Goal: Task Accomplishment & Management: Manage account settings

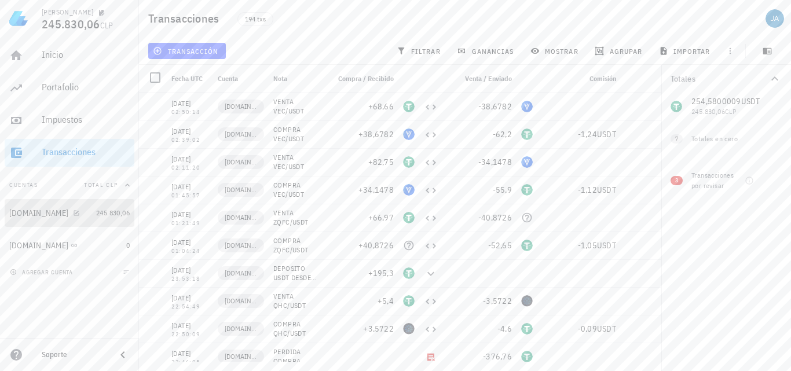
click at [29, 214] on div "[DOMAIN_NAME]" at bounding box center [38, 213] width 59 height 10
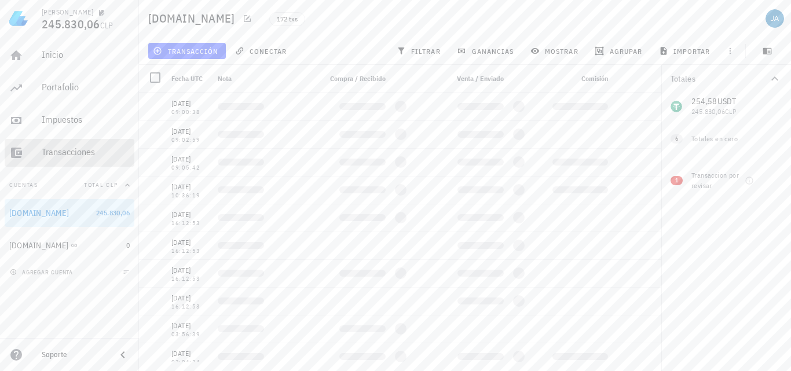
click at [75, 147] on div "Transacciones" at bounding box center [86, 152] width 88 height 11
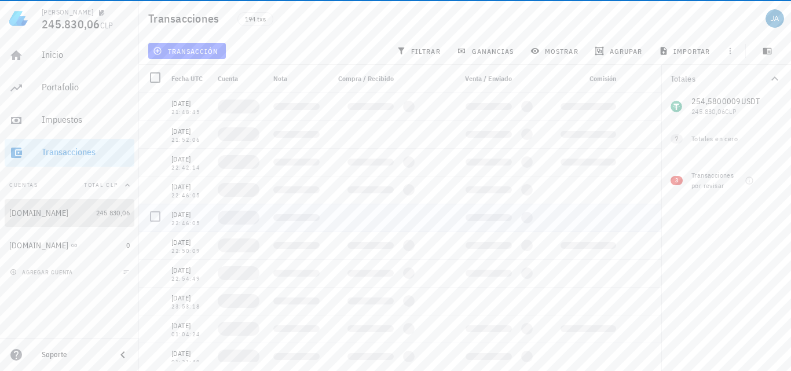
drag, startPoint x: 70, startPoint y: 218, endPoint x: 76, endPoint y: 214, distance: 7.6
click at [70, 218] on div "[DOMAIN_NAME]" at bounding box center [50, 213] width 82 height 10
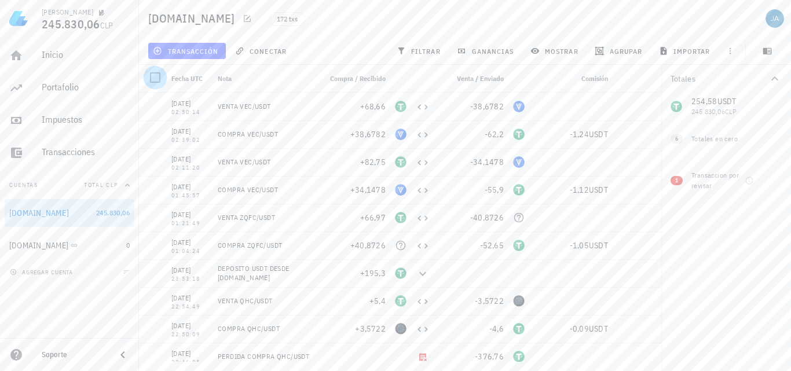
click at [155, 78] on div at bounding box center [155, 78] width 20 height 20
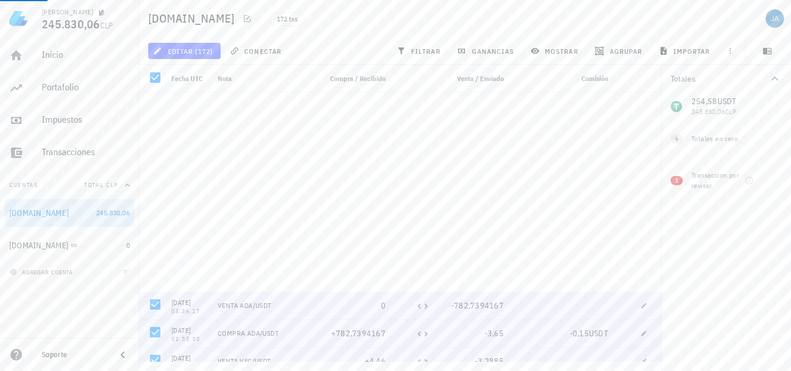
scroll to position [4512, 0]
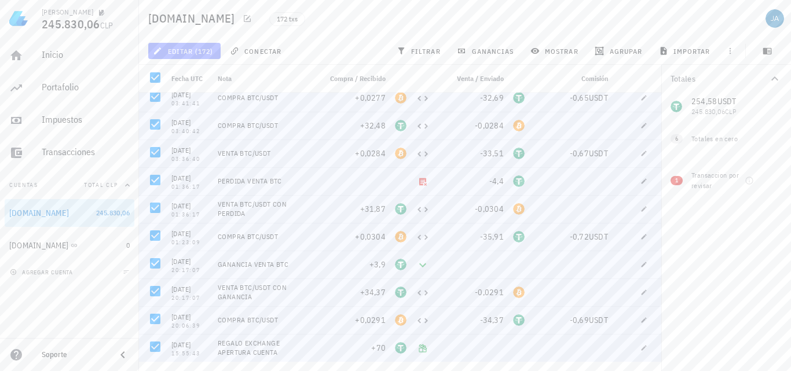
click at [194, 49] on span "editar (172)" at bounding box center [184, 50] width 58 height 9
click at [194, 76] on div "Eliminar" at bounding box center [194, 77] width 36 height 9
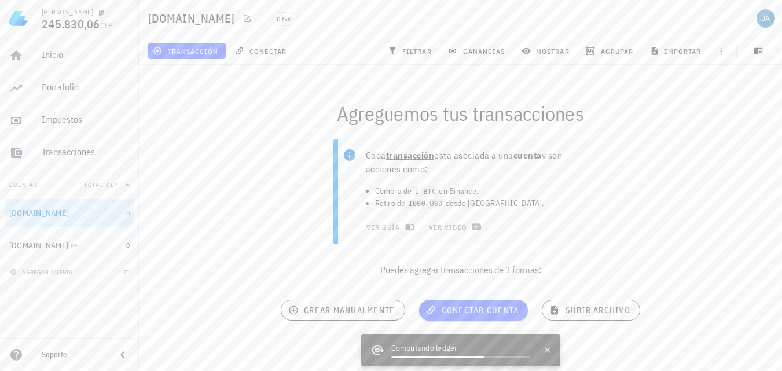
click at [274, 194] on div "Cada transacción esta asociada a una cuenta y son acciones como: Compra de 1 BT…" at bounding box center [460, 212] width 657 height 161
click at [60, 218] on div "[DOMAIN_NAME]" at bounding box center [65, 213] width 112 height 10
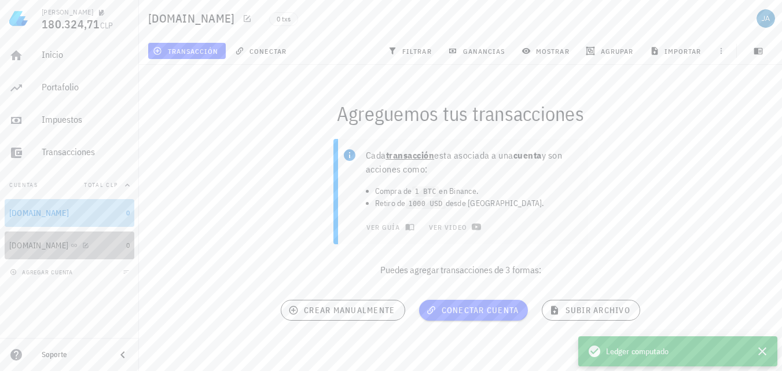
click at [44, 244] on div "[DOMAIN_NAME]" at bounding box center [38, 246] width 59 height 10
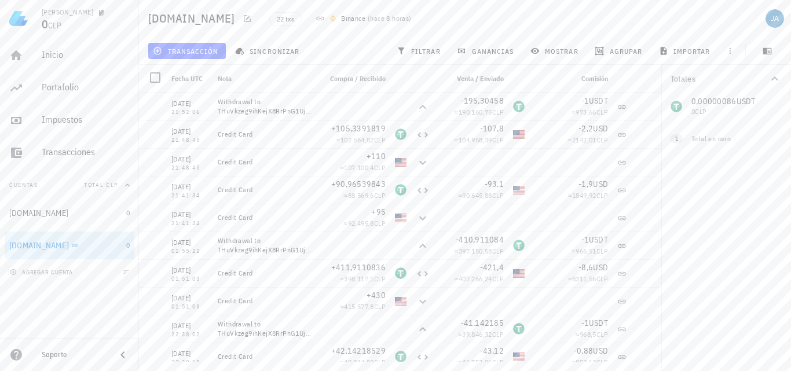
click at [707, 228] on div "Totales 0,00000086 USDT 0 CLP 0 USD 0 CLP 1 Total en cero" at bounding box center [726, 218] width 130 height 306
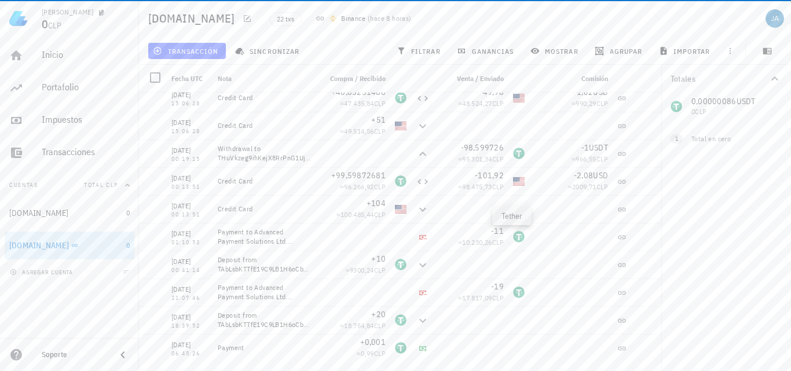
scroll to position [284, 0]
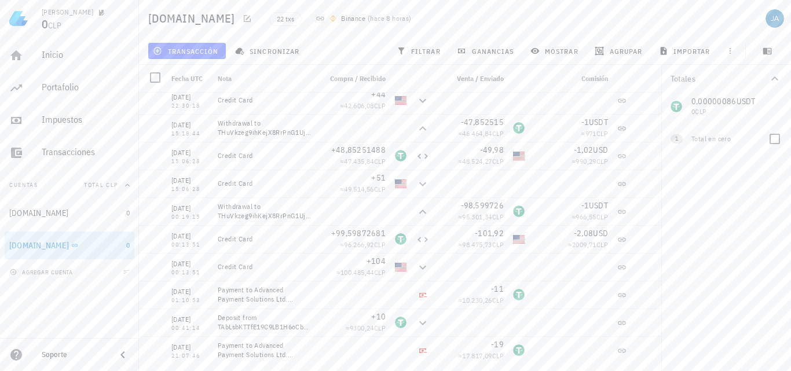
click at [674, 141] on span "1" at bounding box center [677, 138] width 12 height 9
click at [689, 194] on div "Totales 0,00000086 USDT 0 CLP 0 USD 0 CLP 1 Total en cero" at bounding box center [726, 218] width 130 height 306
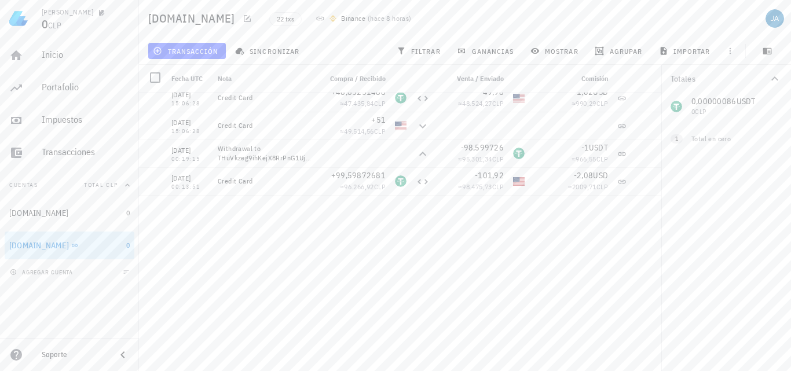
scroll to position [0, 0]
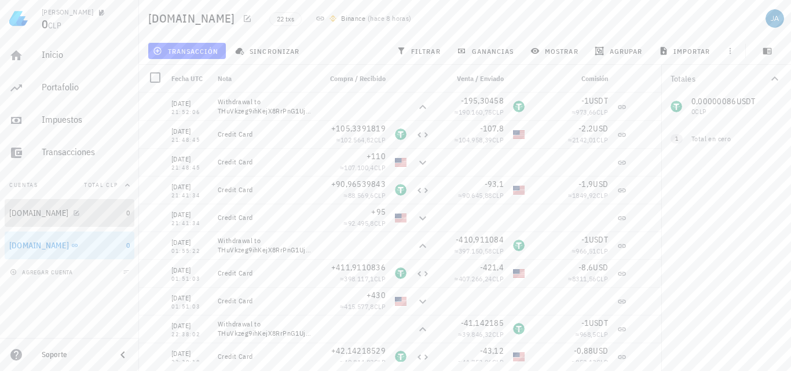
click at [25, 209] on div "[DOMAIN_NAME]" at bounding box center [38, 213] width 59 height 10
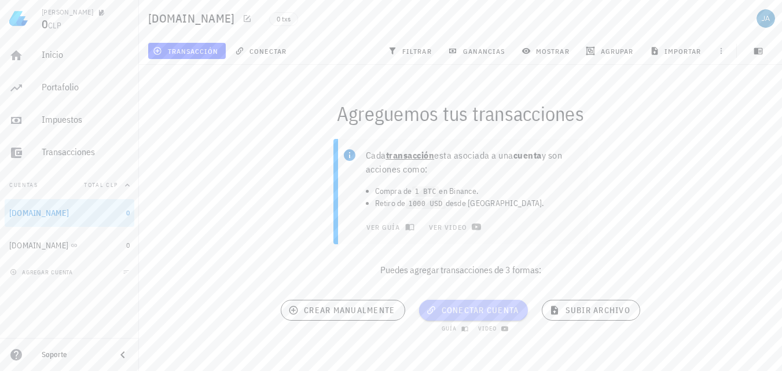
click at [482, 311] on span "conectar cuenta" at bounding box center [474, 310] width 91 height 10
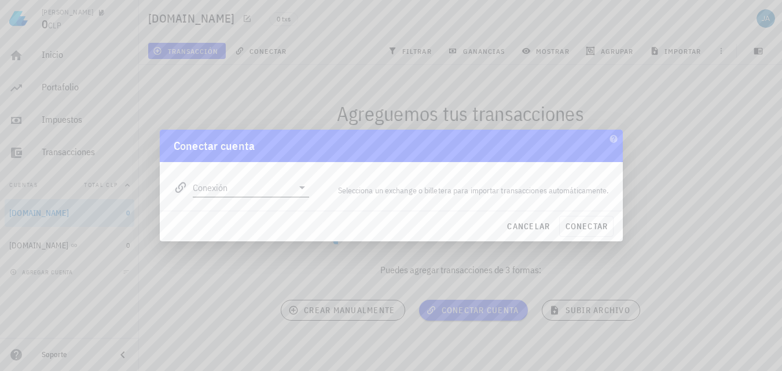
click at [277, 186] on input "Conexión" at bounding box center [243, 187] width 101 height 19
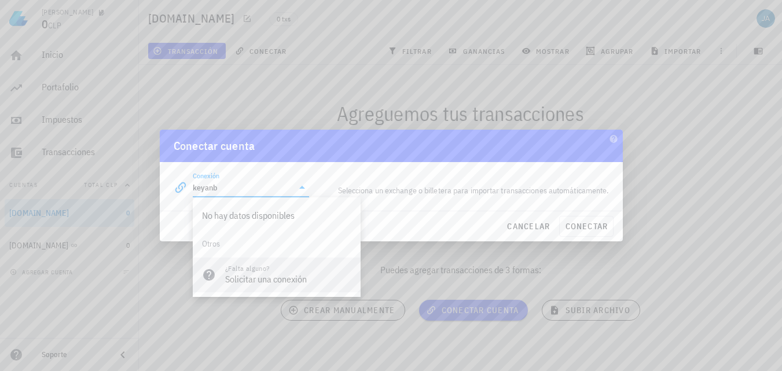
click at [254, 282] on div "Solicitar una conexión" at bounding box center [288, 279] width 126 height 11
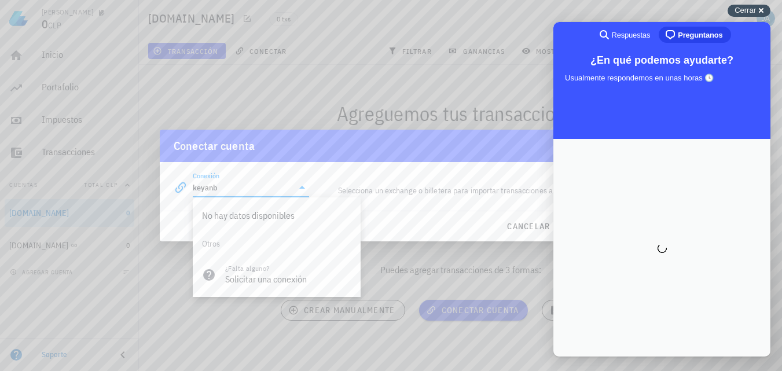
type input "keyanb"
click at [753, 11] on span "Cerrar" at bounding box center [745, 10] width 21 height 9
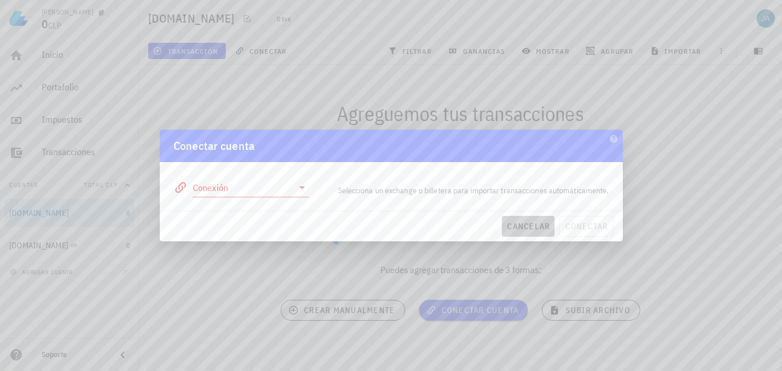
click at [525, 226] on span "cancelar" at bounding box center [528, 226] width 43 height 10
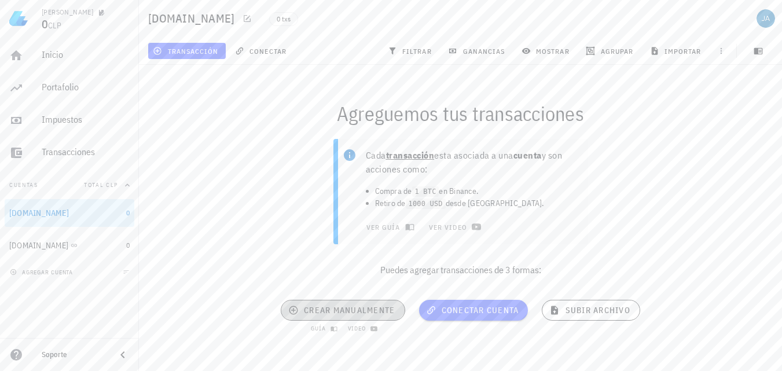
click at [353, 303] on button "crear manualmente" at bounding box center [343, 310] width 124 height 21
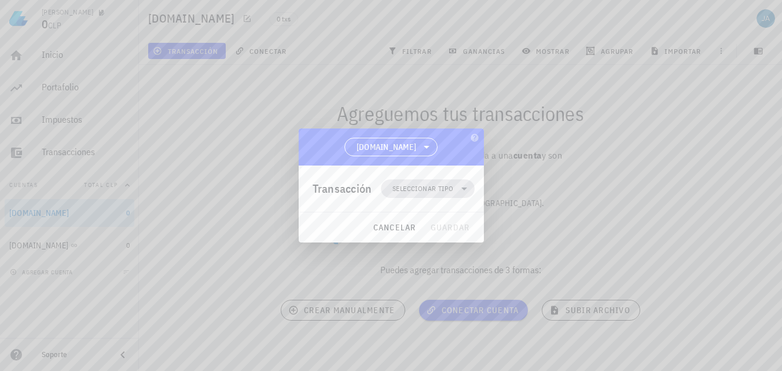
click at [431, 189] on span "Seleccionar tipo" at bounding box center [423, 189] width 61 height 12
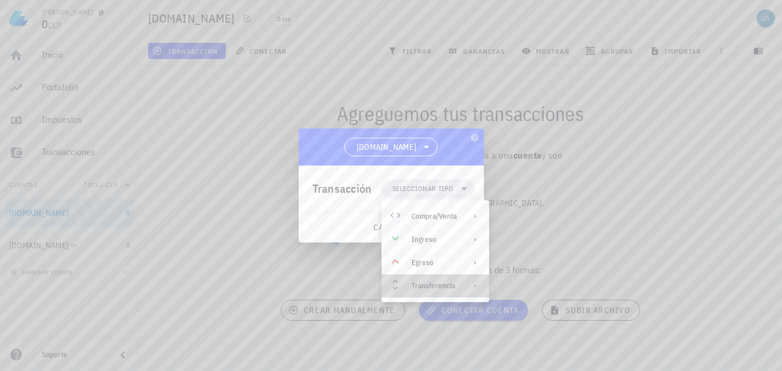
click at [438, 290] on div "Transferencia" at bounding box center [434, 285] width 45 height 9
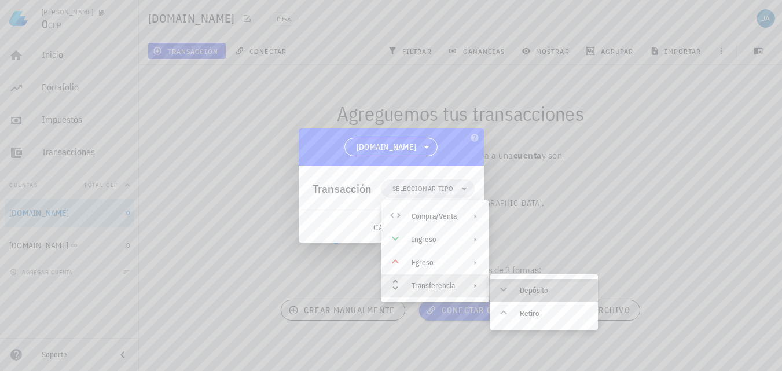
click at [508, 288] on icon at bounding box center [504, 290] width 14 height 14
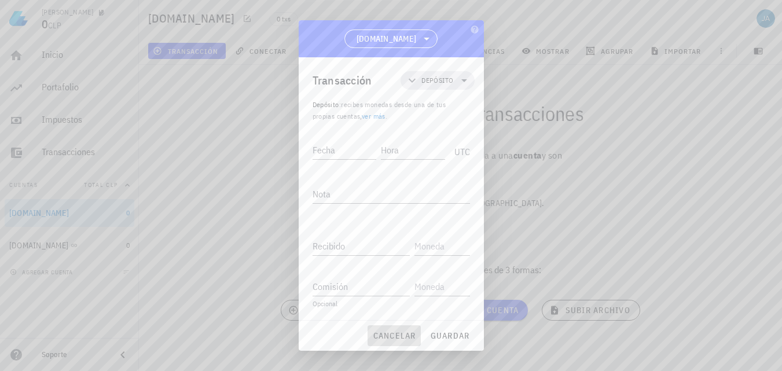
click at [409, 332] on span "cancelar" at bounding box center [393, 336] width 43 height 10
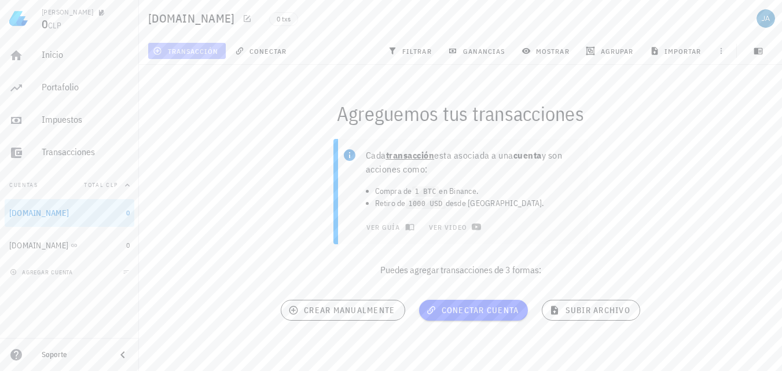
click at [185, 57] on button "transacción" at bounding box center [187, 51] width 78 height 16
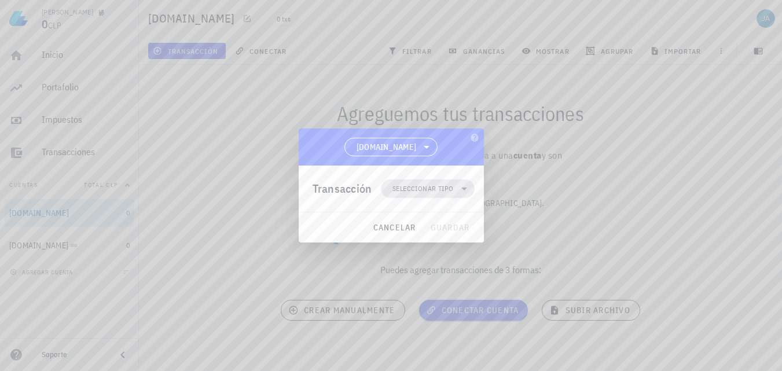
click at [430, 196] on span "Seleccionar tipo" at bounding box center [427, 189] width 79 height 19
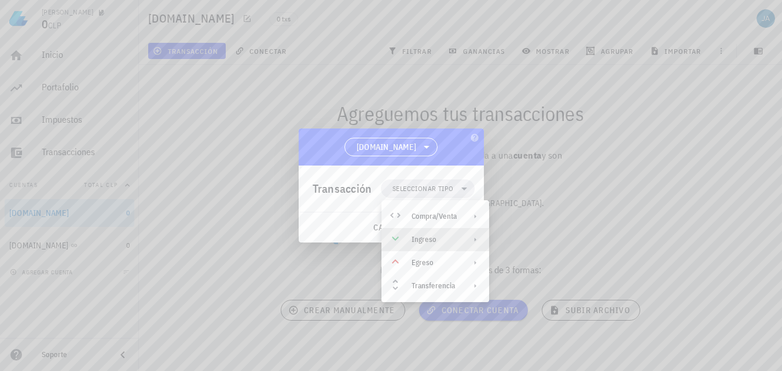
click at [431, 236] on div "Ingreso" at bounding box center [434, 239] width 45 height 9
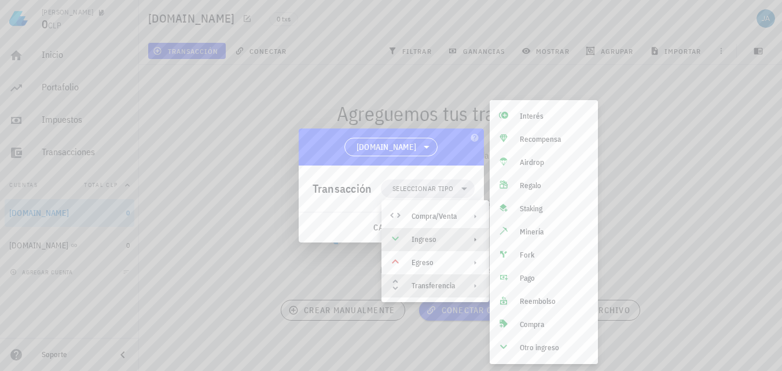
click at [431, 289] on div "Transferencia" at bounding box center [434, 285] width 45 height 9
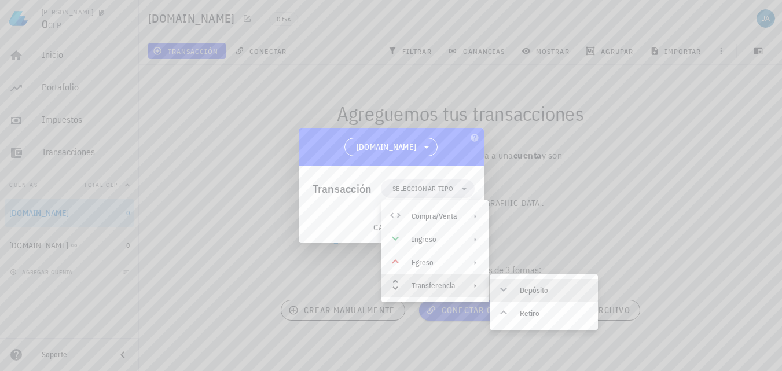
click at [517, 292] on div "Depósito" at bounding box center [544, 290] width 108 height 23
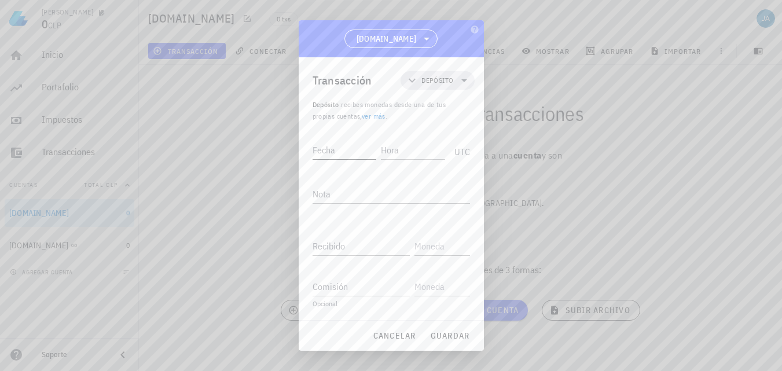
click at [359, 155] on input "Fecha" at bounding box center [345, 150] width 64 height 19
type input "[DATE]"
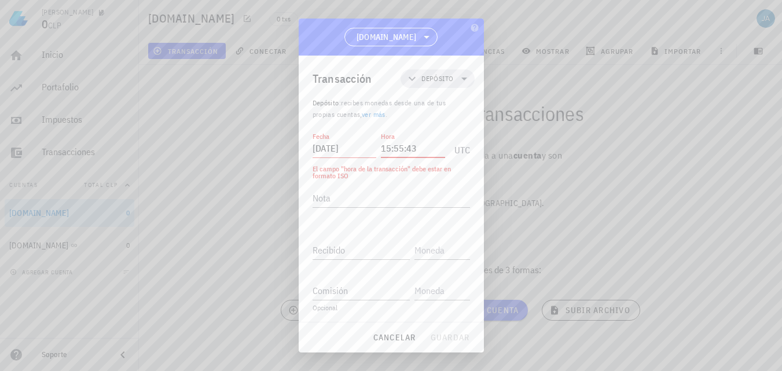
type input "15:55:43"
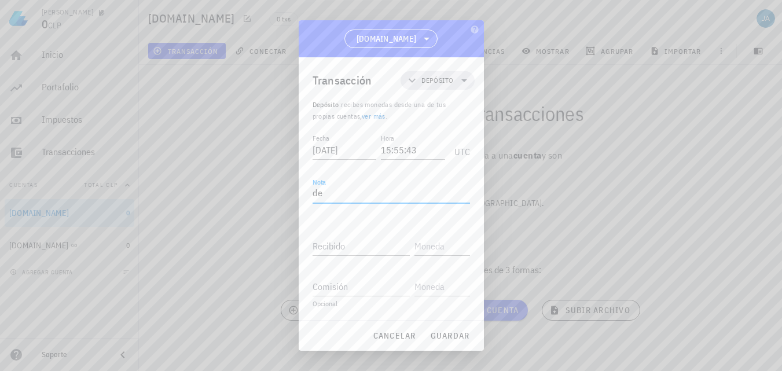
type textarea "d"
type textarea "DEPOSITO BROKER APERTURA CUENTA"
type input "70"
type input "USDT"
click at [448, 338] on span "guardar" at bounding box center [450, 336] width 40 height 10
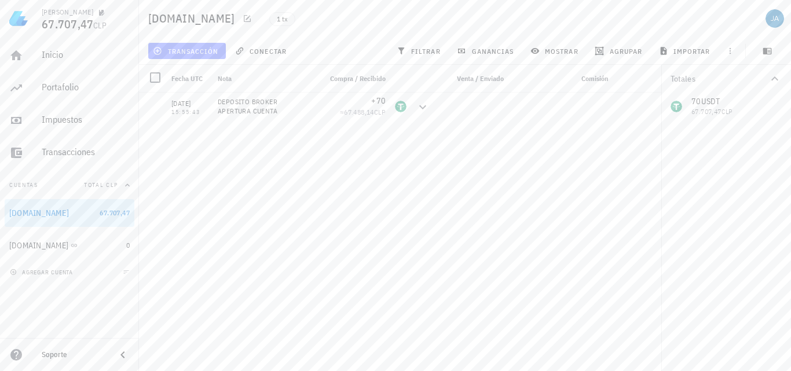
drag, startPoint x: 192, startPoint y: 46, endPoint x: 171, endPoint y: 71, distance: 32.9
click at [192, 46] on span "transacción" at bounding box center [186, 50] width 63 height 9
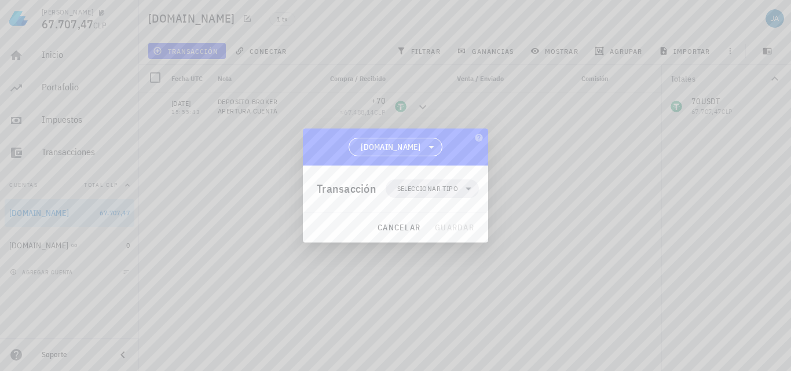
click at [405, 142] on span "[DOMAIN_NAME]" at bounding box center [391, 147] width 60 height 12
click at [405, 143] on span "[DOMAIN_NAME]" at bounding box center [391, 147] width 60 height 12
click at [430, 194] on span "Seleccionar tipo" at bounding box center [427, 189] width 61 height 12
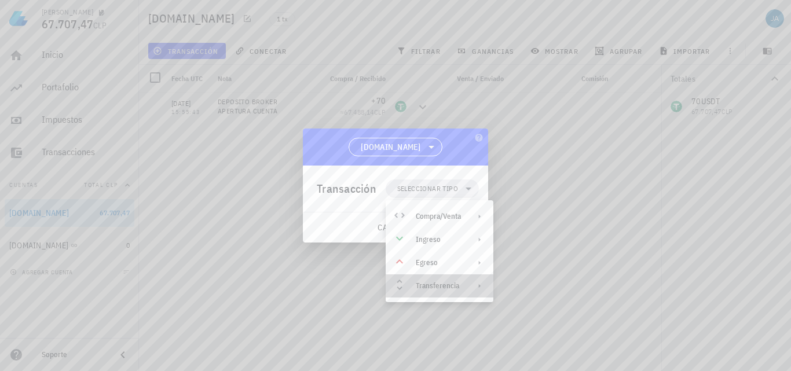
click at [430, 286] on div "Transferencia" at bounding box center [438, 285] width 45 height 9
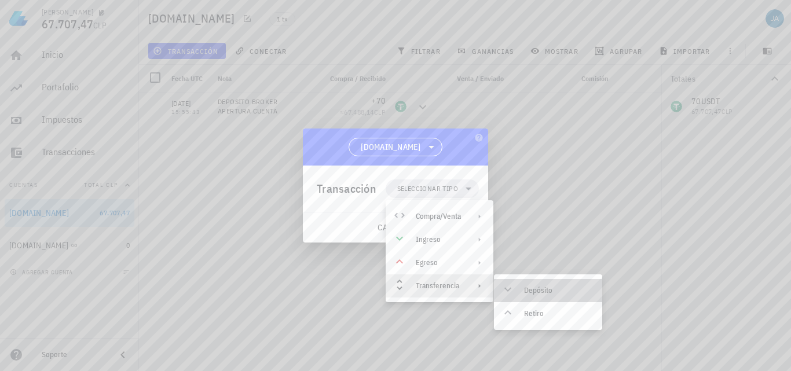
drag, startPoint x: 536, startPoint y: 302, endPoint x: 540, endPoint y: 297, distance: 6.2
click at [540, 297] on div "Depósito" at bounding box center [548, 290] width 108 height 23
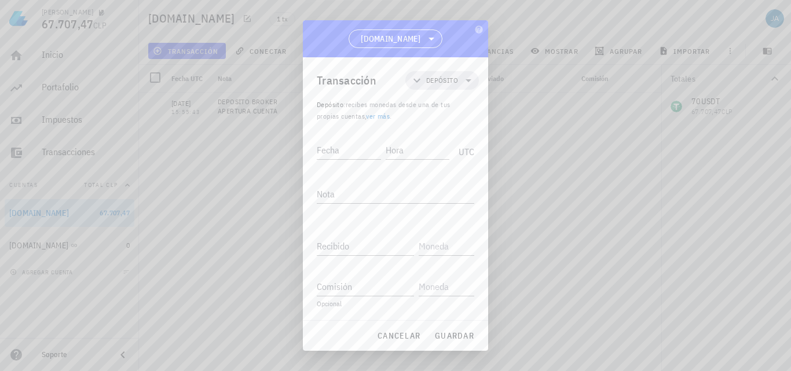
click at [540, 297] on div at bounding box center [395, 185] width 791 height 371
click at [335, 148] on div "Fecha" at bounding box center [349, 150] width 64 height 19
type input "2025-08-09"
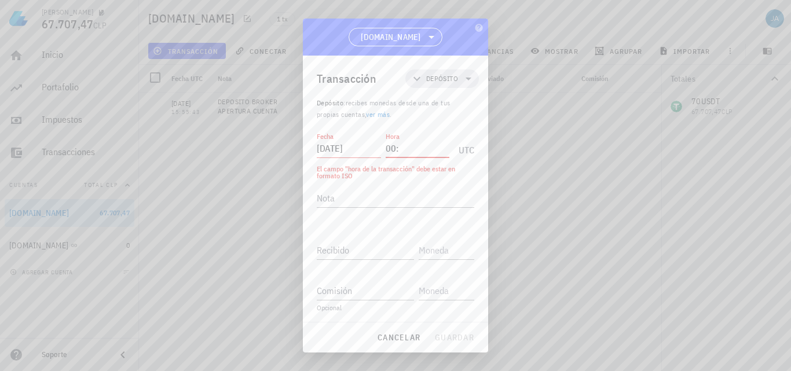
type input "0"
type input "10:08:"
drag, startPoint x: 366, startPoint y: 152, endPoint x: 356, endPoint y: 137, distance: 17.8
click at [356, 137] on div "Fecha 2025-08-09" at bounding box center [351, 146] width 69 height 29
type input "[DATE]"
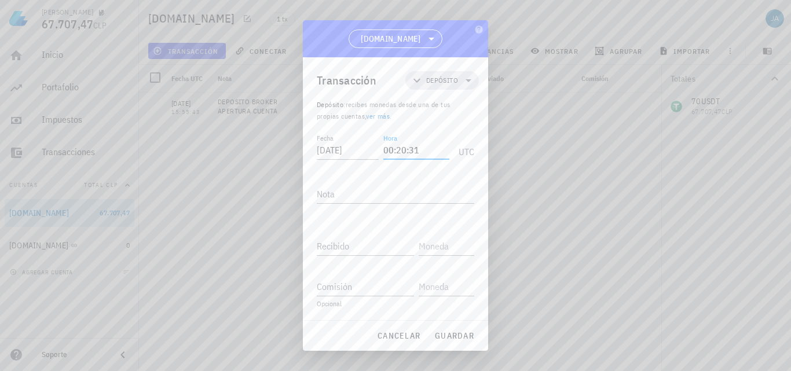
type input "00:20:31"
type textarea "DEPOSITO DESDE [DOMAIN_NAME]"
paste input "98,6"
type input "98,6"
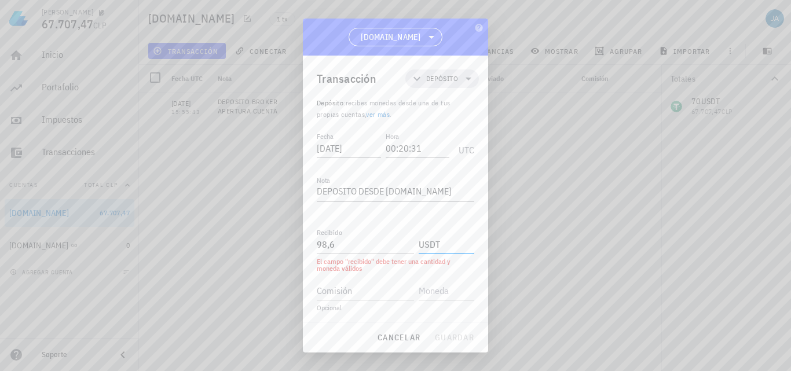
type input "USDT"
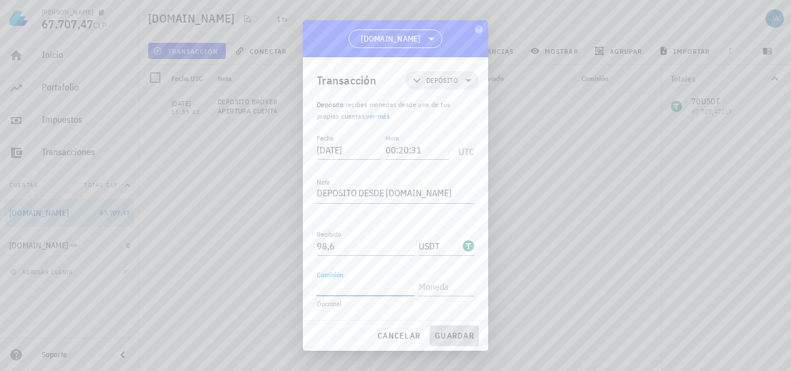
click at [463, 332] on span "guardar" at bounding box center [454, 336] width 40 height 10
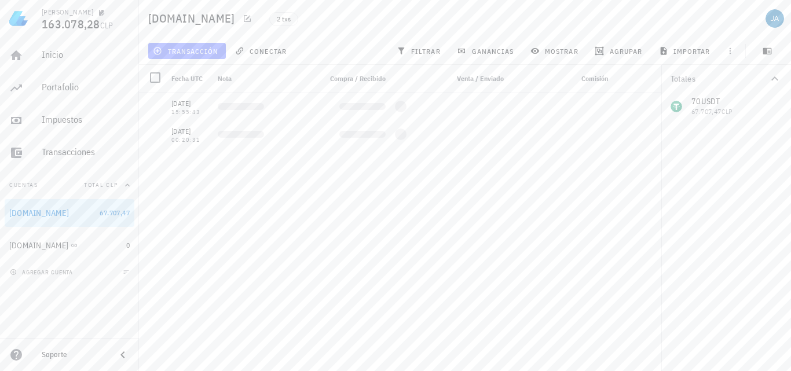
click at [195, 51] on span "transacción" at bounding box center [186, 50] width 63 height 9
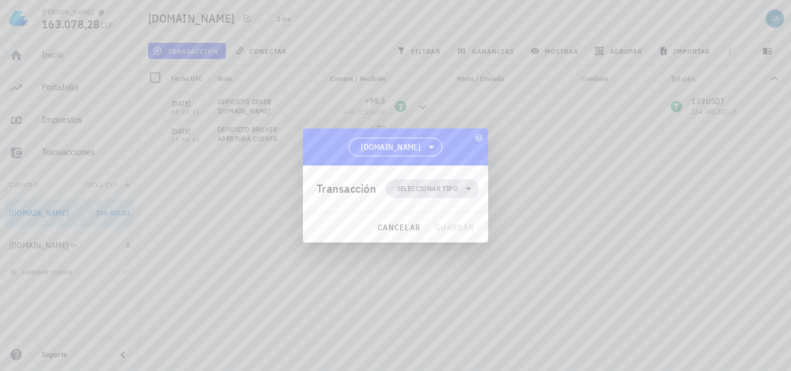
click at [461, 188] on span "Seleccionar tipo" at bounding box center [432, 189] width 79 height 19
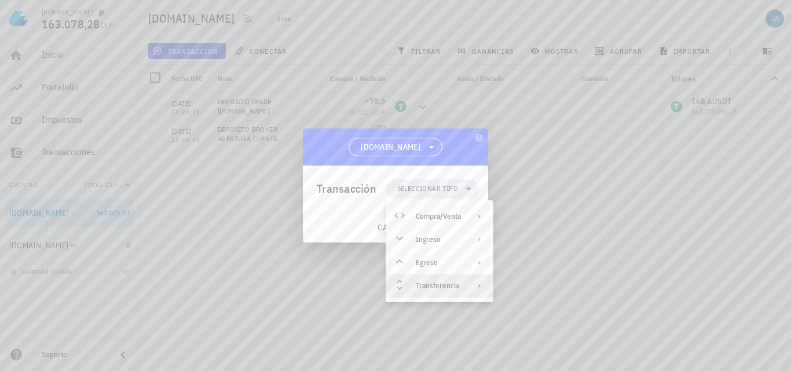
click at [453, 291] on div "Transferencia" at bounding box center [440, 286] width 108 height 23
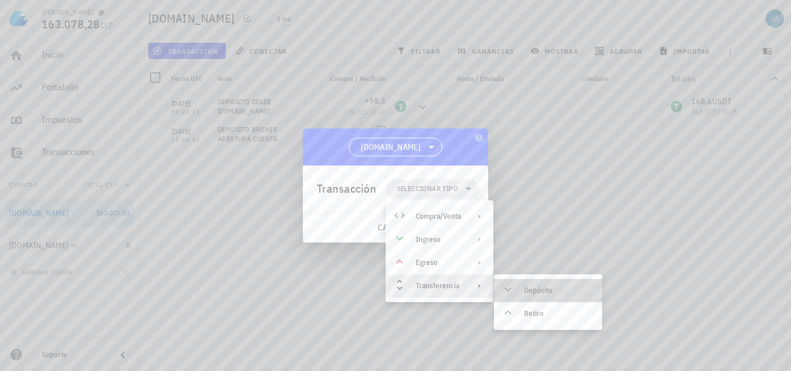
click at [552, 292] on div "Depósito" at bounding box center [558, 290] width 69 height 9
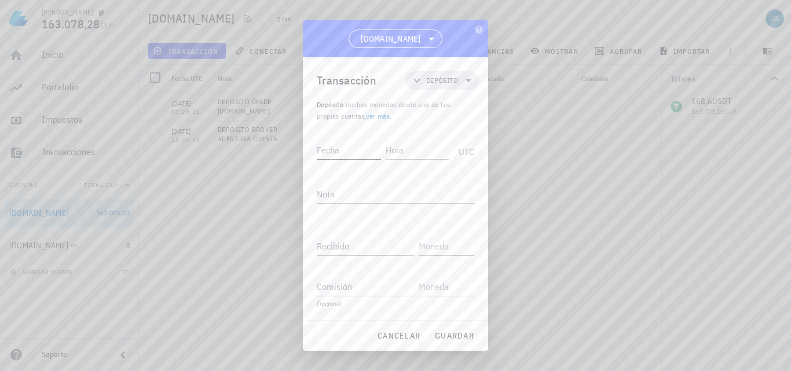
click at [327, 151] on div "Fecha" at bounding box center [349, 150] width 64 height 19
type input "[DATE]"
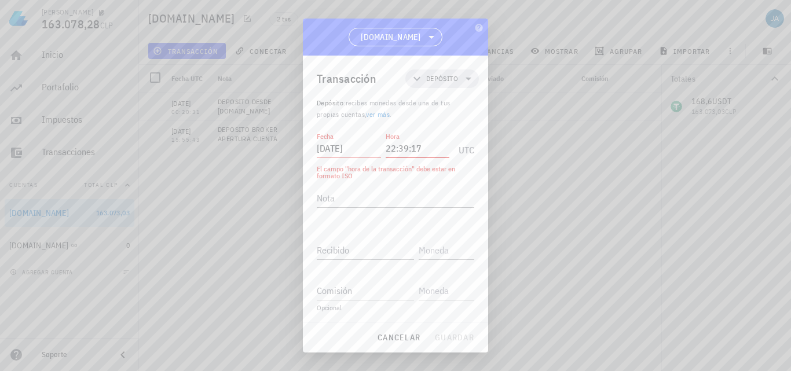
type input "22:39:17"
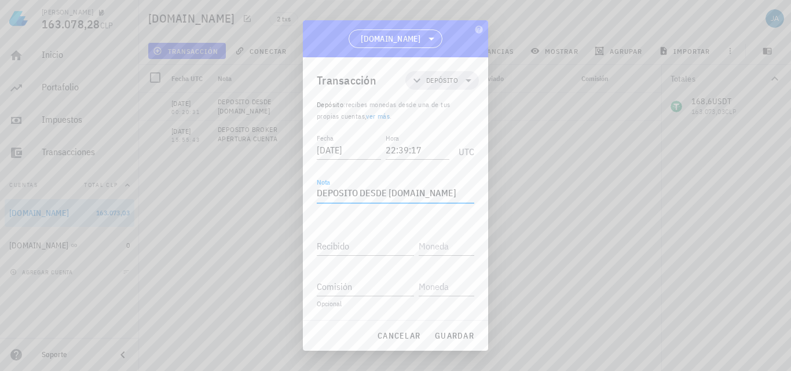
type textarea "DEPOSITO DESDE [DOMAIN_NAME]"
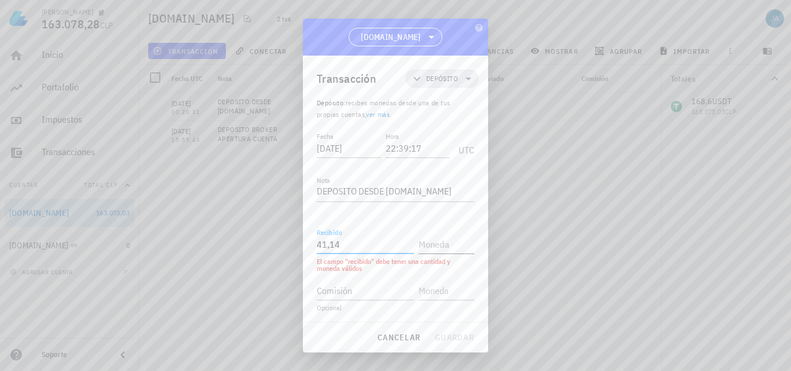
type input "41,14"
click at [433, 248] on input "text" at bounding box center [445, 244] width 53 height 19
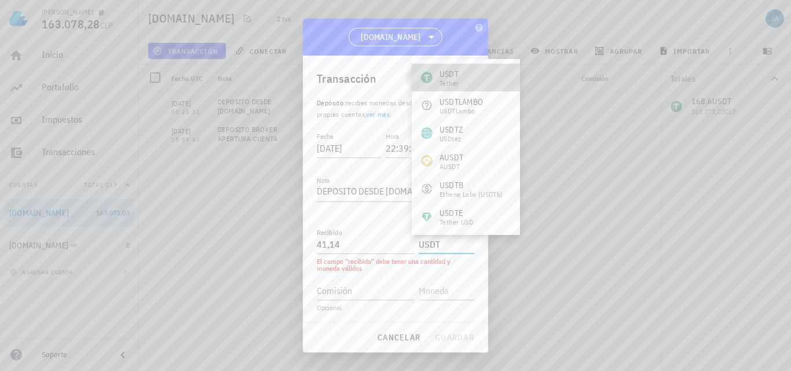
click at [479, 72] on div "USDT Tether" at bounding box center [466, 78] width 108 height 28
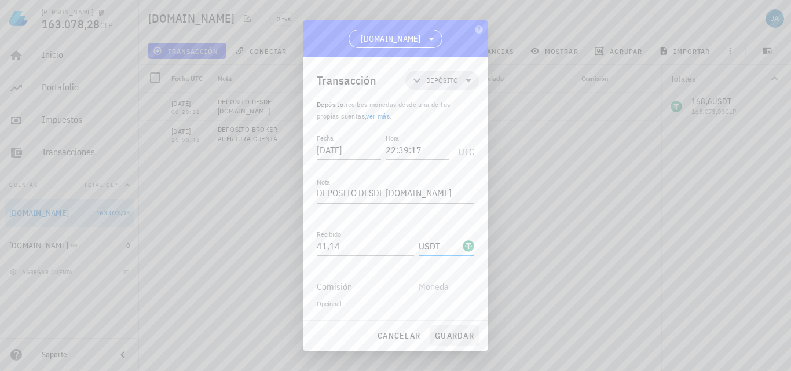
type input "USDT"
click at [470, 335] on span "guardar" at bounding box center [454, 336] width 40 height 10
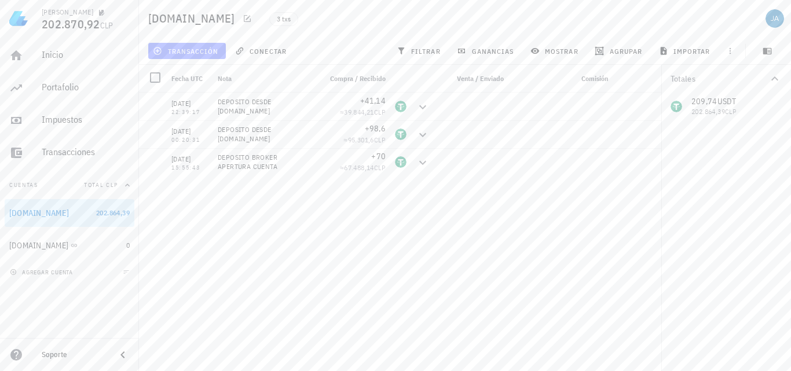
click at [174, 54] on span "transacción" at bounding box center [186, 50] width 63 height 9
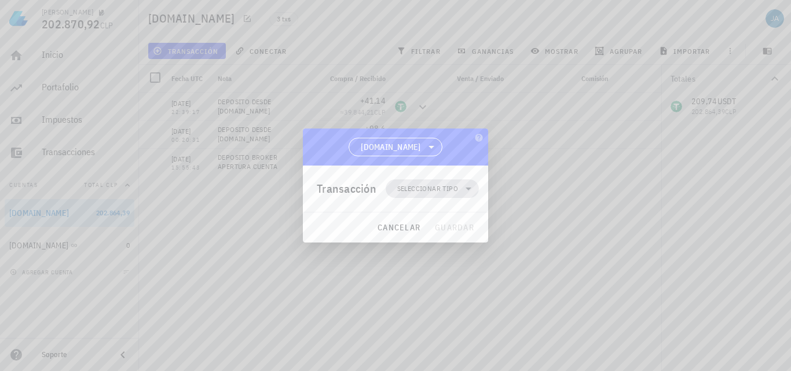
click at [441, 189] on span "Seleccionar tipo" at bounding box center [427, 189] width 61 height 12
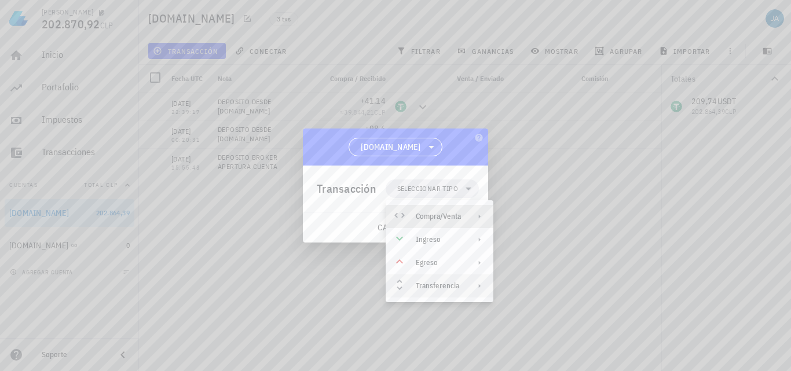
drag, startPoint x: 439, startPoint y: 213, endPoint x: 437, endPoint y: 286, distance: 72.4
click at [437, 286] on div "Compra/Venta Ingreso Egreso Transferencia" at bounding box center [440, 251] width 108 height 93
click at [437, 286] on div "Transferencia" at bounding box center [438, 285] width 45 height 9
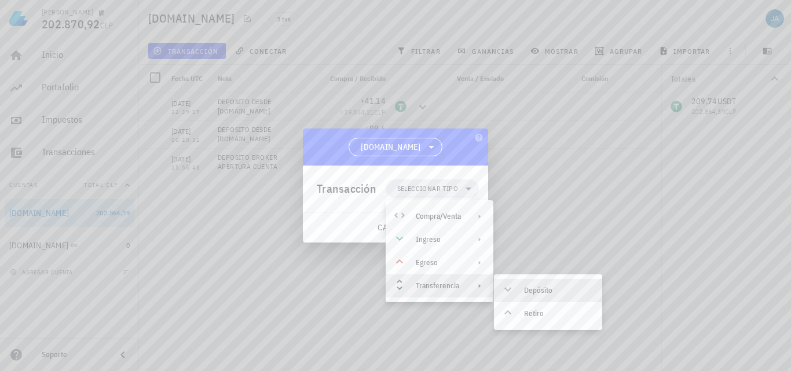
click at [527, 295] on div "Depósito" at bounding box center [548, 290] width 108 height 23
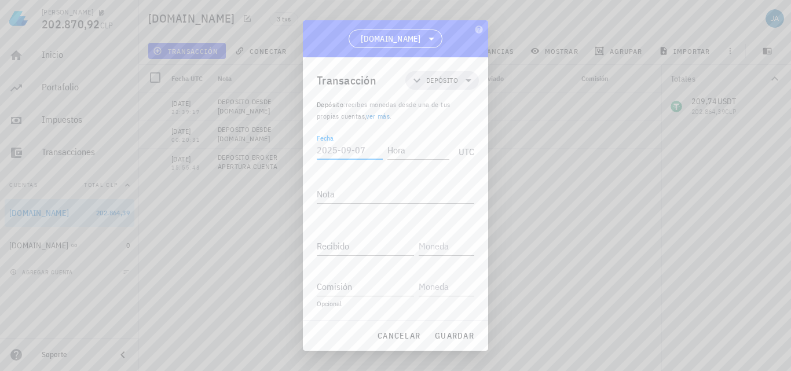
click at [338, 153] on input "Fecha" at bounding box center [350, 150] width 66 height 19
click at [367, 151] on input "2025-09-0" at bounding box center [348, 150] width 62 height 19
type input "[DATE]"
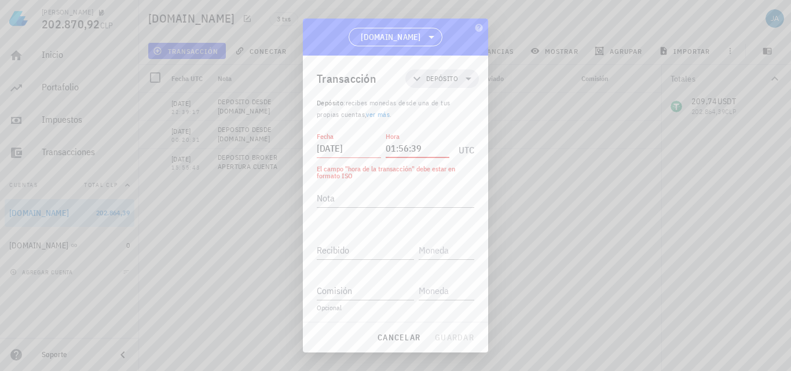
type input "01:56:39"
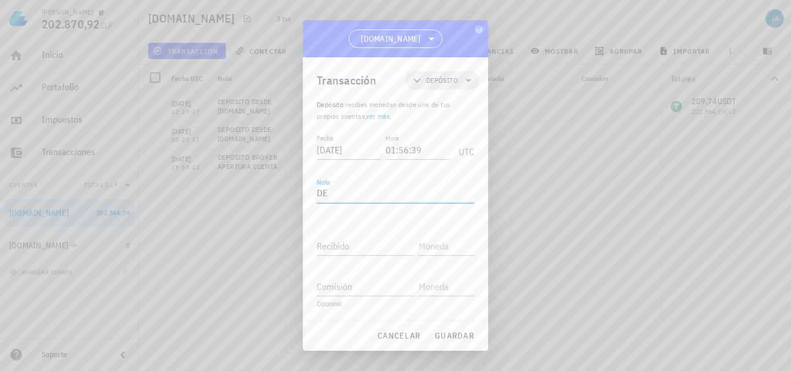
type textarea "D"
type textarea "DEPOSITO DESDE [DOMAIN_NAME]"
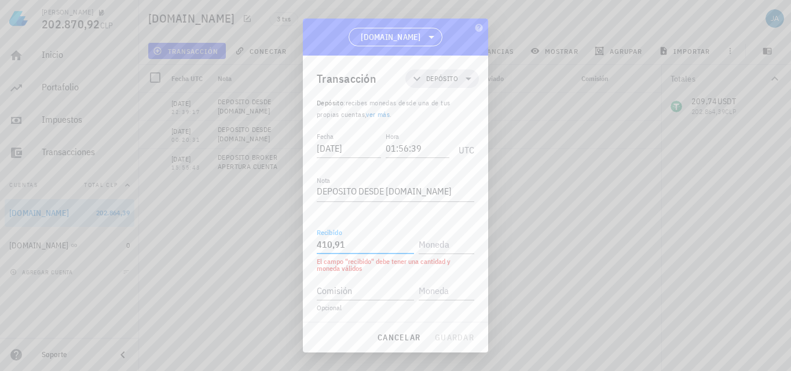
type input "410,91"
type input "USDT"
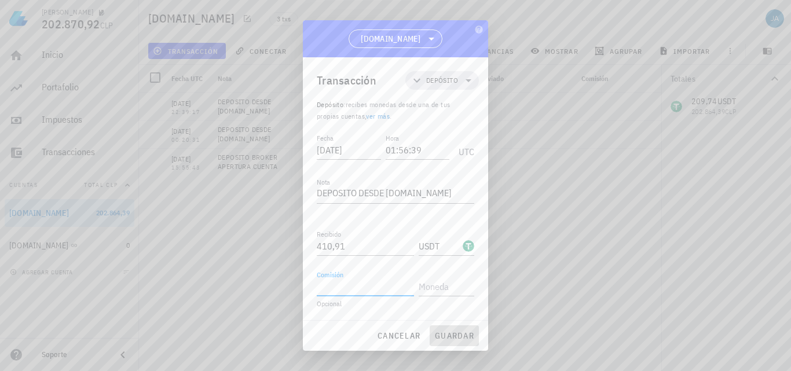
click at [455, 331] on span "guardar" at bounding box center [454, 336] width 40 height 10
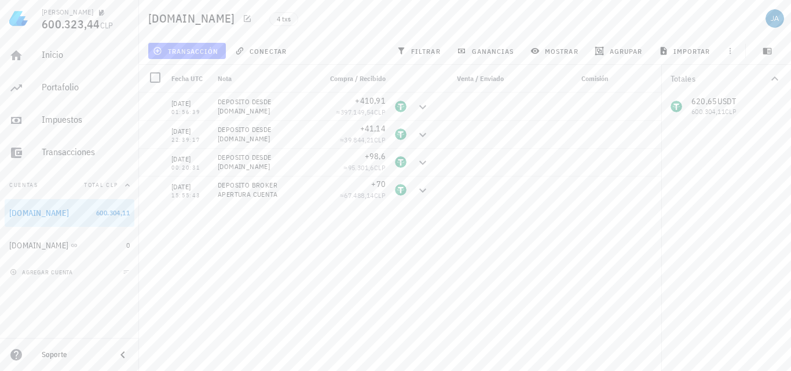
click at [189, 49] on span "transacción" at bounding box center [186, 50] width 63 height 9
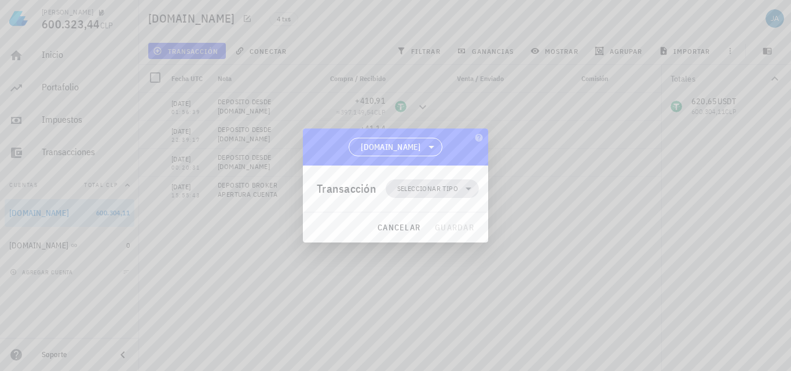
click at [462, 191] on icon at bounding box center [469, 189] width 14 height 14
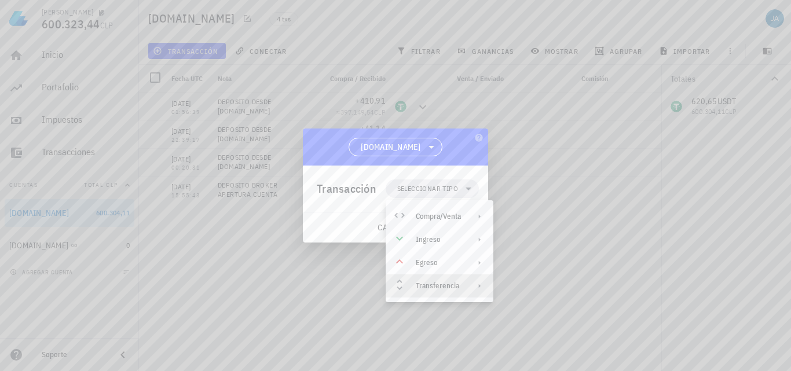
click at [442, 283] on div "Transferencia" at bounding box center [438, 285] width 45 height 9
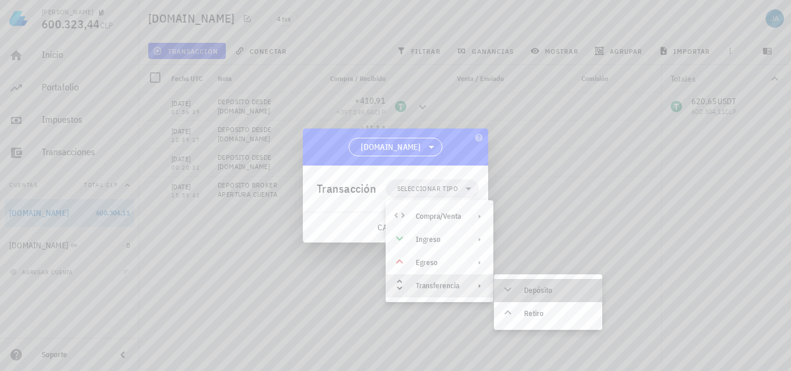
click at [506, 280] on div "Depósito" at bounding box center [548, 290] width 108 height 23
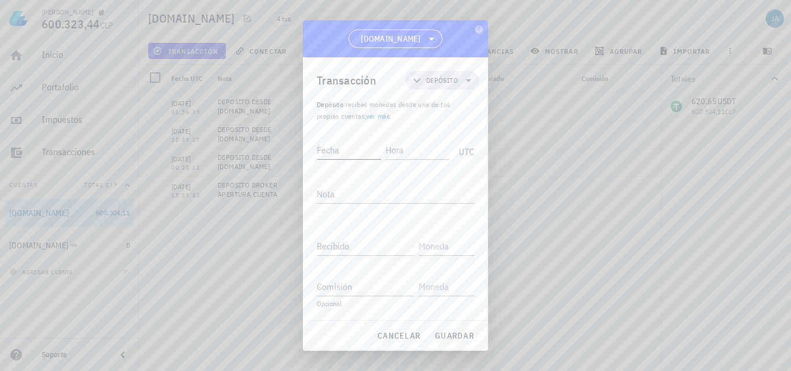
click at [338, 149] on div "Fecha" at bounding box center [349, 150] width 64 height 19
type input "[DATE]"
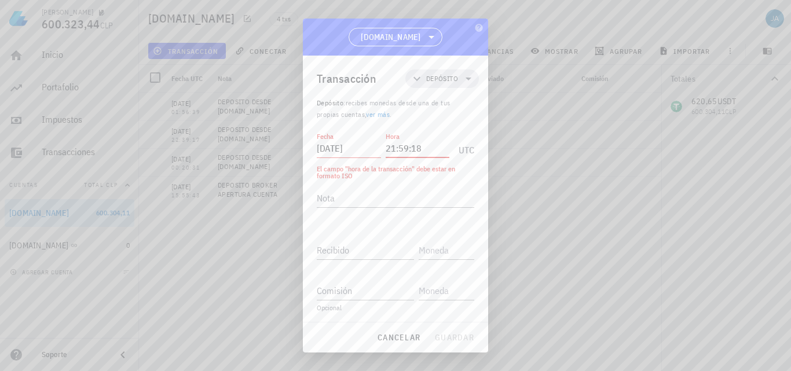
type input "21:59:18"
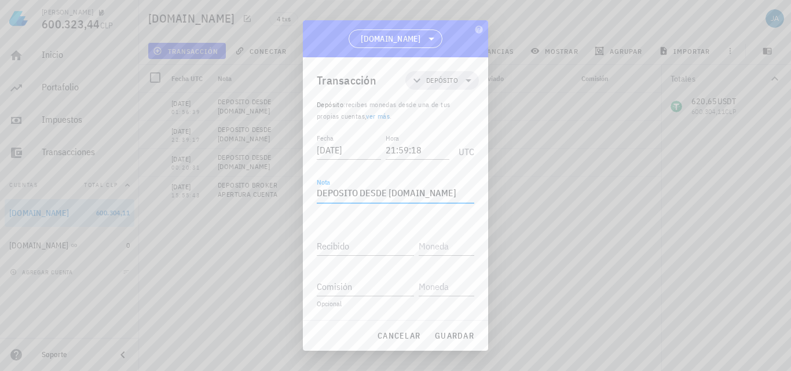
type textarea "DEPOSITO DESDE [DOMAIN_NAME]"
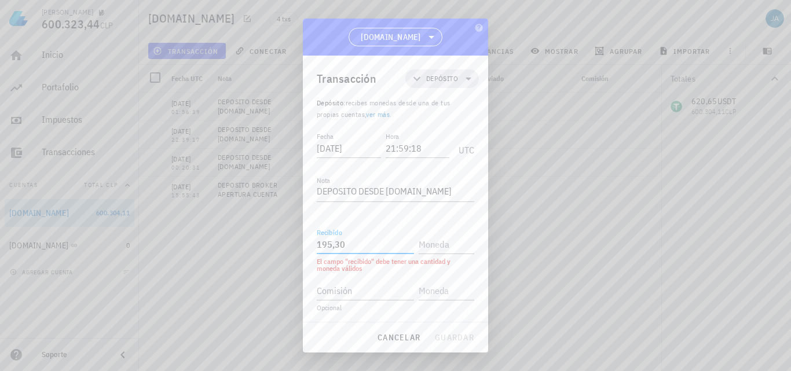
type input "195,3"
type input "USDT"
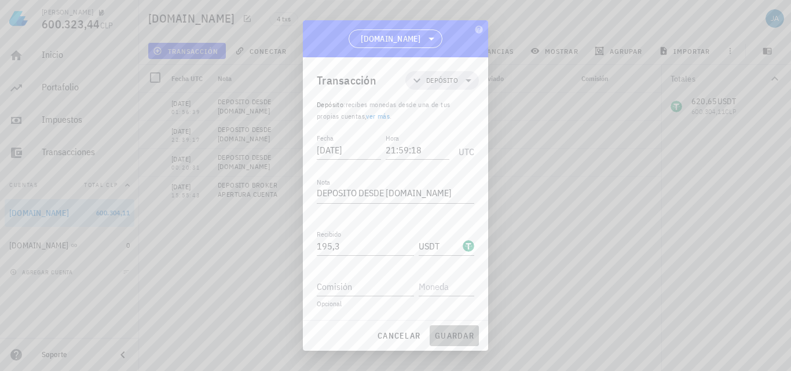
click at [459, 339] on span "guardar" at bounding box center [454, 336] width 40 height 10
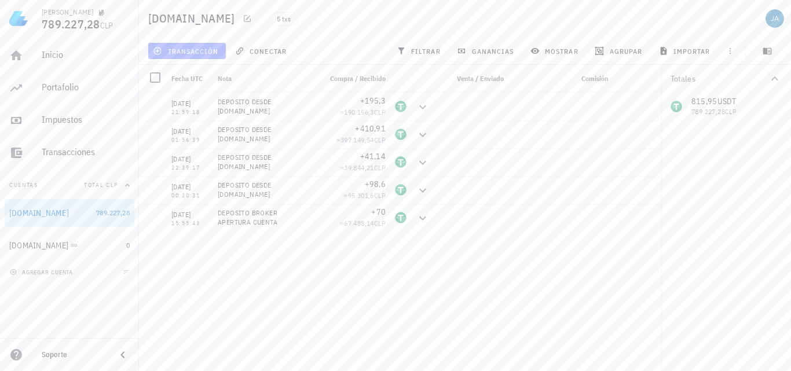
click at [191, 46] on span "transacción" at bounding box center [186, 50] width 63 height 9
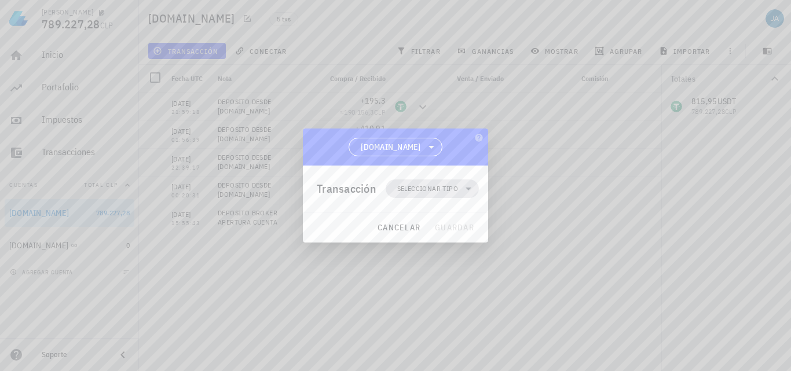
click at [463, 188] on icon at bounding box center [469, 189] width 14 height 14
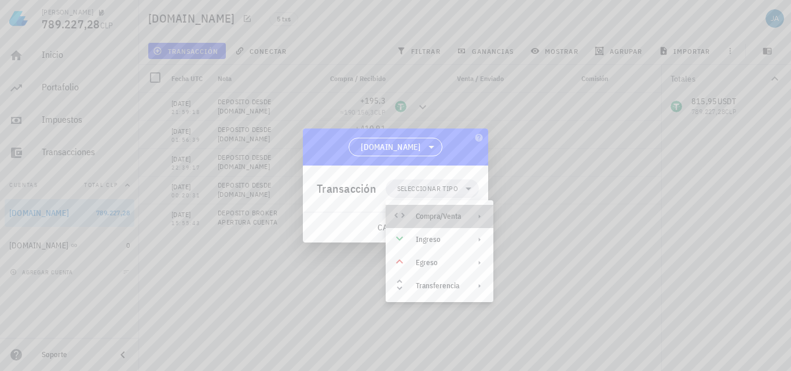
click at [440, 217] on div "Compra/Venta" at bounding box center [438, 216] width 45 height 9
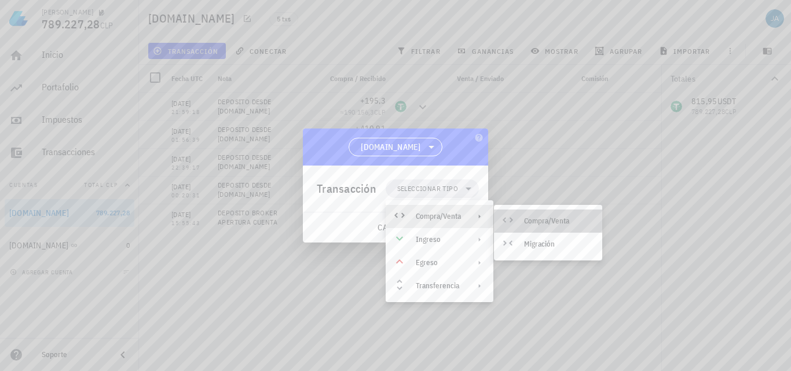
click at [558, 218] on div "Compra/Venta" at bounding box center [558, 221] width 69 height 9
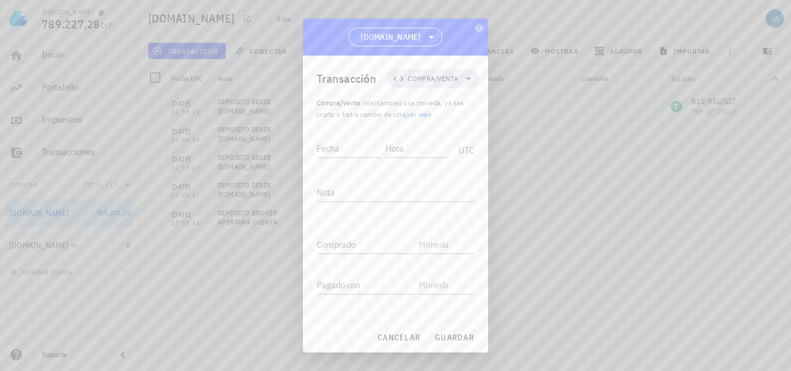
click at [302, 150] on div at bounding box center [395, 185] width 791 height 371
click at [323, 149] on div "Fecha" at bounding box center [349, 148] width 64 height 19
type input "[DATE]"
type input "20:09:55"
click at [363, 189] on textarea "Nota" at bounding box center [396, 192] width 158 height 19
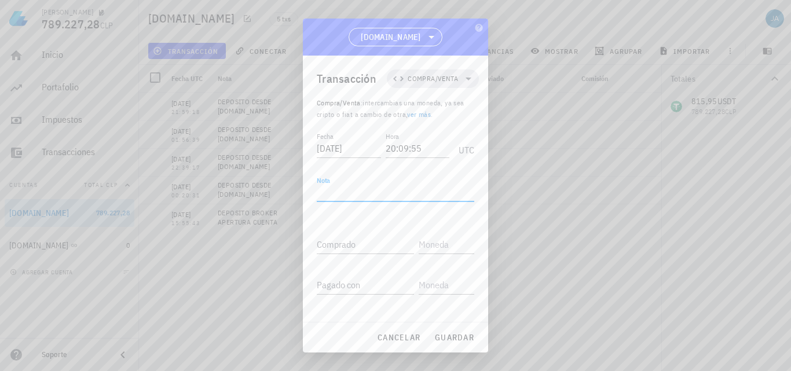
drag, startPoint x: 339, startPoint y: 191, endPoint x: 336, endPoint y: 202, distance: 10.8
click at [339, 191] on textarea "Nota" at bounding box center [396, 192] width 158 height 19
type textarea "COMPRA BTC"
paste input "0,0291"
type input "0,0291"
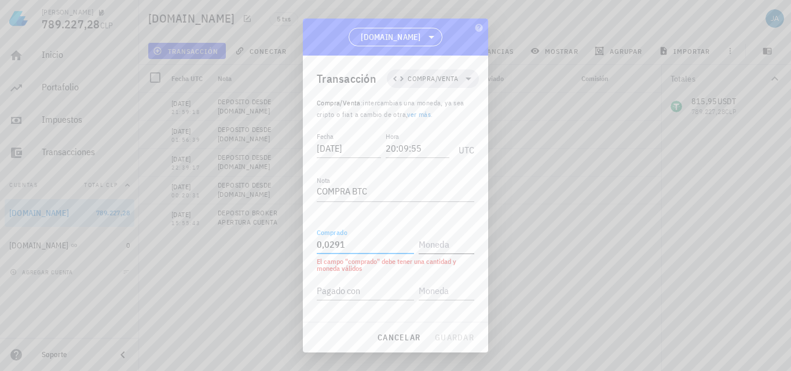
click at [434, 247] on input "text" at bounding box center [445, 244] width 53 height 19
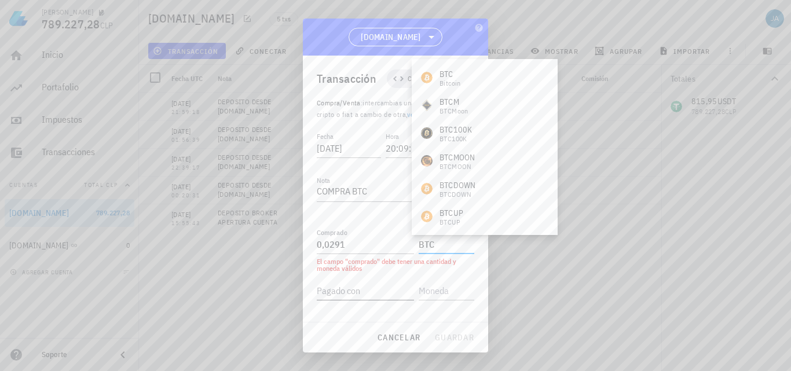
type input "BTC"
click at [368, 294] on input "Pagado con" at bounding box center [365, 290] width 97 height 19
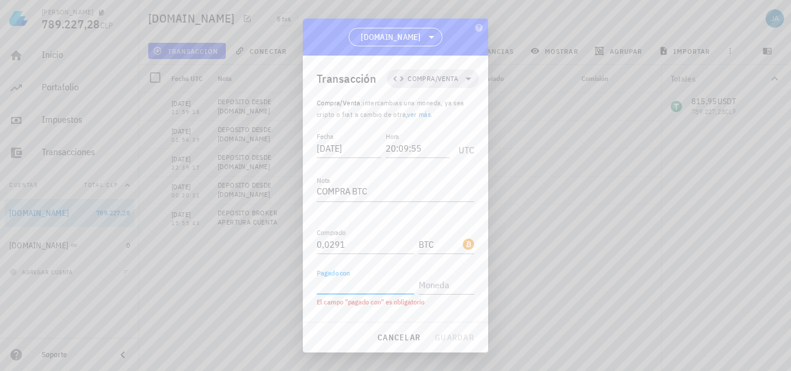
click at [327, 290] on input "Pagado con" at bounding box center [365, 285] width 97 height 19
type input "34,37"
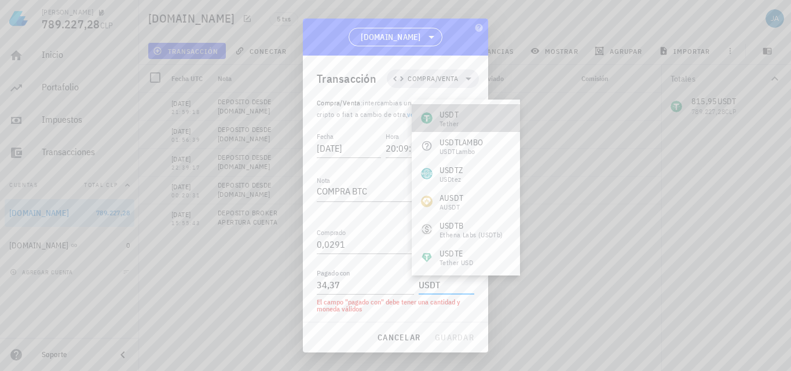
click at [440, 113] on div "USDT" at bounding box center [449, 115] width 19 height 12
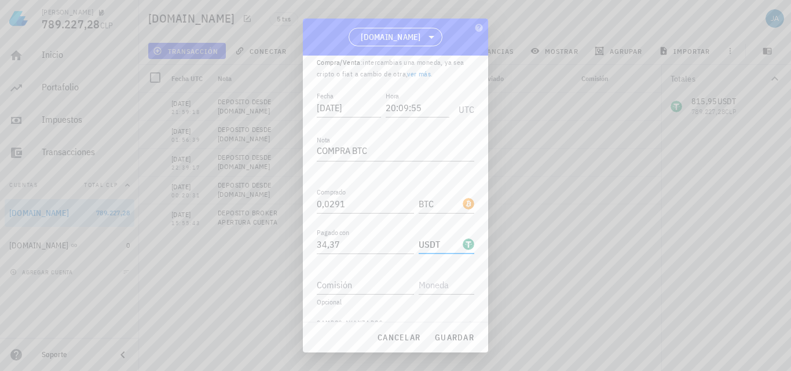
scroll to position [60, 0]
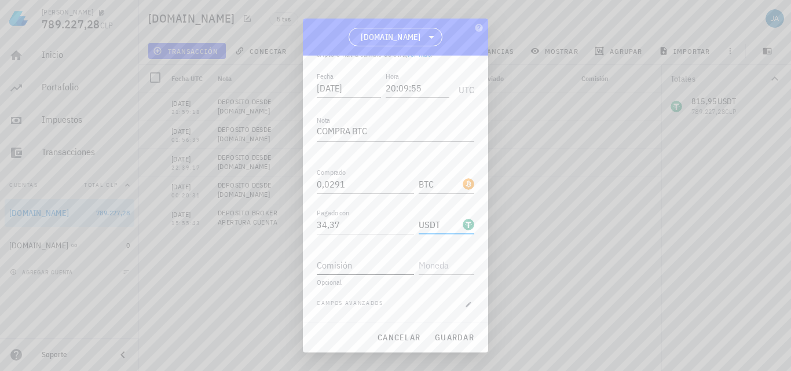
type input "USDT"
click at [351, 257] on input "Comisión" at bounding box center [365, 265] width 97 height 19
type input "0,69"
type input "USDT"
click at [467, 336] on span "guardar" at bounding box center [454, 337] width 40 height 10
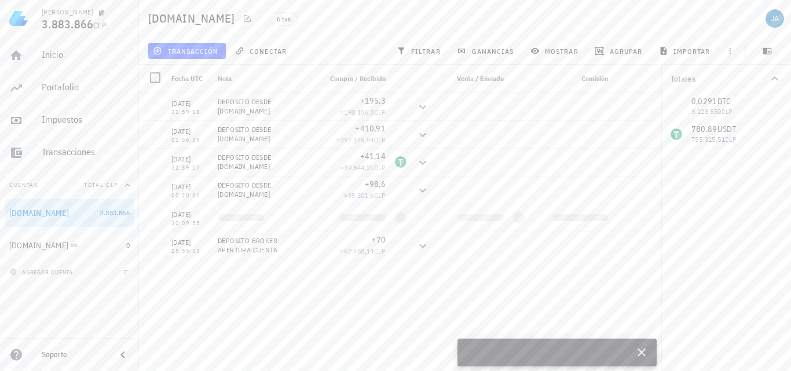
scroll to position [0, 0]
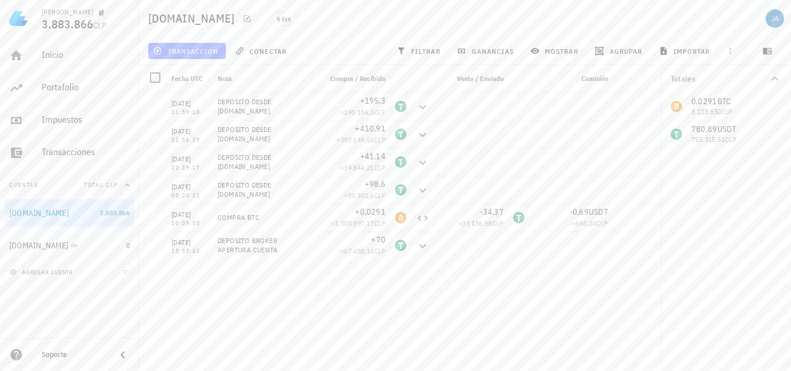
click at [194, 44] on button "transacción" at bounding box center [187, 51] width 78 height 16
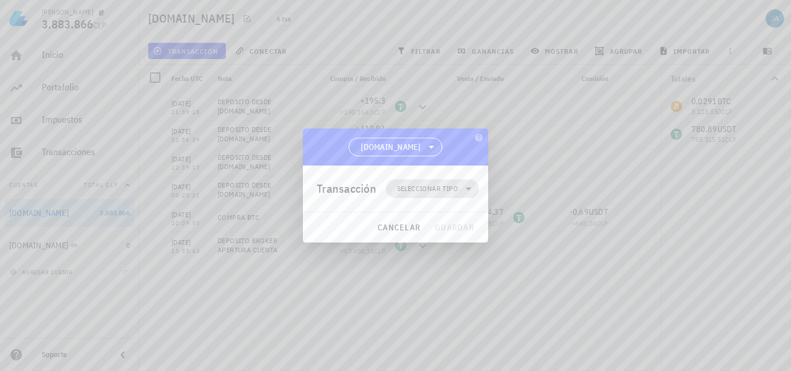
click at [433, 195] on span "Seleccionar tipo" at bounding box center [432, 189] width 79 height 19
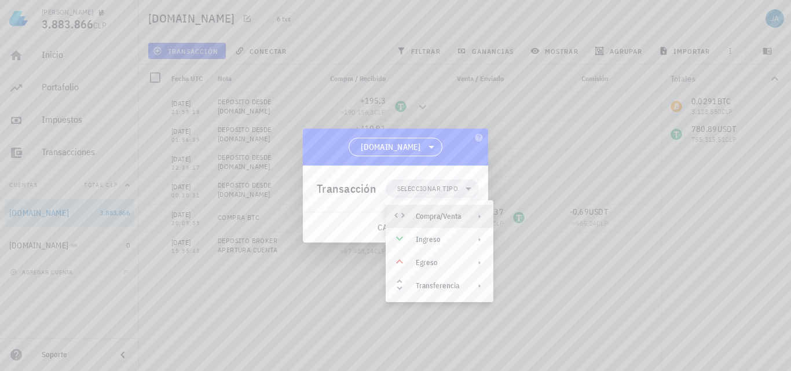
click at [453, 215] on div "Compra/Venta" at bounding box center [438, 216] width 45 height 9
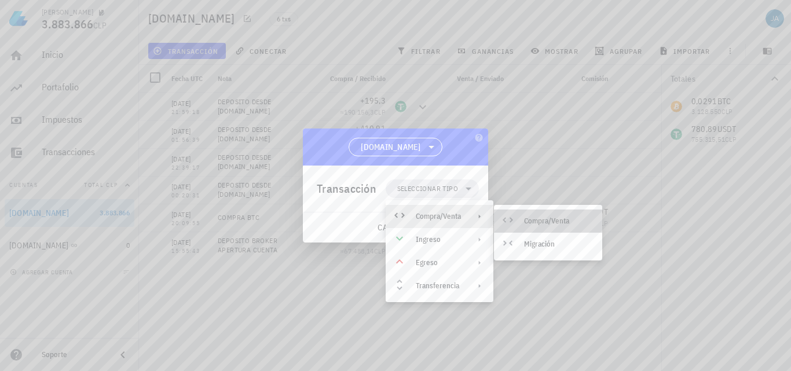
click at [541, 217] on div "Compra/Venta" at bounding box center [558, 221] width 69 height 9
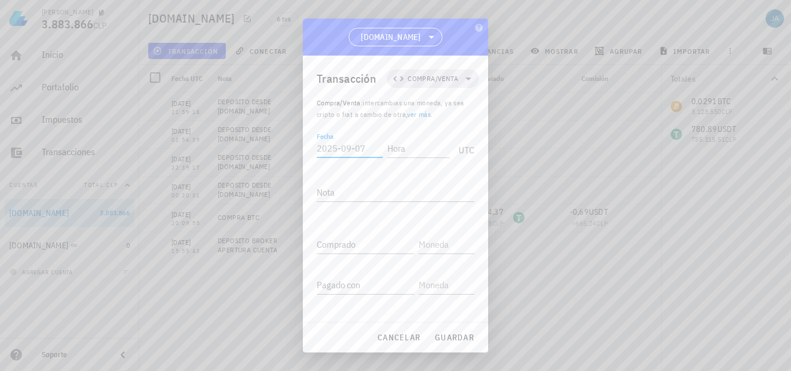
click at [360, 142] on input "Fecha" at bounding box center [350, 148] width 66 height 19
type input "[DATE]"
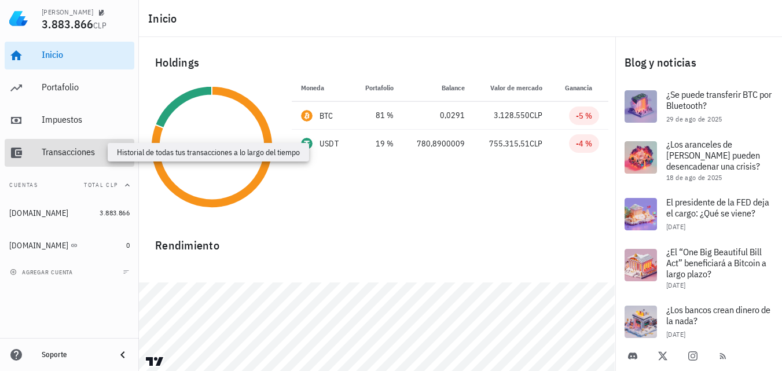
click at [76, 153] on div "Transacciones" at bounding box center [86, 152] width 88 height 11
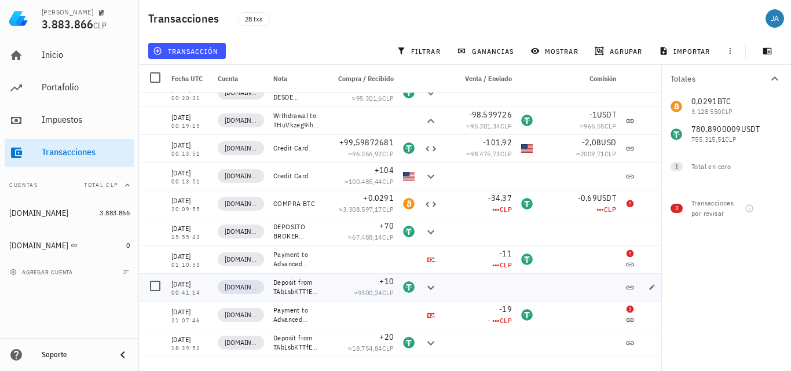
scroll to position [509, 0]
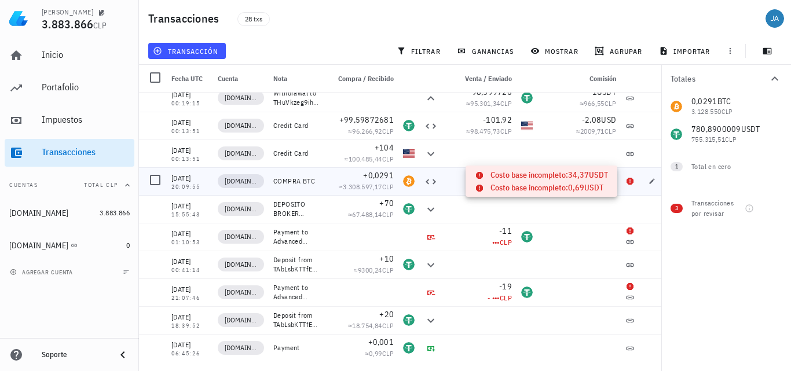
click at [631, 182] on icon at bounding box center [630, 181] width 7 height 7
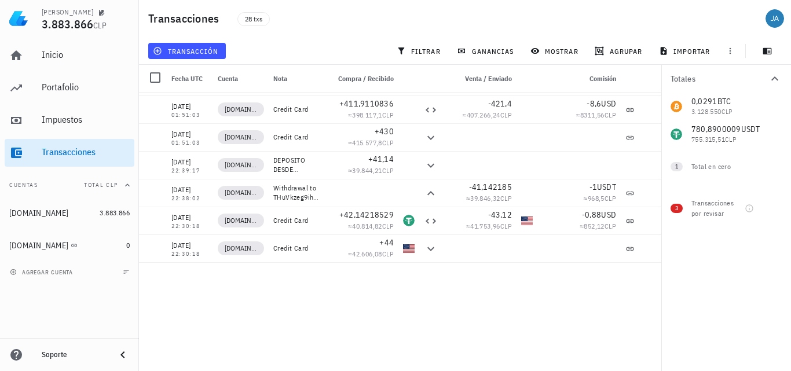
scroll to position [0, 0]
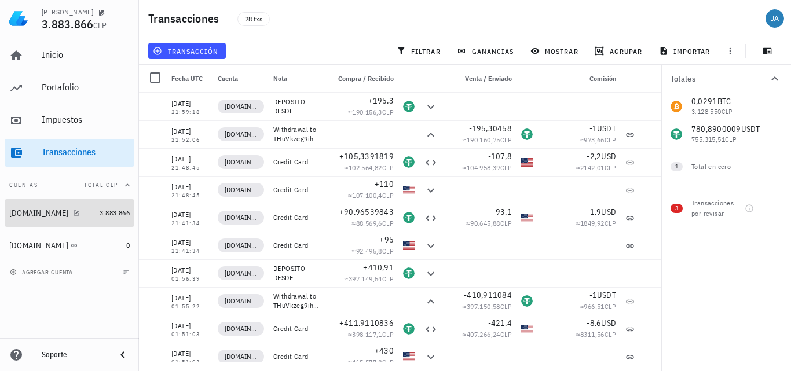
click at [38, 219] on div "[DOMAIN_NAME]" at bounding box center [52, 213] width 86 height 25
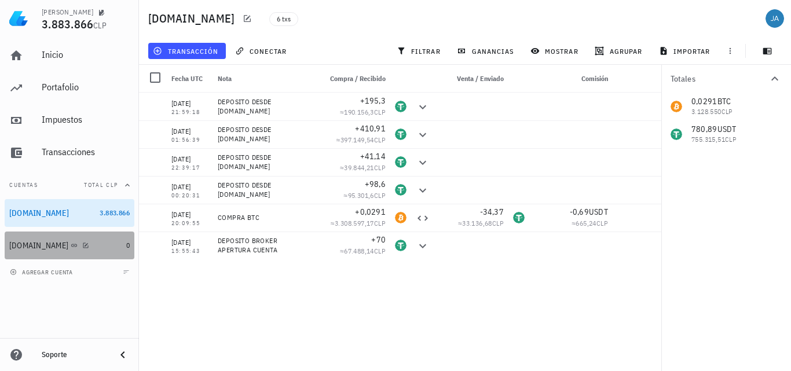
click at [38, 246] on div "[DOMAIN_NAME]" at bounding box center [38, 246] width 59 height 10
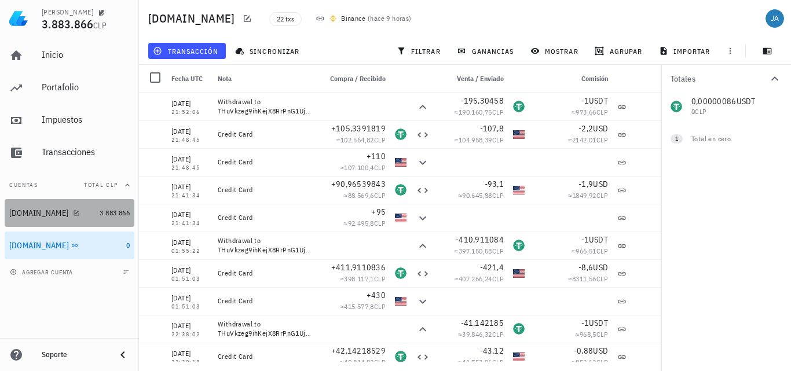
click at [38, 215] on div "[DOMAIN_NAME]" at bounding box center [38, 213] width 59 height 10
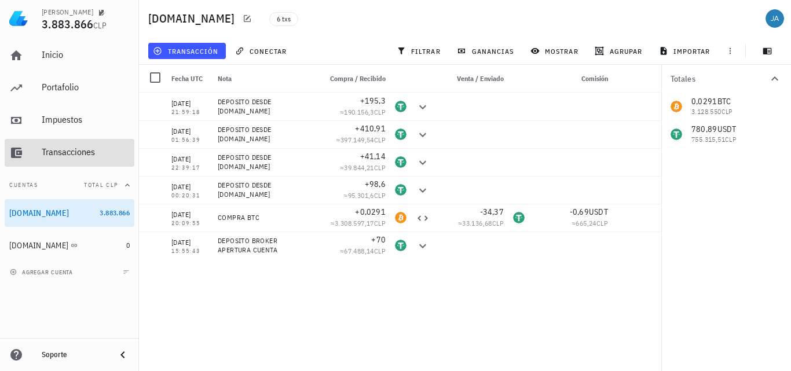
click at [71, 159] on div "Transacciones" at bounding box center [86, 153] width 88 height 26
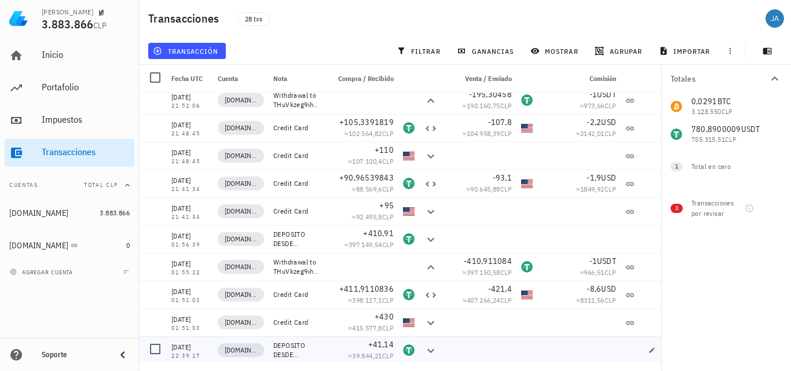
scroll to position [146, 0]
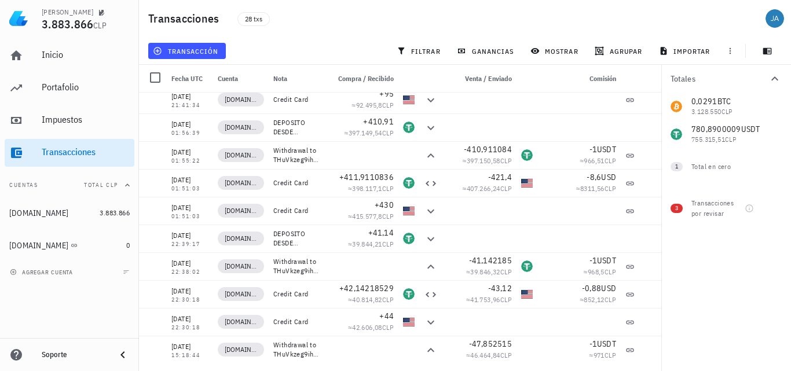
click at [678, 208] on span "3" at bounding box center [676, 208] width 3 height 9
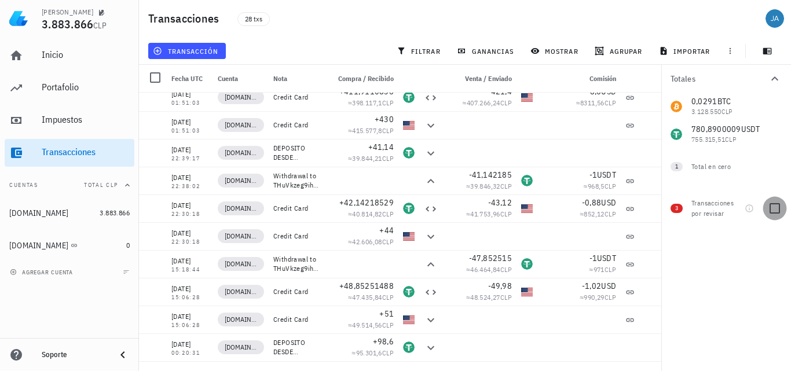
click at [773, 206] on div at bounding box center [775, 209] width 20 height 20
checkbox input "true"
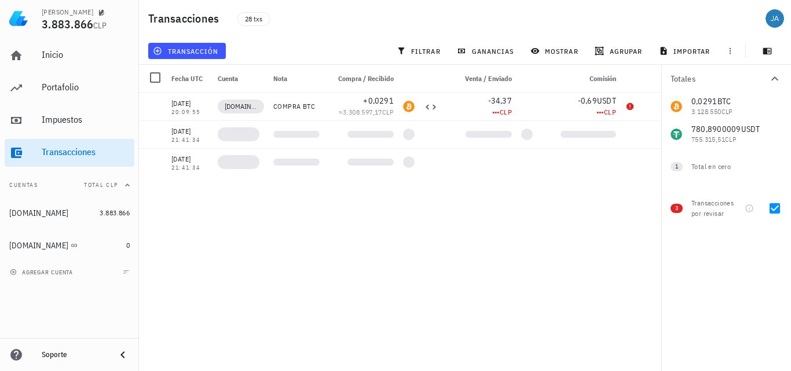
scroll to position [0, 0]
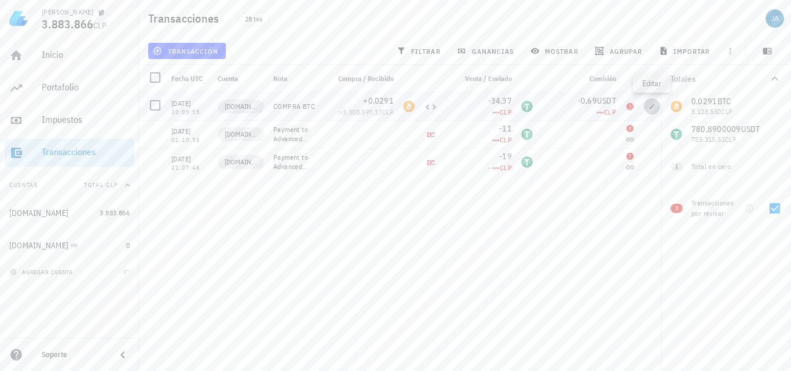
click at [654, 106] on icon "button" at bounding box center [652, 106] width 5 height 5
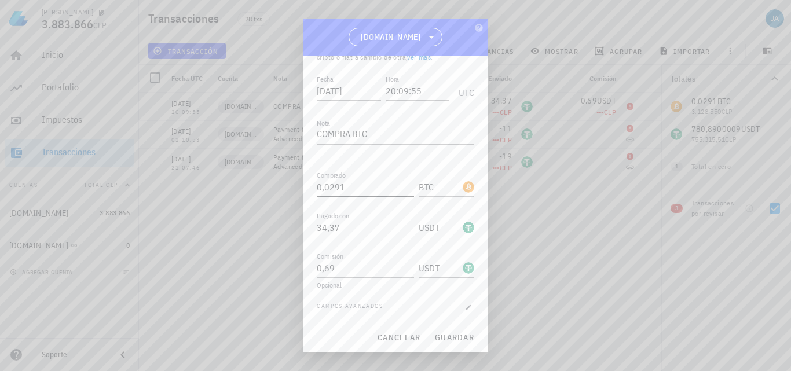
scroll to position [60, 0]
click at [386, 343] on button "cancelar" at bounding box center [398, 337] width 53 height 21
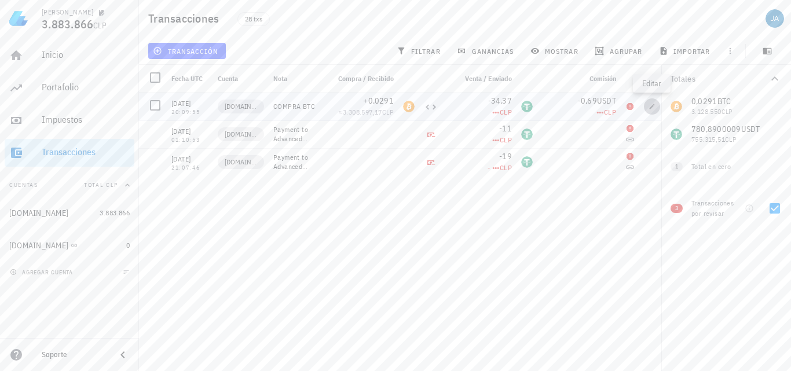
click at [652, 107] on icon "button" at bounding box center [652, 106] width 5 height 5
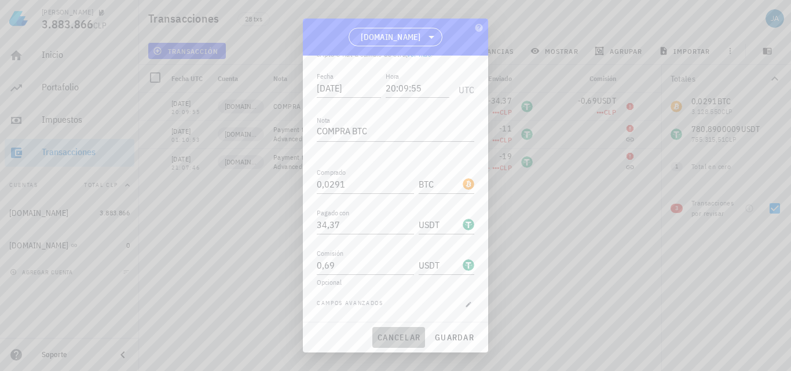
click at [390, 335] on span "cancelar" at bounding box center [398, 337] width 43 height 10
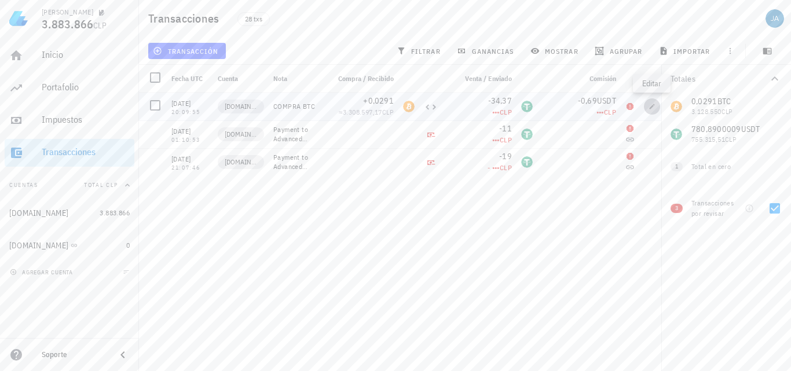
click at [652, 107] on icon "button" at bounding box center [652, 106] width 5 height 5
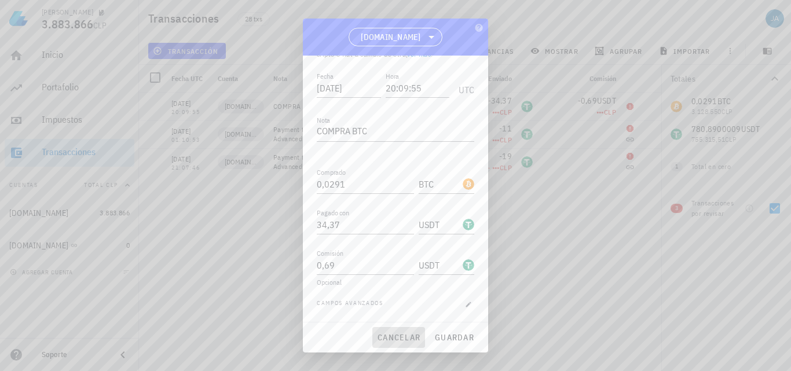
click at [393, 340] on span "cancelar" at bounding box center [398, 337] width 43 height 10
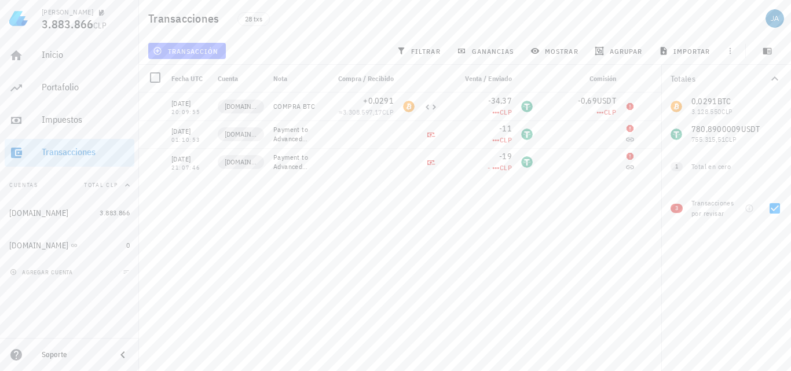
click at [202, 54] on span "transacción" at bounding box center [186, 50] width 63 height 9
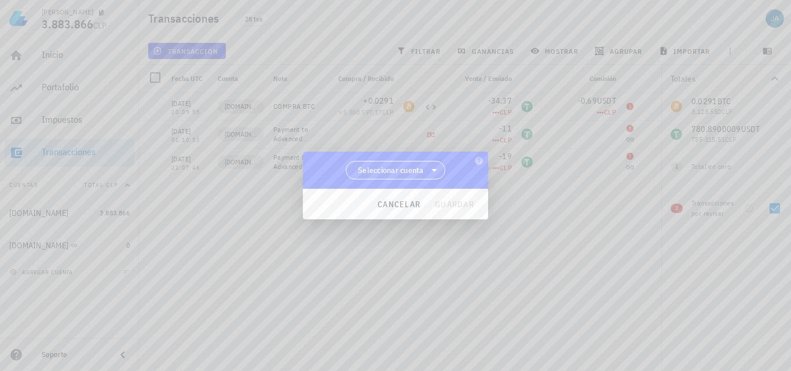
click at [415, 167] on span "Seleccionar cuenta" at bounding box center [391, 170] width 66 height 12
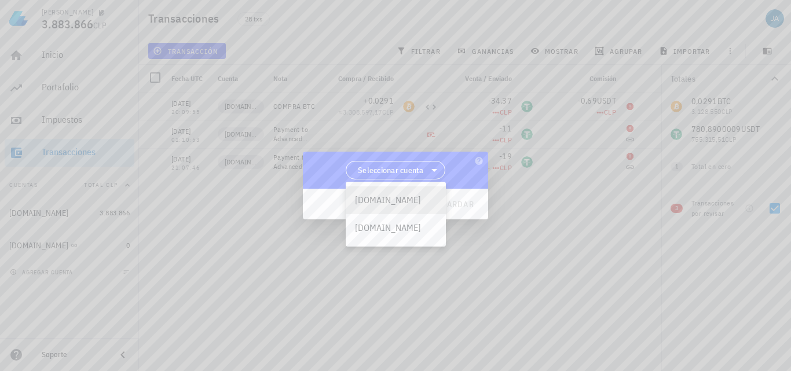
click at [390, 195] on div "[DOMAIN_NAME]" at bounding box center [396, 200] width 82 height 11
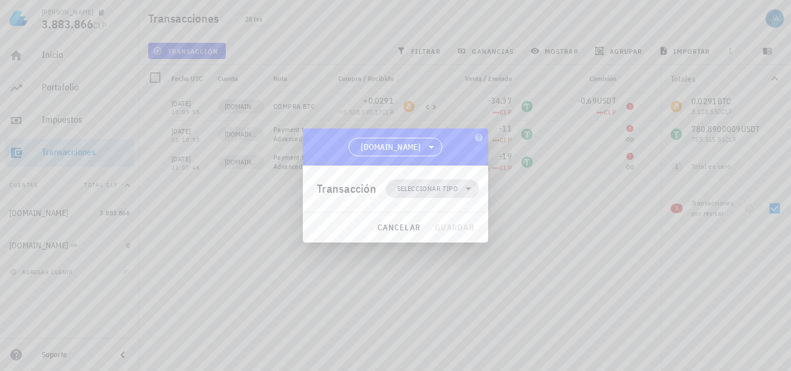
click at [453, 193] on span "Seleccionar tipo" at bounding box center [427, 189] width 61 height 12
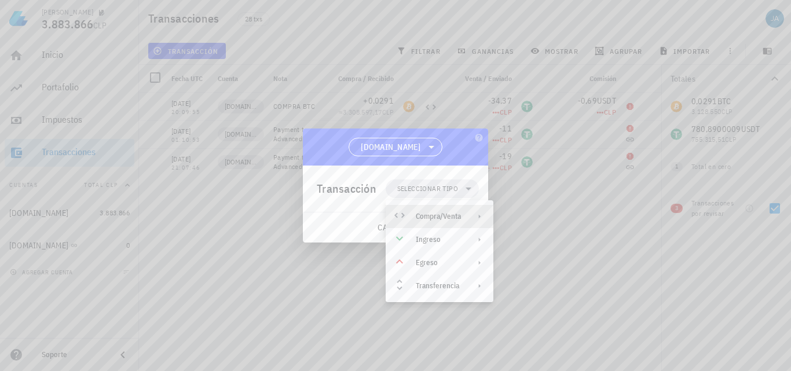
click at [444, 213] on div "Compra/Venta" at bounding box center [438, 216] width 45 height 9
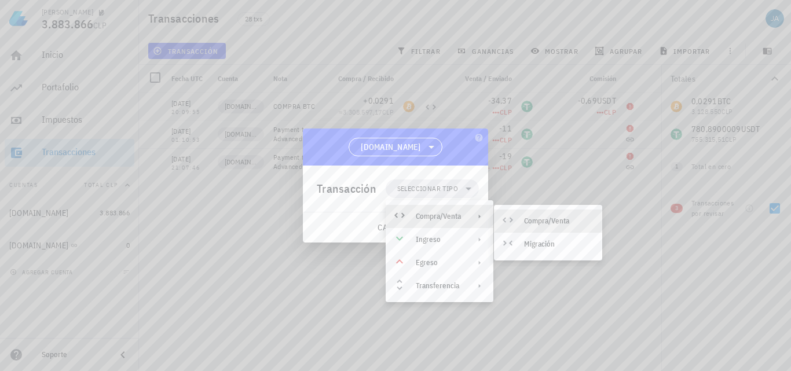
click at [529, 221] on div "Compra/Venta" at bounding box center [558, 221] width 69 height 9
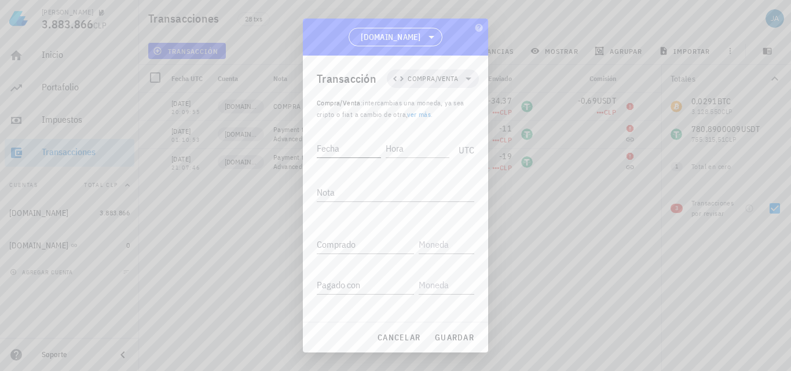
click at [348, 150] on input "Fecha" at bounding box center [349, 148] width 64 height 19
type input "[DATE]"
type input "20:17:07"
type textarea "VENTA BTC"
type input "38,27"
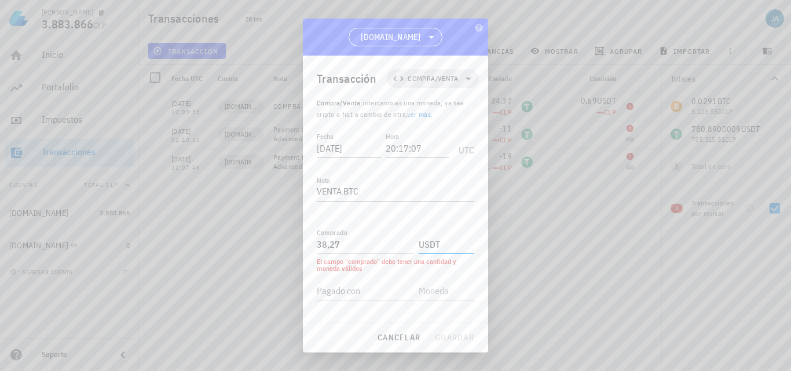
type input "USDT"
paste input "0,0291"
type input "0,0291"
click at [437, 290] on input "text" at bounding box center [445, 285] width 53 height 19
type input "USDT"
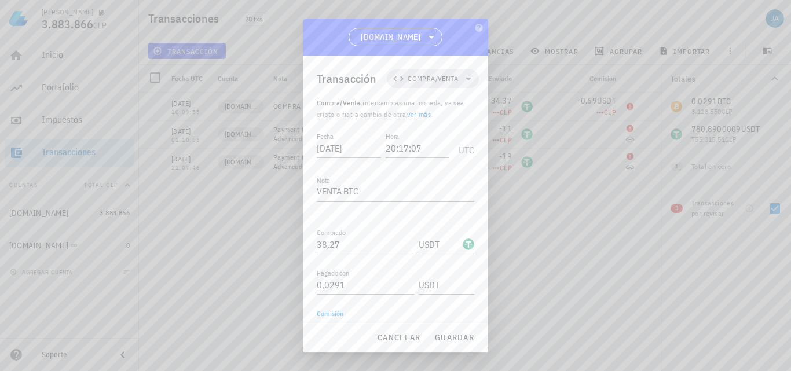
scroll to position [13, 0]
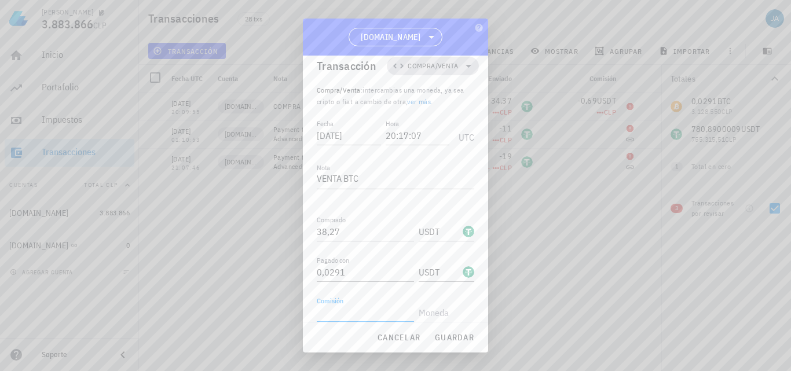
click at [467, 68] on icon at bounding box center [469, 66] width 14 height 14
click at [472, 94] on icon at bounding box center [474, 93] width 9 height 9
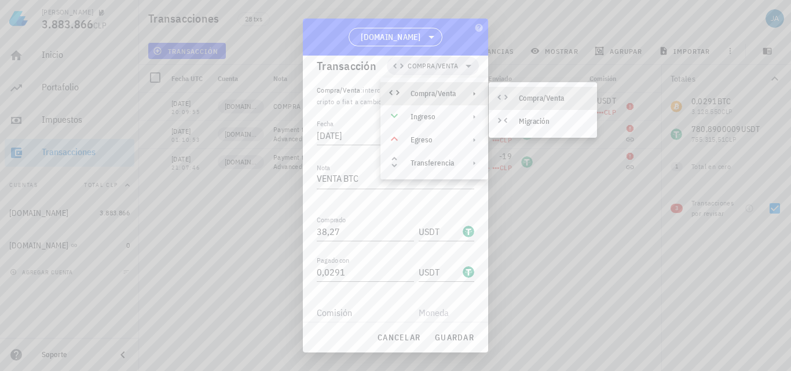
click at [532, 97] on div "Compra/Venta" at bounding box center [553, 98] width 69 height 9
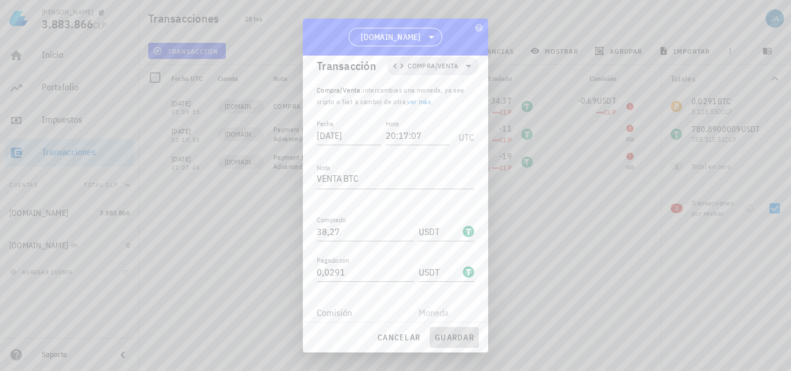
click at [452, 340] on span "guardar" at bounding box center [454, 337] width 40 height 10
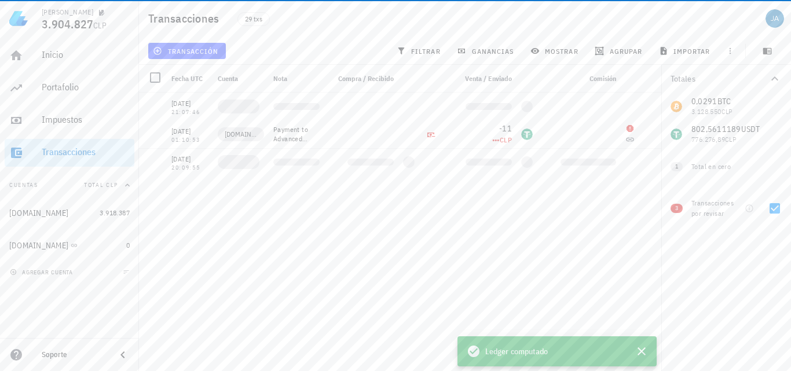
scroll to position [0, 0]
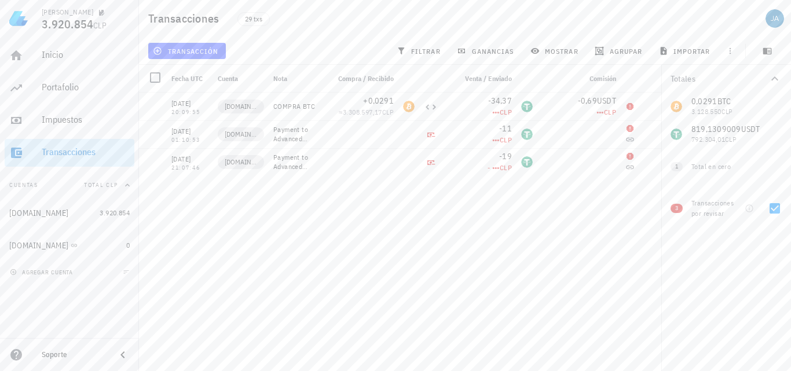
click at [82, 154] on div "Transacciones" at bounding box center [86, 152] width 88 height 11
click at [199, 45] on button "transacción" at bounding box center [187, 51] width 78 height 16
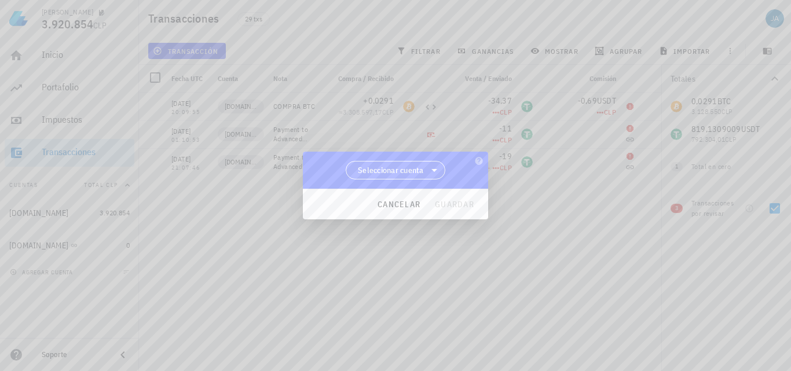
click at [368, 163] on span "Seleccionar cuenta" at bounding box center [395, 170] width 85 height 17
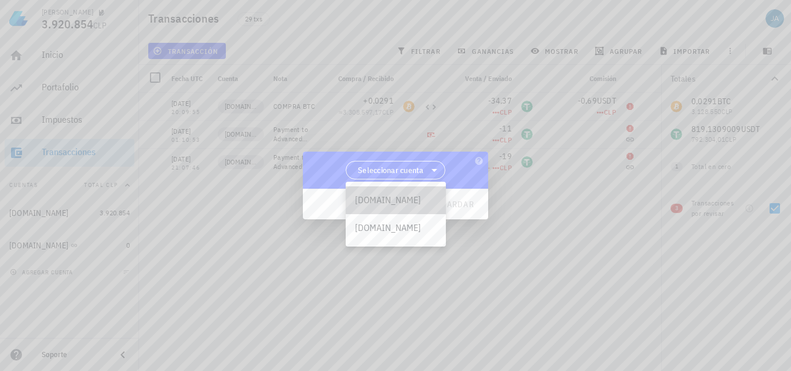
click at [389, 192] on div "[DOMAIN_NAME]" at bounding box center [396, 200] width 100 height 28
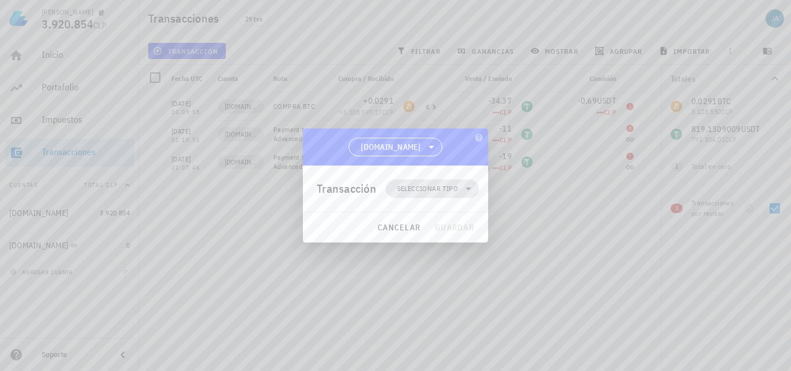
click at [464, 192] on icon at bounding box center [469, 189] width 14 height 14
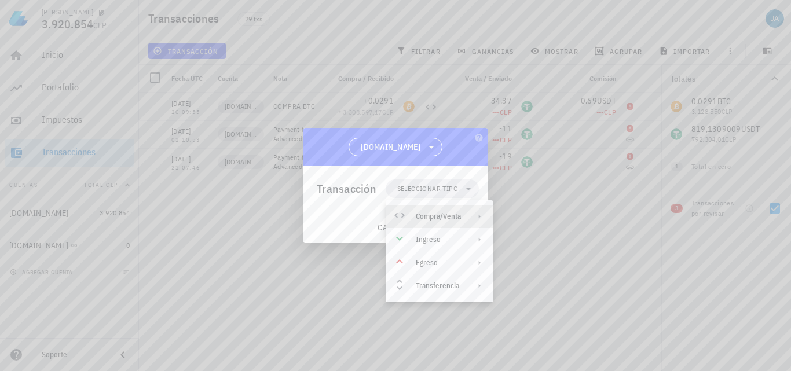
click at [453, 215] on div "Compra/Venta" at bounding box center [438, 216] width 45 height 9
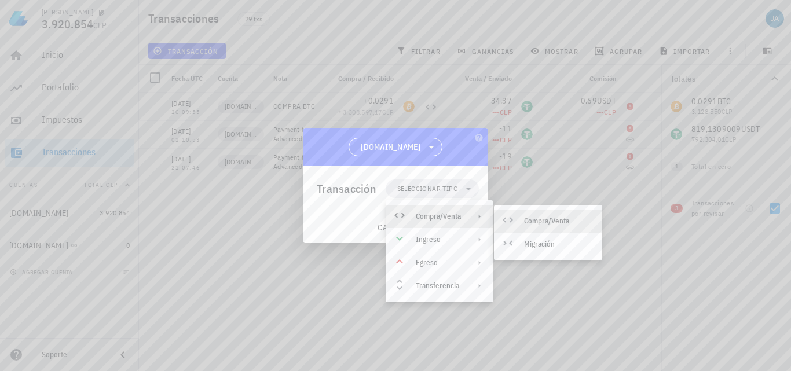
click at [539, 211] on div "Compra/Venta" at bounding box center [548, 221] width 108 height 23
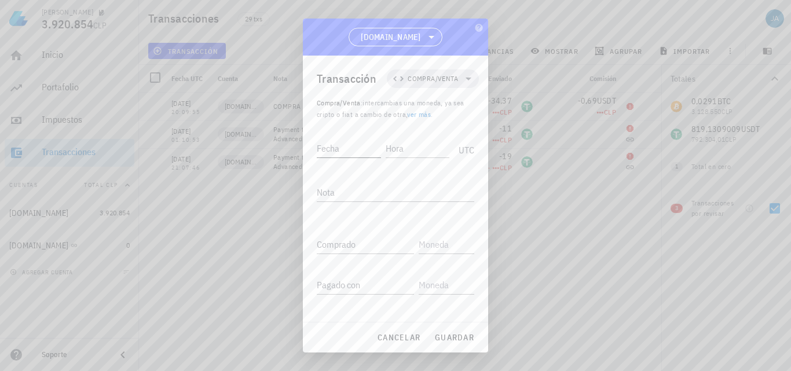
click at [350, 138] on div "Fecha" at bounding box center [351, 146] width 69 height 29
click at [338, 147] on div "Fecha" at bounding box center [349, 148] width 64 height 19
type input "[DATE]"
type input "20:17:07"
type textarea "VENTA BTC"
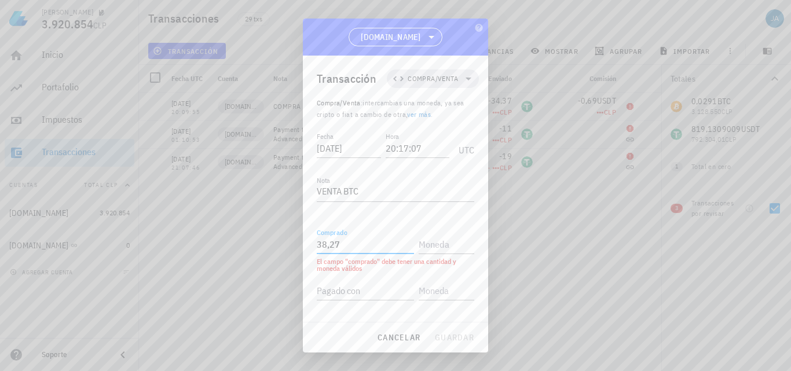
type input "38,27"
type input "USDT"
paste input "0,0291"
type input "0,0291"
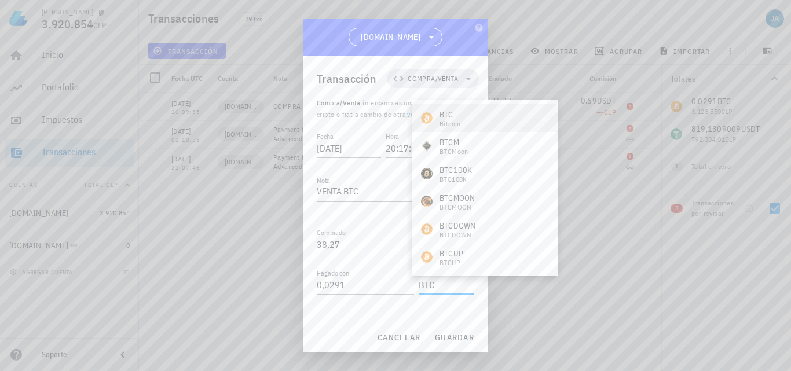
click at [492, 118] on div "BTC Bitcoin" at bounding box center [485, 118] width 146 height 28
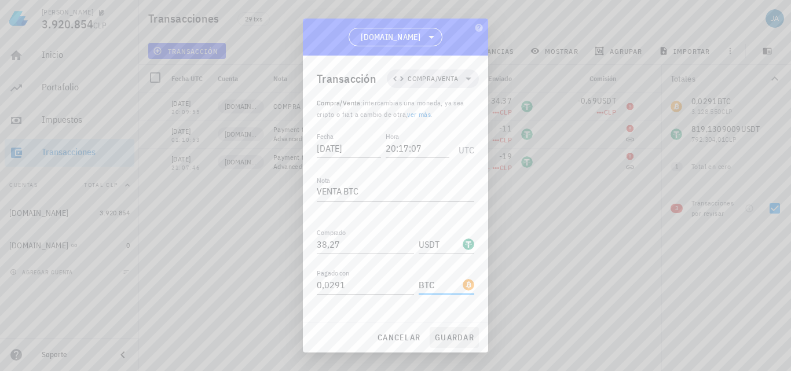
type input "BTC"
click at [459, 338] on span "guardar" at bounding box center [454, 337] width 40 height 10
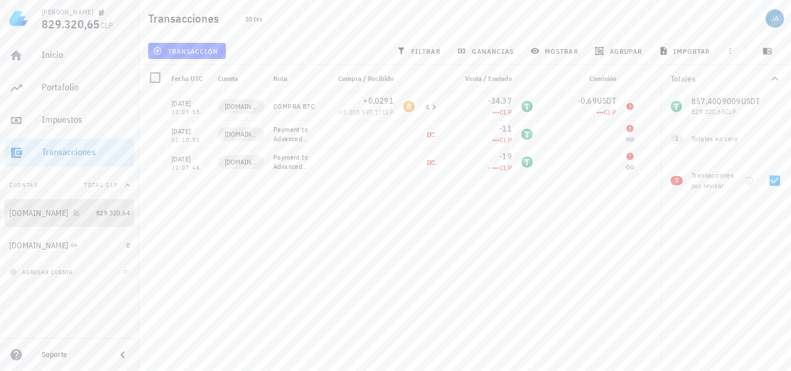
click at [31, 206] on div "[DOMAIN_NAME]" at bounding box center [50, 213] width 82 height 25
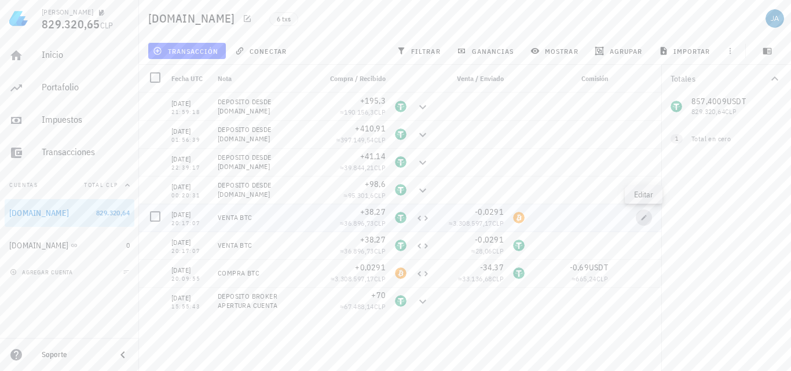
click at [647, 219] on span "button" at bounding box center [644, 217] width 16 height 7
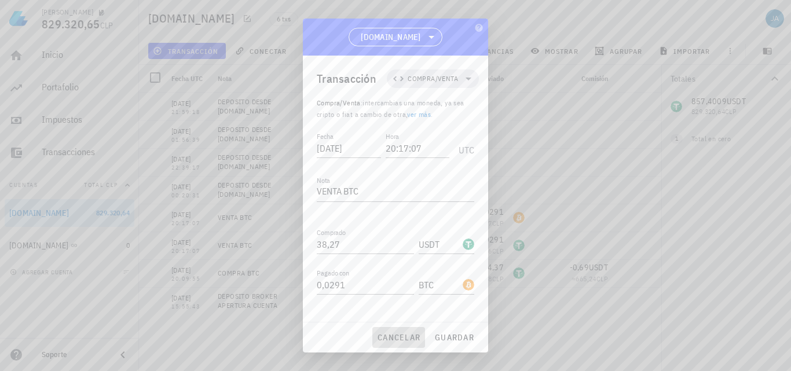
click at [397, 341] on span "cancelar" at bounding box center [398, 337] width 43 height 10
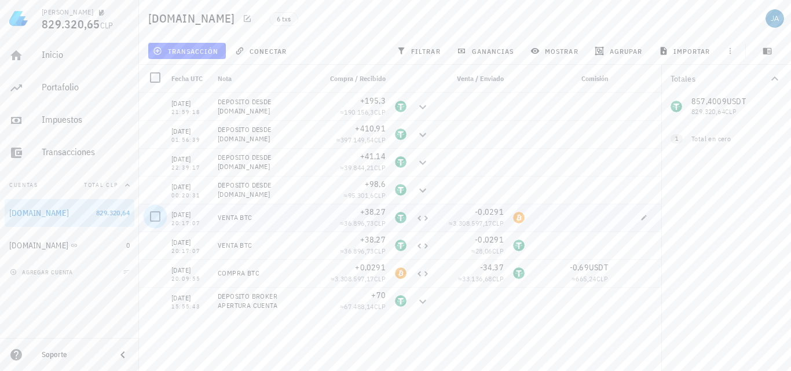
click at [155, 217] on div at bounding box center [155, 217] width 20 height 20
click at [193, 56] on button "editar (1)" at bounding box center [180, 51] width 64 height 16
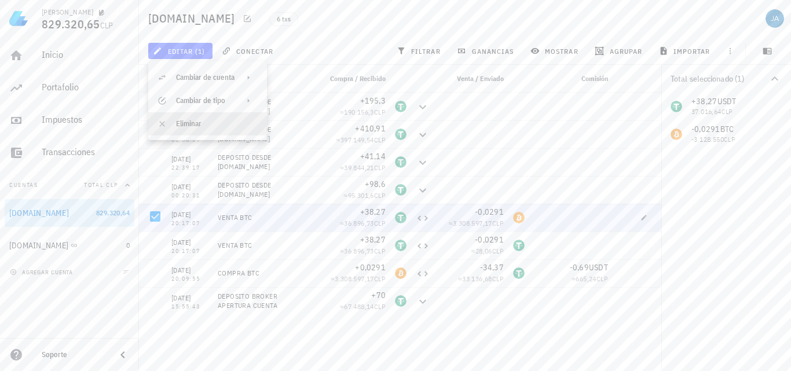
click at [186, 127] on div "Eliminar" at bounding box center [217, 123] width 82 height 9
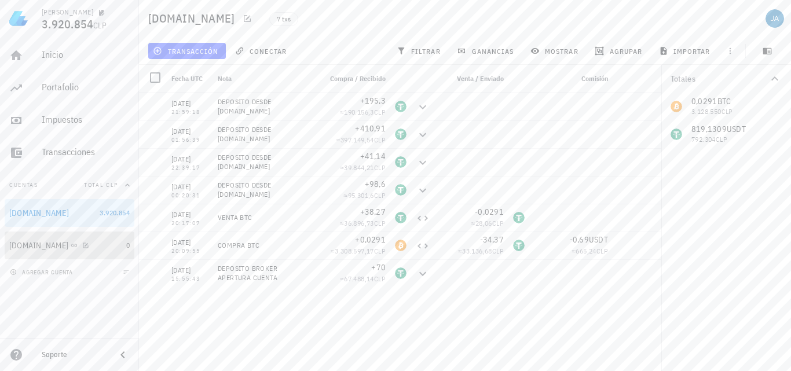
click at [78, 240] on div at bounding box center [84, 245] width 12 height 10
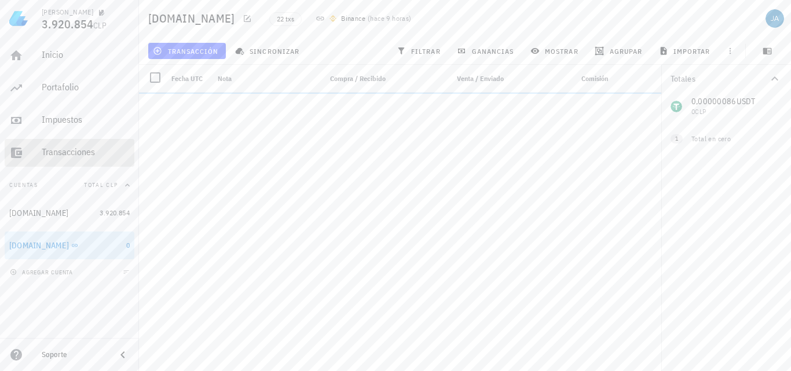
click at [82, 149] on div "Transacciones" at bounding box center [86, 152] width 88 height 11
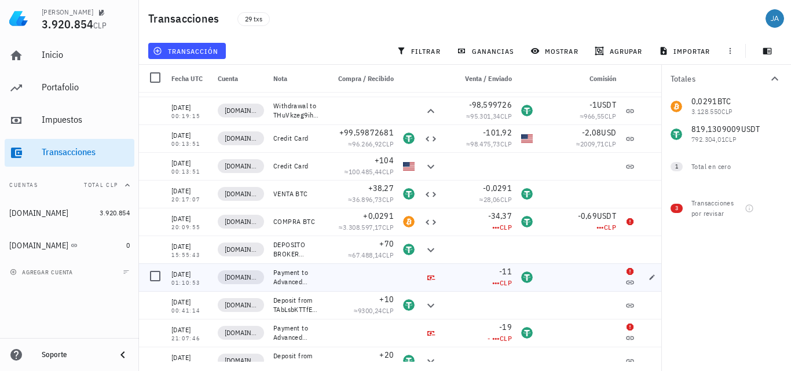
scroll to position [479, 0]
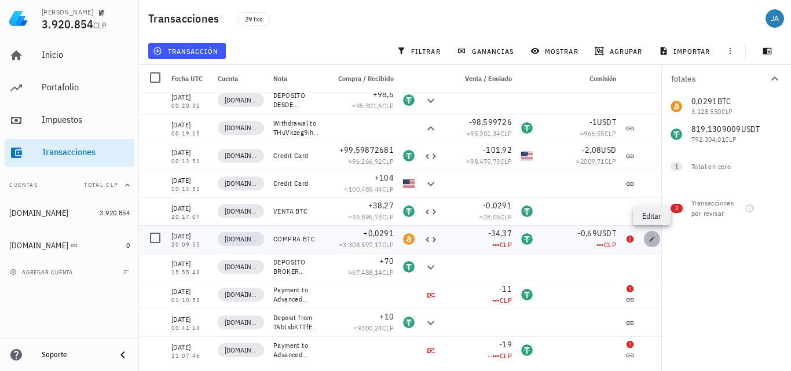
click at [646, 239] on span "button" at bounding box center [652, 239] width 16 height 7
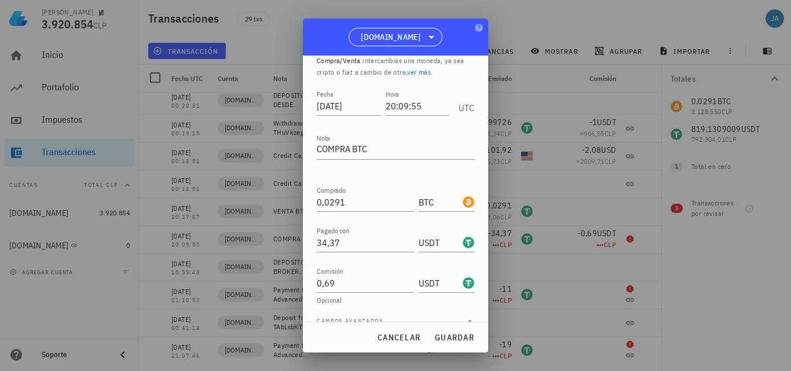
scroll to position [60, 0]
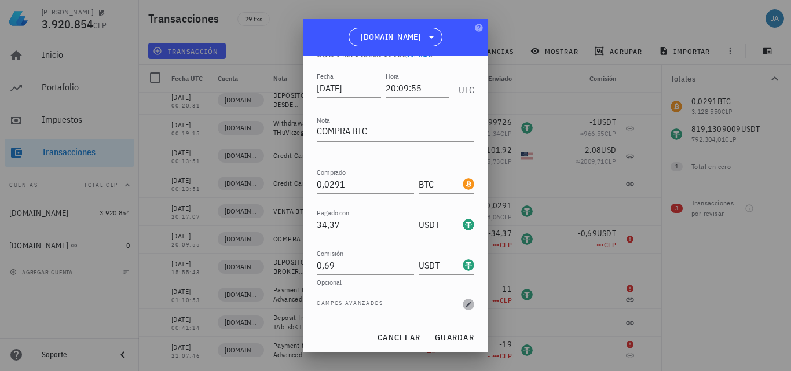
click at [465, 305] on icon "button" at bounding box center [468, 304] width 7 height 7
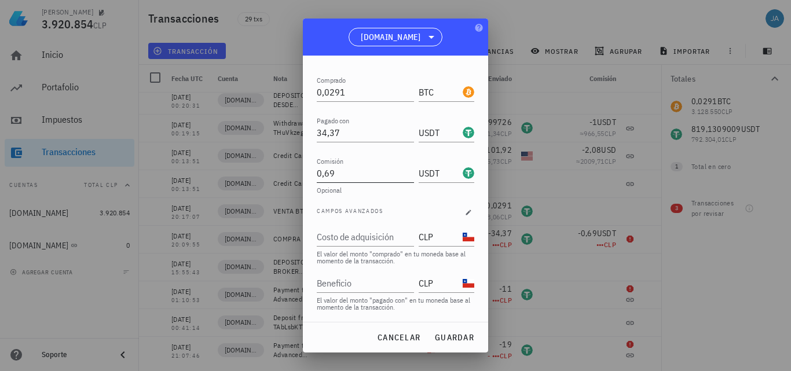
scroll to position [153, 0]
click at [630, 239] on div at bounding box center [395, 185] width 791 height 371
click at [407, 331] on button "cancelar" at bounding box center [398, 337] width 53 height 21
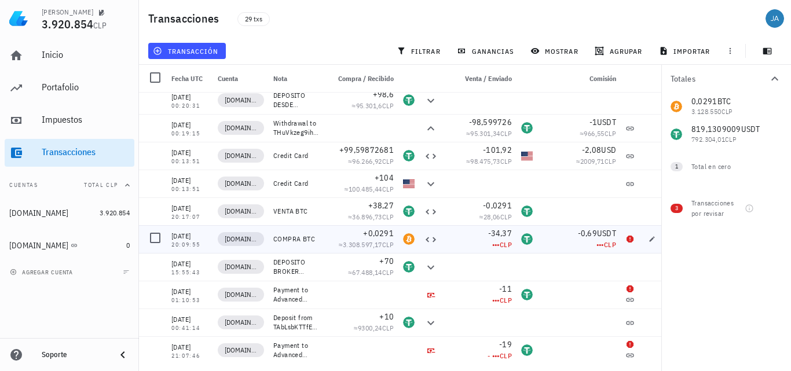
scroll to position [60, 0]
click at [658, 236] on span "button" at bounding box center [652, 239] width 16 height 7
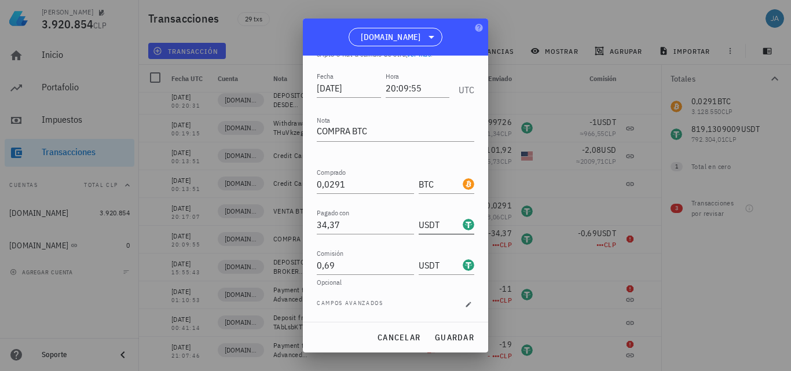
click at [419, 226] on input "USDT" at bounding box center [440, 224] width 42 height 19
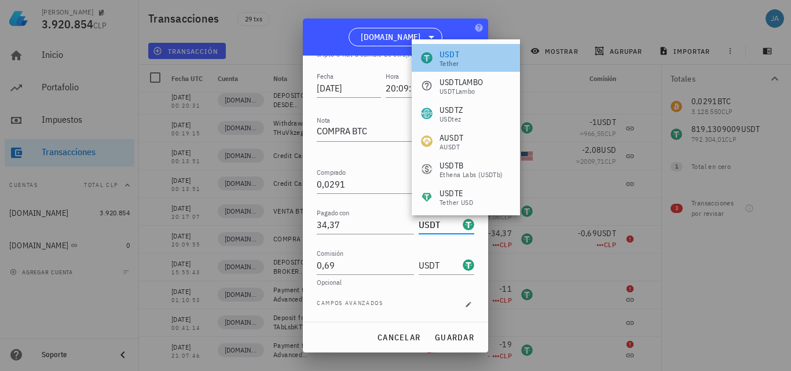
click at [460, 60] on div "USDT Tether" at bounding box center [466, 58] width 108 height 28
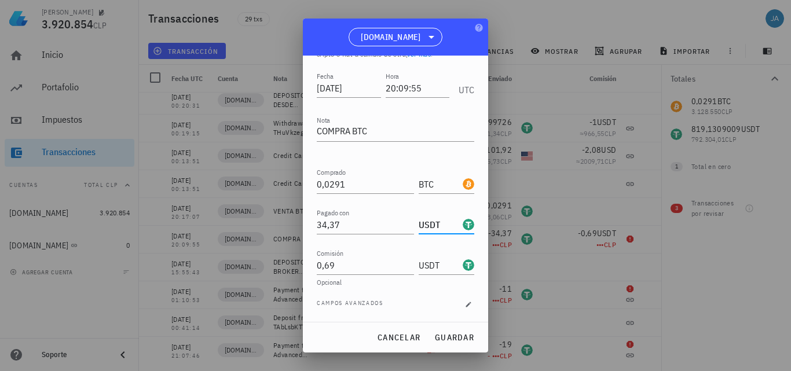
click at [372, 279] on div "Opcional" at bounding box center [396, 282] width 158 height 7
click at [440, 272] on input "USDT" at bounding box center [440, 265] width 42 height 19
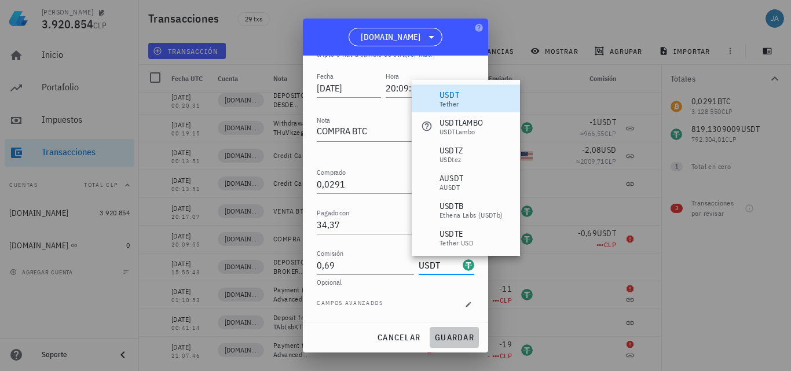
click at [444, 342] on span "guardar" at bounding box center [454, 337] width 40 height 10
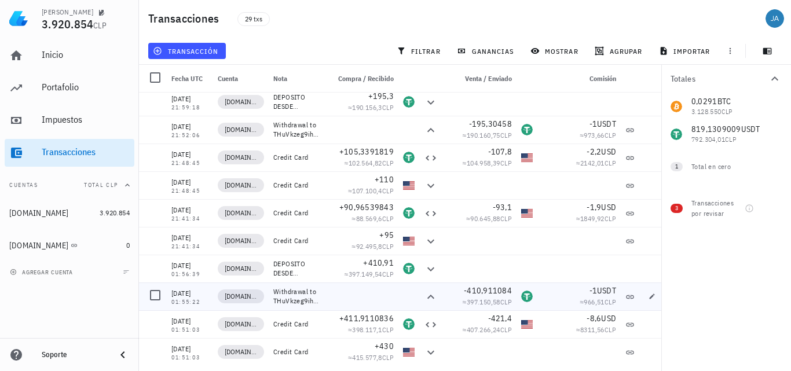
scroll to position [0, 0]
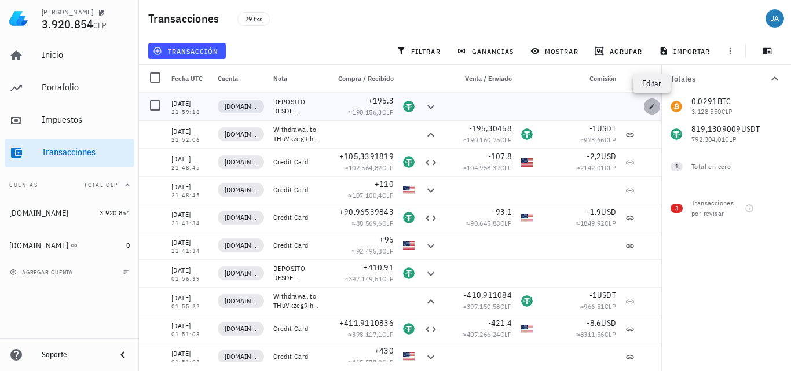
click at [650, 107] on icon "button" at bounding box center [652, 106] width 7 height 7
type input "[DATE]"
type input "21:59:18"
type textarea "DEPOSITO DESDE [DOMAIN_NAME]"
type input "195,3"
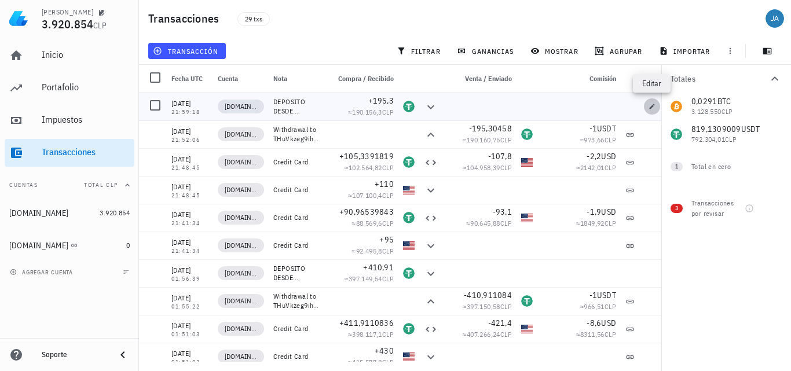
type input "USDT"
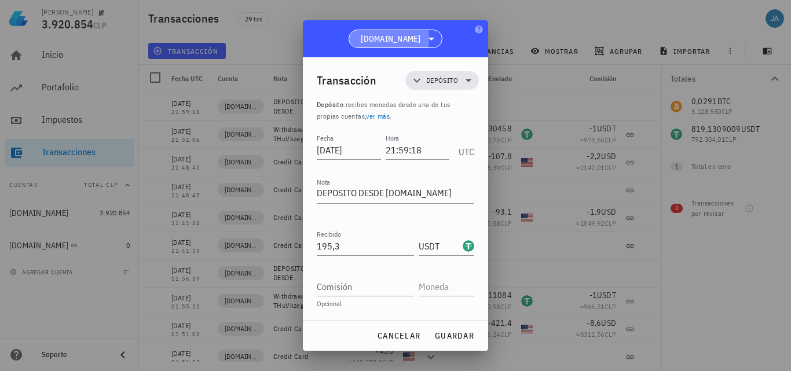
click at [405, 37] on span "[DOMAIN_NAME]" at bounding box center [391, 39] width 60 height 12
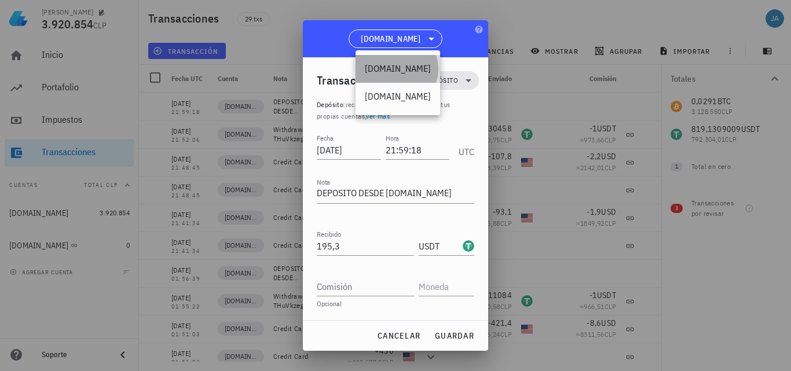
click at [392, 68] on div "[DOMAIN_NAME]" at bounding box center [398, 68] width 66 height 11
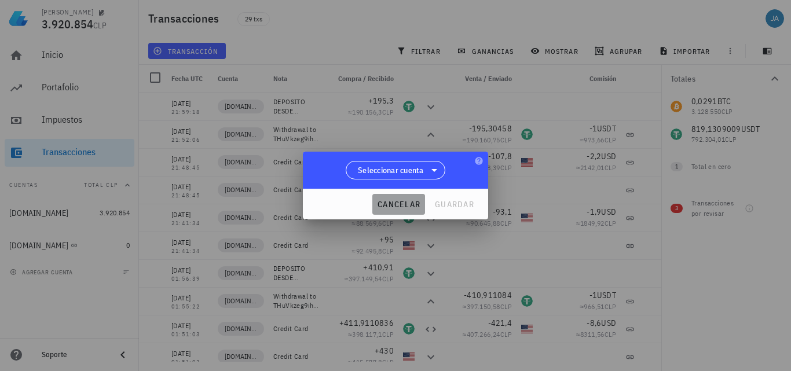
drag, startPoint x: 390, startPoint y: 198, endPoint x: 326, endPoint y: 214, distance: 66.2
click at [390, 199] on button "cancelar" at bounding box center [398, 204] width 53 height 21
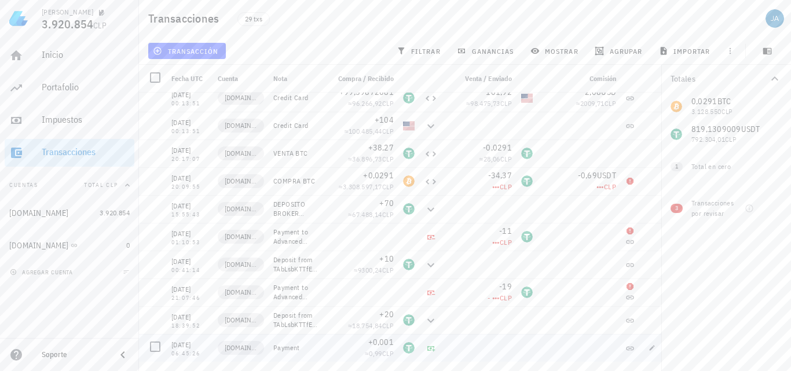
scroll to position [479, 0]
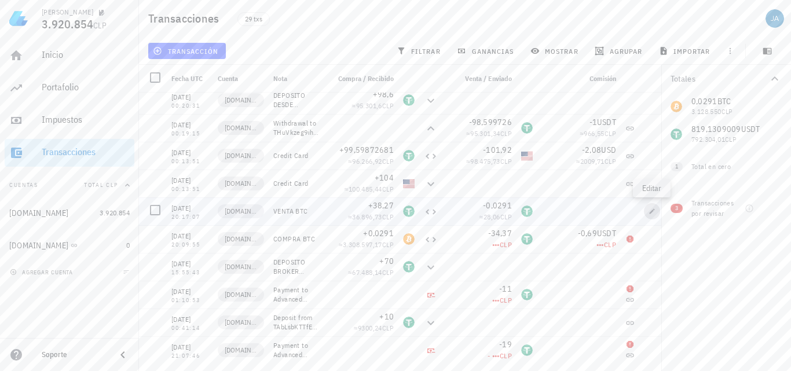
click at [653, 209] on icon "button" at bounding box center [652, 211] width 7 height 7
type input "[DATE]"
type input "20:17:07"
type textarea "VENTA BTC"
type input "38,27"
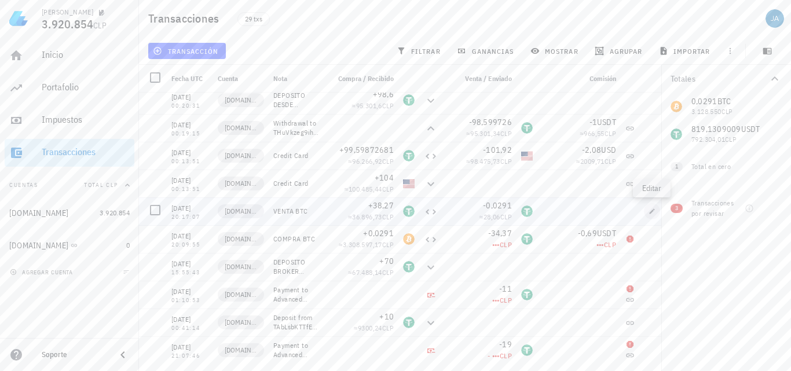
type input "0,0291"
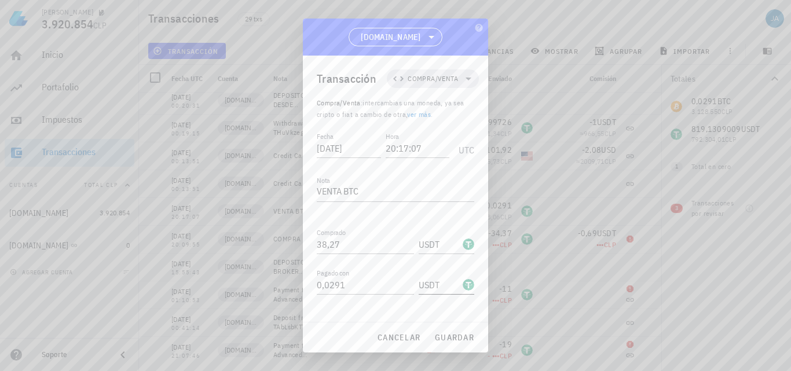
scroll to position [58, 0]
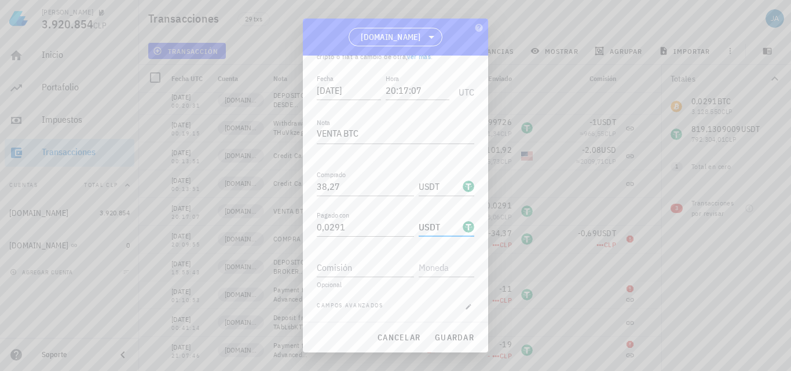
click at [447, 230] on input "USDT" at bounding box center [440, 227] width 42 height 19
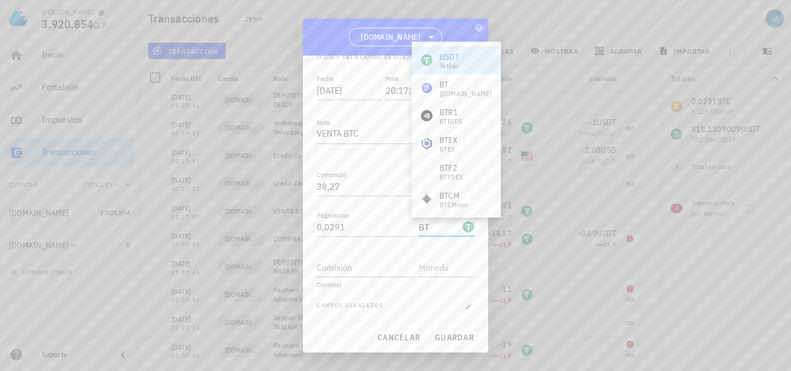
type input "B"
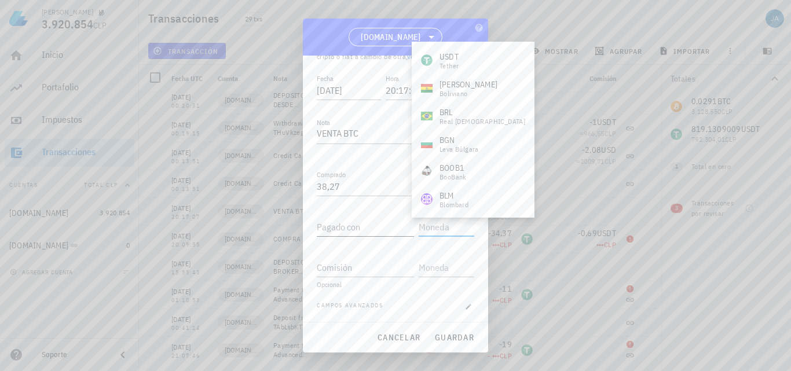
click at [374, 230] on input "Pagado con" at bounding box center [365, 227] width 97 height 19
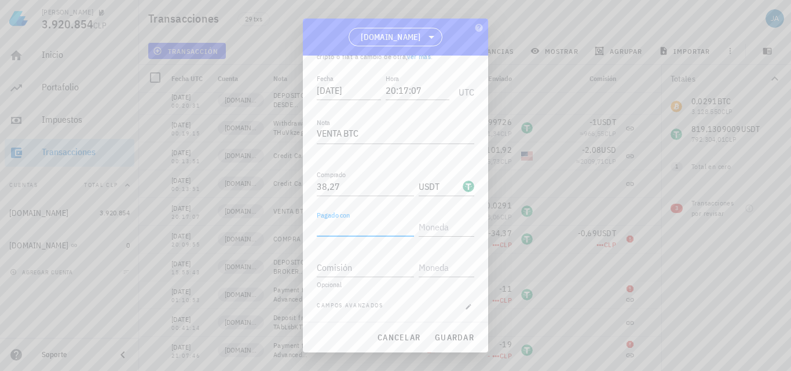
paste input "0,0291"
type input "0,0291"
click at [425, 232] on input "text" at bounding box center [445, 227] width 53 height 19
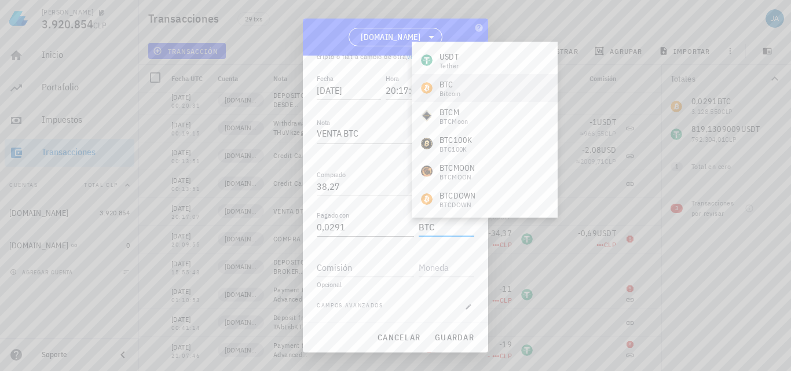
click at [461, 81] on div "BTC Bitcoin" at bounding box center [485, 88] width 146 height 28
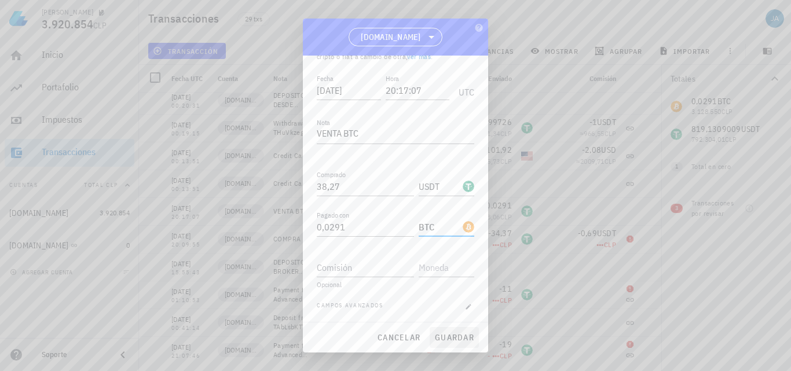
type input "BTC"
click at [457, 341] on span "guardar" at bounding box center [454, 337] width 40 height 10
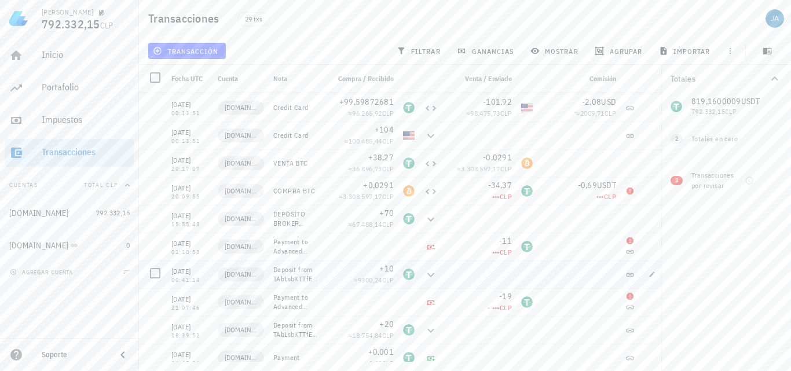
scroll to position [537, 0]
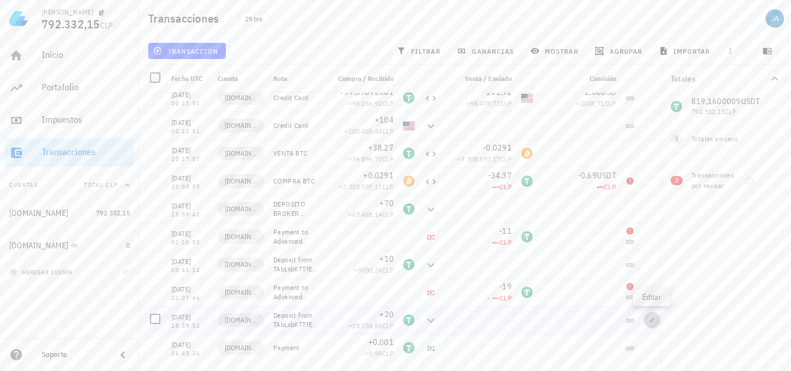
click at [652, 322] on icon "button" at bounding box center [652, 319] width 5 height 5
type input "[DATE]"
type input "18:39:52"
type textarea "Deposit from TAbLsbKTTfE19C9LB1H6oCbo6QMyuVP82K"
type input "20"
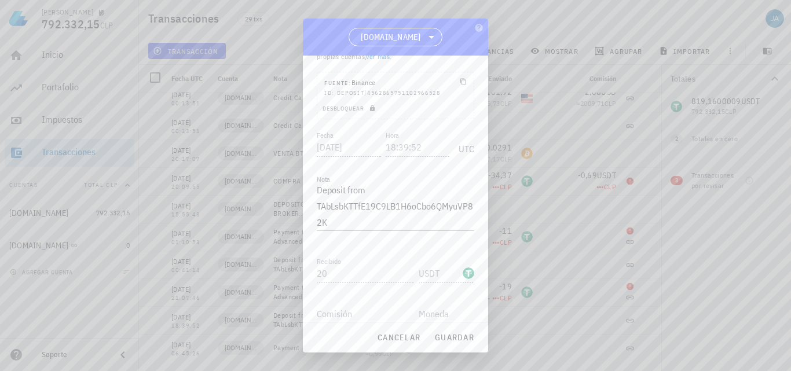
scroll to position [0, 0]
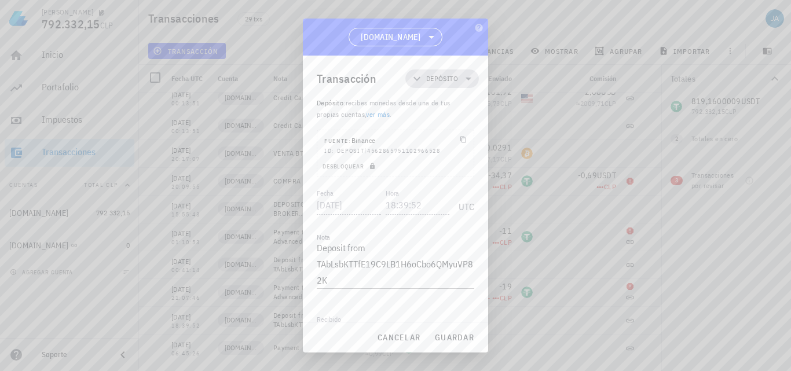
click at [466, 78] on icon at bounding box center [469, 79] width 6 height 3
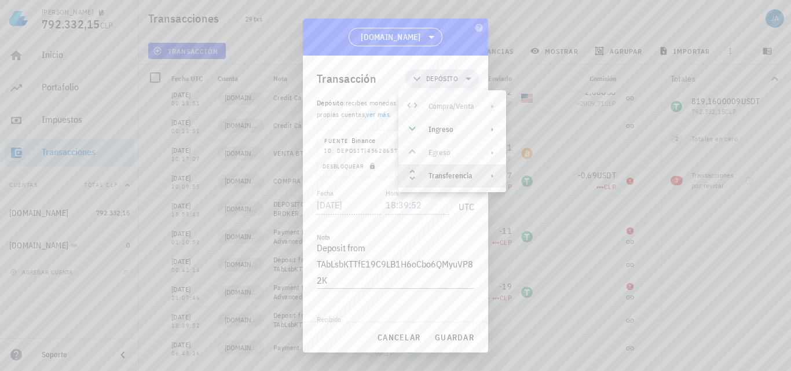
click at [440, 173] on div "Transferencia" at bounding box center [451, 175] width 45 height 9
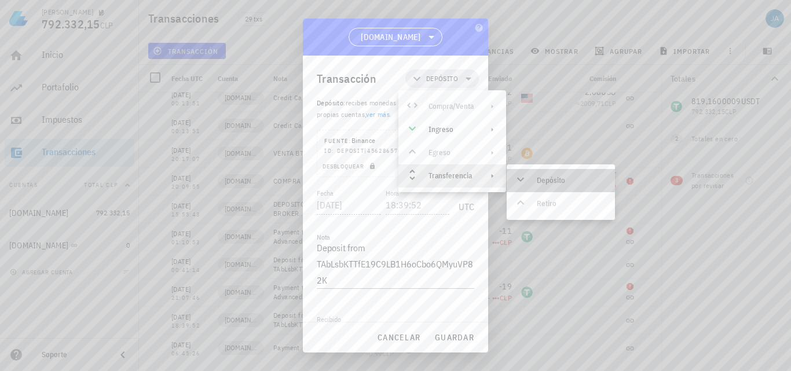
click at [543, 177] on div "Depósito" at bounding box center [571, 180] width 69 height 9
click at [543, 180] on div "Depósito" at bounding box center [571, 180] width 69 height 9
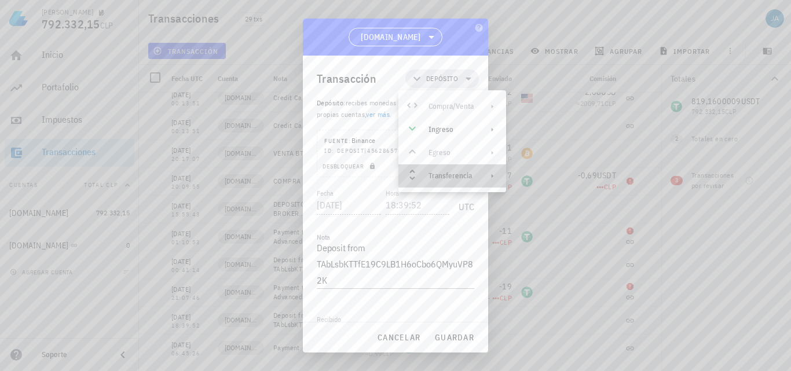
click at [434, 177] on div "Transferencia" at bounding box center [451, 175] width 45 height 9
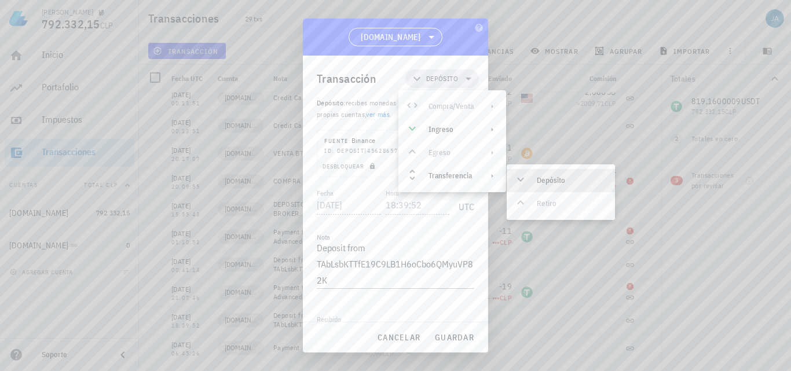
click at [533, 180] on div "Depósito" at bounding box center [561, 180] width 108 height 23
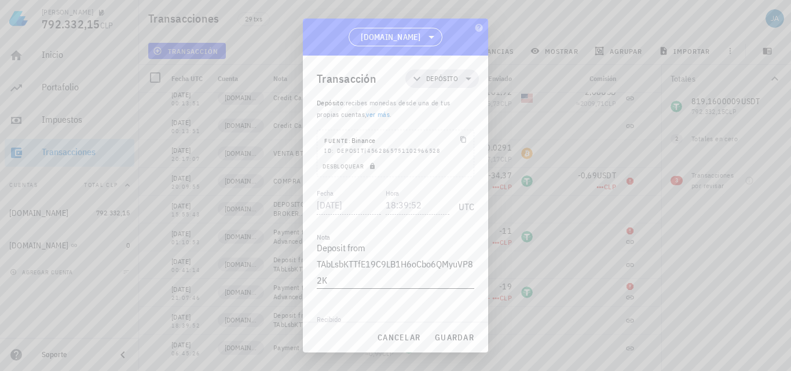
scroll to position [107, 0]
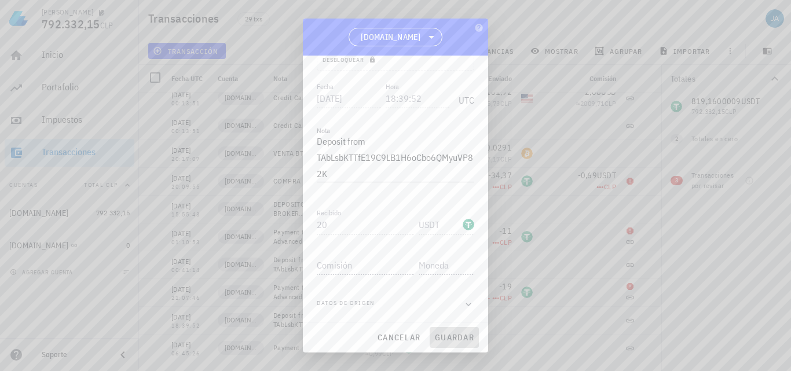
click at [451, 342] on span "guardar" at bounding box center [454, 337] width 40 height 10
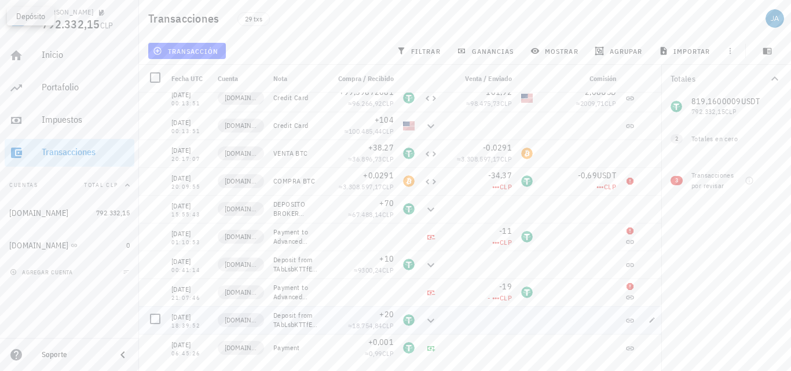
click at [429, 321] on icon at bounding box center [430, 321] width 7 height 4
click at [654, 324] on button "button" at bounding box center [652, 320] width 16 height 16
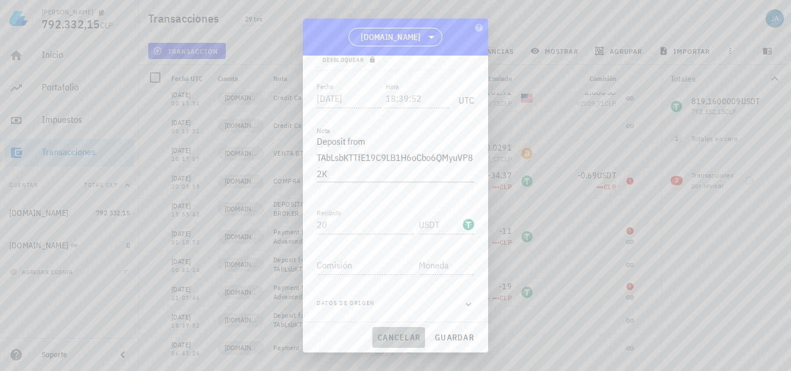
click at [396, 342] on span "cancelar" at bounding box center [398, 337] width 43 height 10
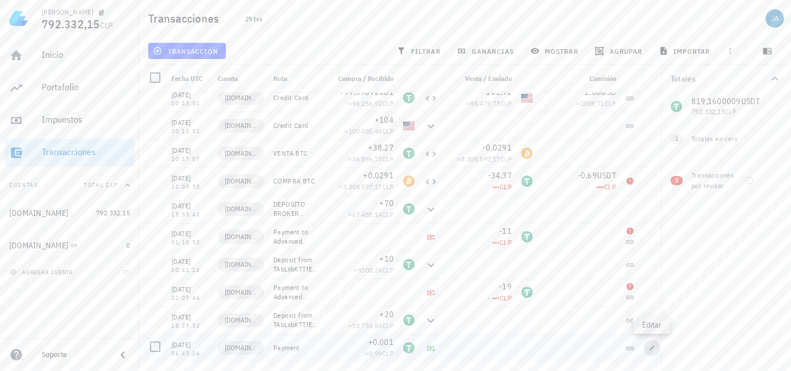
click at [649, 347] on icon "button" at bounding box center [652, 348] width 7 height 7
type input "[DATE]"
type input "06:45:26"
type textarea "Payment"
type input "0,001"
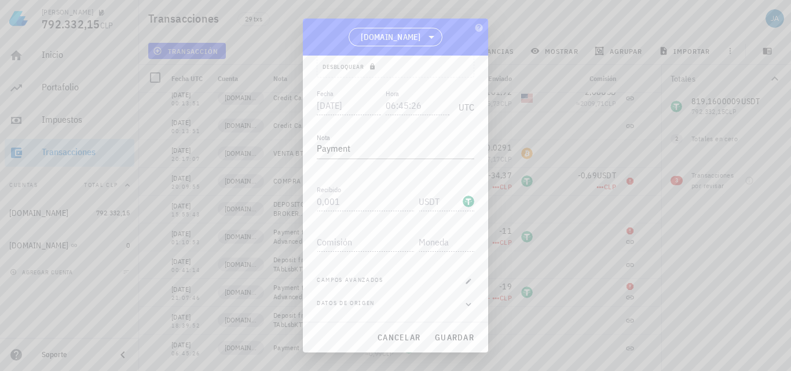
scroll to position [100, 0]
click at [397, 342] on span "cancelar" at bounding box center [398, 337] width 43 height 10
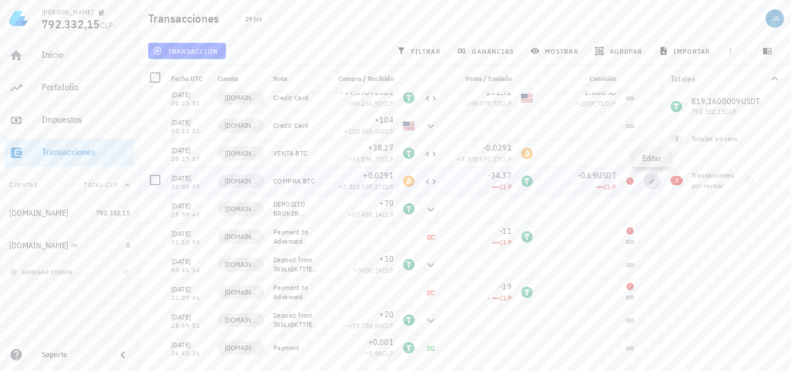
click at [649, 181] on icon "button" at bounding box center [652, 181] width 7 height 7
type input "[DATE]"
type input "20:09:55"
type textarea "COMPRA BTC"
type input "0,0291"
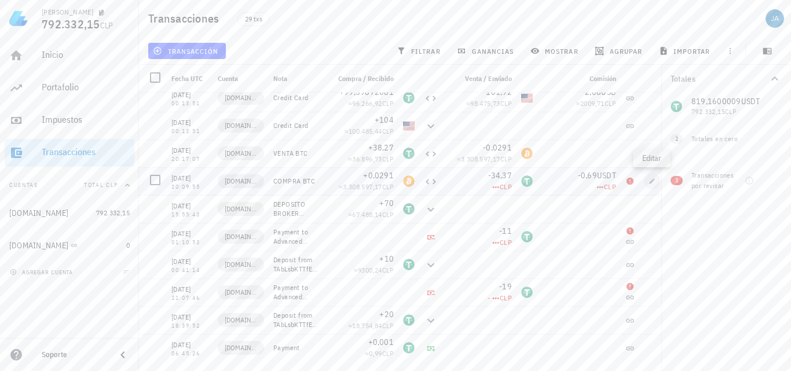
type input "BTC"
type input "34,37"
type input "USDT"
type input "0,69"
type input "USDT"
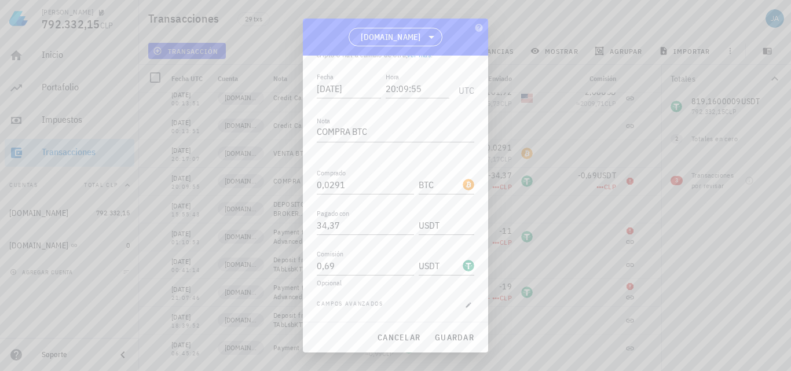
scroll to position [60, 0]
click at [401, 338] on span "cancelar" at bounding box center [398, 337] width 43 height 10
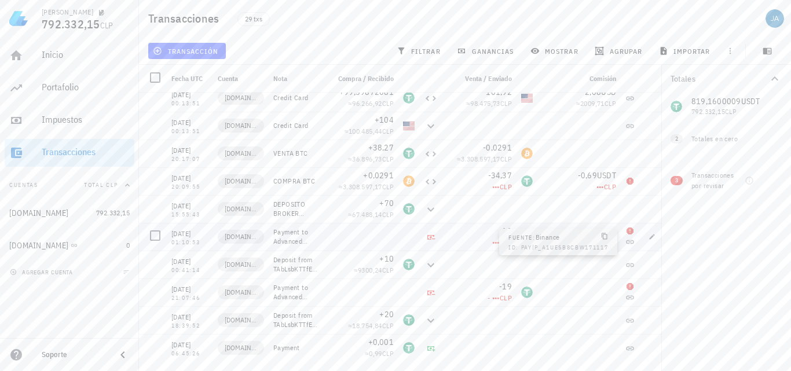
click at [627, 240] on icon at bounding box center [629, 241] width 9 height 9
click at [648, 235] on span "button" at bounding box center [652, 236] width 16 height 7
type input "[DATE]"
type input "01:10:53"
type textarea "Payment to Advanced Payment Solutions Ltd. (4fad16e4-fbf6-432f-92aa-6183429ff4a…"
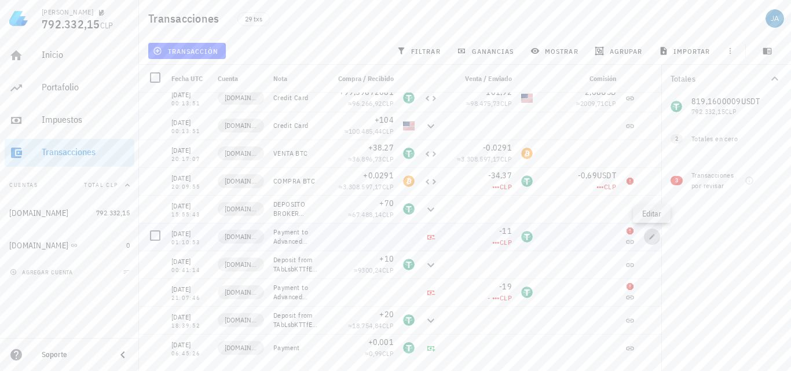
type input "11"
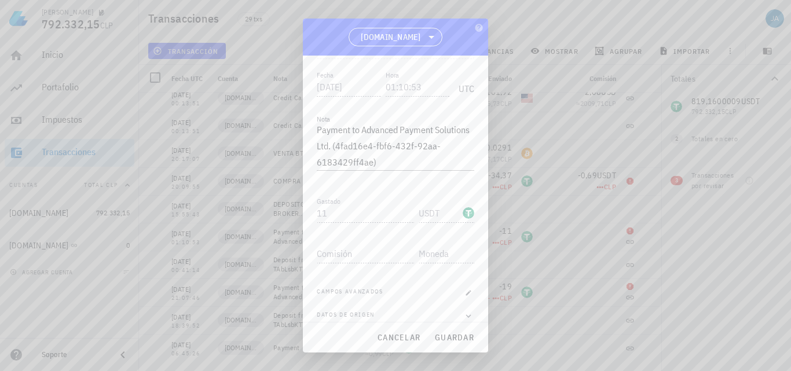
scroll to position [130, 0]
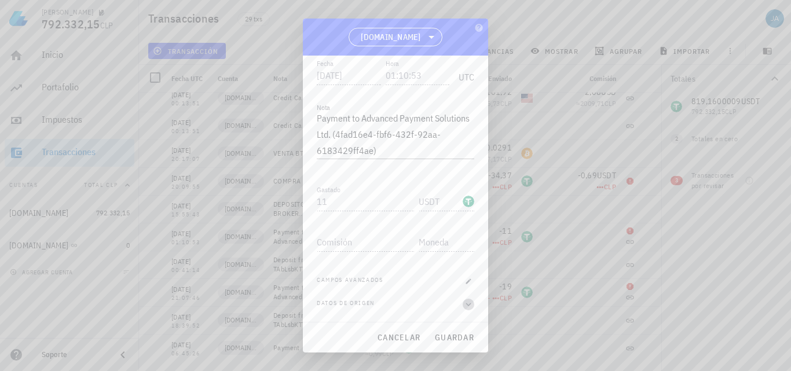
click at [463, 306] on icon "button" at bounding box center [468, 305] width 10 height 14
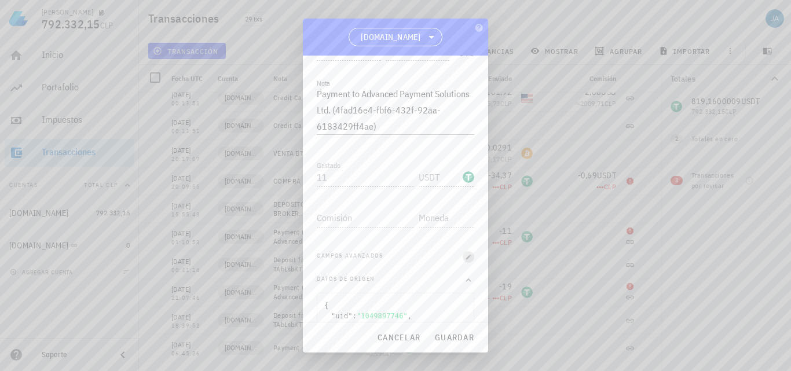
click at [465, 259] on icon "button" at bounding box center [468, 257] width 7 height 7
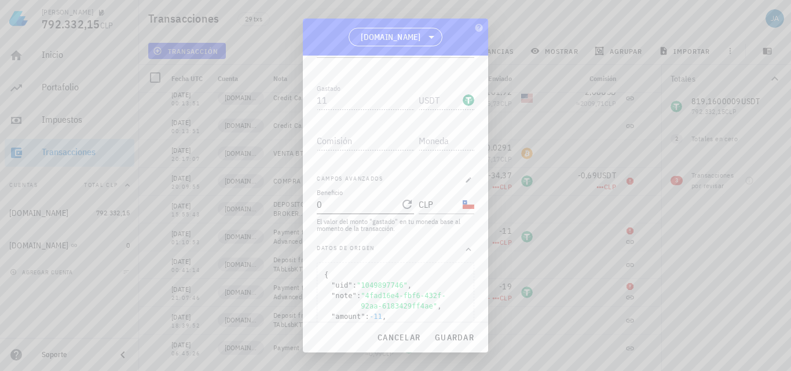
scroll to position [212, 0]
click at [346, 220] on input "0" at bounding box center [357, 223] width 81 height 19
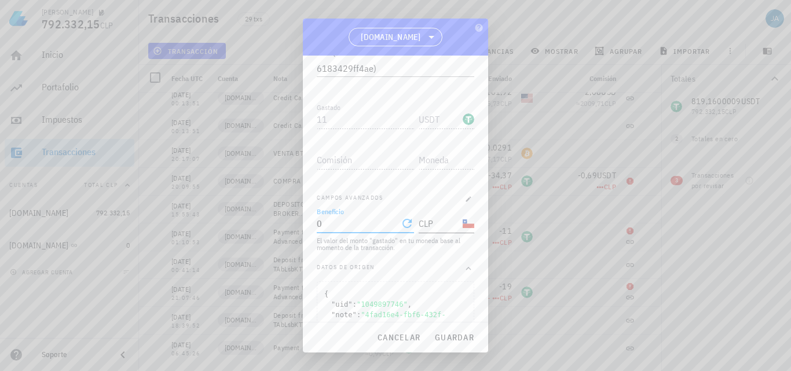
click at [427, 225] on input "CLP" at bounding box center [440, 223] width 42 height 19
click at [457, 338] on span "guardar" at bounding box center [454, 337] width 40 height 10
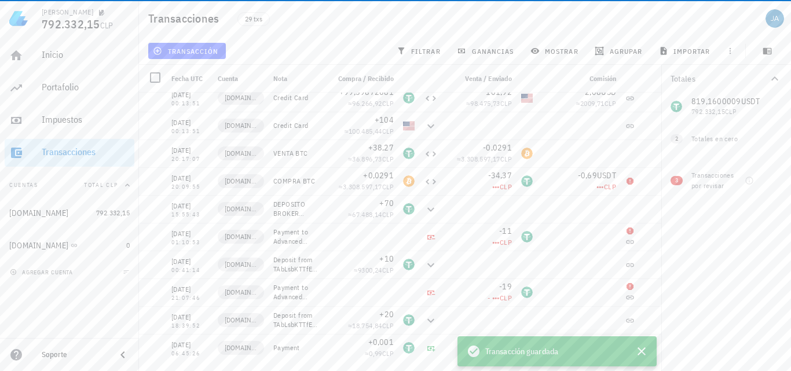
scroll to position [0, 0]
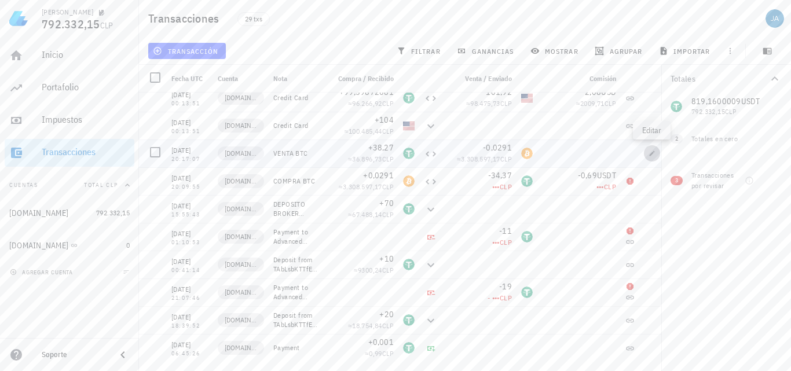
click at [651, 151] on icon "button" at bounding box center [652, 153] width 7 height 7
type input "[DATE]"
type input "20:17:07"
type textarea "VENTA BTC"
type input "38,27"
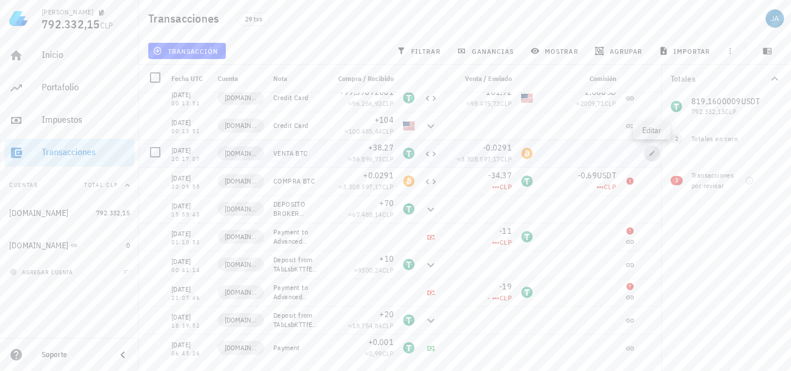
type input "USDT"
type input "0,0291"
type input "BTC"
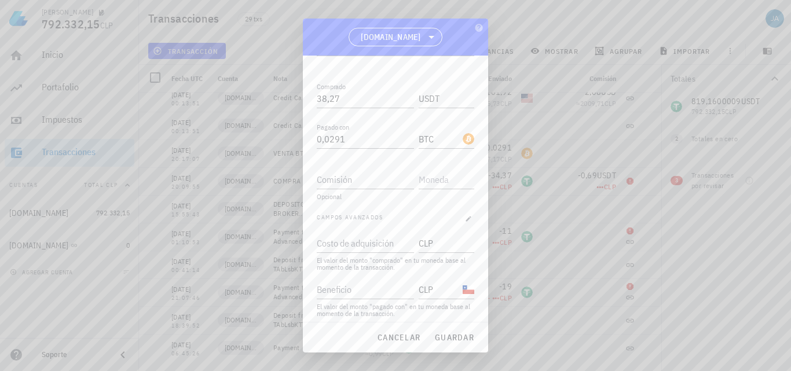
scroll to position [146, 0]
drag, startPoint x: 322, startPoint y: 99, endPoint x: 302, endPoint y: 100, distance: 20.3
click at [306, 99] on div "Transacción Compra/Venta Compra/Venta : intercambias una moneda, ya sea cripto …" at bounding box center [395, 189] width 185 height 266
click at [447, 339] on span "guardar" at bounding box center [454, 337] width 40 height 10
type input "38,27"
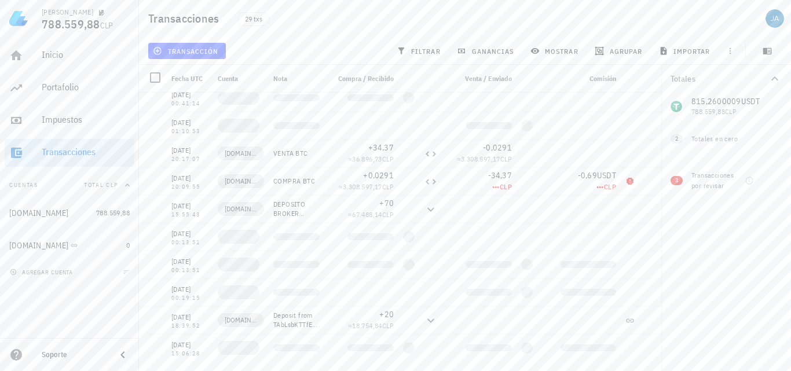
scroll to position [0, 0]
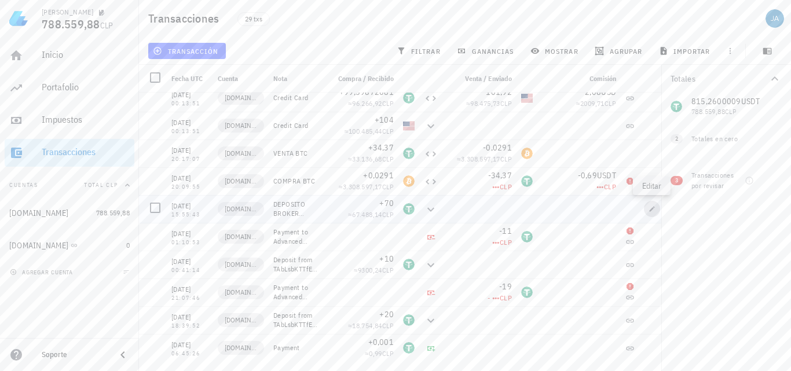
click at [652, 208] on icon "button" at bounding box center [652, 209] width 7 height 7
type input "15:55:43"
type textarea "DEPOSITO BROKER APERTURA CUENTA"
type input "70"
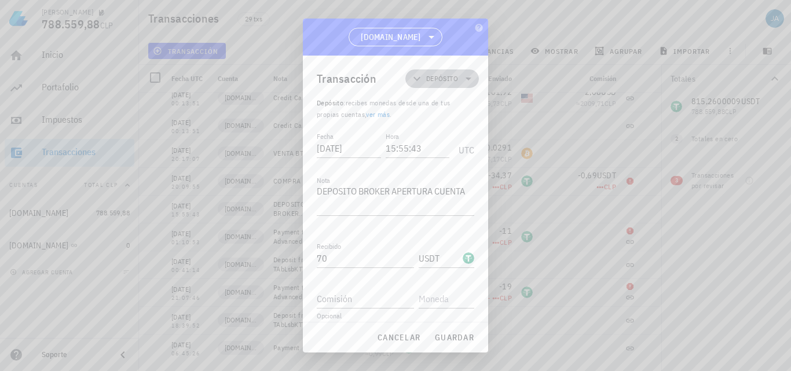
click at [463, 82] on icon at bounding box center [469, 79] width 14 height 14
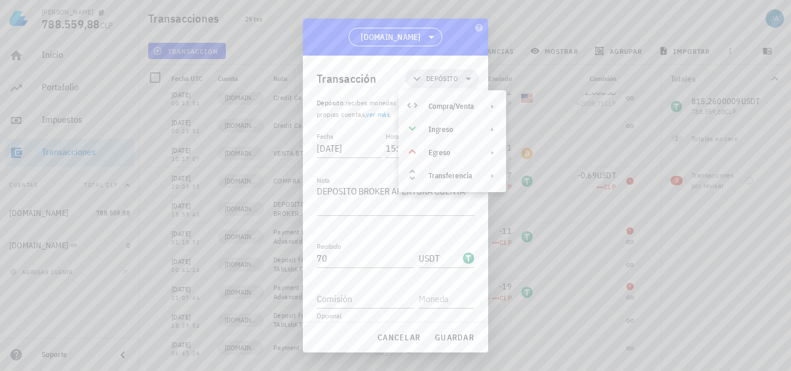
click at [472, 211] on div "Transacción Depósito Depósito : recibes monedas desde una de tus propias cuenta…" at bounding box center [395, 189] width 185 height 266
click at [464, 84] on icon at bounding box center [469, 79] width 14 height 14
click at [438, 175] on div "Transferencia" at bounding box center [451, 175] width 45 height 9
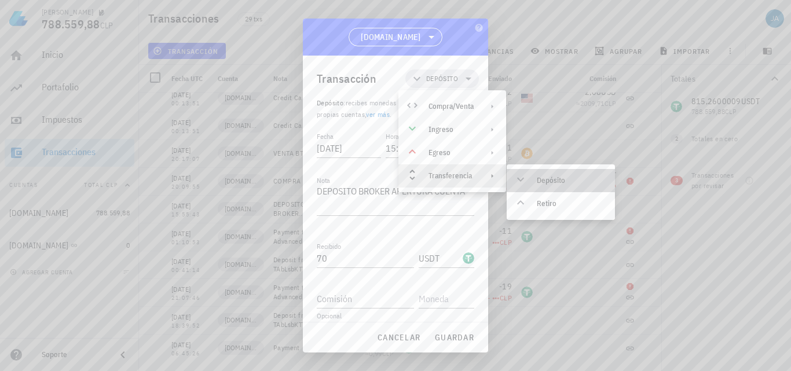
click at [541, 178] on div "Depósito" at bounding box center [571, 180] width 69 height 9
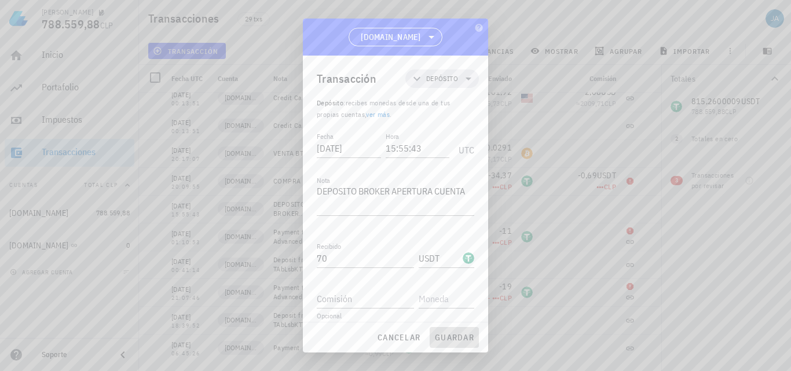
click at [441, 332] on span "guardar" at bounding box center [454, 337] width 40 height 10
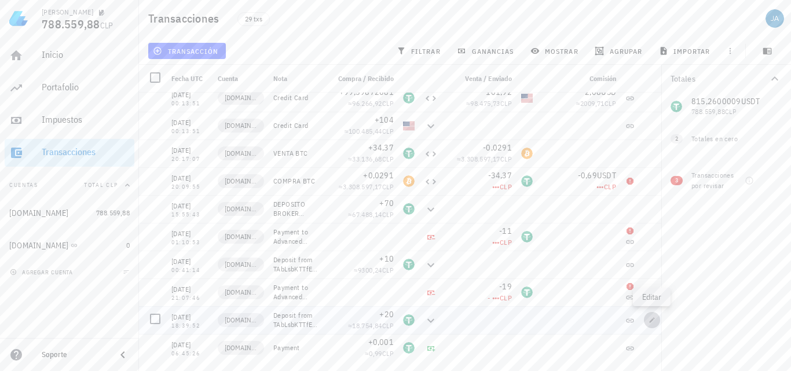
click at [650, 319] on icon "button" at bounding box center [652, 320] width 7 height 7
type input "[DATE]"
type input "18:39:52"
type textarea "Deposit from TAbLsbKTTfE19C9LB1H6oCbo6QMyuVP82K"
type input "20"
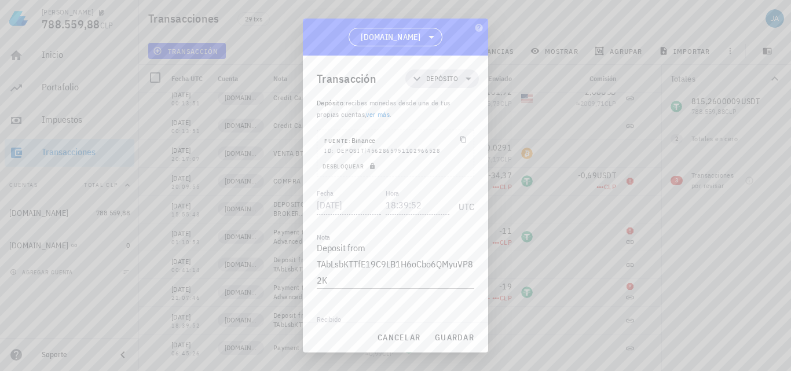
click at [650, 319] on div at bounding box center [395, 185] width 791 height 371
click at [396, 338] on span "cancelar" at bounding box center [398, 337] width 43 height 10
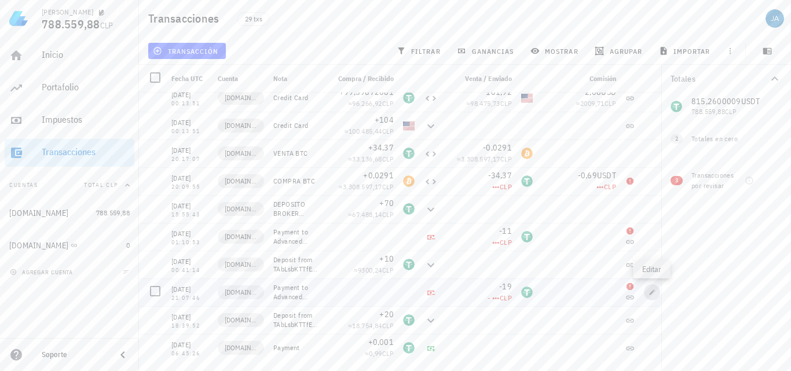
click at [654, 291] on icon "button" at bounding box center [652, 292] width 5 height 5
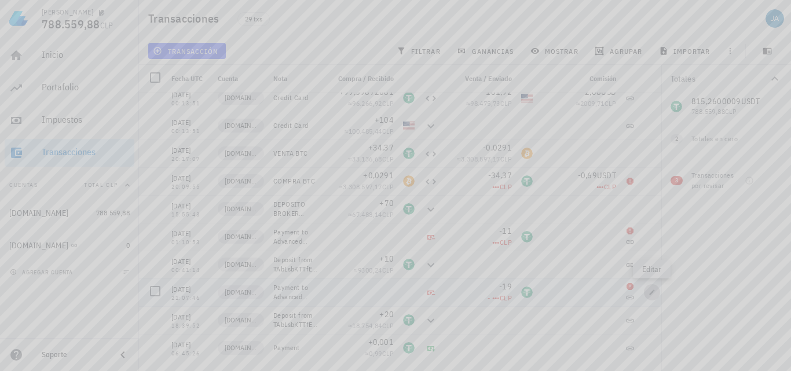
type input "21:07:46"
type textarea "Payment to Advanced Payment Solutions Ltd. (5bc8edb9-39af-4cc6-9c09-afad1f35525…"
type input "19"
type input "USDT"
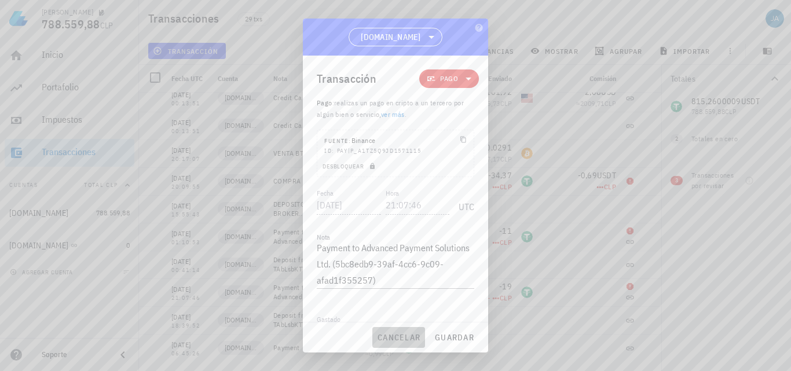
click at [405, 339] on span "cancelar" at bounding box center [398, 337] width 43 height 10
click at [405, 339] on div at bounding box center [408, 348] width 21 height 28
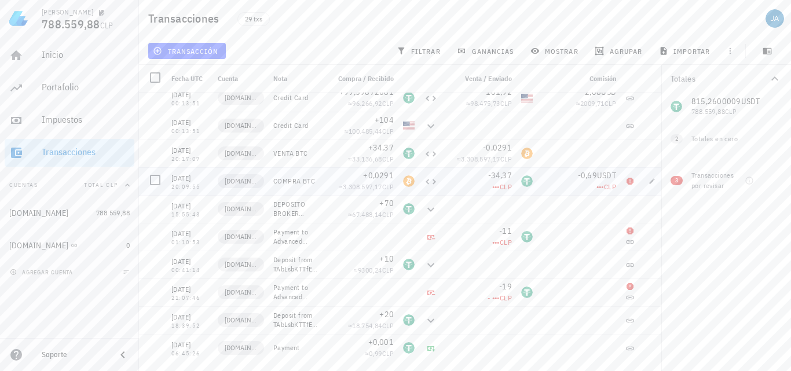
click at [489, 181] on div "-34,37" at bounding box center [479, 176] width 65 height 12
click at [695, 233] on div "Totales 815,2600009 USDT 788.559,88 CLP 0 BTC 0 CLP 0 USD 0 CLP 2 Totales en ce…" at bounding box center [726, 218] width 130 height 306
click at [656, 156] on icon "button" at bounding box center [652, 153] width 7 height 7
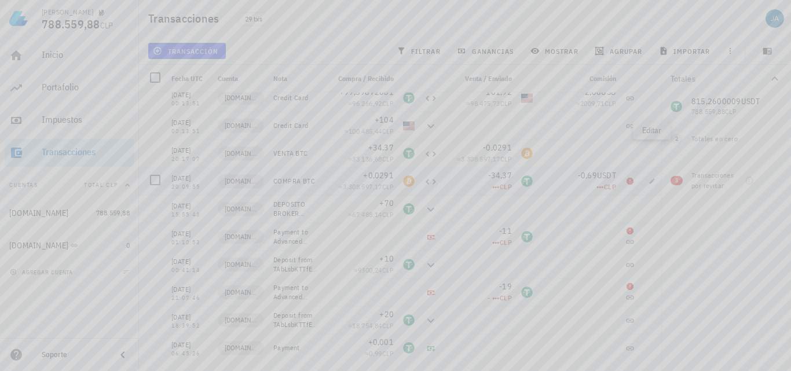
type input "[DATE]"
type input "20:17:07"
type textarea "VENTA BTC"
type input "34,37"
type input "USDT"
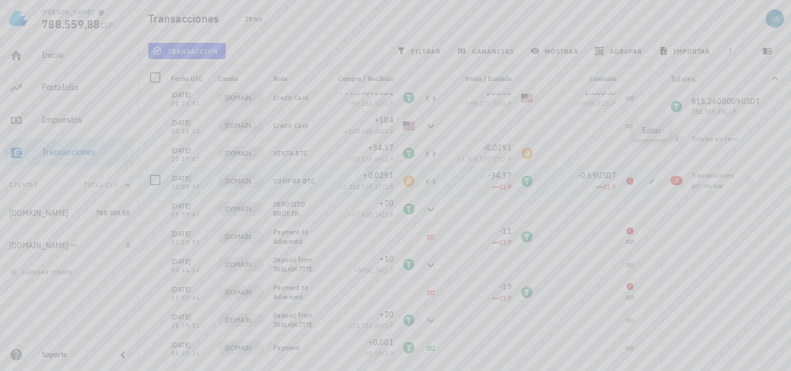
type input "0,0291"
type input "BTC"
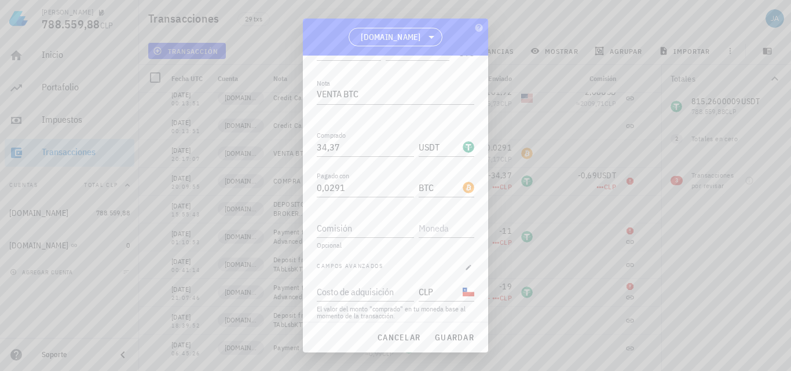
scroll to position [153, 0]
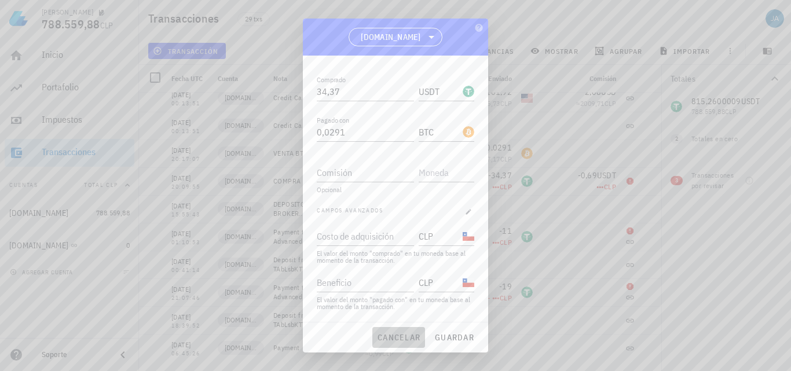
click at [401, 333] on span "cancelar" at bounding box center [398, 337] width 43 height 10
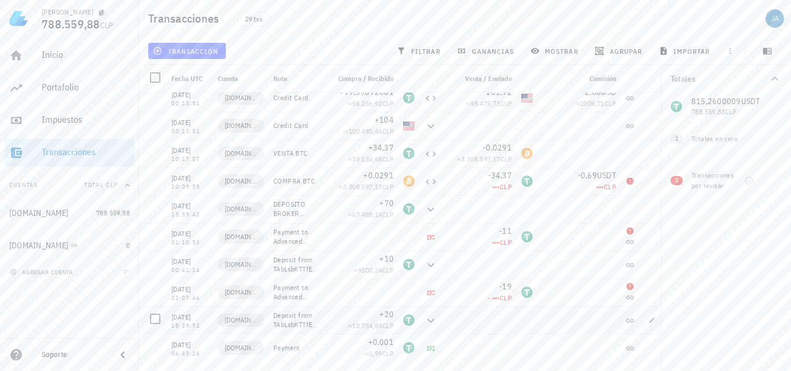
scroll to position [60, 0]
click at [651, 182] on icon "button" at bounding box center [652, 180] width 5 height 5
type input "20:09:55"
type textarea "COMPRA BTC"
type input "0,0291"
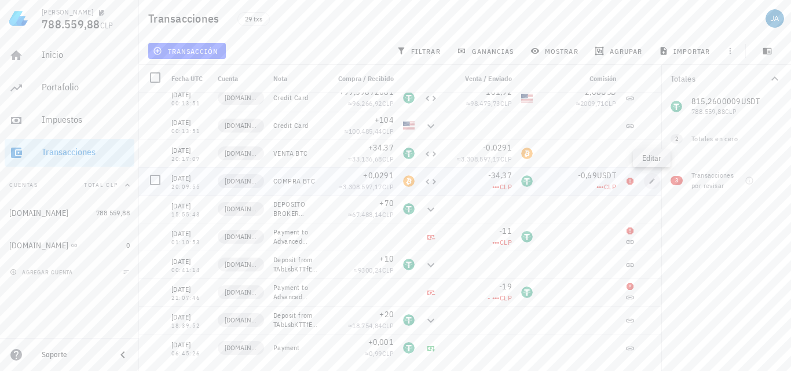
type input "BTC"
type input "34,37"
type input "USDT"
type input "0,69"
type input "USDT"
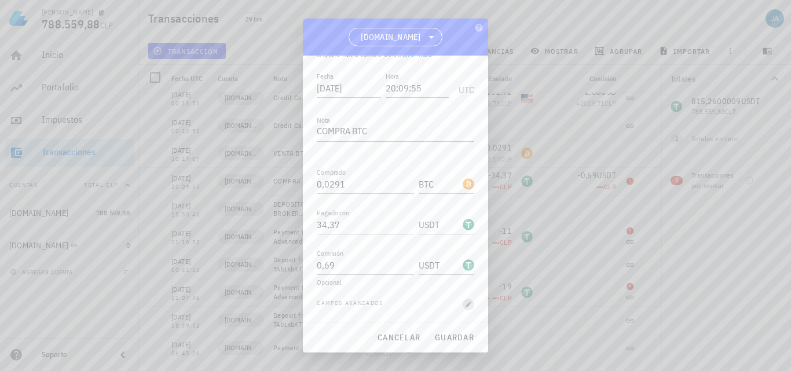
click at [465, 305] on icon "button" at bounding box center [468, 304] width 7 height 7
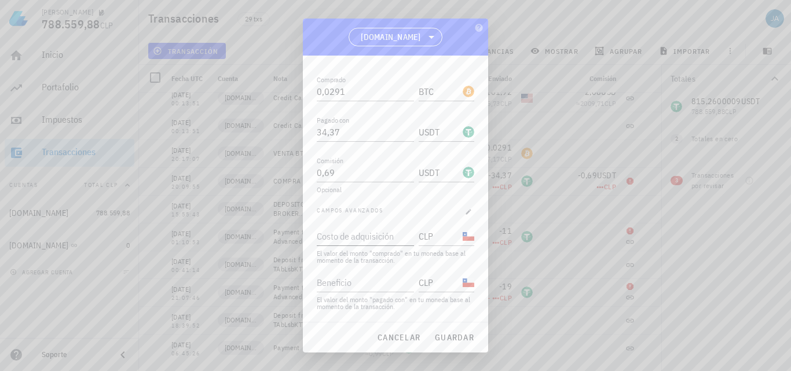
click at [354, 243] on input "Costo de adquisición" at bounding box center [364, 236] width 95 height 19
click at [385, 342] on span "cancelar" at bounding box center [398, 337] width 43 height 10
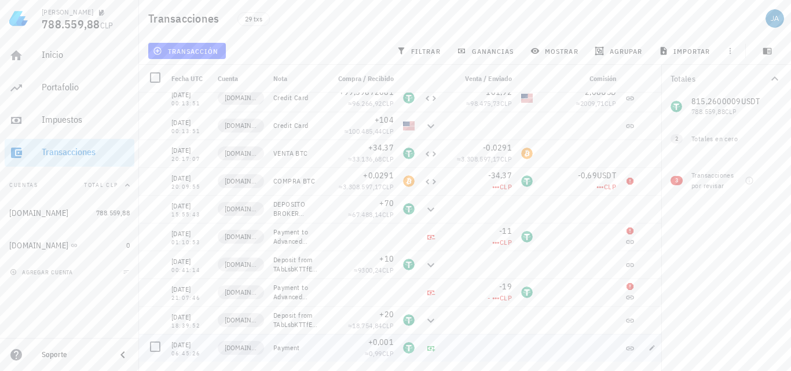
scroll to position [60, 0]
drag, startPoint x: 652, startPoint y: 183, endPoint x: 668, endPoint y: 209, distance: 31.0
click at [668, 209] on div "Transacciones 29 txs transacción filtrar ganancias mostrar [GEOGRAPHIC_DATA] im…" at bounding box center [395, 181] width 791 height 362
click at [529, 173] on div at bounding box center [527, 181] width 21 height 28
click at [648, 183] on span "button" at bounding box center [652, 181] width 16 height 7
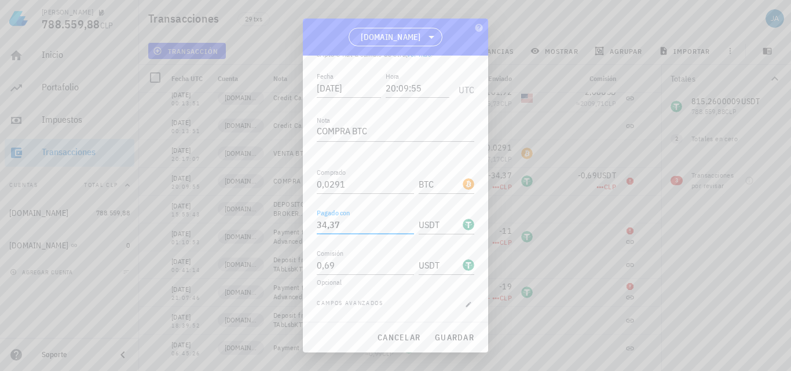
drag, startPoint x: 354, startPoint y: 226, endPoint x: 298, endPoint y: 233, distance: 56.6
click at [298, 233] on div "[PERSON_NAME] 788.559,88 CLP Inicio [GEOGRAPHIC_DATA] Impuestos [GEOGRAPHIC_DAT…" at bounding box center [395, 185] width 791 height 371
type input "34,37"
click at [445, 337] on span "guardar" at bounding box center [454, 337] width 40 height 10
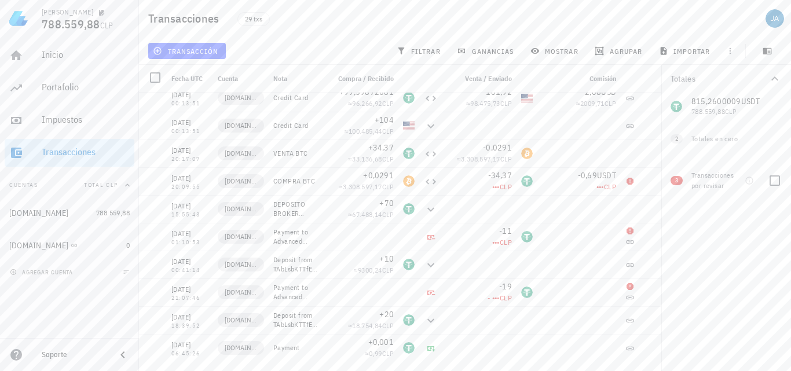
click at [686, 180] on div "3 Transacciones por revisar" at bounding box center [726, 179] width 130 height 42
click at [682, 182] on span "3" at bounding box center [677, 180] width 12 height 9
click at [675, 181] on span "3" at bounding box center [677, 180] width 12 height 9
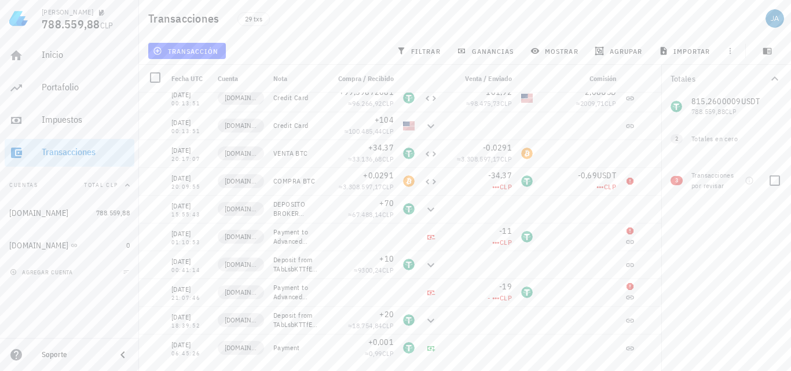
click at [675, 181] on span "3" at bounding box center [677, 180] width 12 height 9
click at [756, 177] on div at bounding box center [752, 180] width 14 height 9
click at [751, 180] on icon "button" at bounding box center [749, 180] width 9 height 9
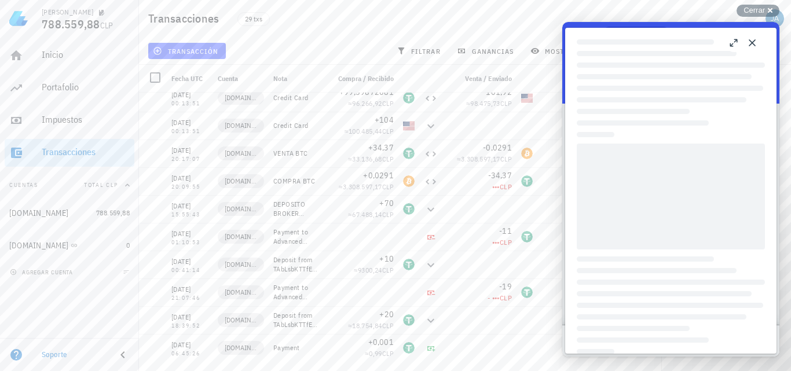
scroll to position [0, 0]
click at [758, 45] on button "Close" at bounding box center [752, 43] width 19 height 19
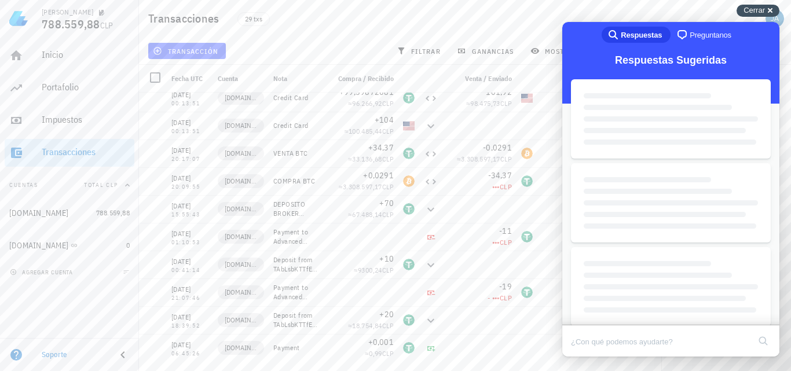
click at [760, 6] on span "Cerrar" at bounding box center [754, 10] width 21 height 9
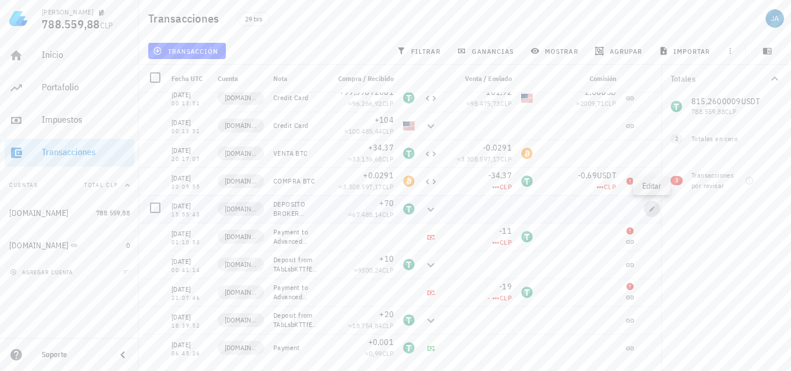
click at [652, 207] on icon "button" at bounding box center [652, 209] width 7 height 7
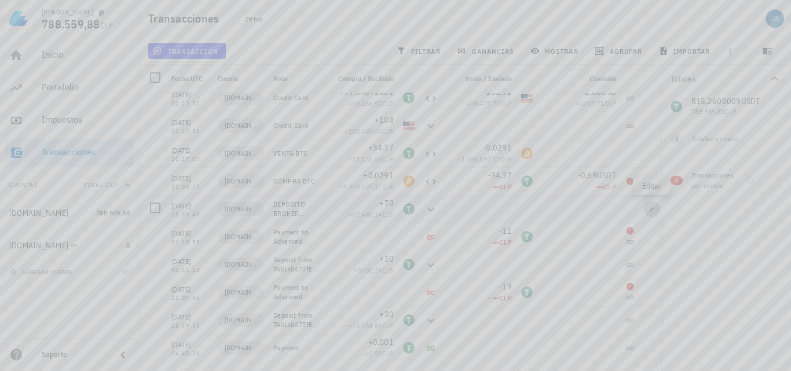
type input "15:55:43"
type textarea "DEPOSITO BROKER APERTURA CUENTA"
type input "70"
type input "USDT"
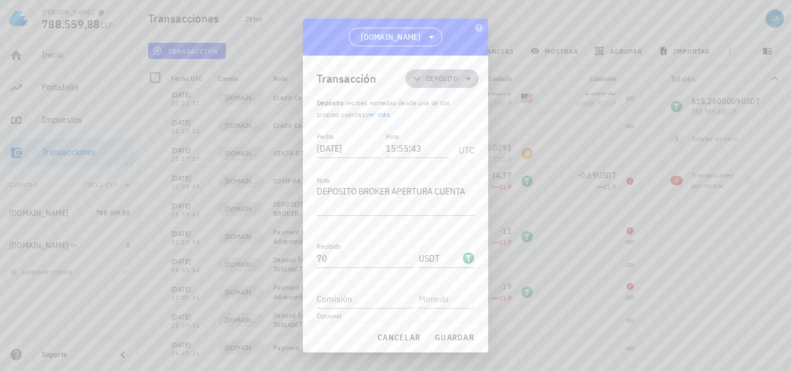
click at [442, 87] on span "Depósito" at bounding box center [442, 78] width 60 height 19
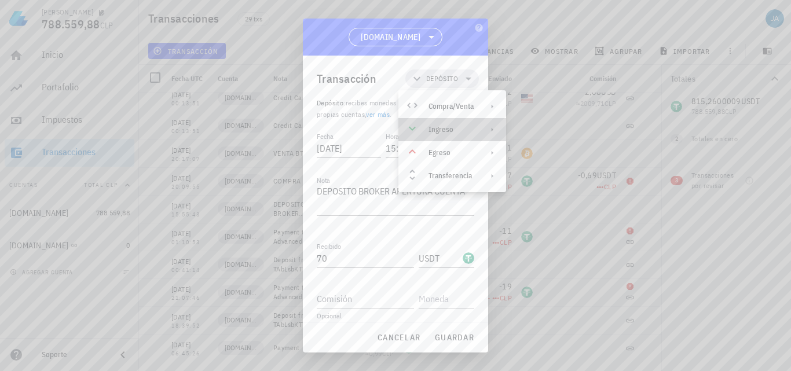
click at [443, 131] on div "Ingreso" at bounding box center [451, 129] width 45 height 9
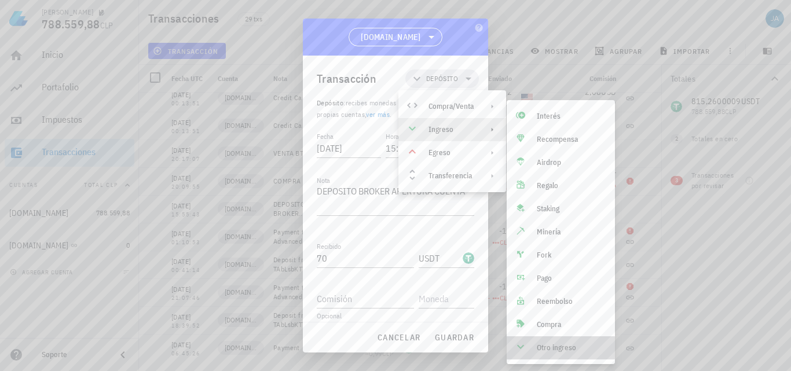
click at [569, 346] on div "Otro ingreso" at bounding box center [571, 347] width 69 height 9
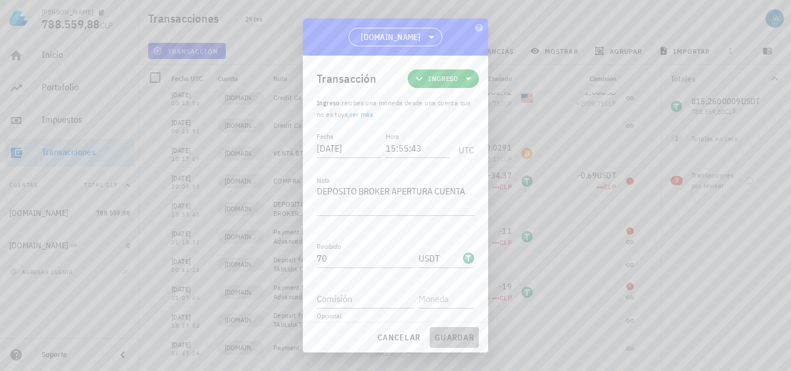
click at [444, 336] on span "guardar" at bounding box center [454, 337] width 40 height 10
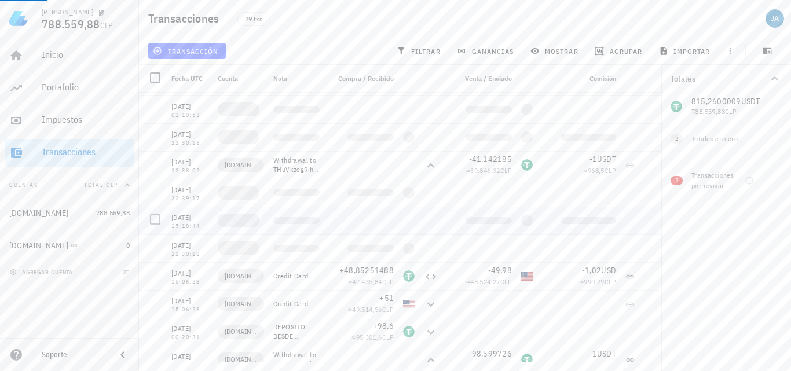
scroll to position [131, 0]
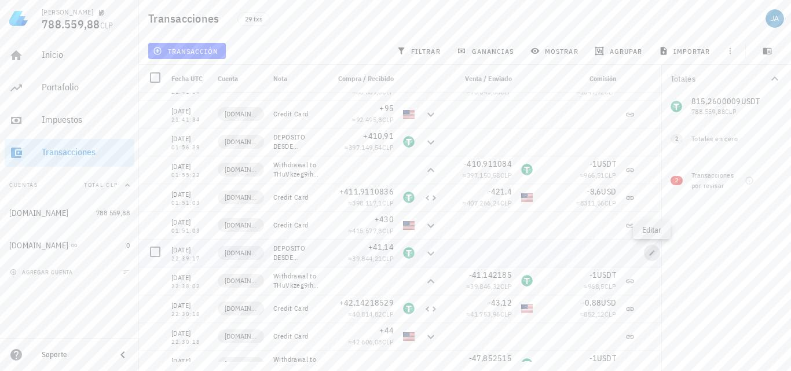
click at [653, 254] on icon "button" at bounding box center [652, 252] width 5 height 5
type input "[DATE]"
type input "22:39:17"
type textarea "DEPOSITO DESDE [DOMAIN_NAME]"
type input "41,14"
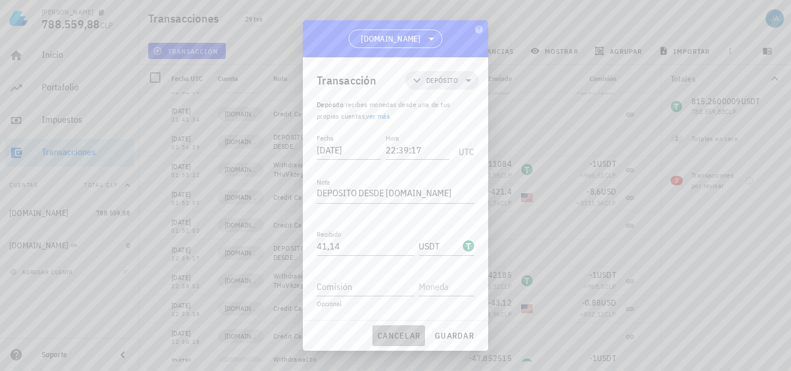
click at [412, 334] on span "cancelar" at bounding box center [398, 336] width 43 height 10
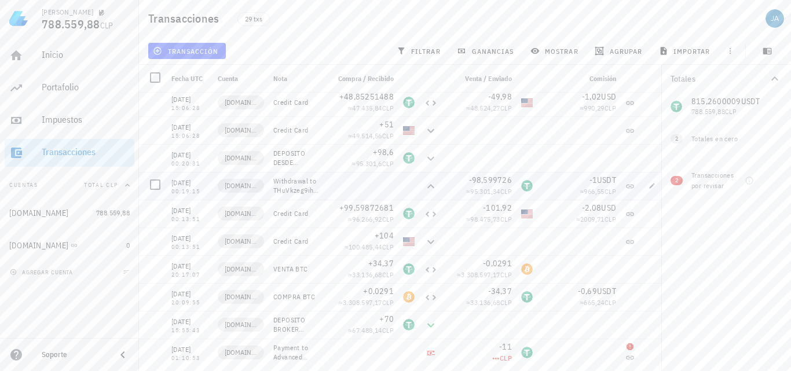
scroll to position [363, 0]
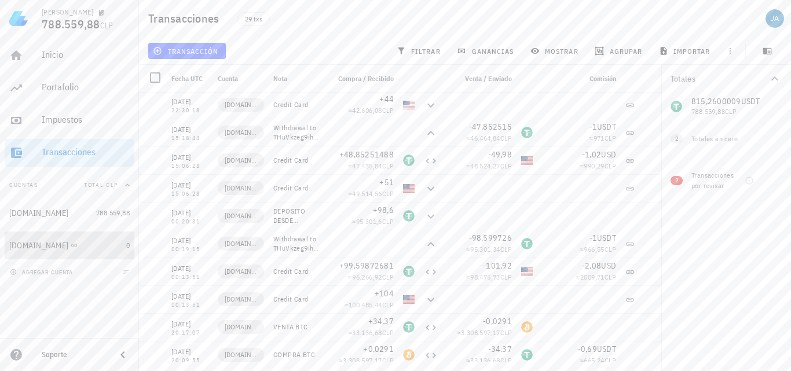
click at [41, 243] on div "[DOMAIN_NAME]" at bounding box center [38, 246] width 59 height 10
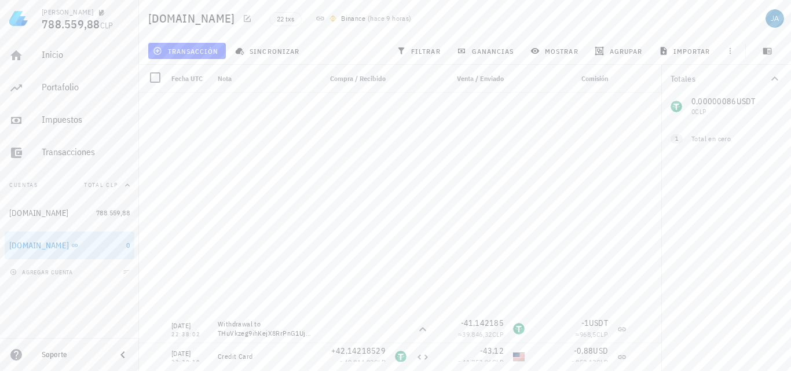
scroll to position [342, 0]
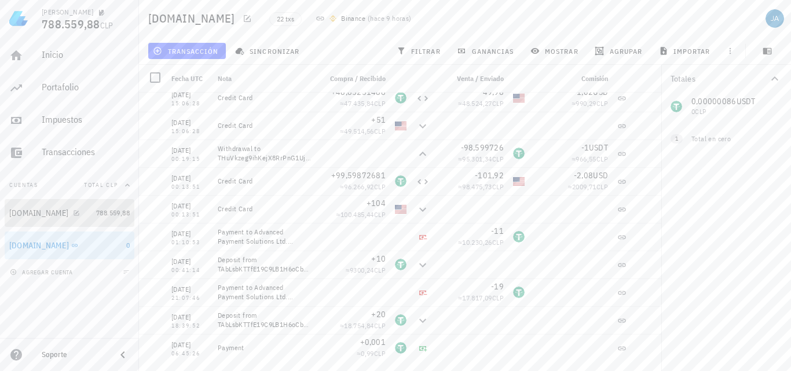
click at [68, 217] on div at bounding box center [74, 213] width 12 height 10
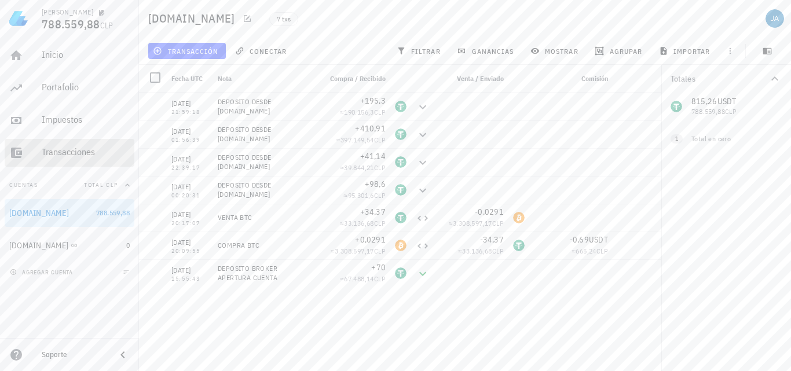
click at [65, 149] on div "Transacciones" at bounding box center [86, 152] width 88 height 11
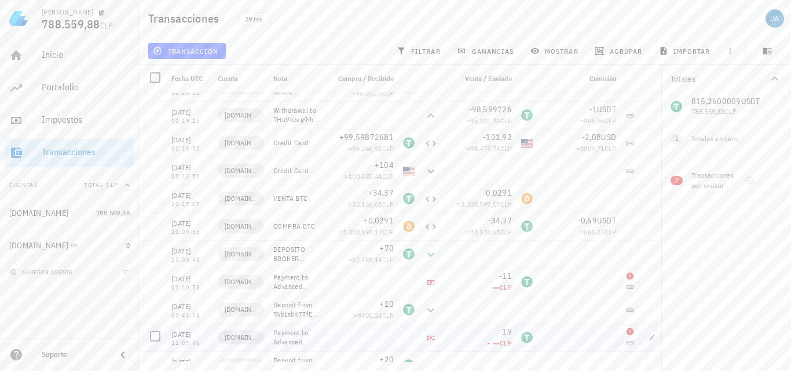
scroll to position [479, 0]
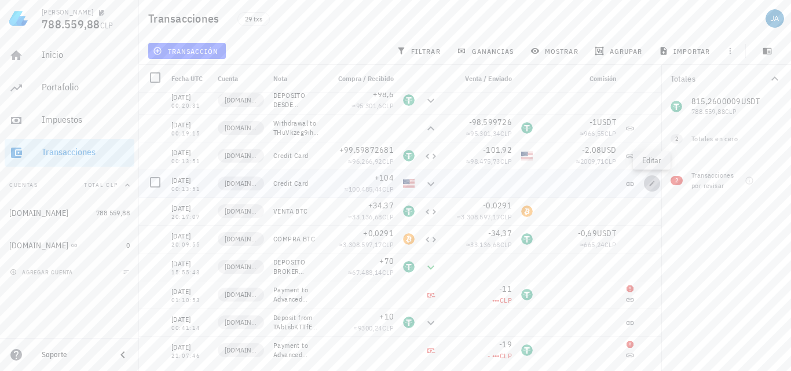
click at [654, 181] on icon "button" at bounding box center [652, 183] width 7 height 7
type input "[DATE]"
type input "00:13:51"
type textarea "Credit Card"
type input "104"
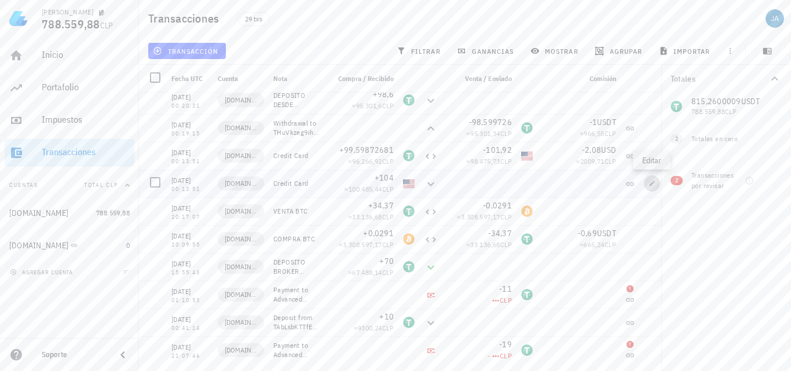
type input "USD"
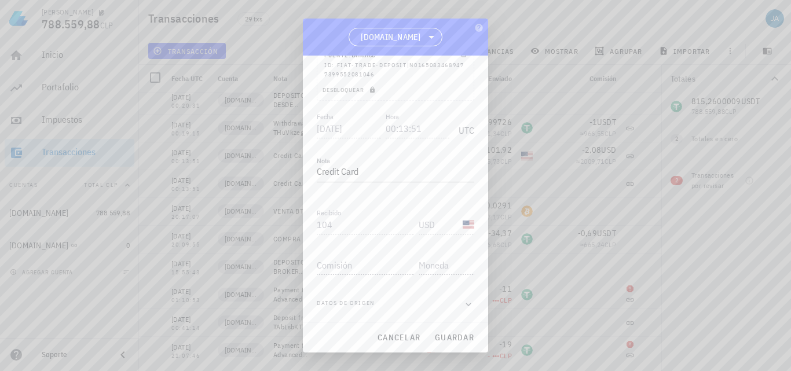
scroll to position [0, 0]
click at [452, 86] on span "Depósito" at bounding box center [442, 78] width 60 height 19
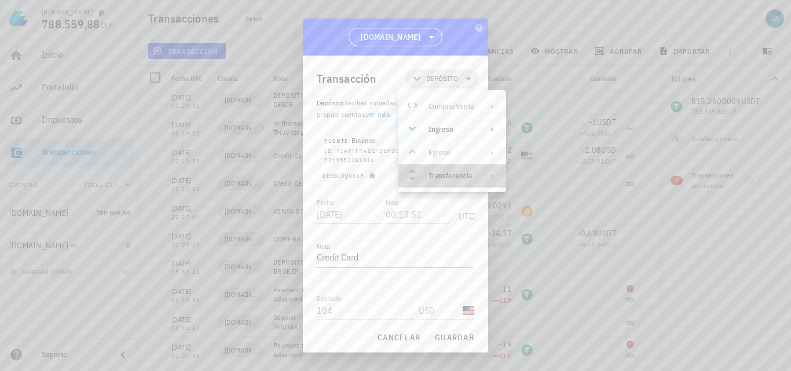
click at [436, 174] on div "Transferencia" at bounding box center [451, 175] width 45 height 9
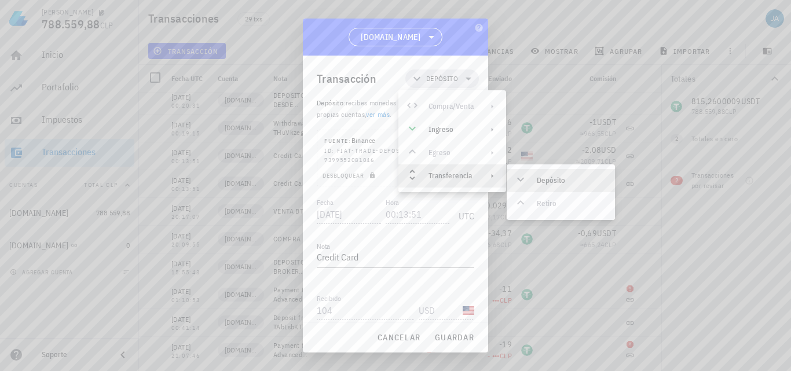
click at [547, 175] on div "Depósito" at bounding box center [561, 180] width 108 height 23
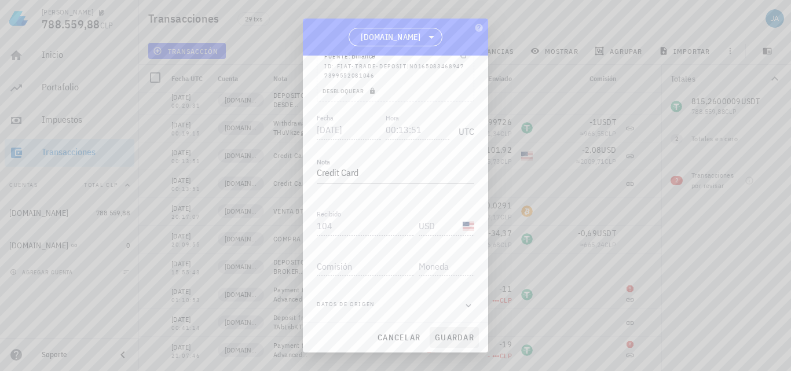
scroll to position [86, 0]
click at [442, 336] on span "guardar" at bounding box center [454, 337] width 40 height 10
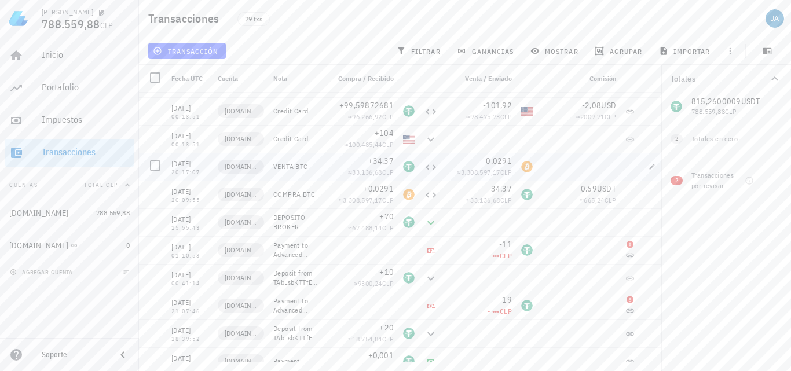
scroll to position [537, 0]
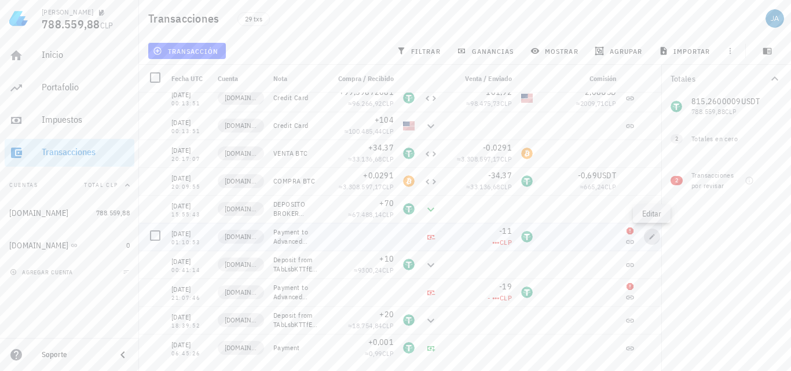
click at [650, 238] on icon "button" at bounding box center [652, 236] width 5 height 5
type input "[DATE]"
type input "01:10:53"
type textarea "Payment to Advanced Payment Solutions Ltd. (4fad16e4-fbf6-432f-92aa-6183429ff4a…"
type input "11"
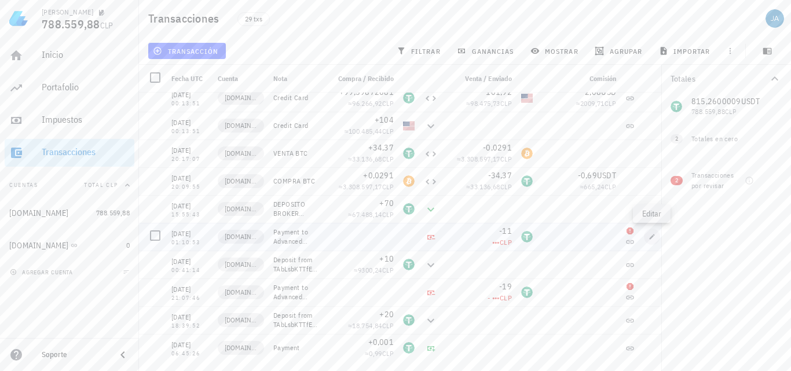
type input "USDT"
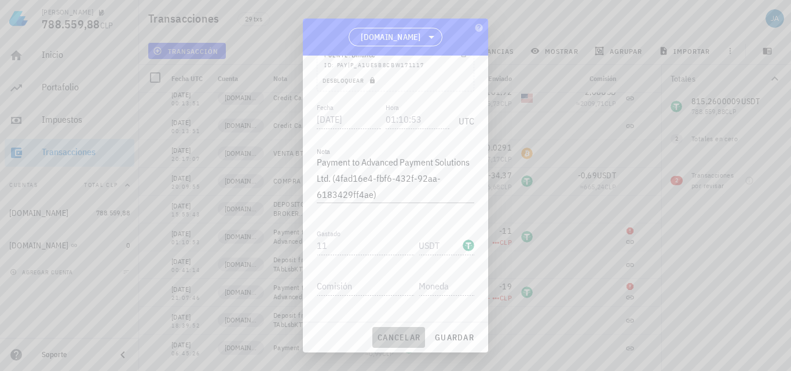
click at [396, 334] on span "cancelar" at bounding box center [398, 337] width 43 height 10
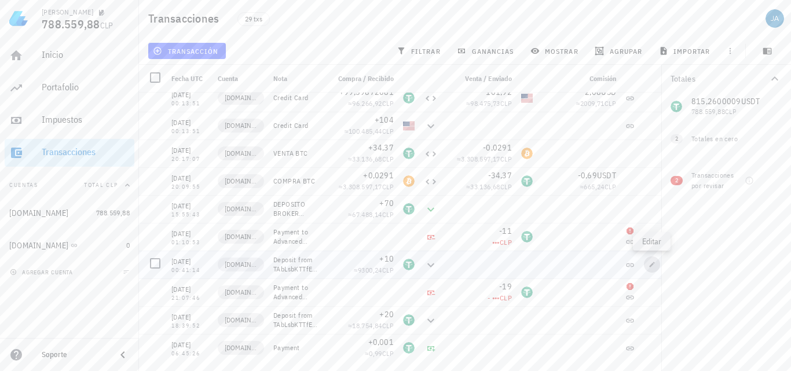
click at [651, 266] on icon "button" at bounding box center [652, 264] width 5 height 5
type input "00:41:14"
type textarea "Deposit from TAbLsbKTTfE19C9LB1H6oCbo6QMyuVP82K"
type input "10"
type input "USDT"
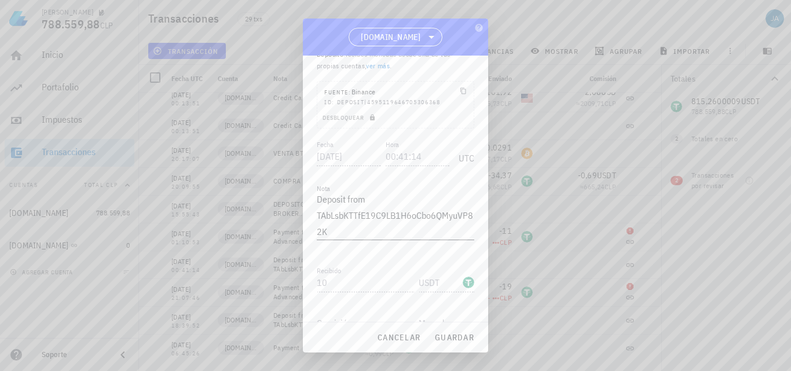
scroll to position [0, 0]
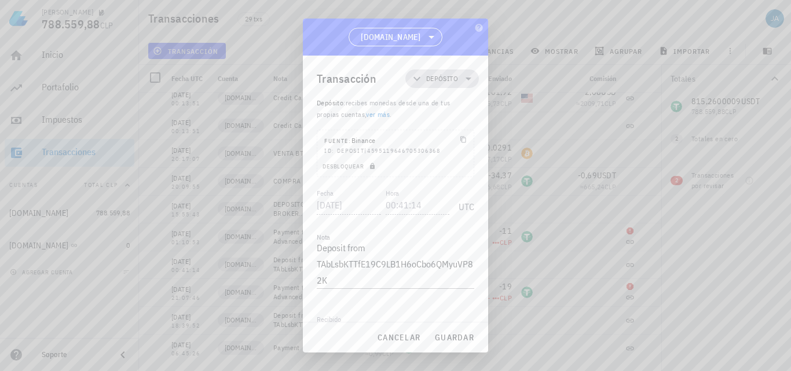
click at [462, 74] on icon at bounding box center [469, 79] width 14 height 14
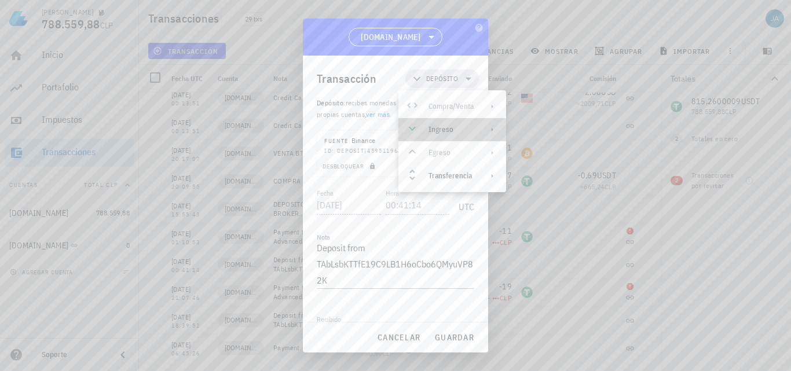
click at [443, 131] on div "Ingreso" at bounding box center [451, 129] width 45 height 9
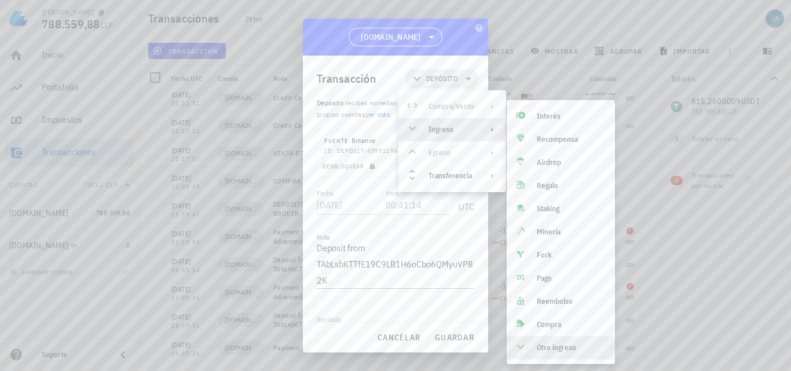
click at [545, 341] on div "Otro ingreso" at bounding box center [561, 347] width 108 height 23
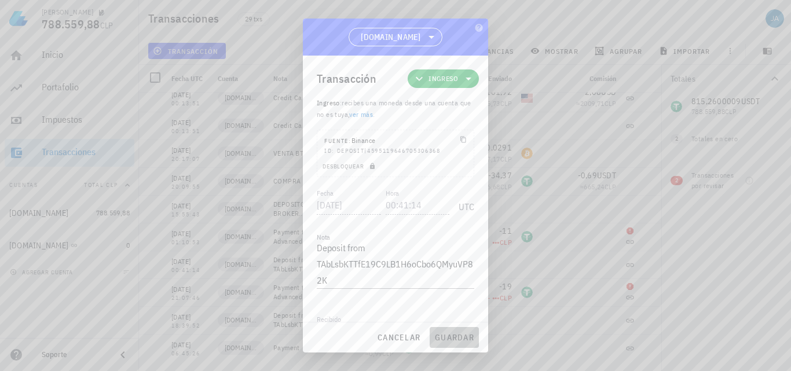
click at [440, 338] on span "guardar" at bounding box center [454, 337] width 40 height 10
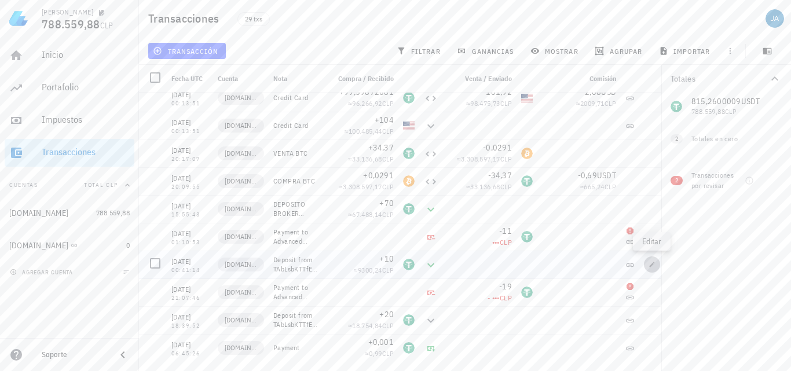
click at [651, 263] on icon "button" at bounding box center [652, 264] width 7 height 7
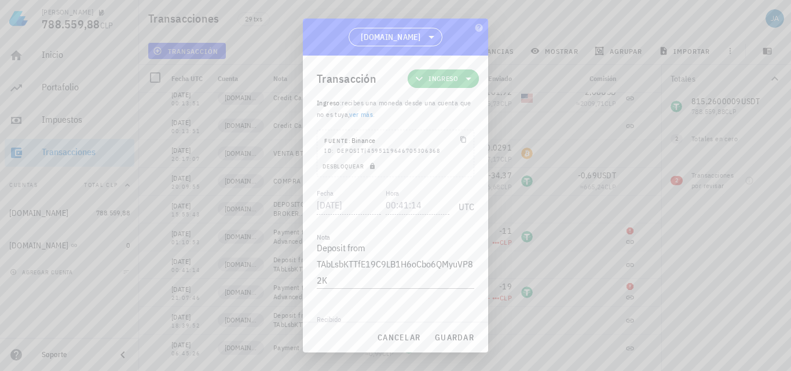
click at [464, 87] on span "Ingreso" at bounding box center [443, 78] width 57 height 19
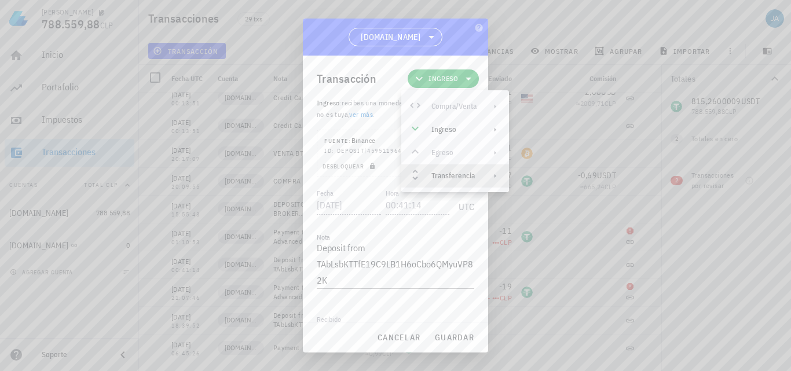
click at [460, 178] on div "Transferencia" at bounding box center [453, 175] width 45 height 9
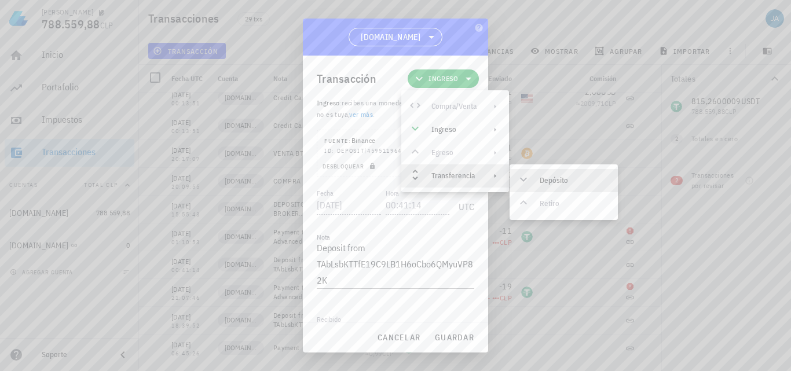
click at [549, 177] on div "Depósito" at bounding box center [574, 180] width 69 height 9
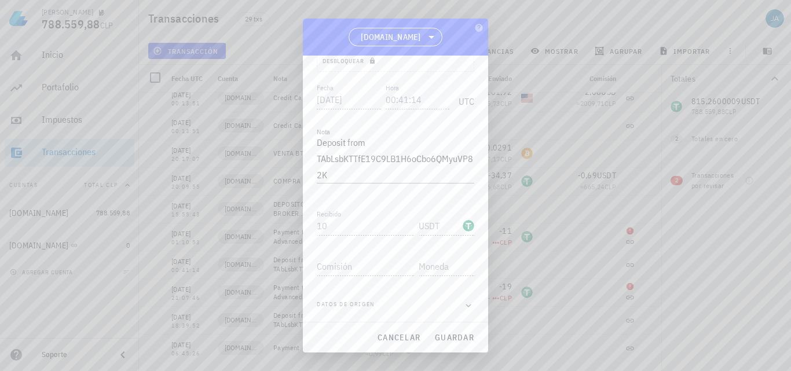
scroll to position [107, 0]
click at [455, 349] on div "cancelar guardar" at bounding box center [395, 338] width 185 height 30
click at [455, 335] on span "guardar" at bounding box center [454, 337] width 40 height 10
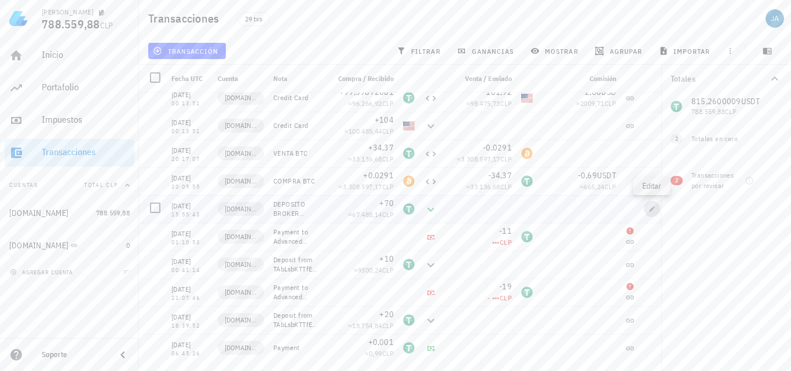
click at [654, 205] on button "button" at bounding box center [652, 209] width 16 height 16
type input "[DATE]"
type input "15:55:43"
type textarea "DEPOSITO BROKER APERTURA CUENTA"
type input "70"
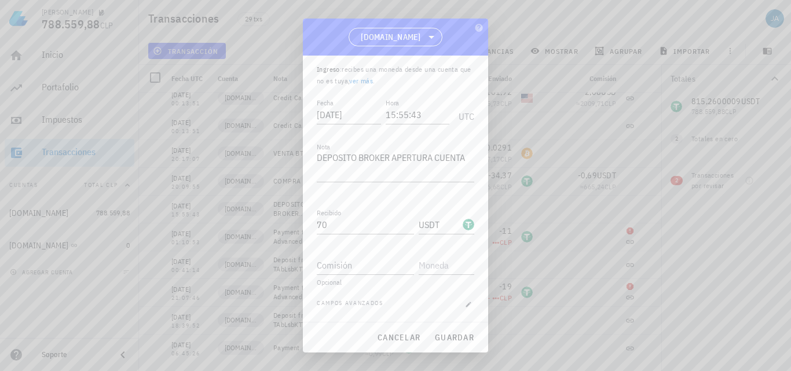
scroll to position [0, 0]
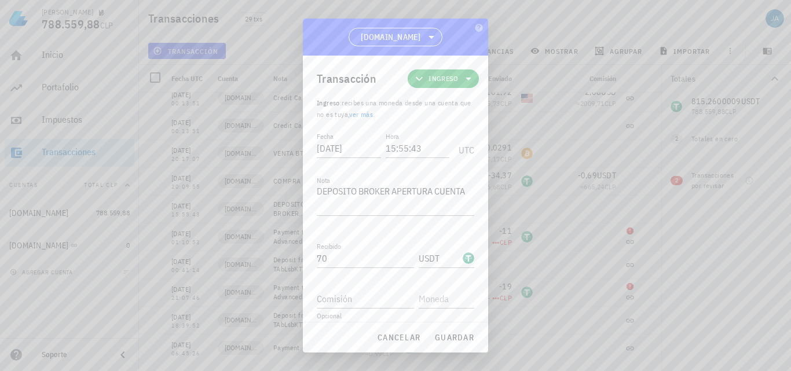
click at [440, 76] on span "Ingreso" at bounding box center [444, 79] width 30 height 12
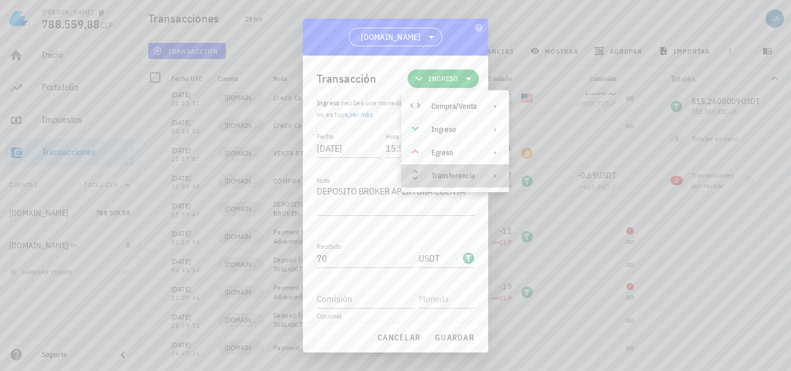
click at [453, 170] on div "Transferencia" at bounding box center [455, 175] width 108 height 23
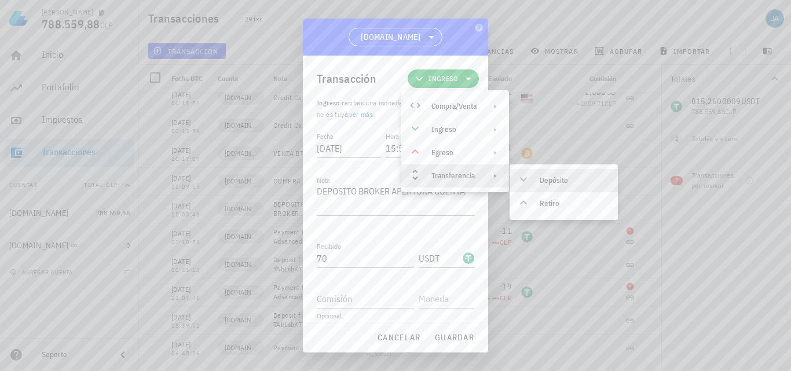
click at [544, 173] on div "Depósito" at bounding box center [564, 180] width 108 height 23
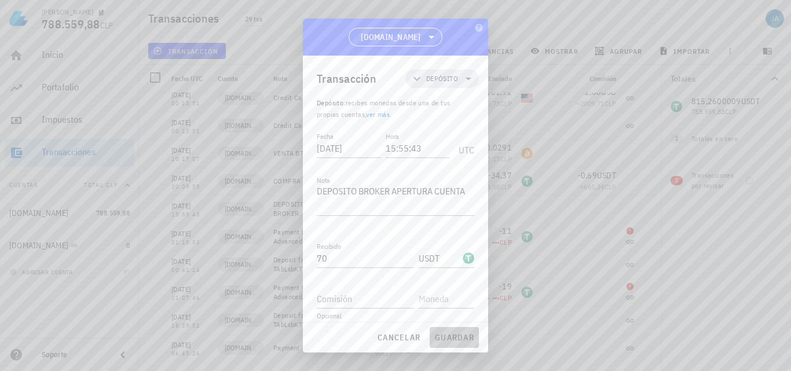
click at [436, 335] on span "guardar" at bounding box center [454, 337] width 40 height 10
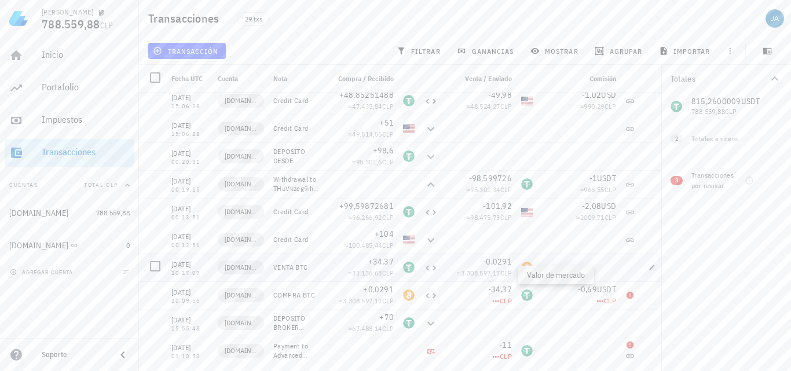
scroll to position [421, 0]
click at [431, 214] on icon at bounding box center [431, 214] width 14 height 14
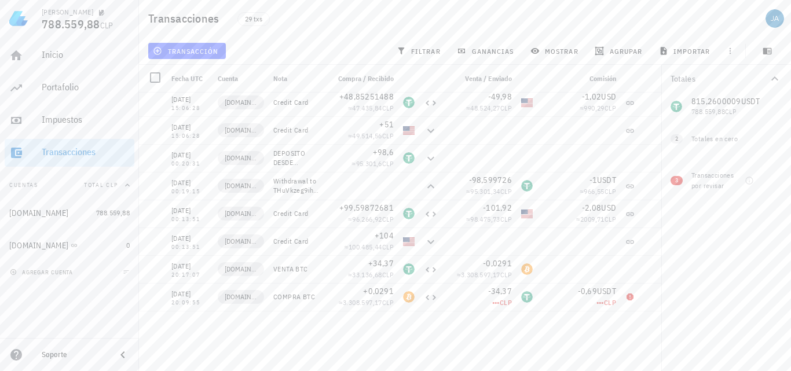
scroll to position [247, 0]
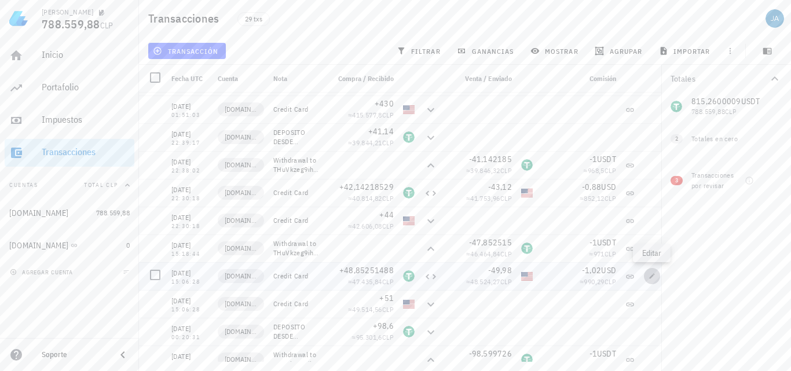
click at [652, 277] on icon "button" at bounding box center [652, 275] width 5 height 5
type input "[DATE]"
type input "15:06:28"
type textarea "Credit Card"
type input "48,85251488"
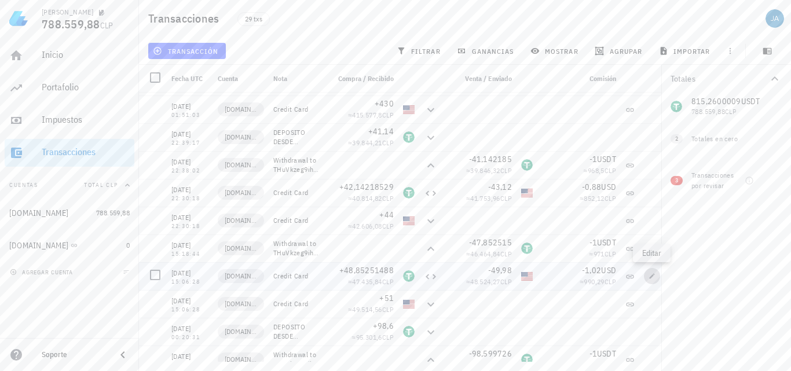
type input "49,98"
type input "USD"
type input "1,02"
type input "USD"
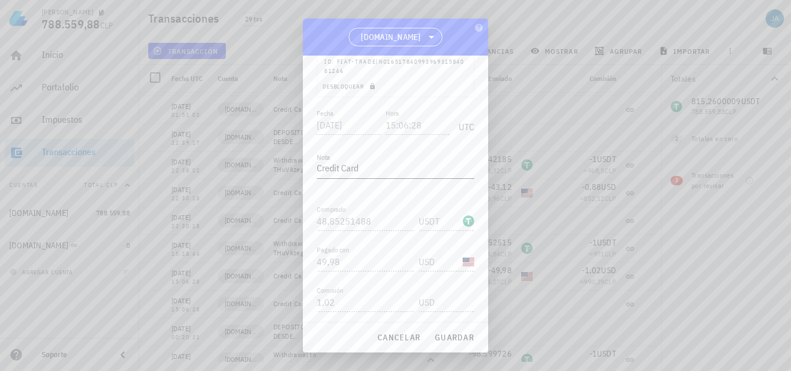
scroll to position [116, 0]
click at [412, 338] on span "cancelar" at bounding box center [398, 337] width 43 height 10
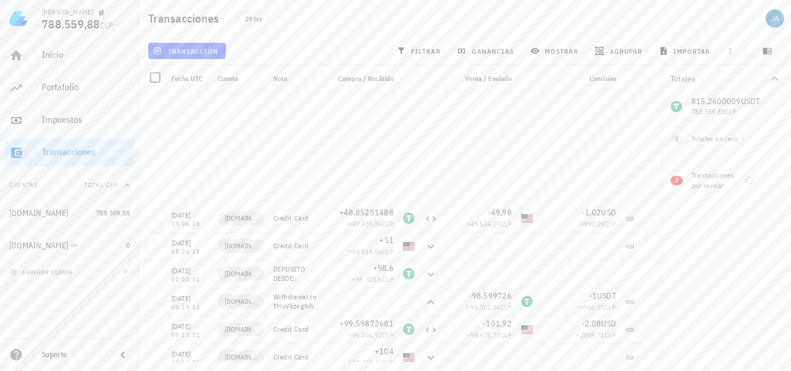
scroll to position [537, 0]
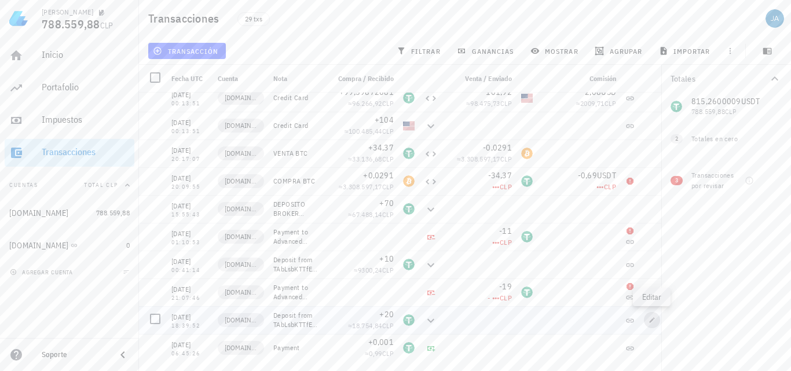
click at [652, 321] on icon "button" at bounding box center [652, 319] width 5 height 5
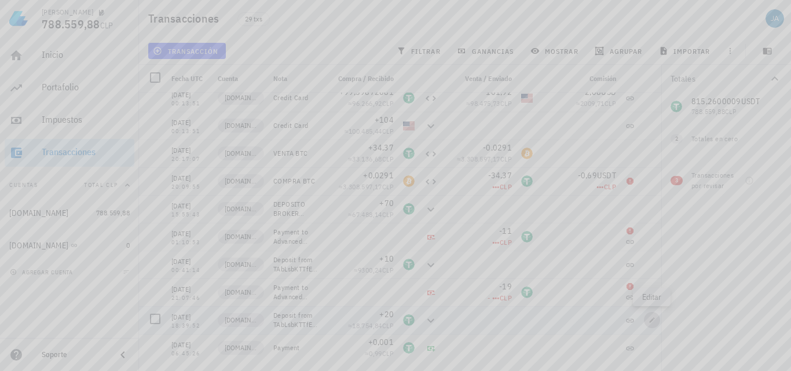
type input "[DATE]"
type input "18:39:52"
type textarea "Deposit from TAbLsbKTTfE19C9LB1H6oCbo6QMyuVP82K"
type input "20"
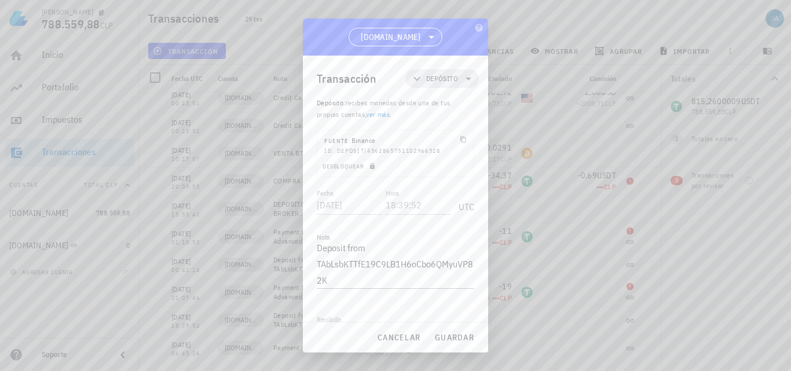
scroll to position [107, 0]
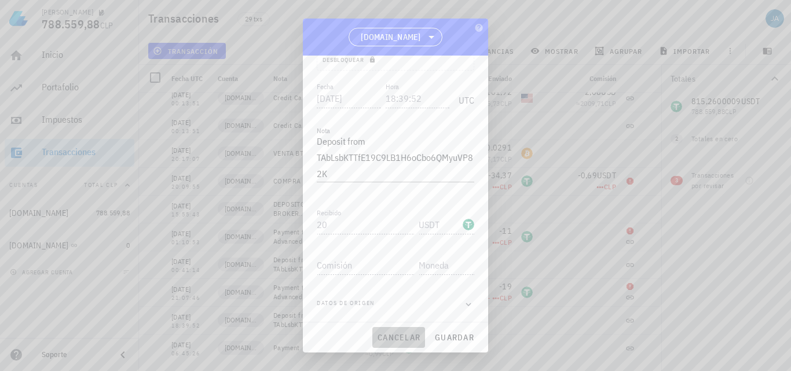
click at [398, 338] on span "cancelar" at bounding box center [398, 337] width 43 height 10
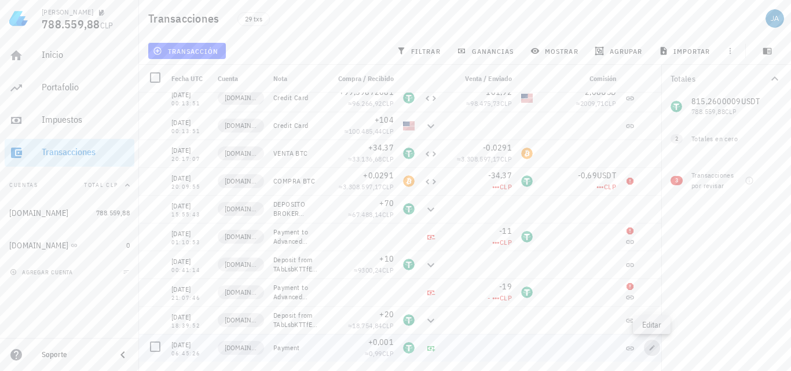
click at [650, 347] on icon "button" at bounding box center [652, 348] width 7 height 7
type input "[DATE]"
type input "06:45:26"
type textarea "Payment"
type input "0,001"
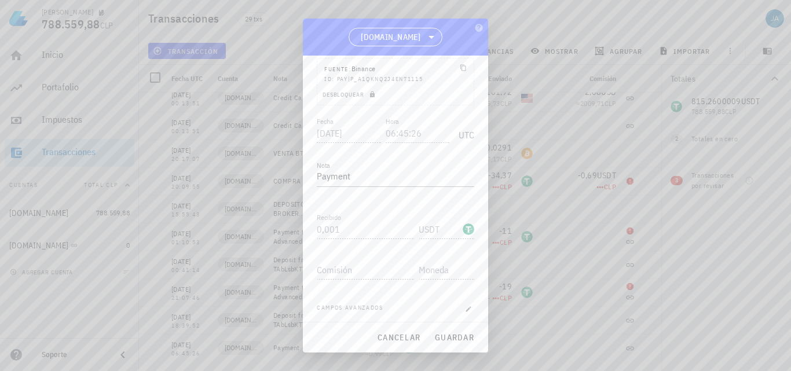
scroll to position [0, 0]
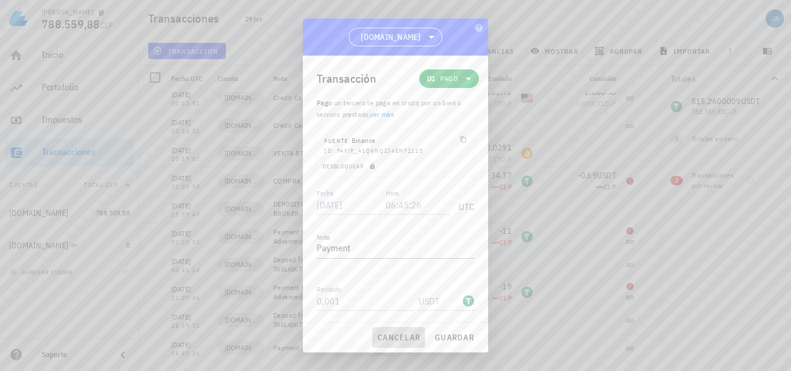
click at [377, 340] on span "cancelar" at bounding box center [398, 337] width 43 height 10
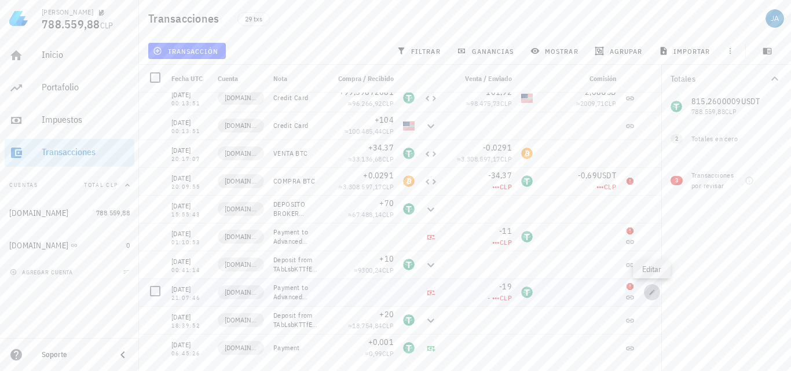
click at [653, 293] on icon "button" at bounding box center [652, 292] width 5 height 5
type input "[DATE]"
type input "21:07:46"
type textarea "Payment to Advanced Payment Solutions Ltd. (5bc8edb9-39af-4cc6-9c09-afad1f35525…"
type input "19"
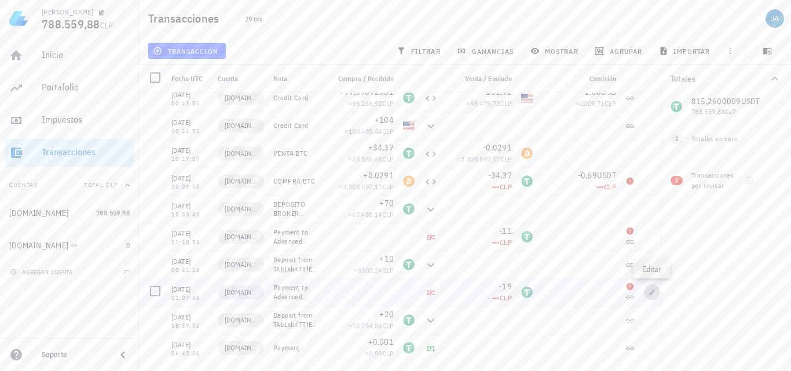
type input "USDT"
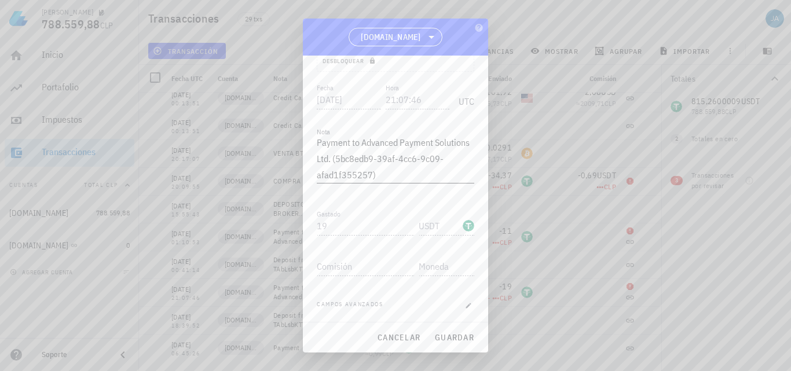
scroll to position [130, 0]
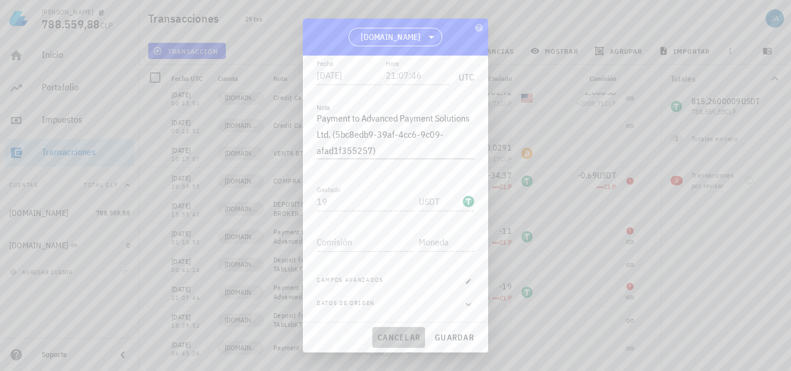
click at [381, 337] on span "cancelar" at bounding box center [398, 337] width 43 height 10
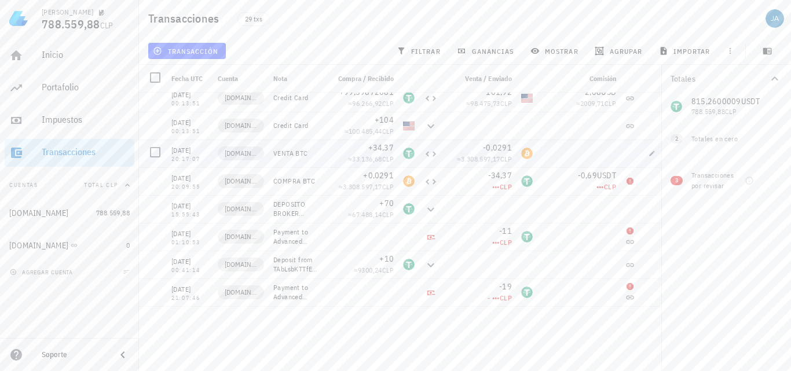
scroll to position [363, 0]
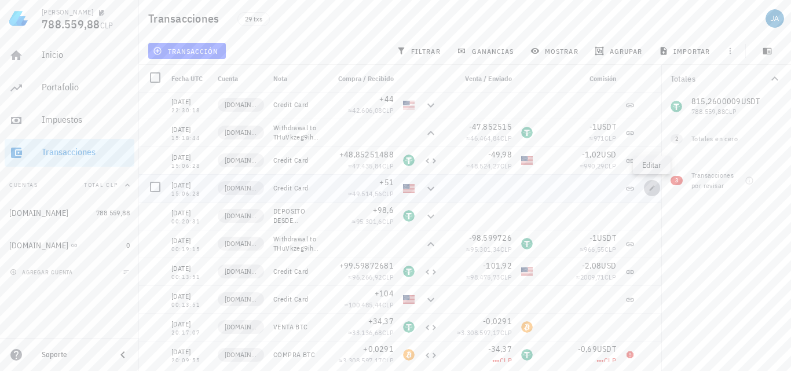
click at [649, 188] on icon "button" at bounding box center [652, 188] width 7 height 7
type input "[DATE]"
type input "15:06:28"
type textarea "Credit Card"
type input "51"
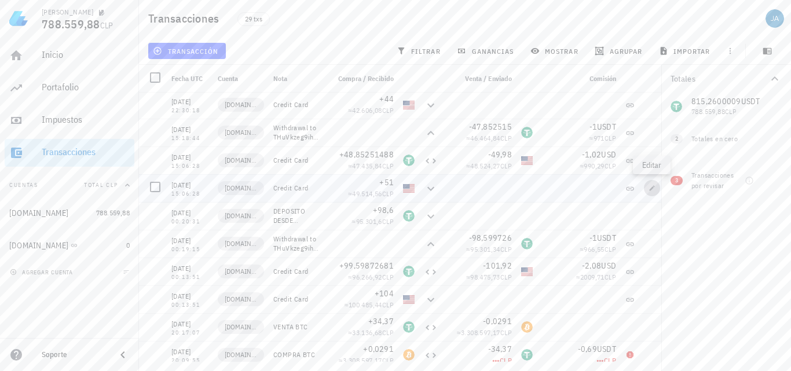
type input "USD"
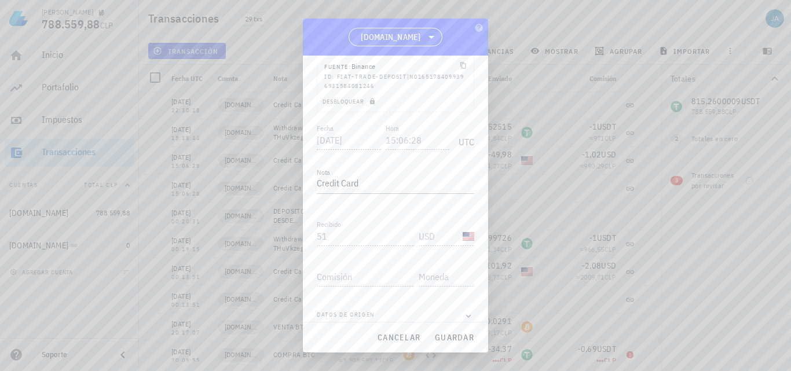
scroll to position [86, 0]
click at [463, 305] on icon "button" at bounding box center [468, 305] width 10 height 14
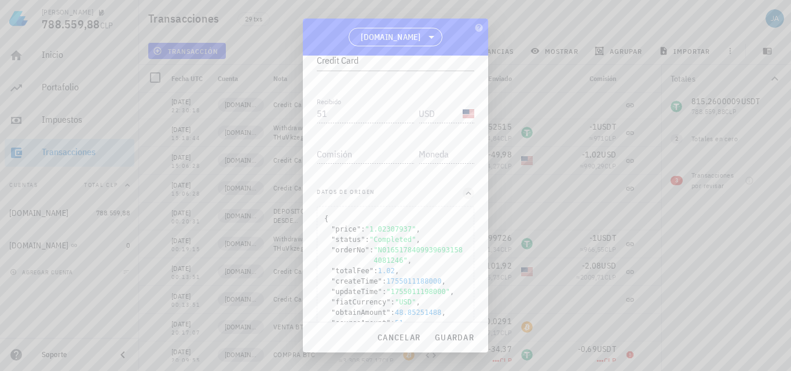
scroll to position [254, 0]
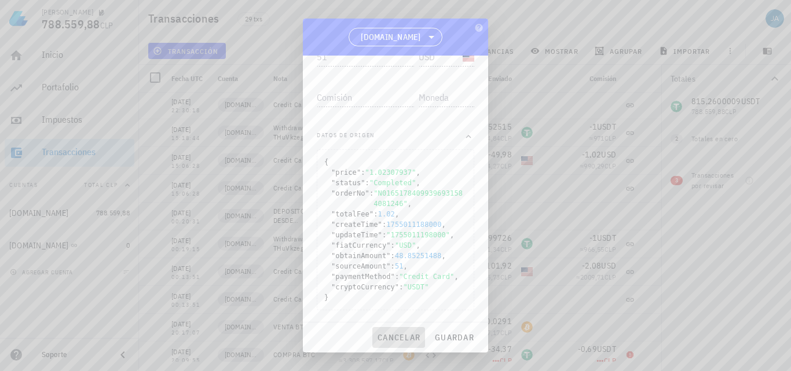
click at [399, 340] on span "cancelar" at bounding box center [398, 337] width 43 height 10
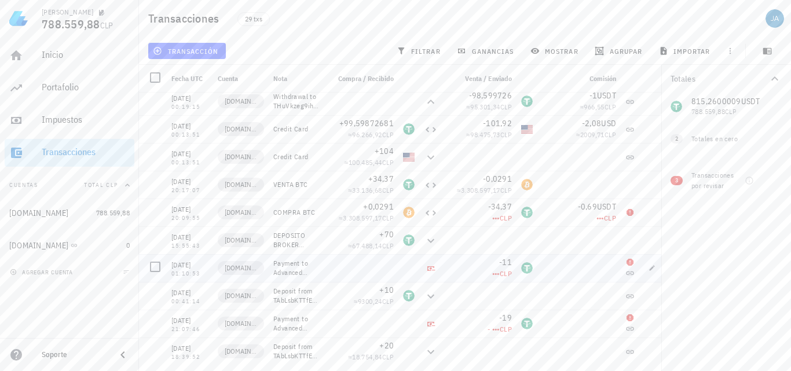
scroll to position [537, 0]
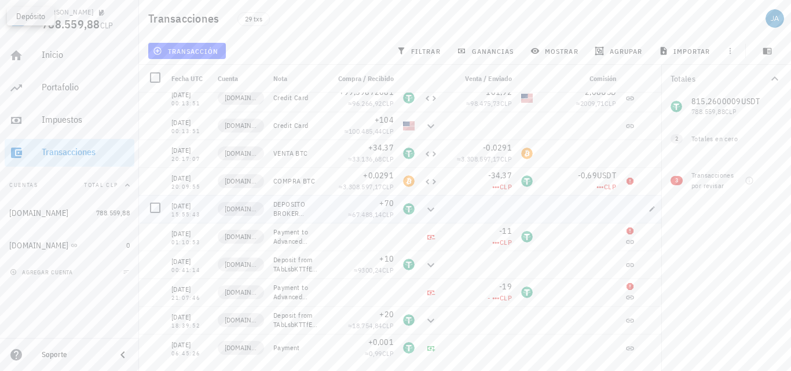
click at [430, 210] on icon at bounding box center [431, 210] width 14 height 14
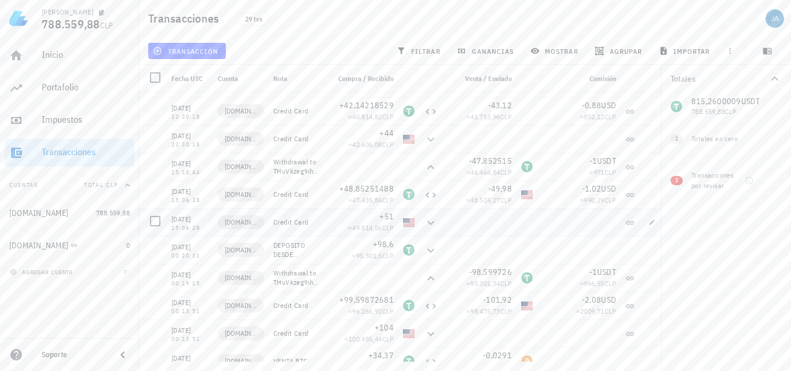
scroll to position [305, 0]
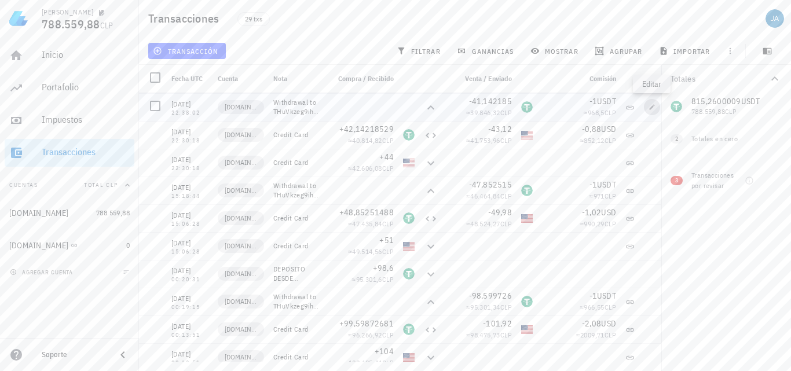
click at [653, 107] on icon "button" at bounding box center [652, 106] width 5 height 5
type input "[DATE]"
type input "22:38:02"
type textarea "Withdrawal to THuVkzeg9ihKejX8RrPnG1Ujidr2XKeyF8"
type input "41,142185"
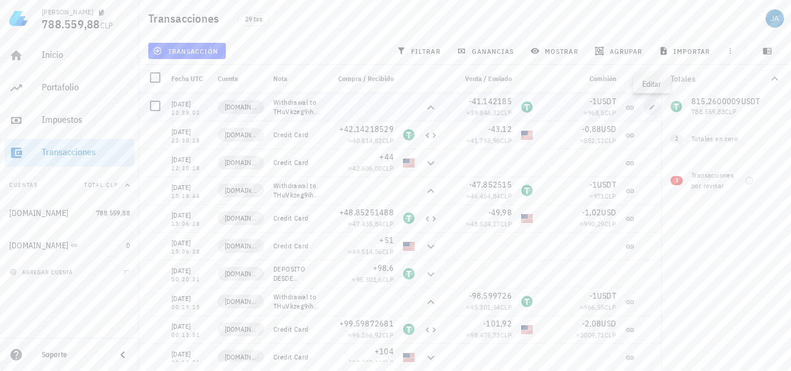
type input "USDT"
type input "1"
type input "USDT"
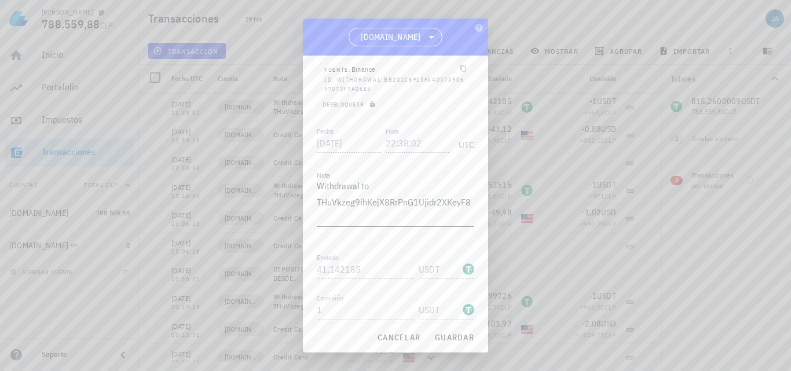
scroll to position [116, 0]
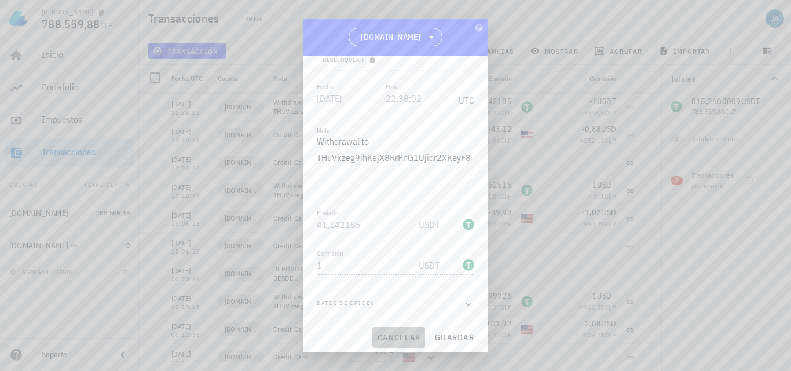
click at [398, 343] on button "cancelar" at bounding box center [398, 337] width 53 height 21
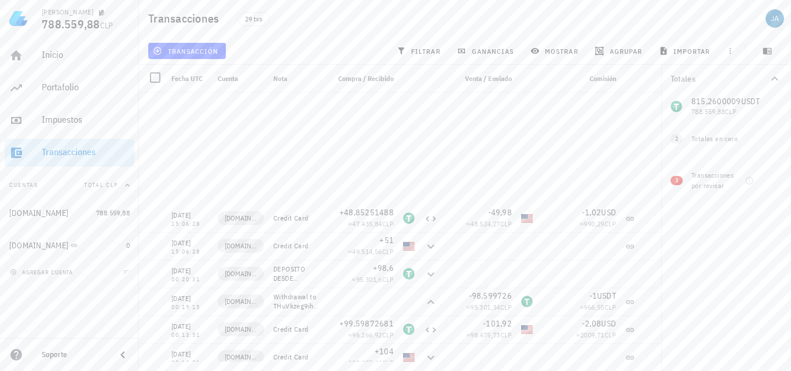
scroll to position [537, 0]
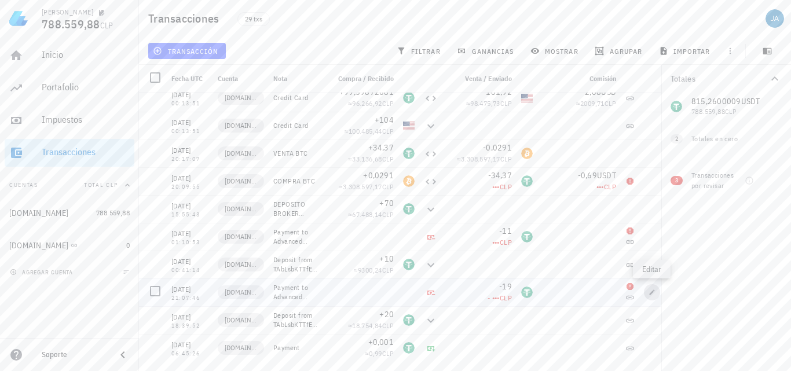
click at [654, 292] on icon "button" at bounding box center [652, 292] width 5 height 5
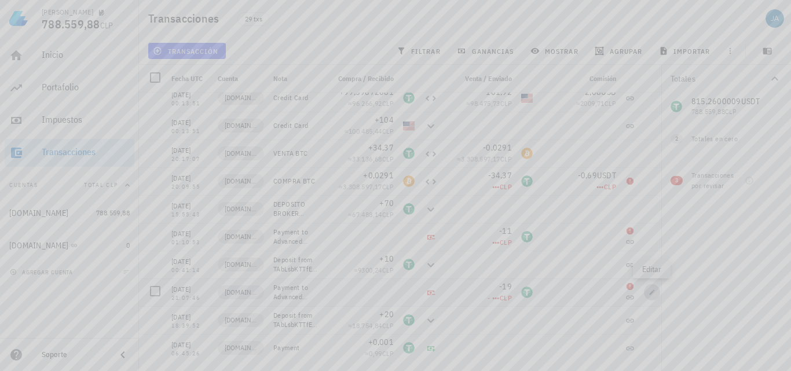
type input "[DATE]"
type input "21:07:46"
type textarea "Payment to Advanced Payment Solutions Ltd. (5bc8edb9-39af-4cc6-9c09-afad1f35525…"
type input "19"
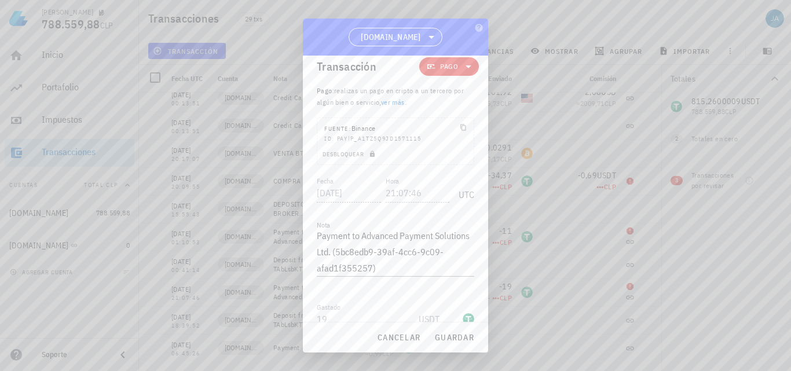
scroll to position [0, 0]
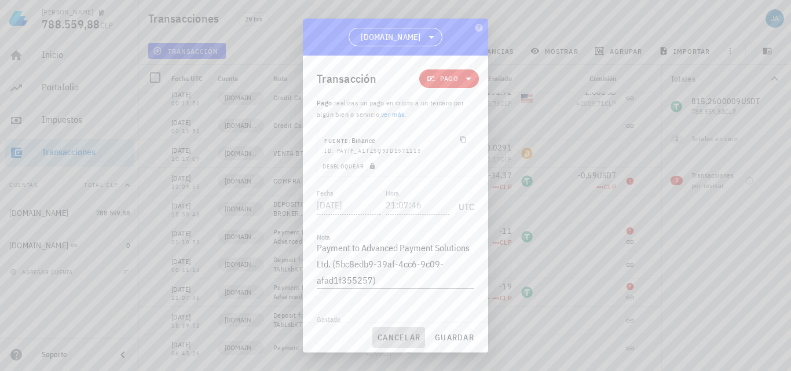
click at [405, 340] on span "cancelar" at bounding box center [398, 337] width 43 height 10
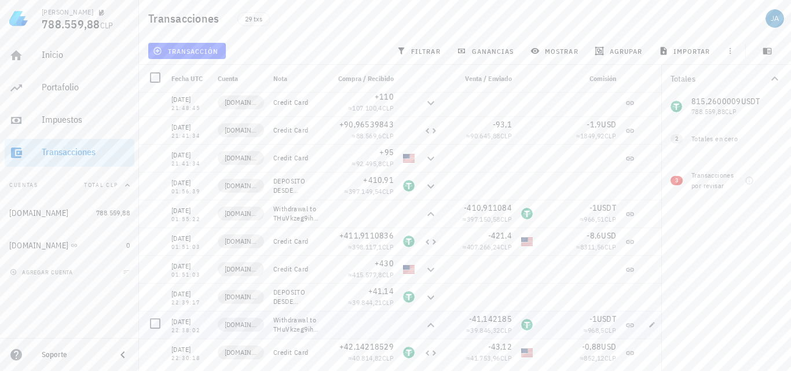
scroll to position [74, 0]
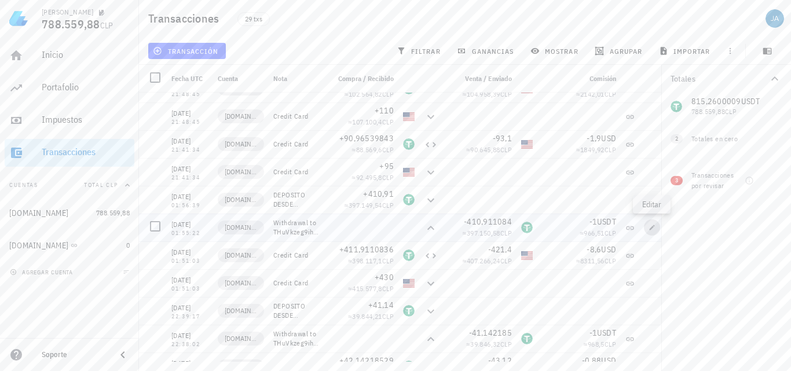
click at [654, 228] on icon "button" at bounding box center [652, 227] width 7 height 7
type input "[DATE]"
type input "01:55:22"
type textarea "Withdrawal to THuVkzeg9ihKejX8RrPnG1Ujidr2XKeyF8"
type input "410,911084"
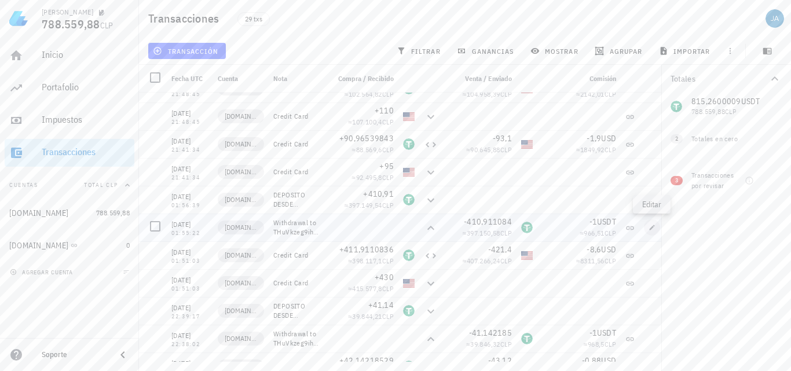
type input "1"
type input "USDT"
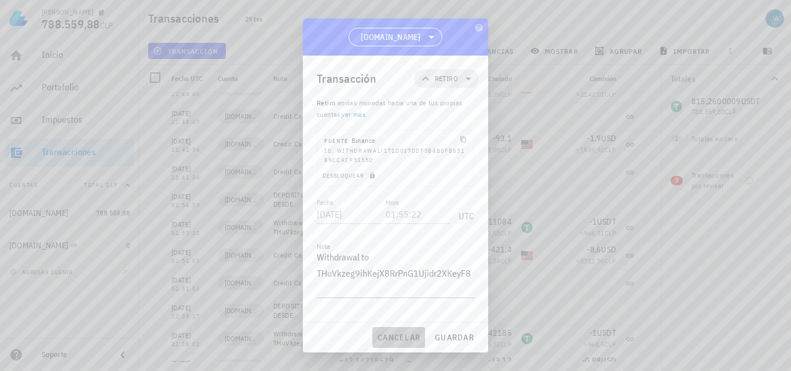
click at [396, 331] on button "cancelar" at bounding box center [398, 337] width 53 height 21
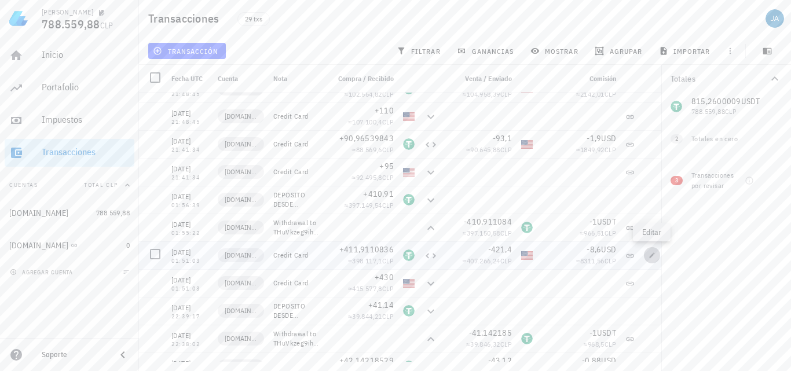
click at [646, 254] on span "button" at bounding box center [652, 255] width 16 height 7
type input "01:51:03"
type textarea "Credit Card"
type input "411,91108355"
type input "USDT"
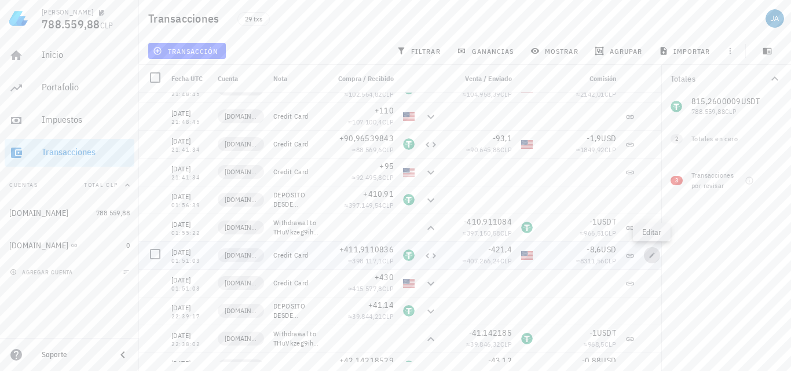
type input "421,4"
type input "USD"
type input "8,6"
type input "USD"
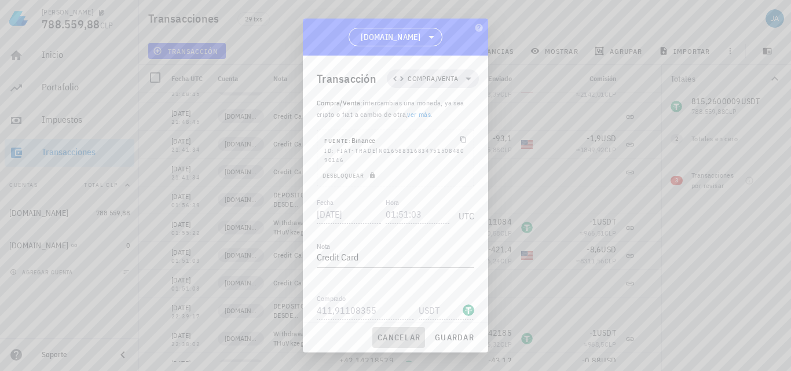
drag, startPoint x: 394, startPoint y: 336, endPoint x: 608, endPoint y: 326, distance: 214.5
click at [394, 336] on span "cancelar" at bounding box center [398, 337] width 43 height 10
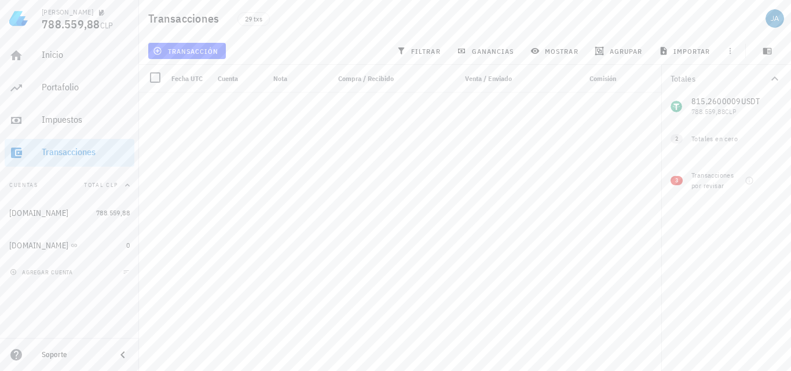
scroll to position [537, 0]
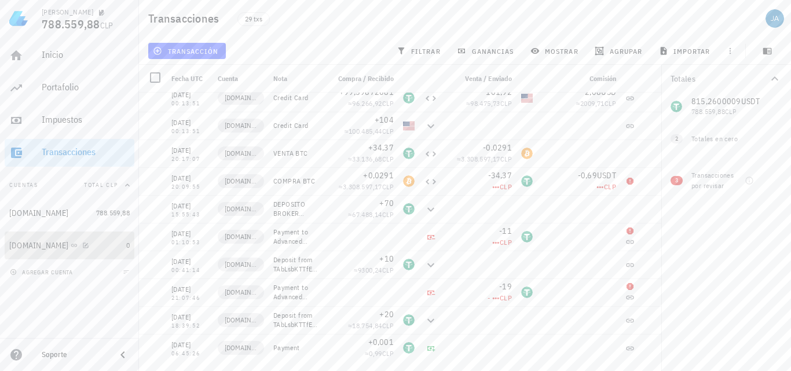
click at [32, 246] on div "[DOMAIN_NAME]" at bounding box center [38, 246] width 59 height 10
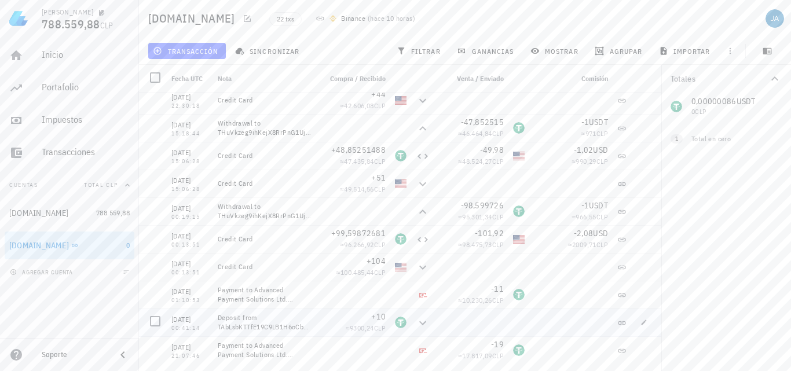
scroll to position [342, 0]
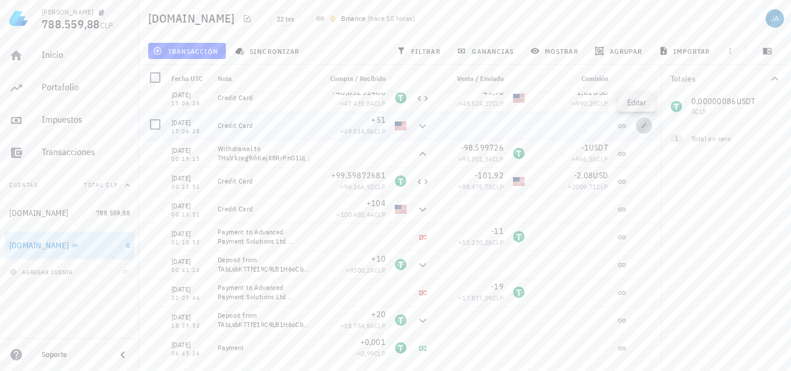
click at [641, 125] on icon "button" at bounding box center [644, 125] width 7 height 7
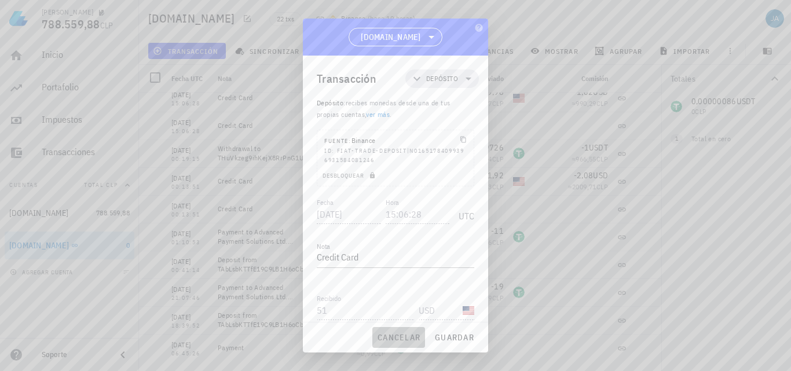
click at [394, 341] on span "cancelar" at bounding box center [398, 337] width 43 height 10
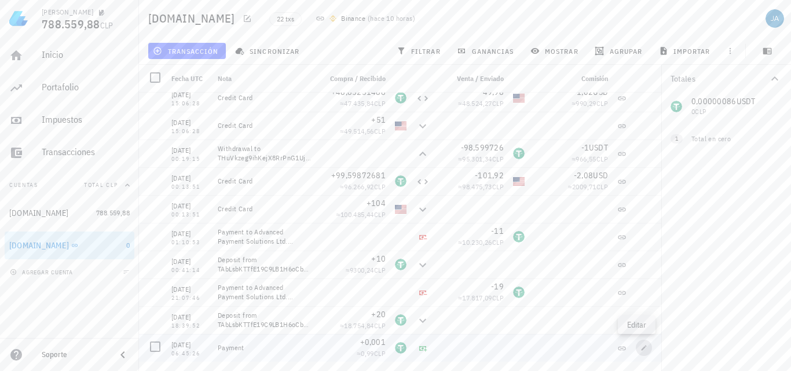
click at [642, 347] on icon "button" at bounding box center [644, 347] width 5 height 5
type input "[DATE]"
type input "06:45:26"
type textarea "Payment"
type input "0,001"
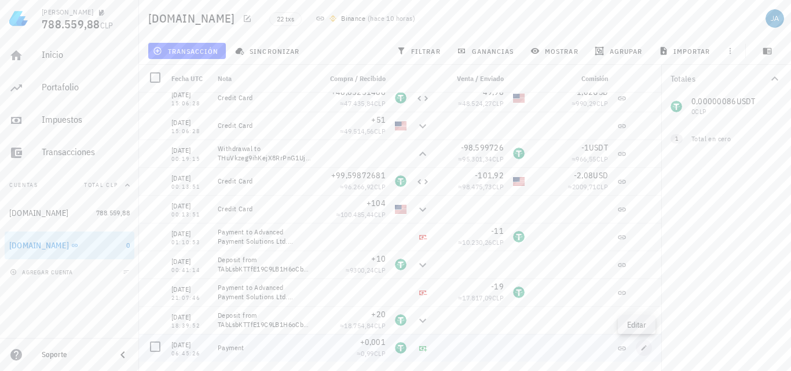
type input "USDT"
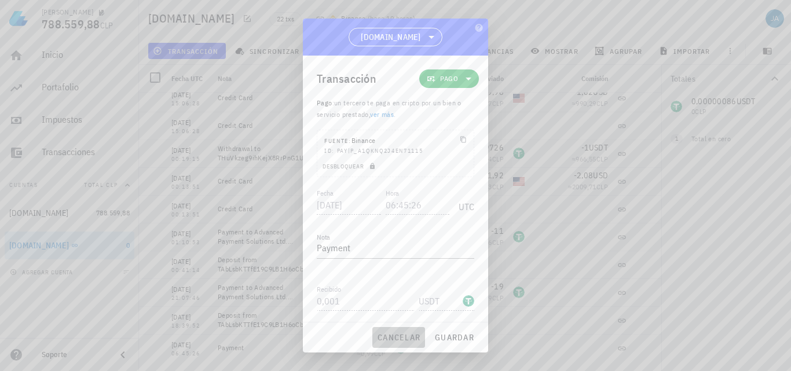
click at [400, 342] on span "cancelar" at bounding box center [398, 337] width 43 height 10
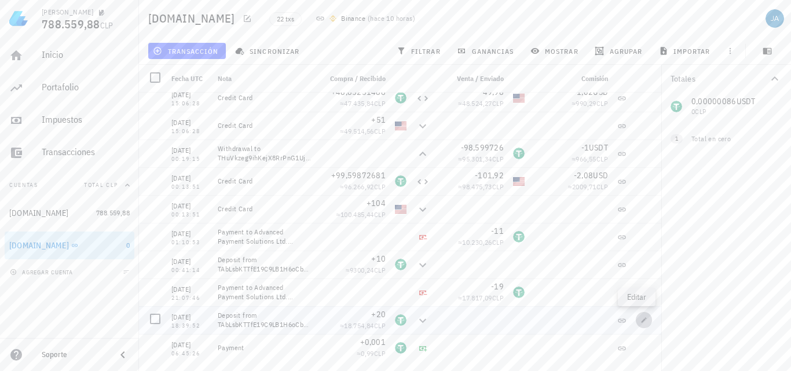
click at [641, 323] on span "button" at bounding box center [644, 320] width 16 height 7
type input "[DATE]"
type input "18:39:52"
type textarea "Deposit from TAbLsbKTTfE19C9LB1H6oCbo6QMyuVP82K"
type input "20"
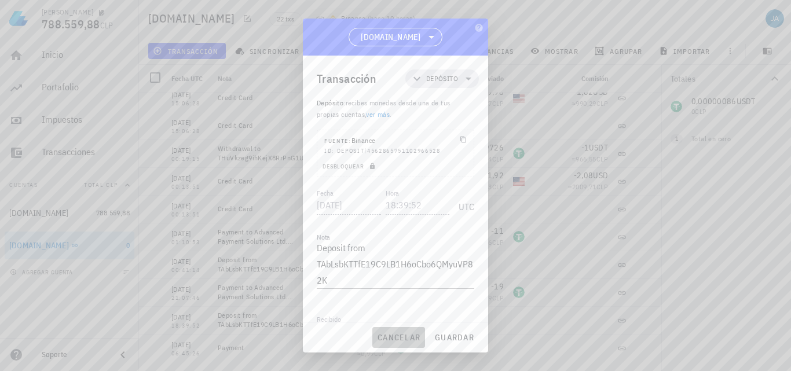
click at [391, 335] on span "cancelar" at bounding box center [398, 337] width 43 height 10
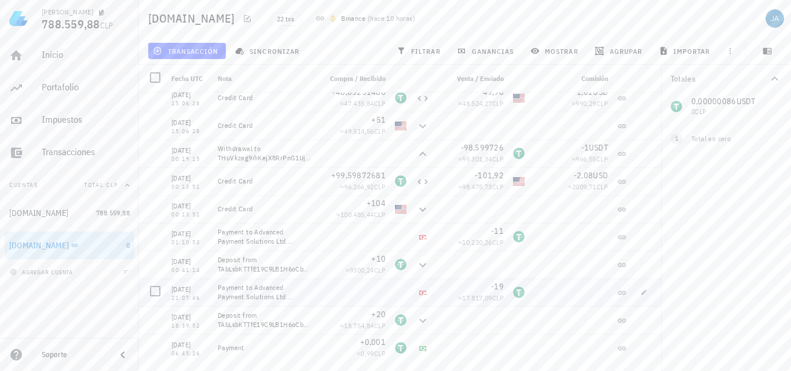
scroll to position [284, 0]
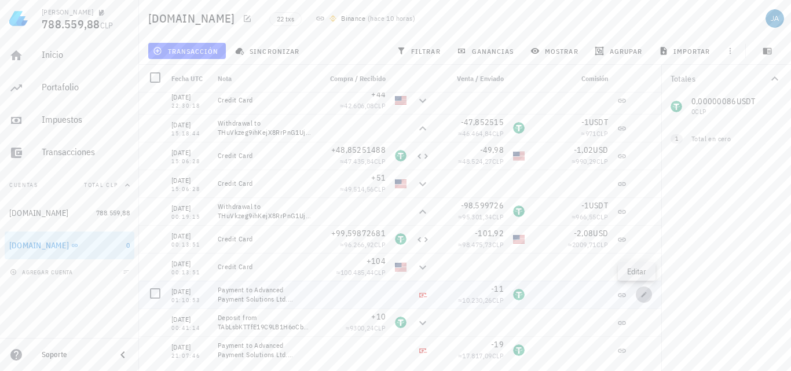
click at [642, 294] on icon "button" at bounding box center [644, 294] width 5 height 5
type input "[DATE]"
type input "01:10:53"
type textarea "Payment to Advanced Payment Solutions Ltd. (4fad16e4-fbf6-432f-92aa-6183429ff4a…"
type input "11"
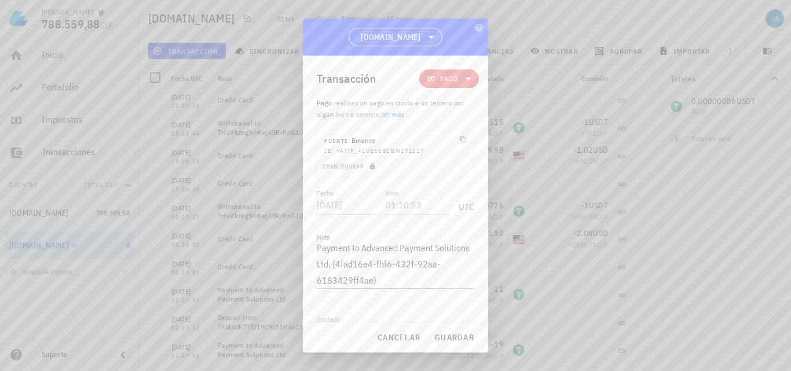
click at [448, 76] on span "Pago" at bounding box center [449, 79] width 18 height 12
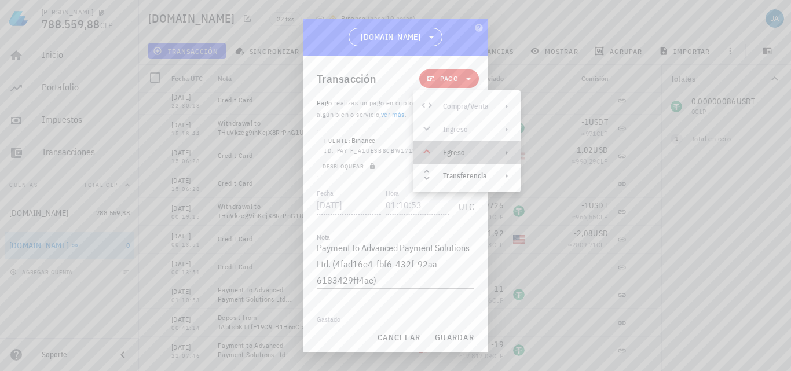
click at [481, 158] on div "Egreso" at bounding box center [467, 152] width 108 height 23
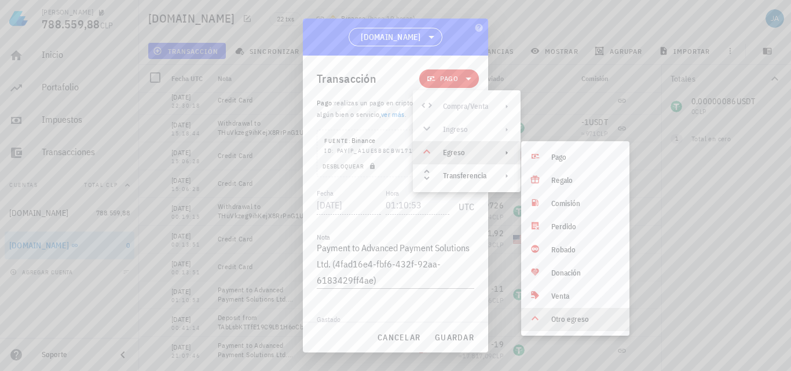
click at [573, 322] on div "Otro egreso" at bounding box center [585, 319] width 69 height 9
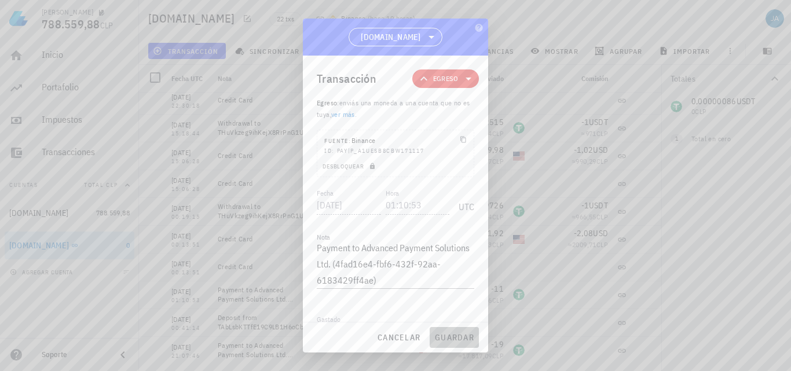
click at [455, 340] on span "guardar" at bounding box center [454, 337] width 40 height 10
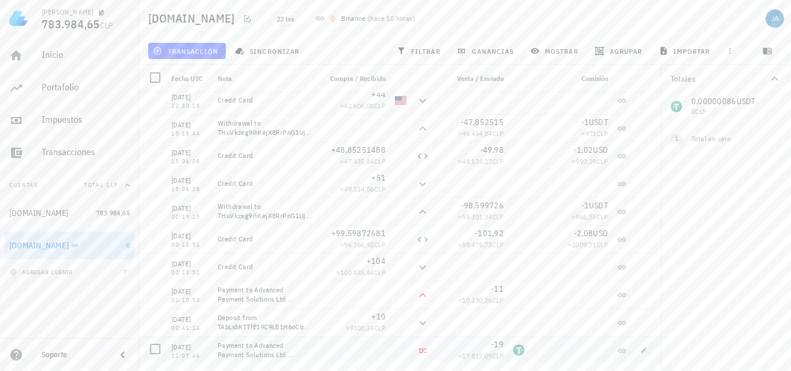
scroll to position [342, 0]
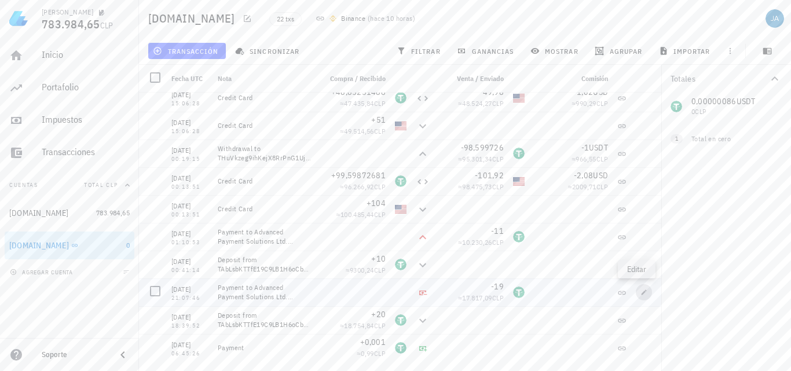
click at [641, 292] on icon "button" at bounding box center [644, 292] width 7 height 7
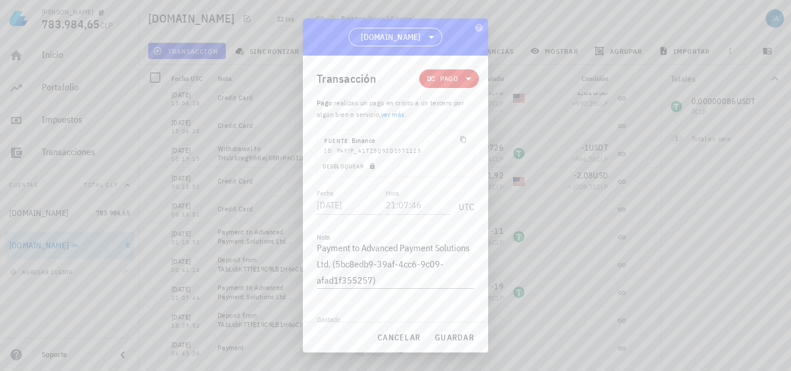
click at [463, 82] on icon at bounding box center [469, 79] width 14 height 14
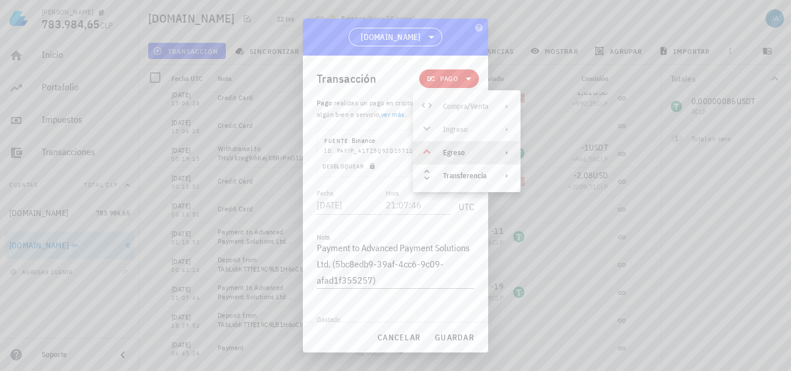
click at [459, 150] on div "Egreso" at bounding box center [465, 152] width 45 height 9
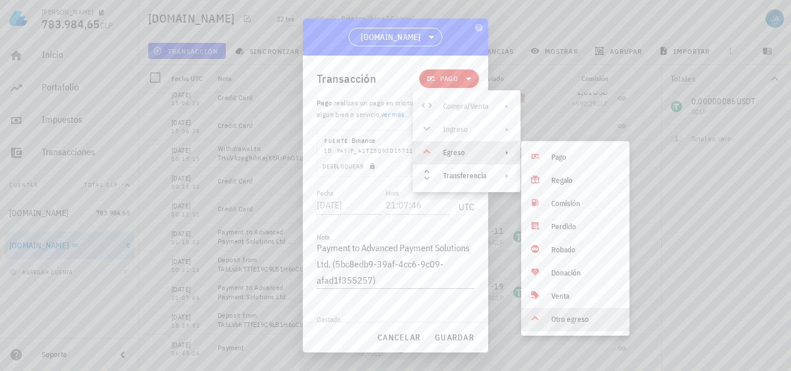
click at [563, 320] on div "Otro egreso" at bounding box center [585, 319] width 69 height 9
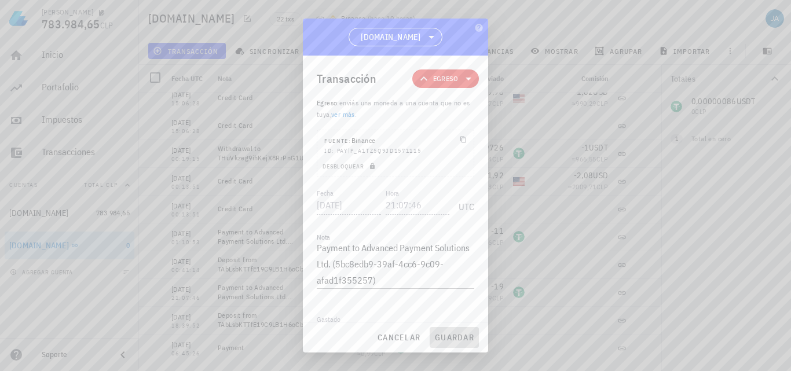
click at [443, 337] on span "guardar" at bounding box center [454, 337] width 40 height 10
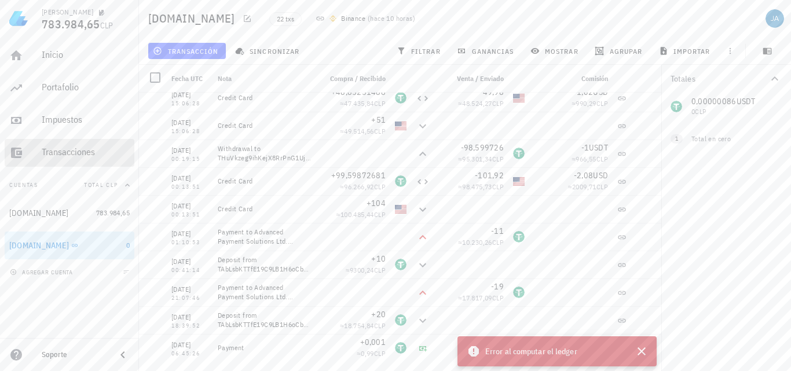
click at [65, 148] on div "Transacciones" at bounding box center [86, 152] width 88 height 11
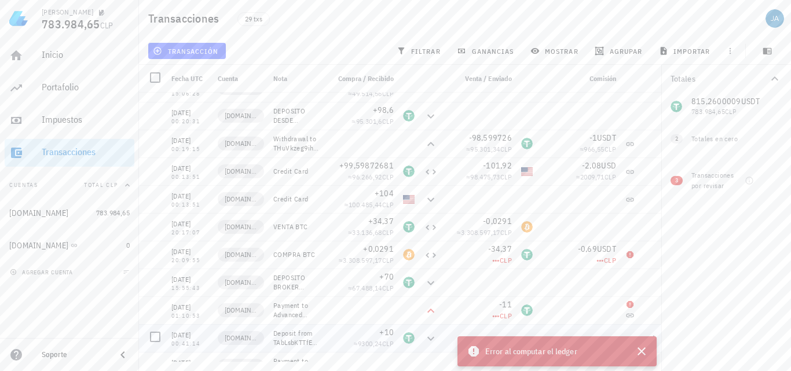
scroll to position [537, 0]
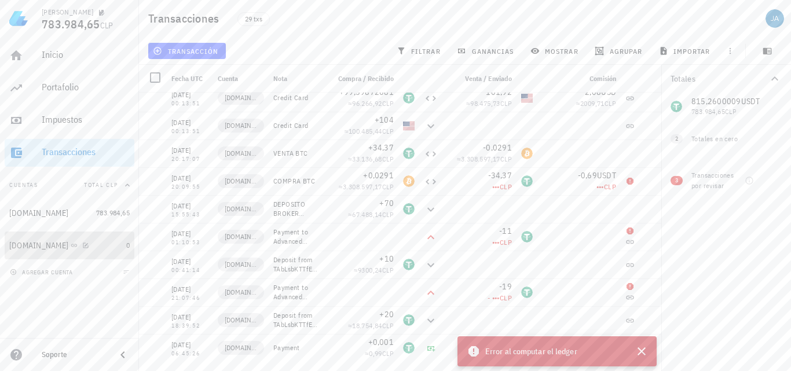
click at [43, 244] on div "[DOMAIN_NAME]" at bounding box center [38, 246] width 59 height 10
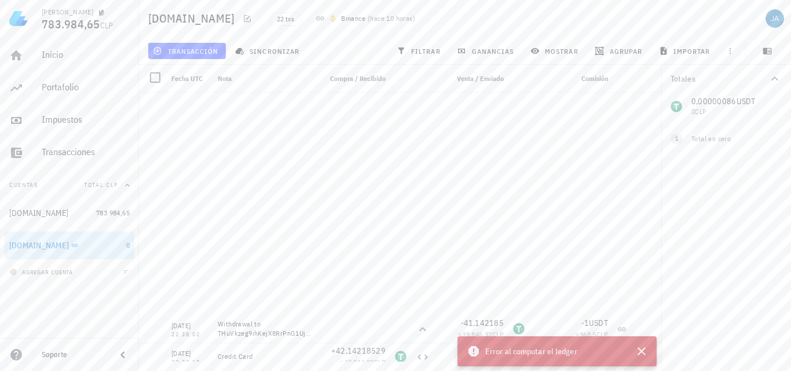
scroll to position [342, 0]
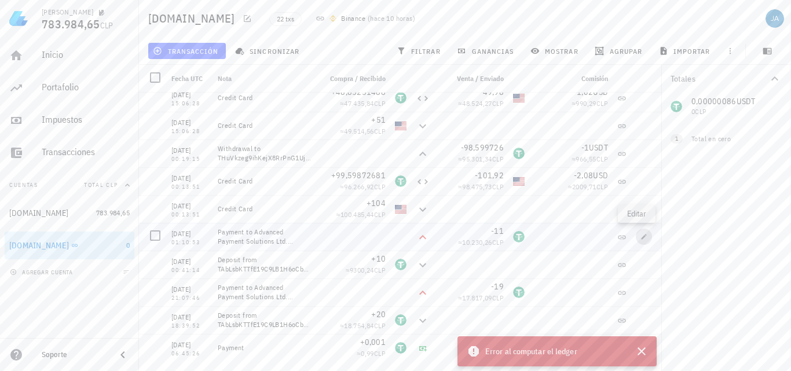
click at [642, 236] on icon "button" at bounding box center [644, 236] width 5 height 5
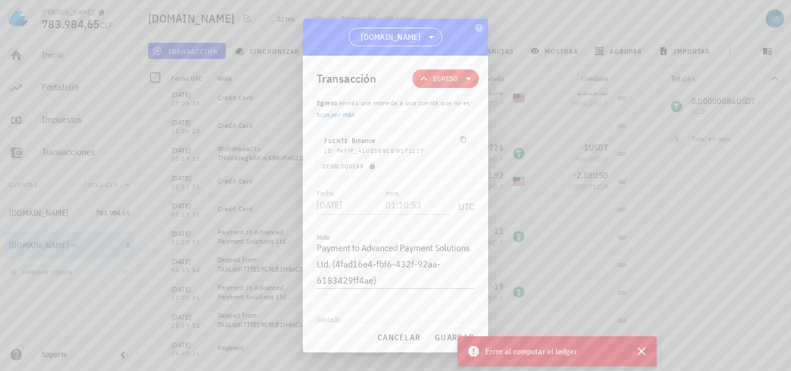
click at [469, 78] on span "Egreso" at bounding box center [445, 78] width 67 height 19
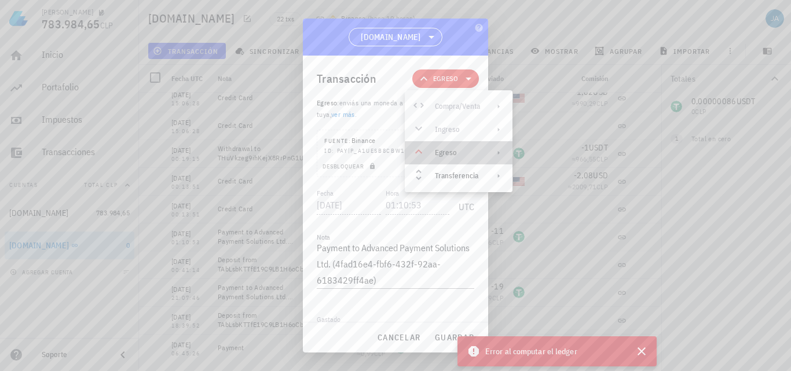
click at [498, 154] on icon at bounding box center [498, 152] width 9 height 9
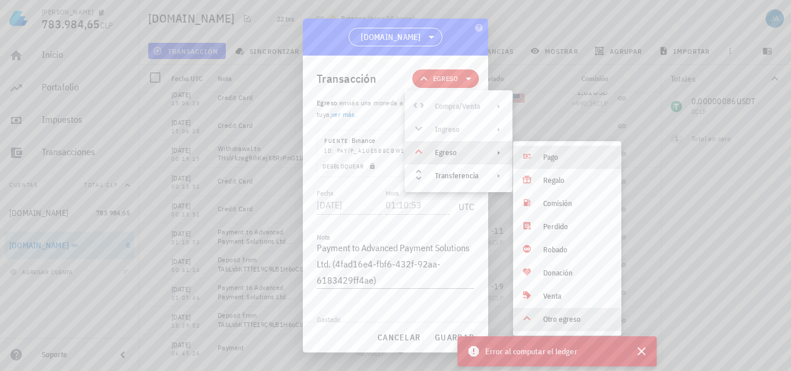
click at [558, 151] on div "Pago" at bounding box center [567, 157] width 108 height 23
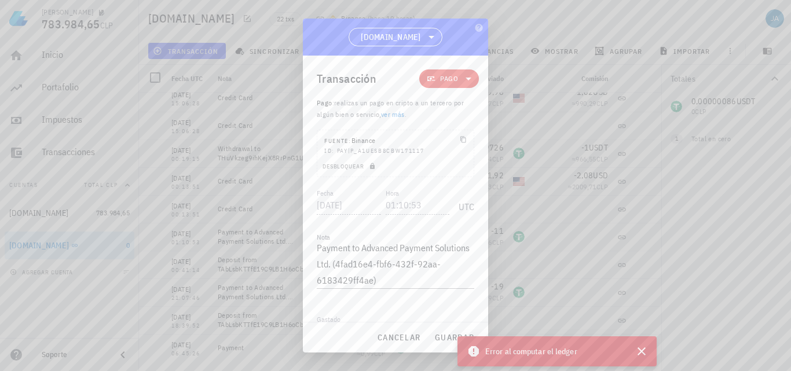
click at [465, 79] on icon at bounding box center [469, 79] width 14 height 14
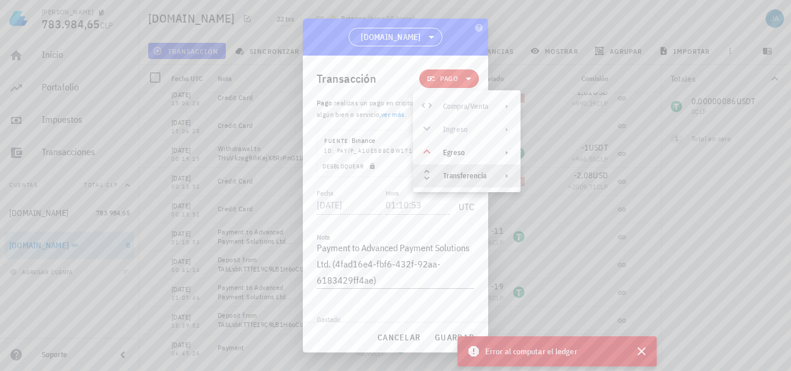
click at [469, 174] on div "Transferencia" at bounding box center [465, 175] width 45 height 9
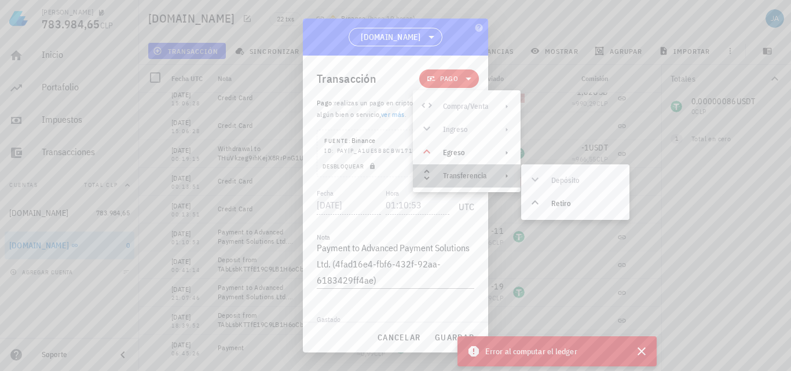
click at [465, 167] on div "Transferencia" at bounding box center [467, 175] width 108 height 23
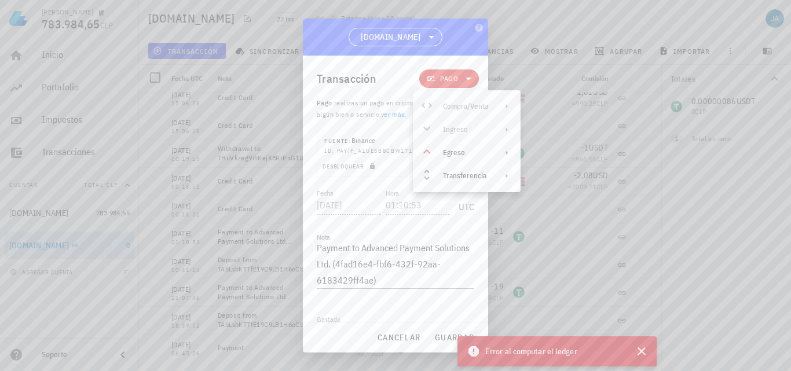
click at [463, 74] on icon at bounding box center [469, 79] width 14 height 14
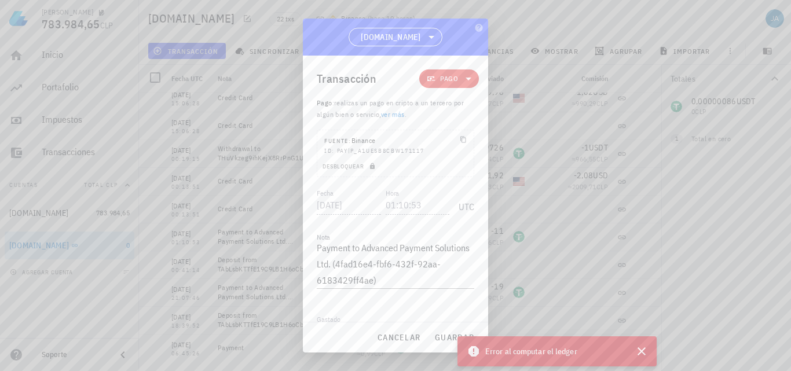
click at [463, 74] on icon at bounding box center [469, 79] width 14 height 14
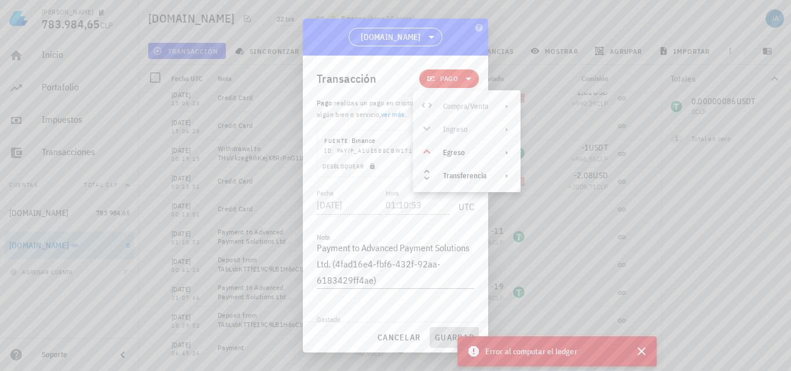
click at [444, 345] on button "guardar" at bounding box center [454, 337] width 49 height 21
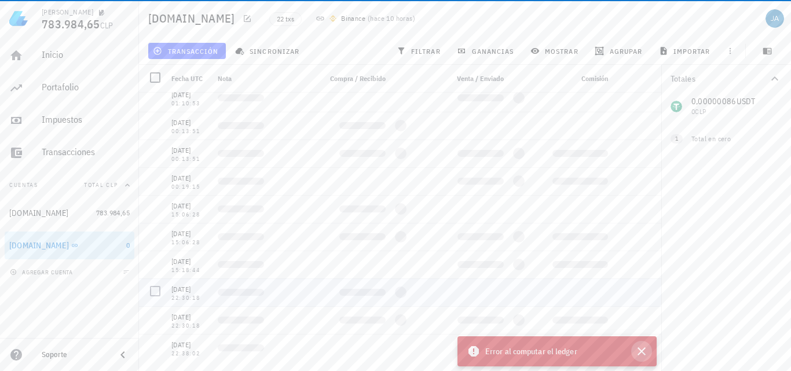
click at [641, 349] on icon "button" at bounding box center [642, 352] width 14 height 14
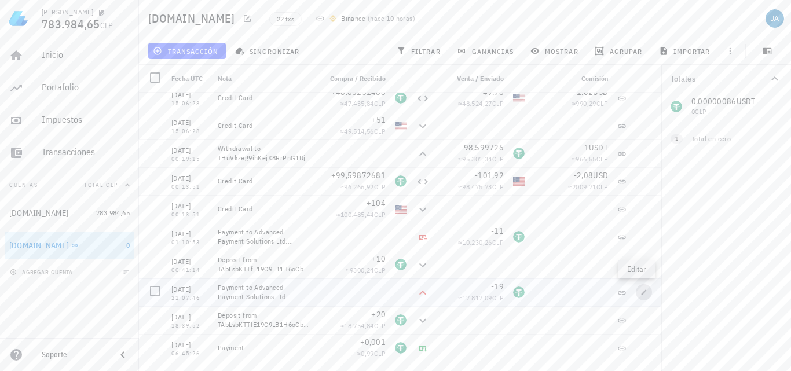
click at [641, 293] on icon "button" at bounding box center [644, 292] width 7 height 7
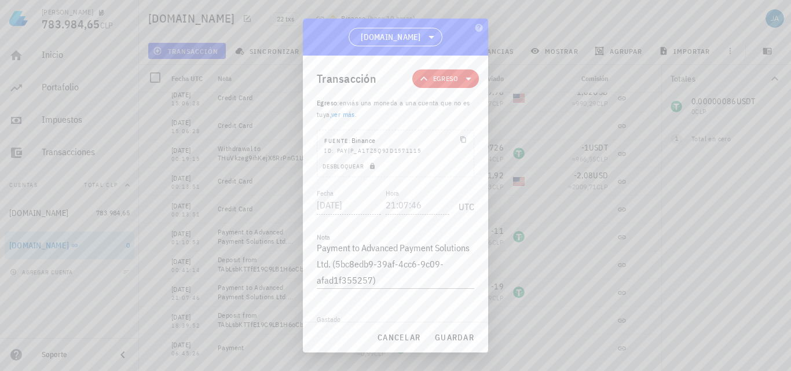
click at [464, 80] on icon at bounding box center [469, 79] width 14 height 14
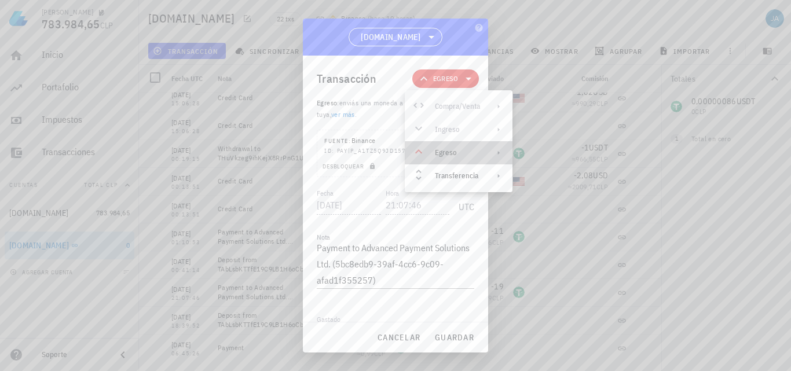
click at [463, 154] on div "Egreso" at bounding box center [457, 152] width 45 height 9
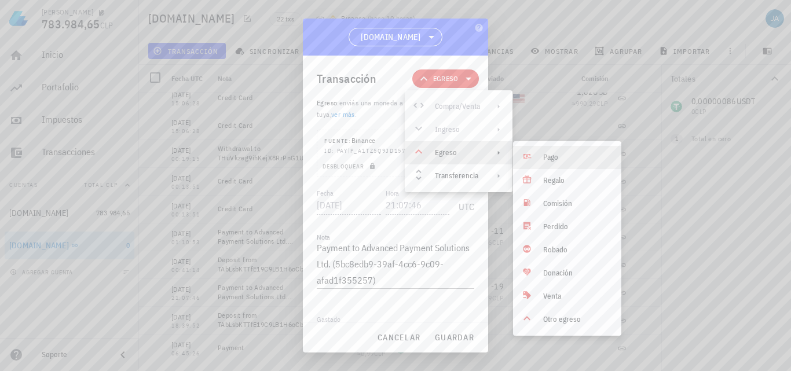
click at [570, 158] on div "Pago" at bounding box center [577, 157] width 69 height 9
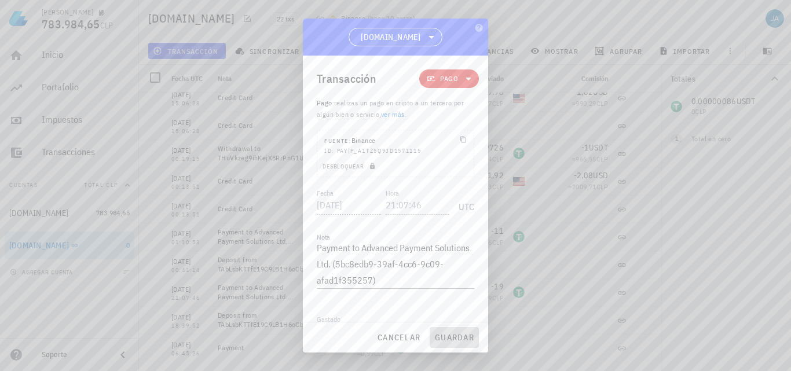
click at [458, 337] on span "guardar" at bounding box center [454, 337] width 40 height 10
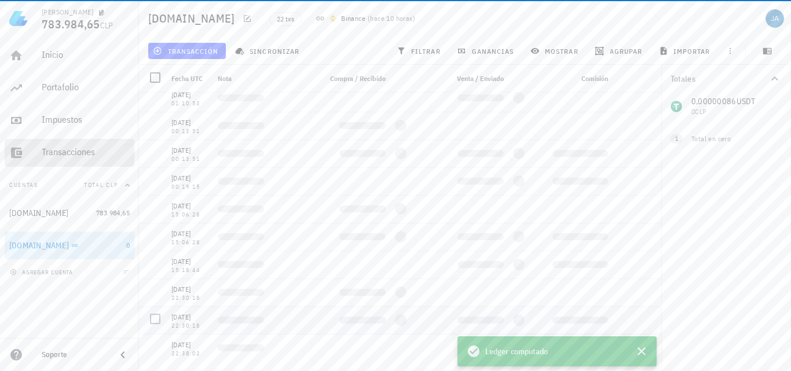
click at [74, 154] on div "Transacciones" at bounding box center [86, 152] width 88 height 11
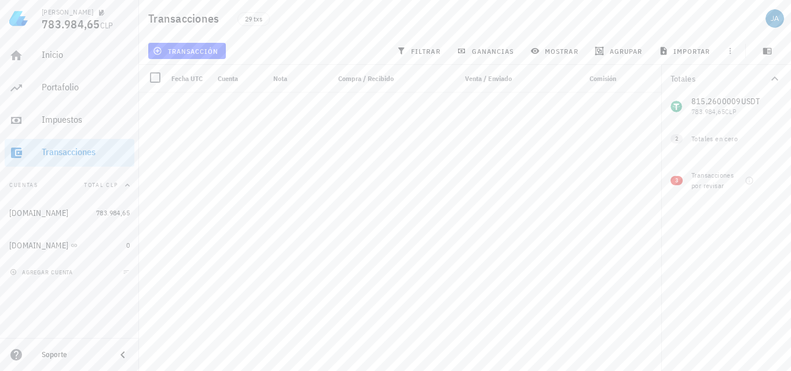
scroll to position [537, 0]
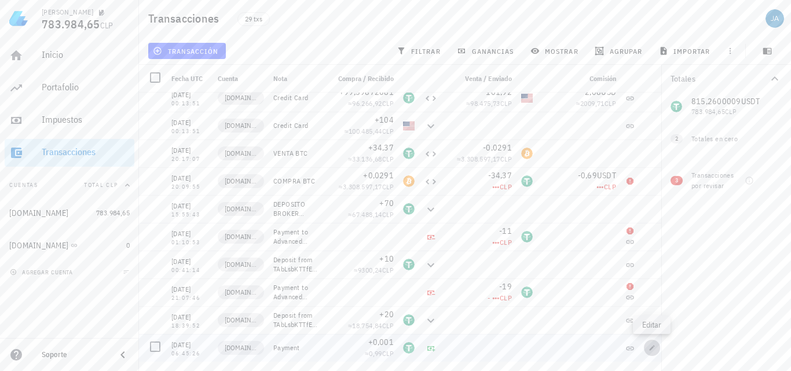
click at [652, 349] on icon "button" at bounding box center [652, 347] width 5 height 5
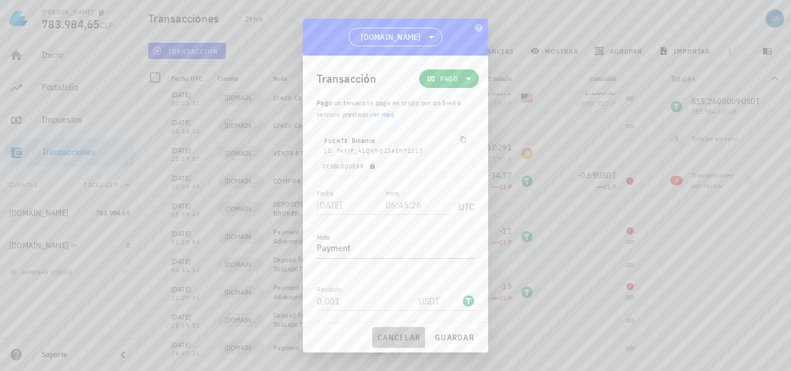
click at [389, 336] on span "cancelar" at bounding box center [398, 337] width 43 height 10
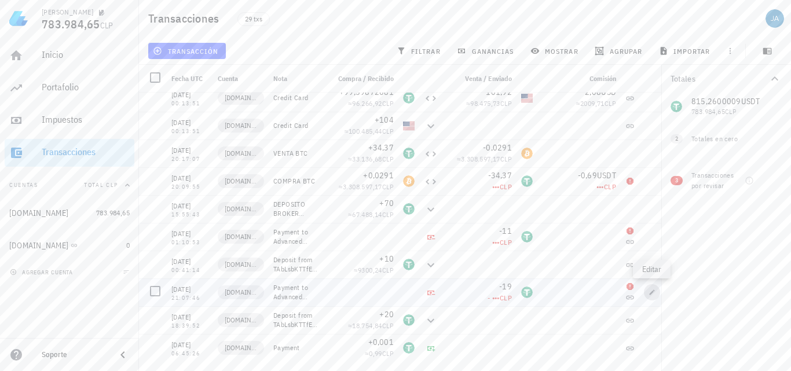
click at [654, 293] on icon "button" at bounding box center [652, 292] width 7 height 7
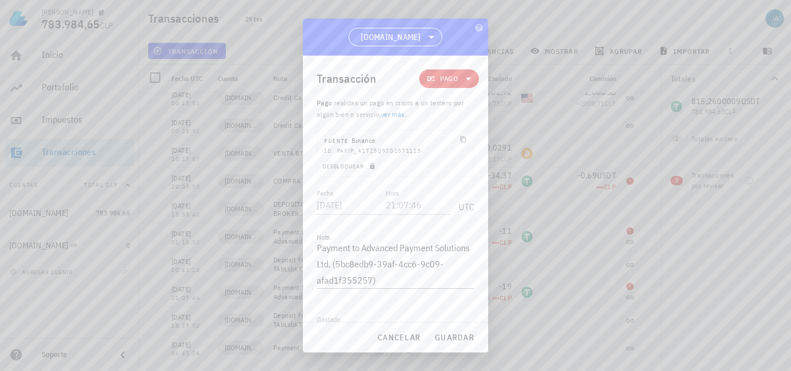
click at [462, 75] on icon at bounding box center [469, 79] width 14 height 14
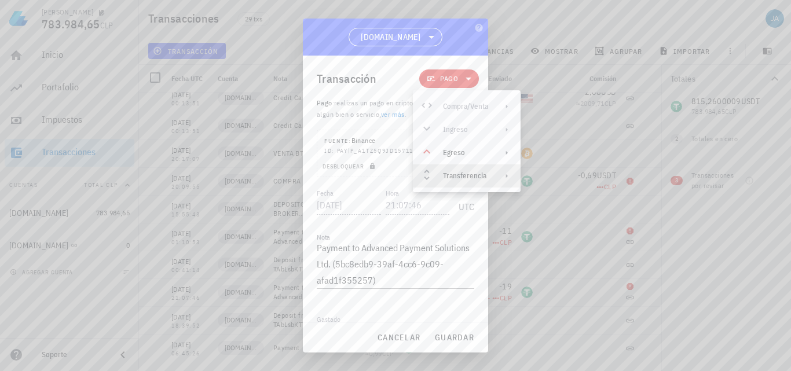
click at [464, 181] on div "Transferencia" at bounding box center [467, 175] width 108 height 23
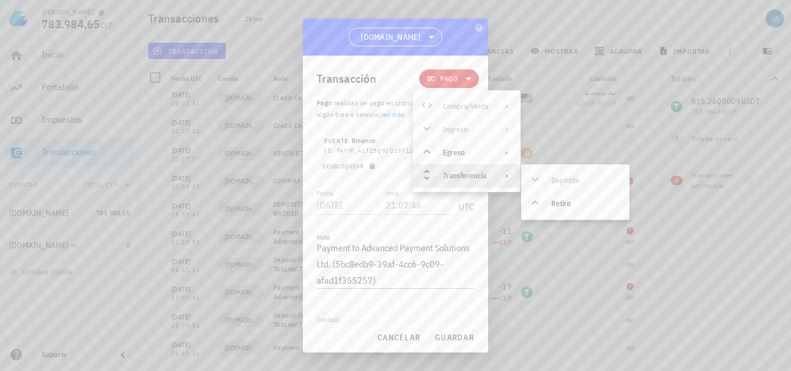
click at [559, 179] on div "Depósito Retiro" at bounding box center [575, 192] width 108 height 46
click at [448, 81] on span "Pago" at bounding box center [449, 79] width 18 height 12
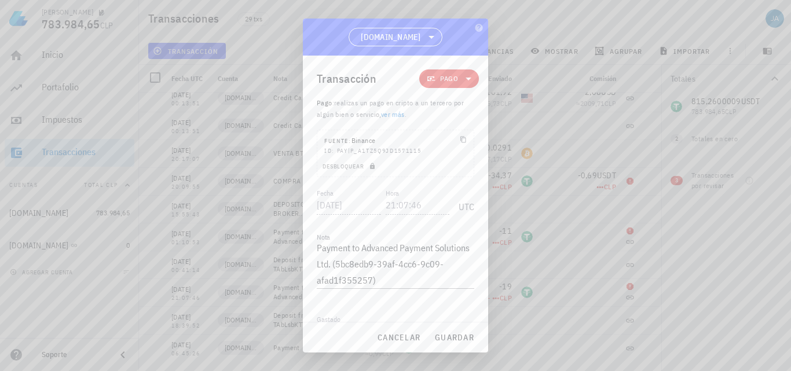
click at [448, 81] on span "Pago" at bounding box center [449, 79] width 18 height 12
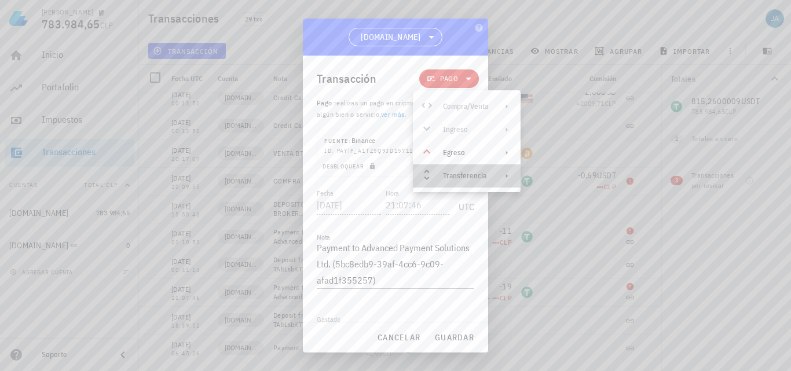
click at [466, 174] on div "Transferencia" at bounding box center [465, 175] width 45 height 9
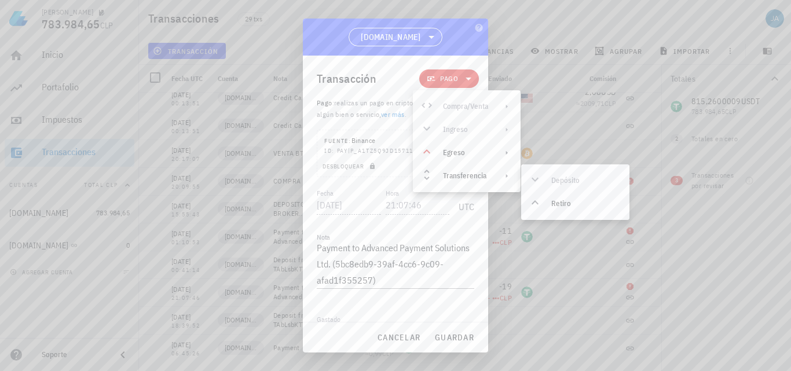
click at [601, 175] on div "Depósito Retiro" at bounding box center [575, 192] width 108 height 46
click at [600, 175] on div "Depósito Retiro" at bounding box center [575, 192] width 108 height 46
click at [397, 341] on span "cancelar" at bounding box center [398, 337] width 43 height 10
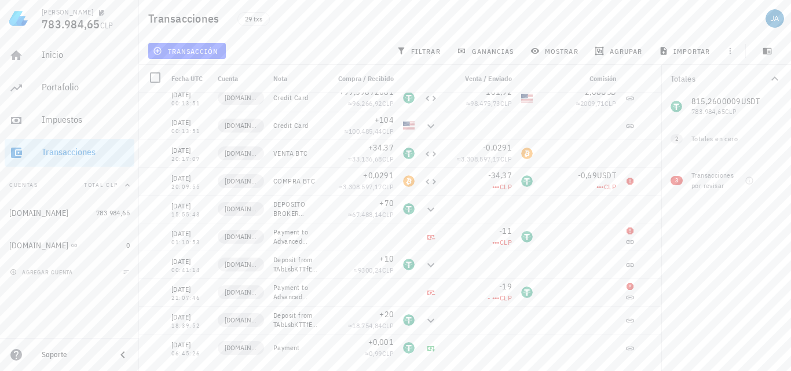
click at [693, 308] on div "Totales 815,2600009 USDT 783.984,65 CLP 0 BTC 0 CLP 0 USD 0 CLP 2 Totales en ce…" at bounding box center [726, 218] width 130 height 306
click at [648, 292] on span "button" at bounding box center [652, 292] width 16 height 7
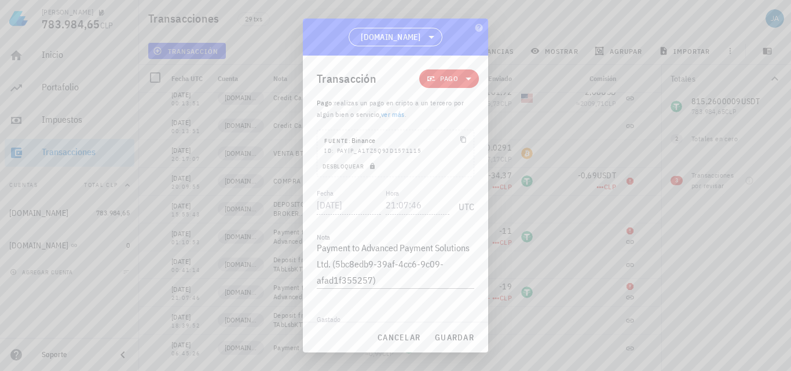
click at [648, 292] on div at bounding box center [395, 185] width 791 height 371
click at [396, 341] on span "cancelar" at bounding box center [398, 337] width 43 height 10
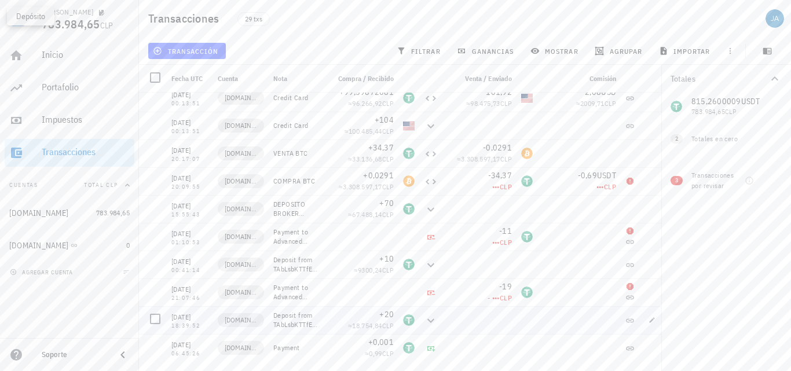
click at [429, 321] on icon at bounding box center [430, 321] width 7 height 4
click at [431, 320] on icon at bounding box center [431, 321] width 14 height 14
click at [651, 292] on icon "button" at bounding box center [652, 292] width 7 height 7
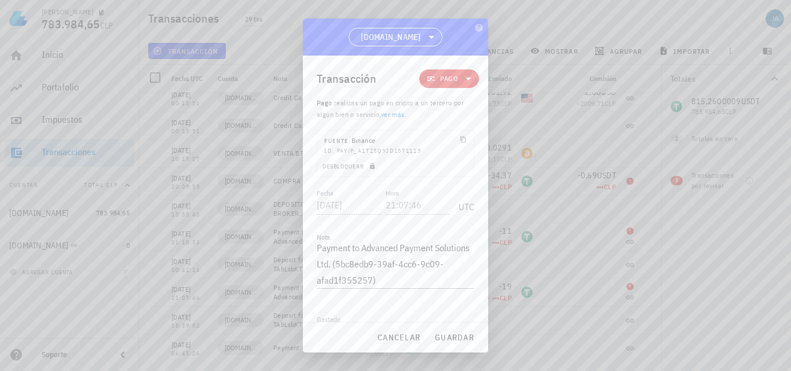
click at [466, 78] on icon at bounding box center [469, 79] width 6 height 3
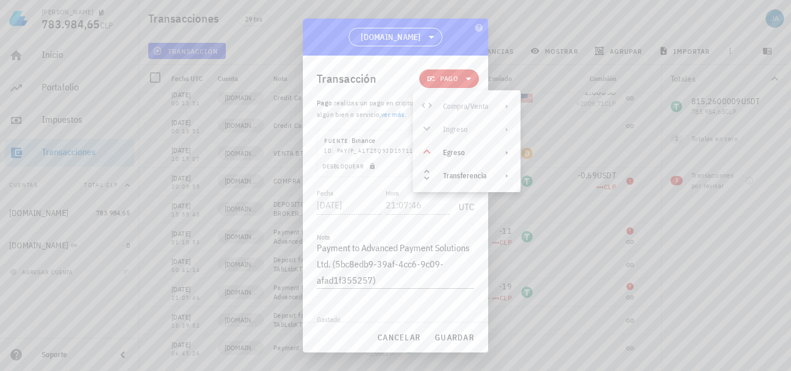
click at [457, 130] on div "Compra/Venta Ingreso Egreso Transferencia" at bounding box center [467, 141] width 108 height 93
click at [480, 105] on div "Compra/Venta Ingreso Egreso Transferencia" at bounding box center [467, 141] width 108 height 93
click at [450, 175] on div "Transferencia" at bounding box center [465, 175] width 45 height 9
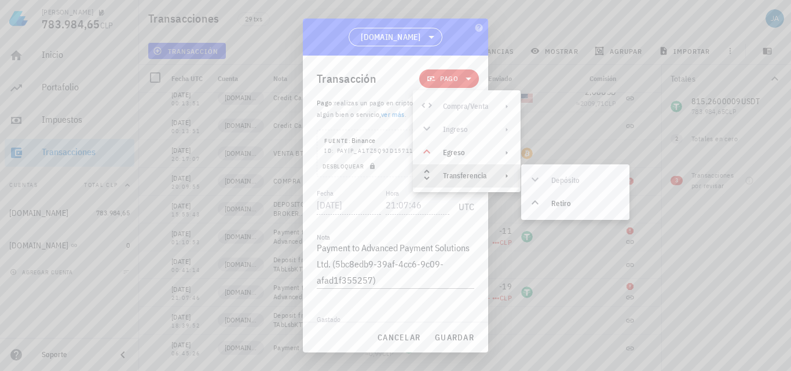
click at [568, 180] on div "Depósito Retiro" at bounding box center [575, 192] width 108 height 46
click at [408, 335] on span "cancelar" at bounding box center [398, 337] width 43 height 10
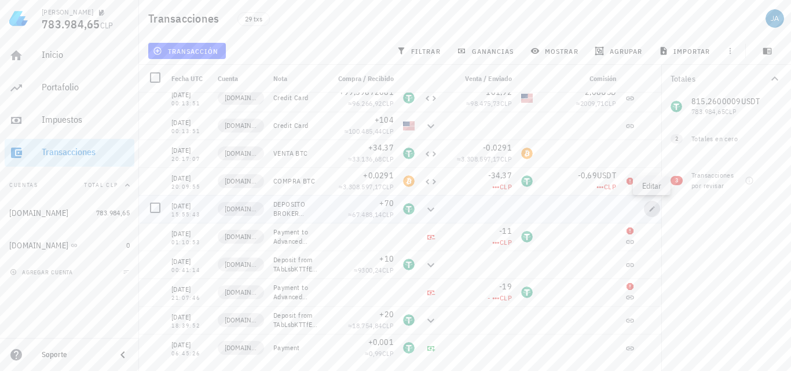
click at [656, 210] on span "button" at bounding box center [652, 209] width 16 height 7
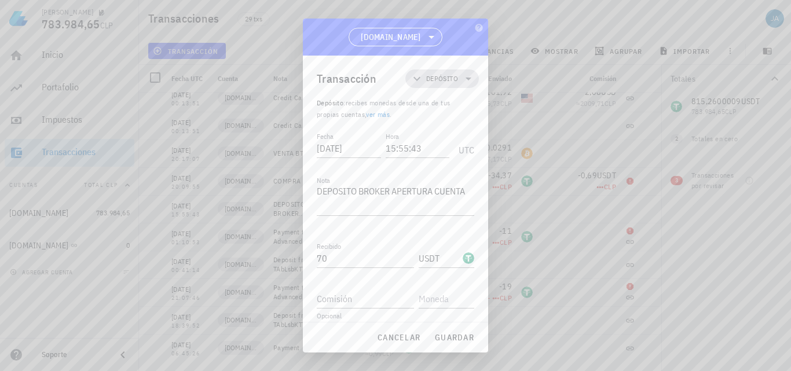
click at [462, 81] on icon at bounding box center [469, 79] width 14 height 14
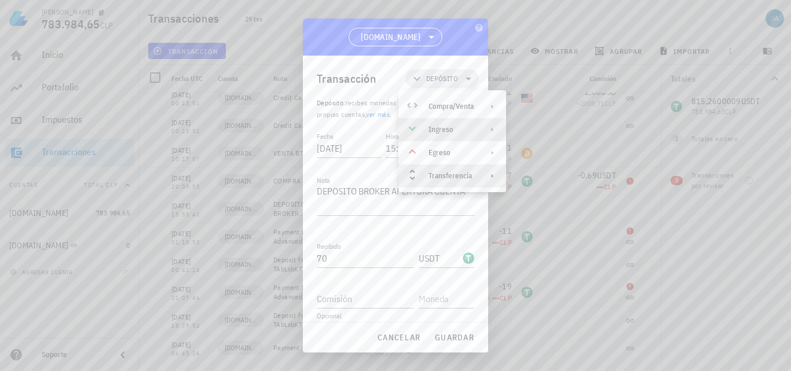
click at [442, 126] on div "Ingreso" at bounding box center [451, 129] width 45 height 9
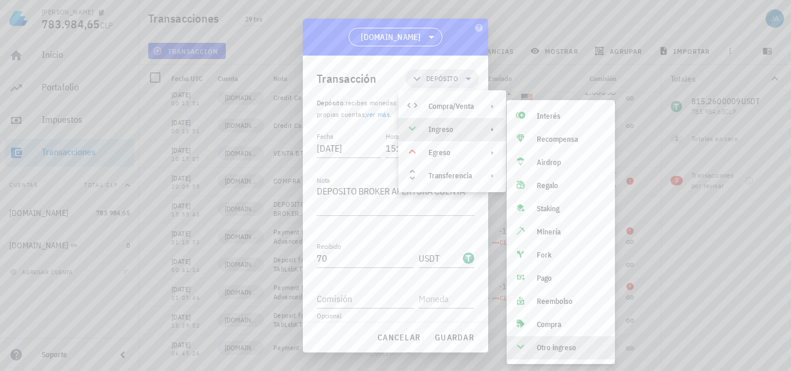
click at [567, 352] on div "Otro ingreso" at bounding box center [571, 347] width 69 height 9
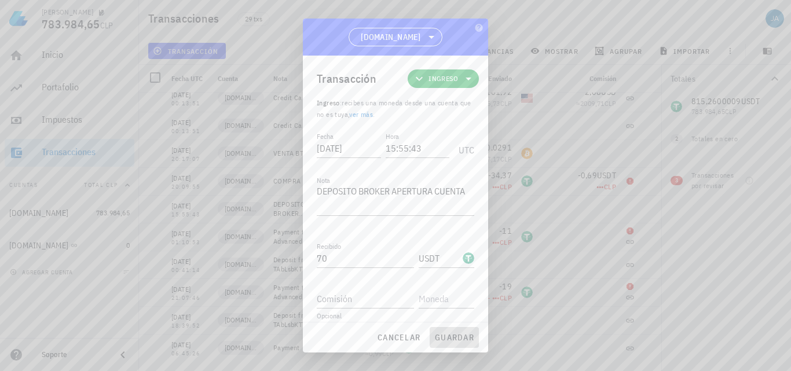
click at [451, 338] on span "guardar" at bounding box center [454, 337] width 40 height 10
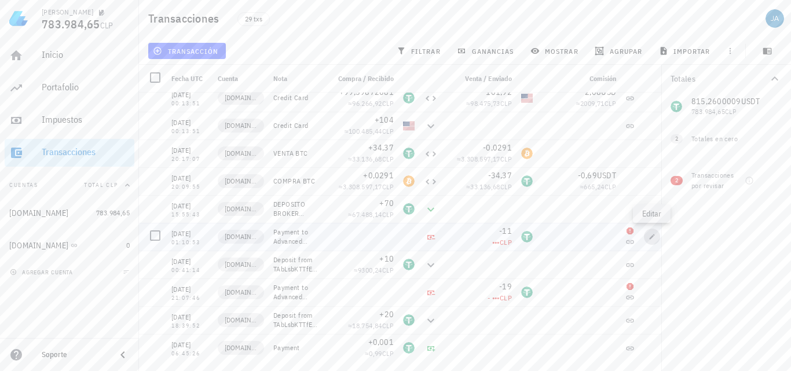
click at [655, 233] on button "button" at bounding box center [652, 237] width 16 height 16
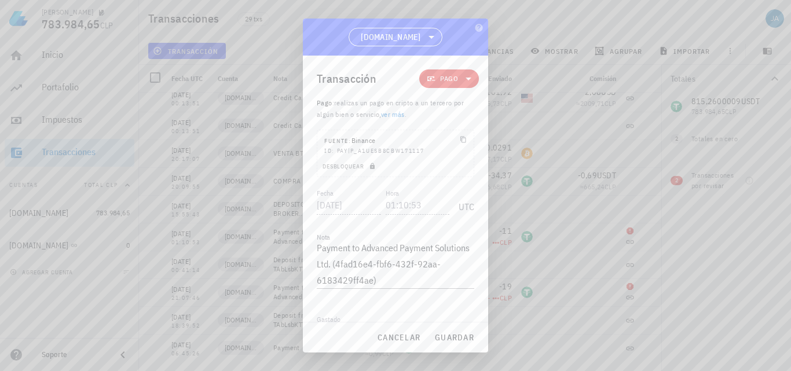
click at [462, 83] on icon at bounding box center [469, 79] width 14 height 14
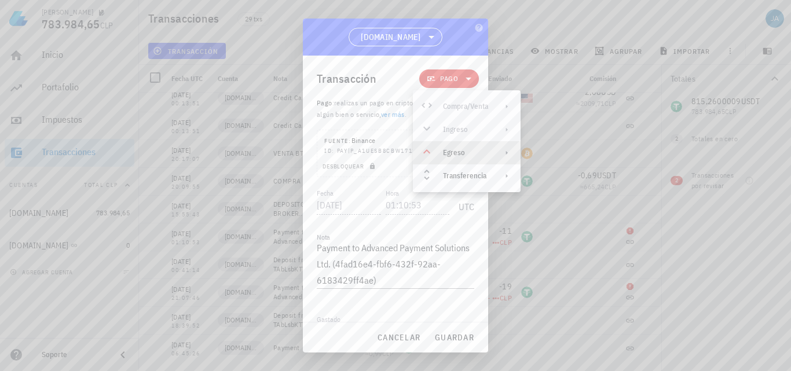
click at [459, 152] on div "Egreso" at bounding box center [465, 152] width 45 height 9
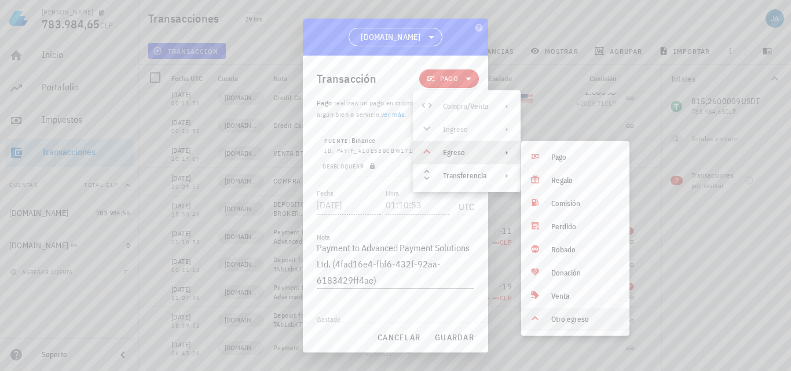
click at [561, 321] on div "[PERSON_NAME] 783.984,65 CLP Inicio [GEOGRAPHIC_DATA] Impuestos [GEOGRAPHIC_DAT…" at bounding box center [395, 185] width 791 height 371
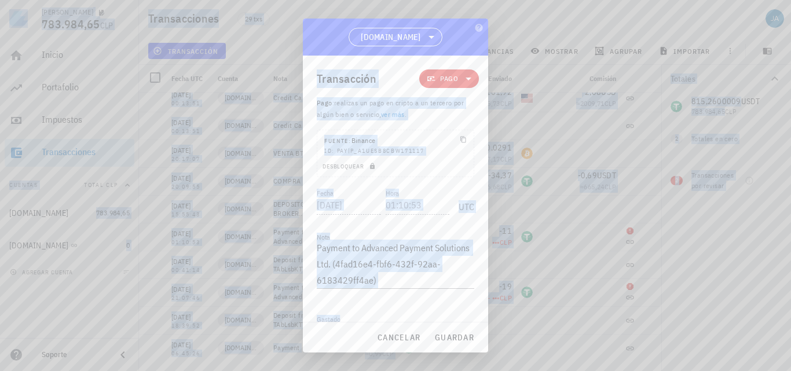
click at [464, 77] on icon at bounding box center [469, 79] width 14 height 14
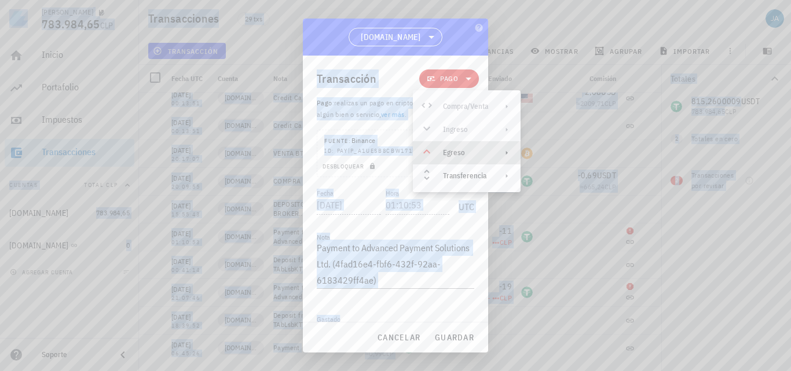
click at [482, 153] on div "Egreso" at bounding box center [465, 152] width 45 height 9
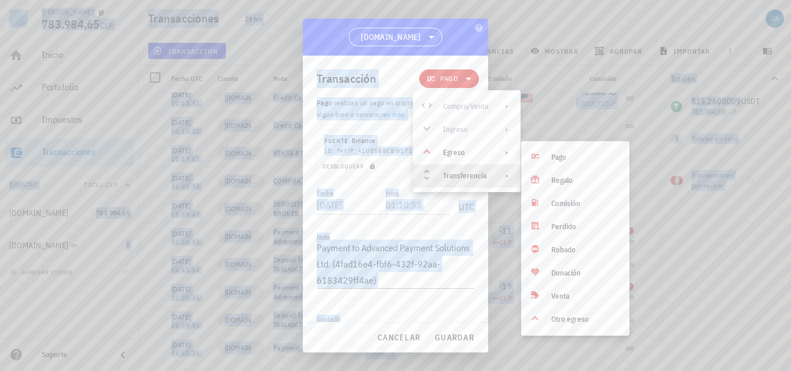
click at [496, 175] on div "Transferencia" at bounding box center [467, 175] width 108 height 23
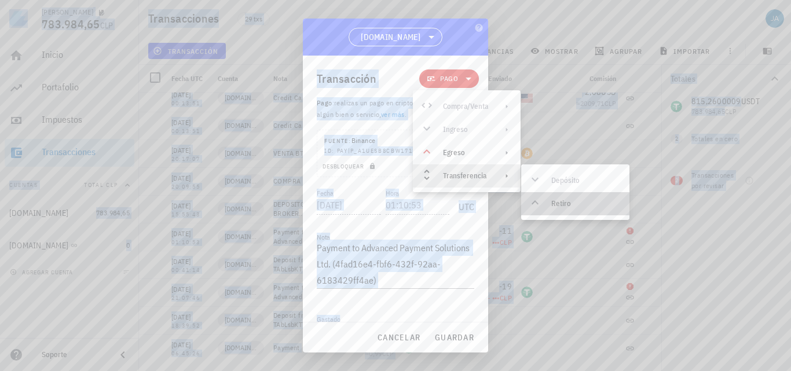
click at [554, 200] on div "Retiro" at bounding box center [585, 203] width 69 height 9
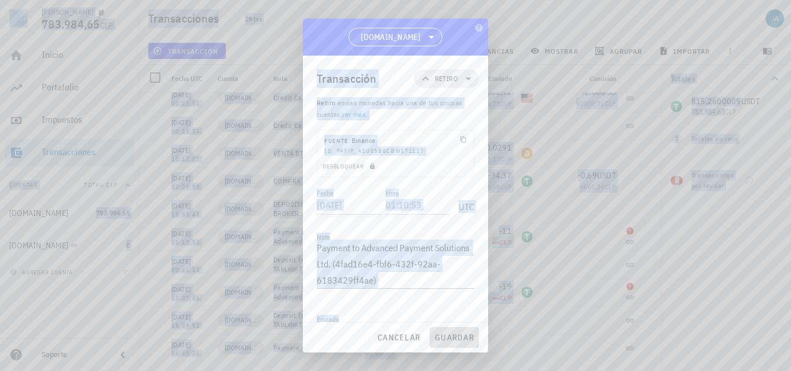
drag, startPoint x: 441, startPoint y: 338, endPoint x: 480, endPoint y: 295, distance: 57.9
click at [442, 338] on span "guardar" at bounding box center [454, 337] width 40 height 10
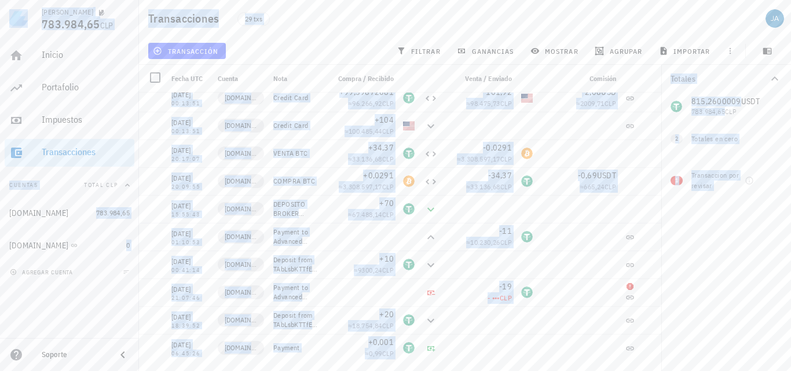
click at [733, 264] on div "Totales 815,2600009 USDT 783.984,65 CLP 0 BTC 0 CLP 0 USD 0 CLP 2 Totales en ce…" at bounding box center [726, 218] width 130 height 306
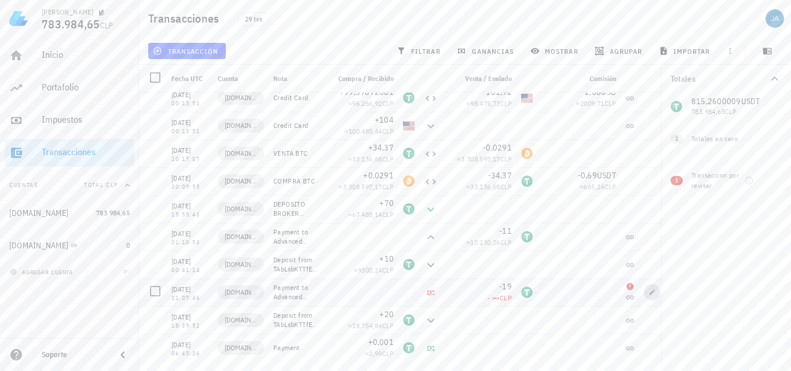
click at [649, 292] on icon "button" at bounding box center [652, 292] width 7 height 7
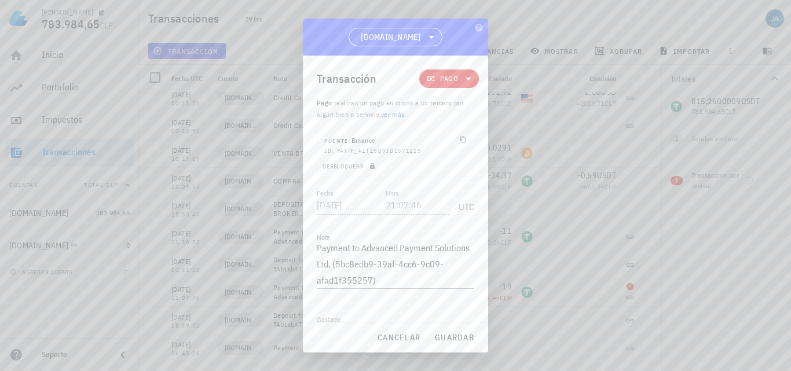
click at [473, 71] on div "Transacción Pago Pago : realizas un pago en cripto a un [PERSON_NAME] por algún…" at bounding box center [395, 189] width 185 height 266
click at [466, 79] on icon at bounding box center [469, 79] width 6 height 3
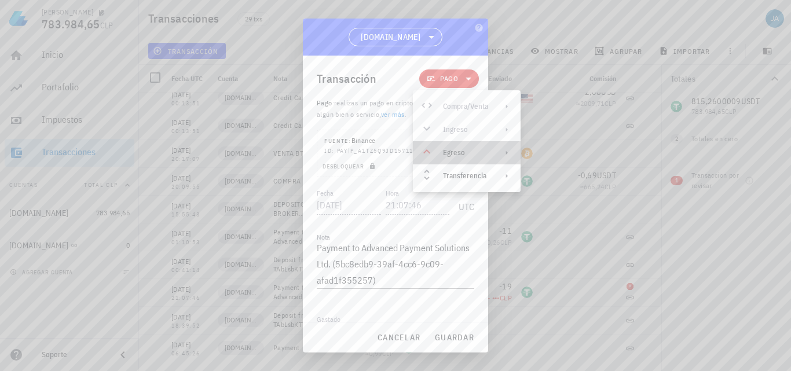
click at [466, 149] on div "Egreso" at bounding box center [465, 152] width 45 height 9
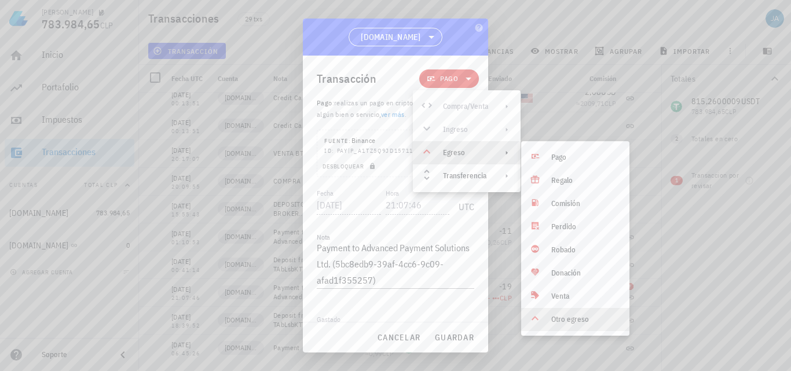
click at [563, 319] on div "Otro egreso" at bounding box center [585, 319] width 69 height 9
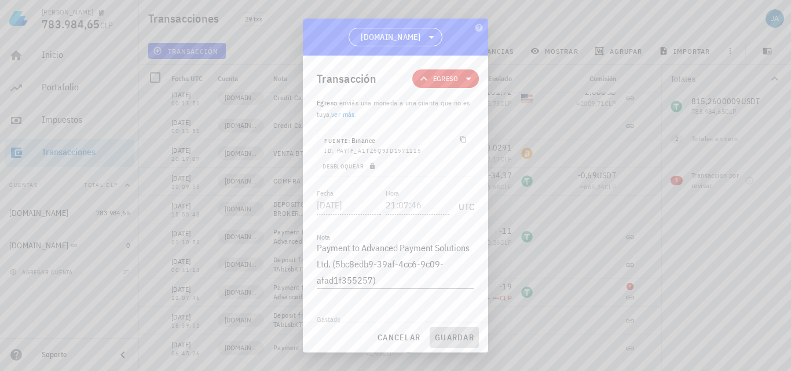
click at [467, 338] on span "guardar" at bounding box center [454, 337] width 40 height 10
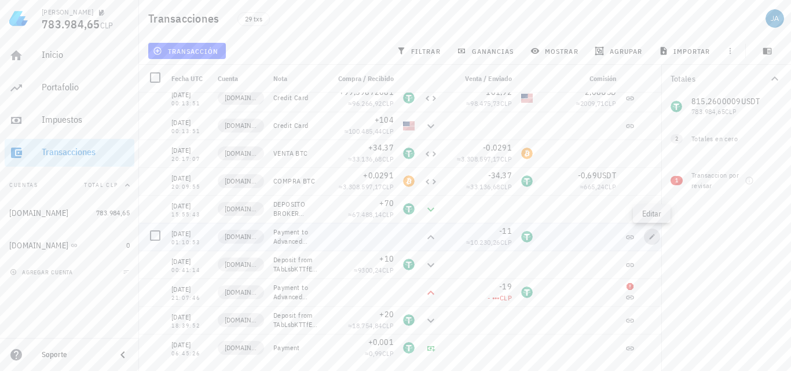
click at [650, 233] on icon "button" at bounding box center [652, 236] width 7 height 7
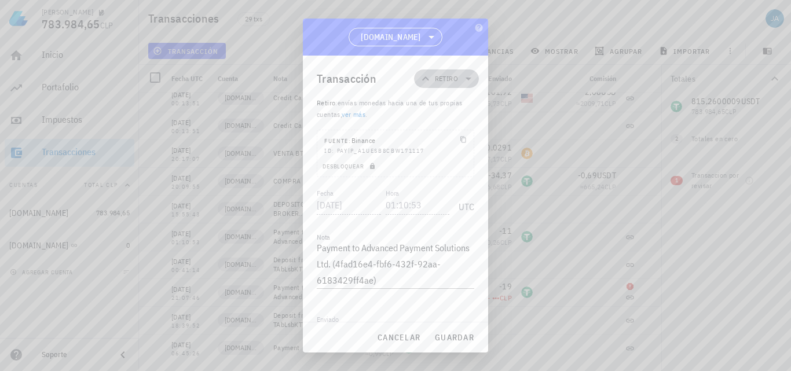
click at [463, 75] on icon at bounding box center [469, 79] width 14 height 14
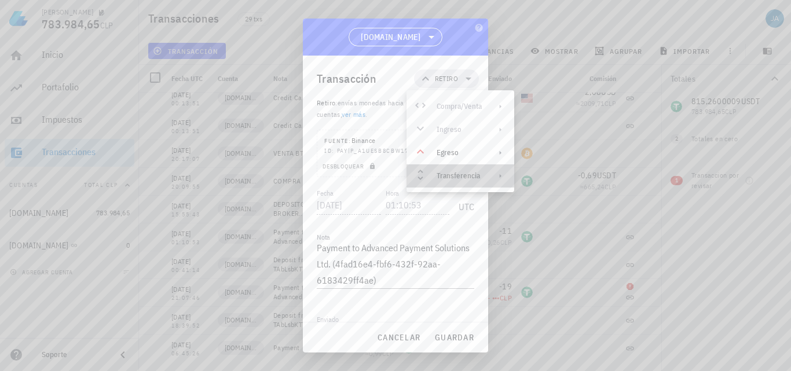
click at [467, 175] on div "Transferencia" at bounding box center [459, 175] width 45 height 9
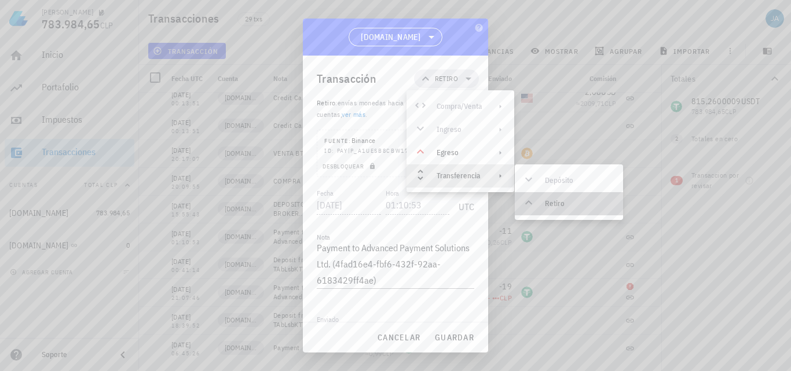
click at [548, 206] on div "Retiro" at bounding box center [579, 203] width 69 height 9
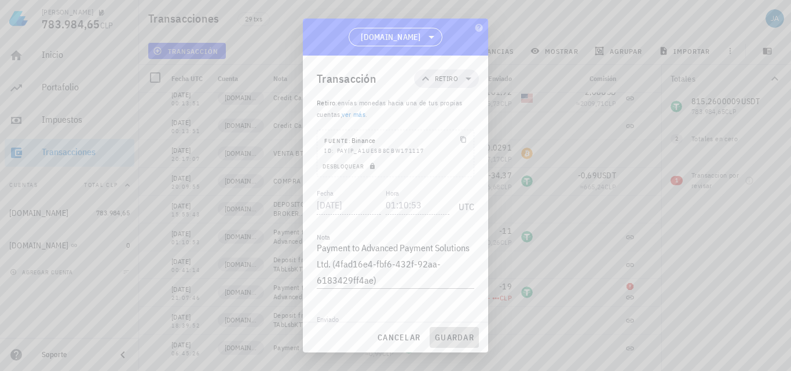
click at [449, 345] on button "guardar" at bounding box center [454, 337] width 49 height 21
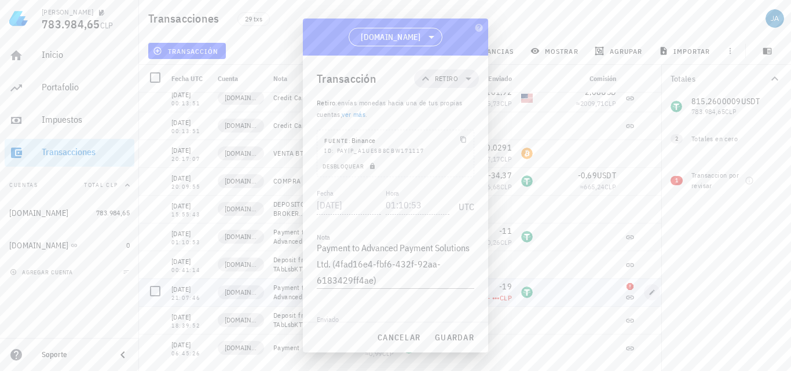
click at [652, 56] on div at bounding box center [654, 42] width 30 height 28
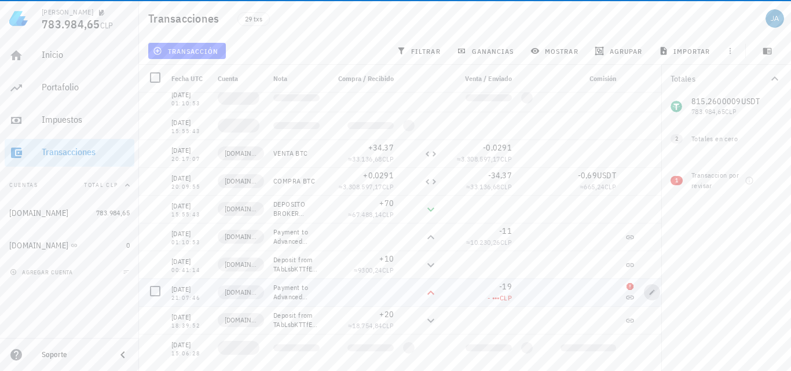
click at [652, 290] on icon "button" at bounding box center [652, 292] width 7 height 7
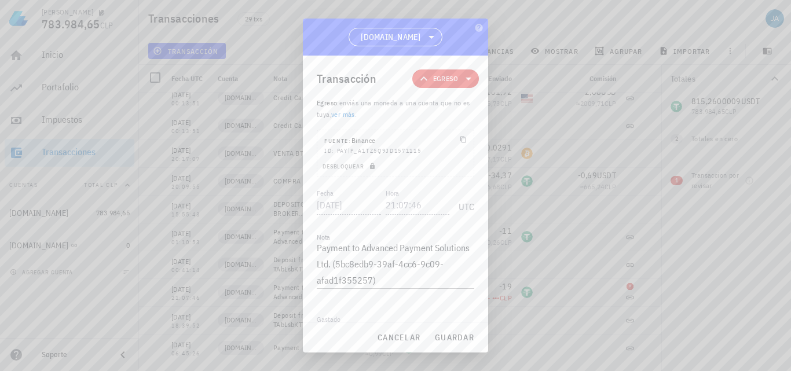
click at [463, 72] on icon at bounding box center [469, 79] width 14 height 14
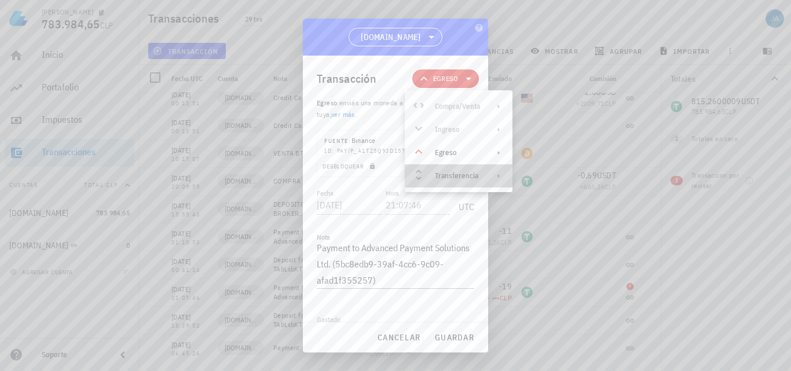
click at [453, 175] on div "Transferencia" at bounding box center [457, 175] width 45 height 9
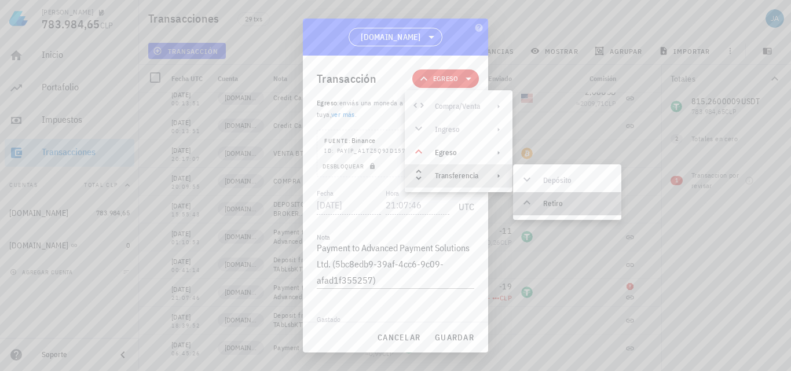
click at [533, 207] on icon at bounding box center [527, 203] width 14 height 14
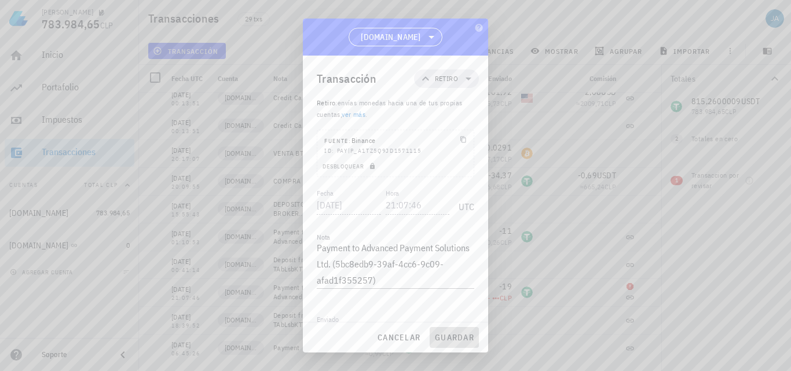
click at [465, 338] on span "guardar" at bounding box center [454, 337] width 40 height 10
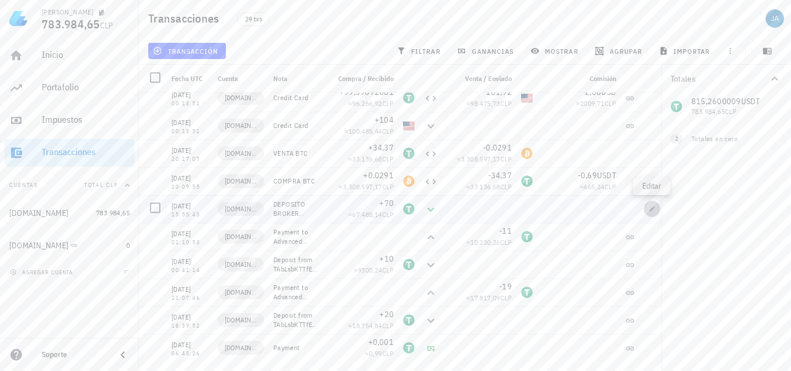
click at [652, 207] on icon "button" at bounding box center [652, 209] width 7 height 7
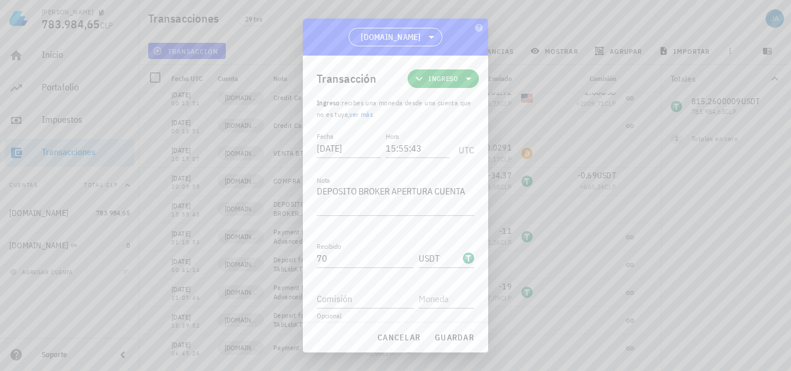
click at [463, 75] on icon at bounding box center [469, 79] width 14 height 14
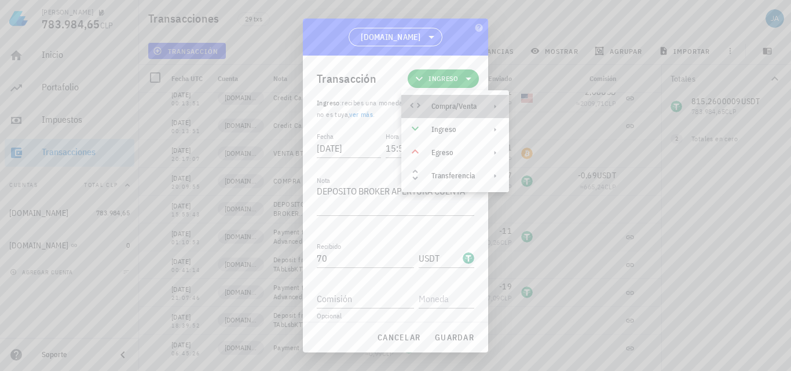
click at [466, 105] on div "Compra/Venta" at bounding box center [453, 106] width 45 height 9
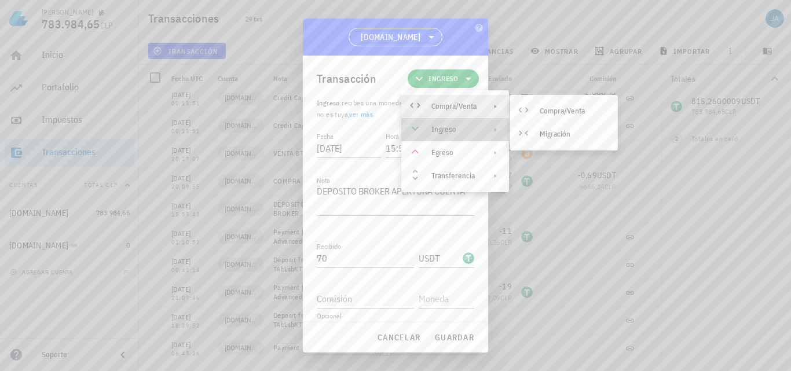
click at [461, 134] on div "Ingreso" at bounding box center [453, 129] width 45 height 9
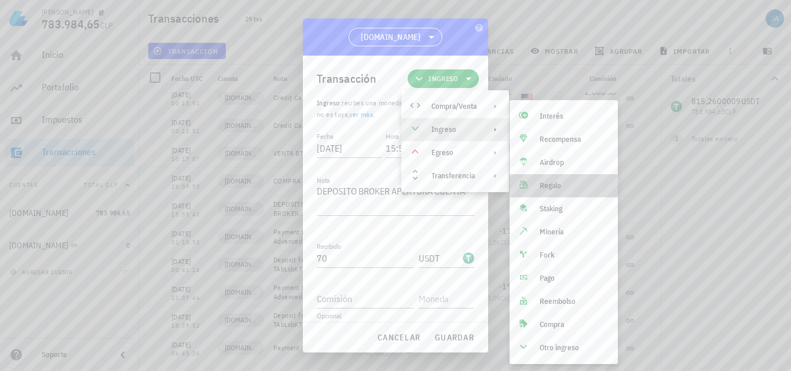
click at [562, 188] on div "Regalo" at bounding box center [574, 185] width 69 height 9
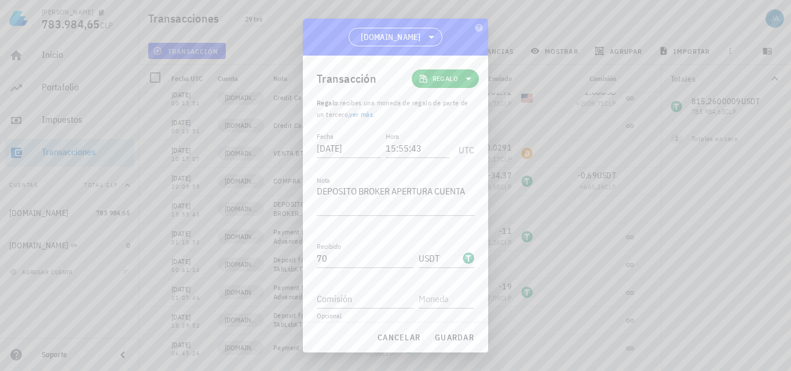
click at [372, 114] on link "ver más" at bounding box center [361, 114] width 24 height 9
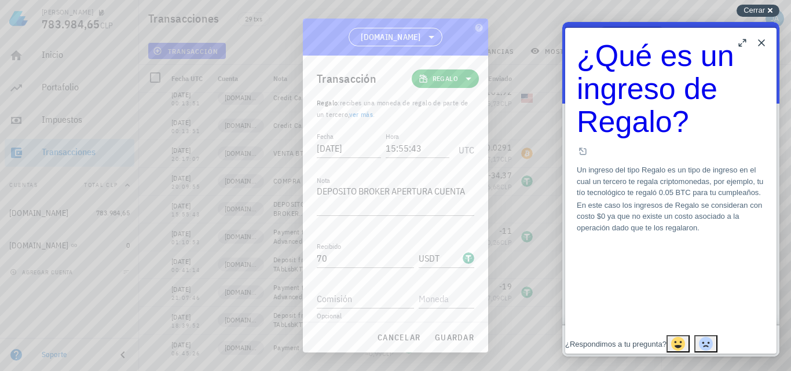
click at [756, 10] on span "Cerrar" at bounding box center [754, 10] width 21 height 9
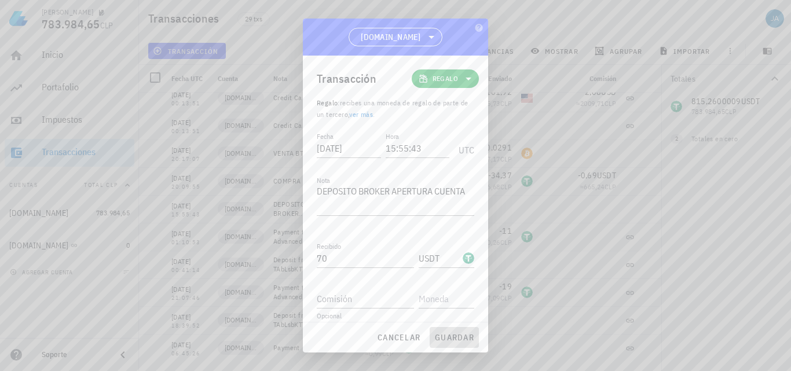
click at [444, 332] on span "guardar" at bounding box center [454, 337] width 40 height 10
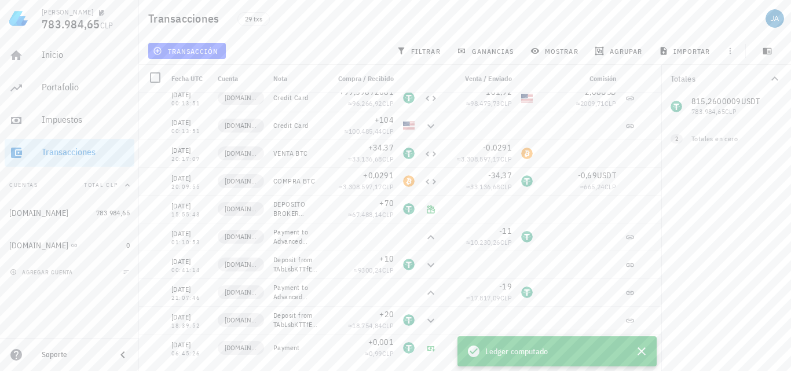
click at [698, 203] on div "Totales 815,2600009 USDT 783.984,65 CLP 0 BTC 0 CLP 0 USD 0 CLP 2 Totales en ce…" at bounding box center [726, 218] width 130 height 306
click at [639, 349] on icon "button" at bounding box center [642, 351] width 8 height 8
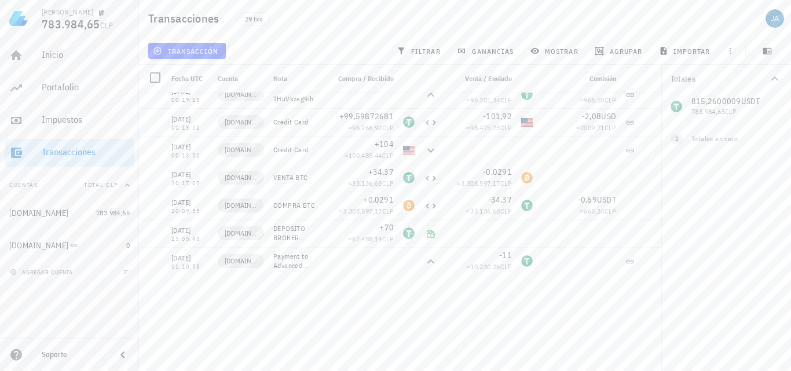
scroll to position [305, 0]
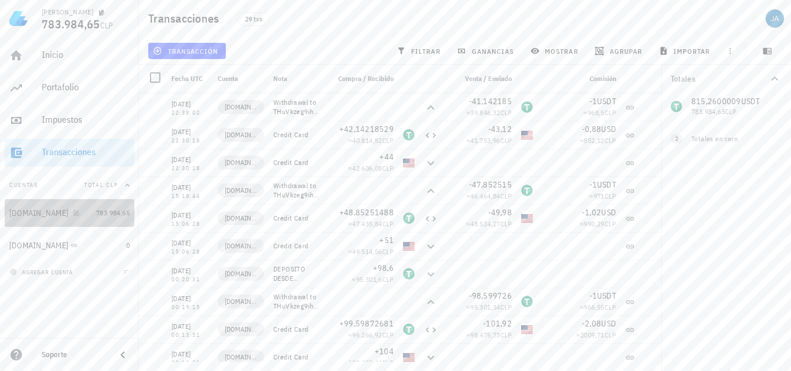
click at [47, 211] on div "[DOMAIN_NAME]" at bounding box center [38, 213] width 59 height 10
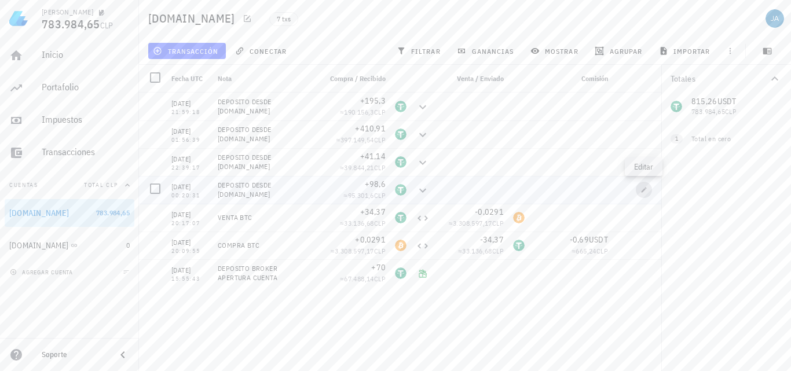
click at [646, 191] on icon "button" at bounding box center [644, 189] width 7 height 7
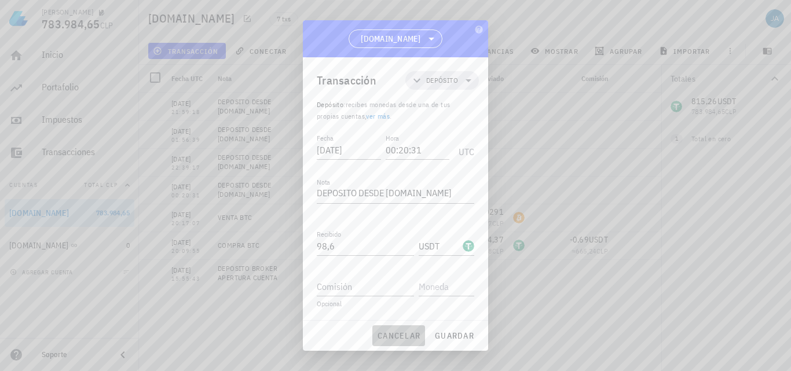
click at [405, 338] on span "cancelar" at bounding box center [398, 336] width 43 height 10
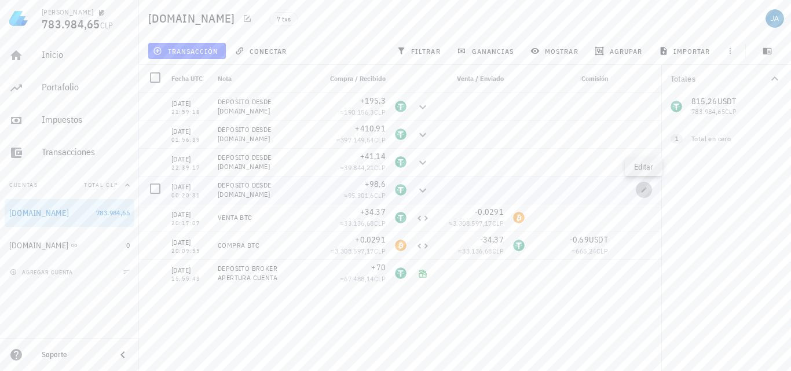
click at [645, 190] on icon "button" at bounding box center [644, 189] width 7 height 7
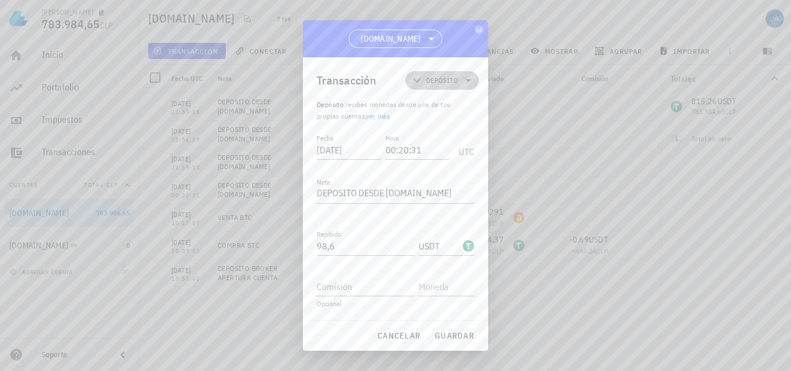
click at [464, 84] on icon at bounding box center [469, 81] width 14 height 14
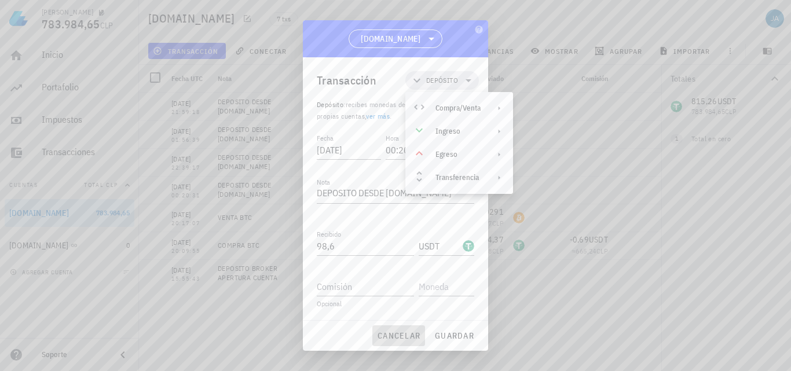
click at [404, 332] on span "cancelar" at bounding box center [398, 336] width 43 height 10
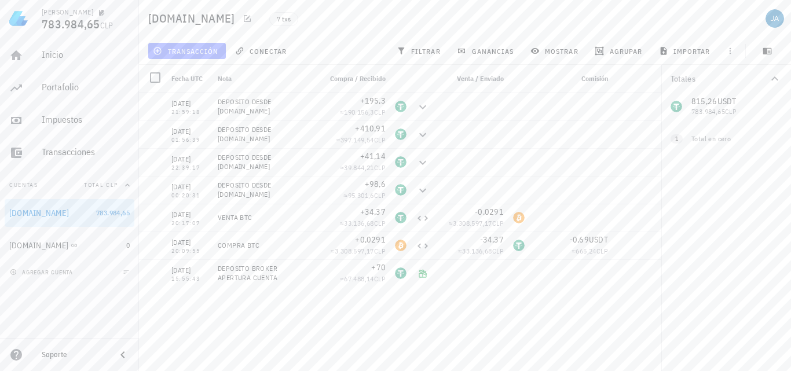
click at [188, 48] on span "transacción" at bounding box center [186, 50] width 63 height 9
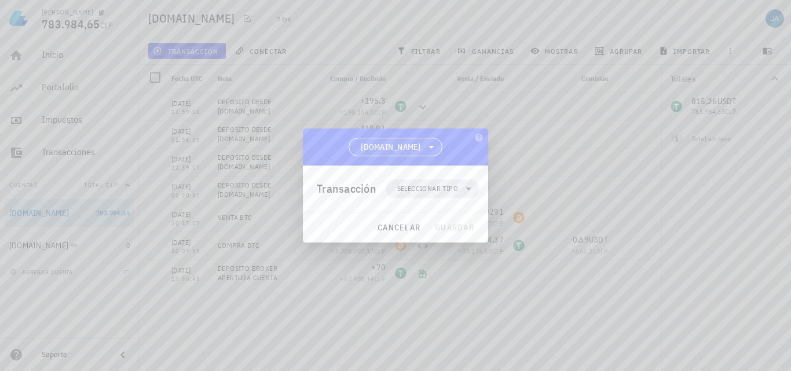
click at [371, 142] on span "[DOMAIN_NAME]" at bounding box center [391, 147] width 60 height 12
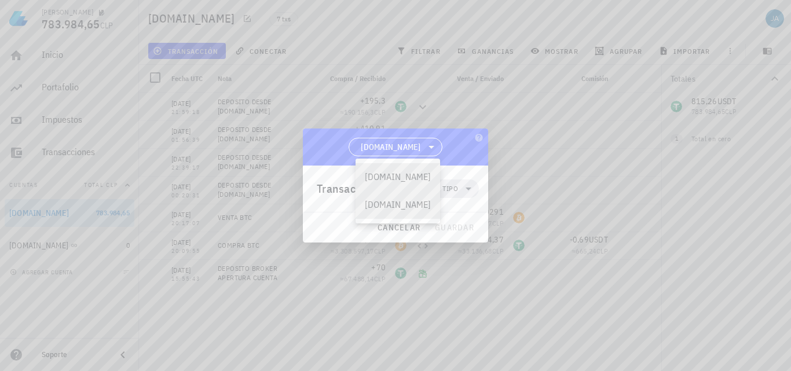
drag, startPoint x: 380, startPoint y: 211, endPoint x: 387, endPoint y: 176, distance: 35.4
click at [387, 177] on div "[DOMAIN_NAME] [DOMAIN_NAME]" at bounding box center [398, 191] width 85 height 56
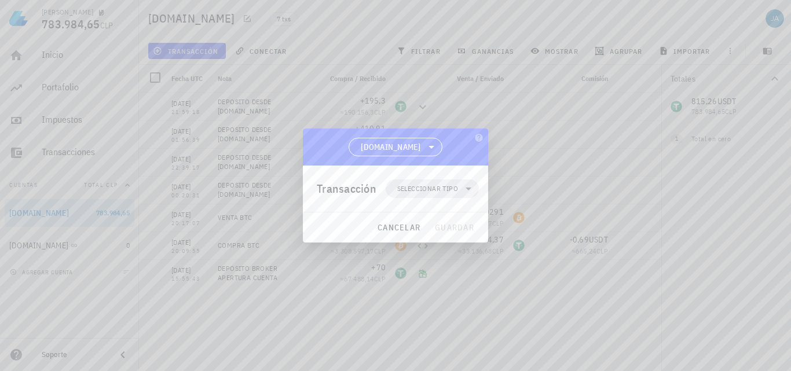
click at [387, 176] on div "Transacción Seleccionar tipo" at bounding box center [398, 189] width 162 height 46
click at [394, 144] on span "[DOMAIN_NAME]" at bounding box center [391, 147] width 60 height 12
click at [392, 179] on div "[DOMAIN_NAME]" at bounding box center [398, 176] width 66 height 11
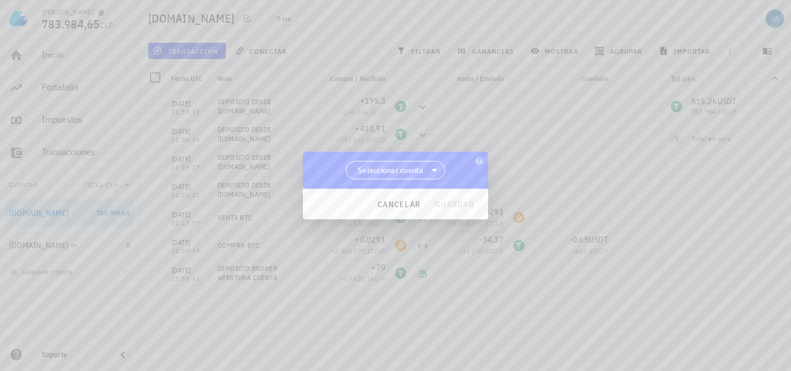
click at [405, 167] on span "Seleccionar cuenta" at bounding box center [391, 170] width 66 height 12
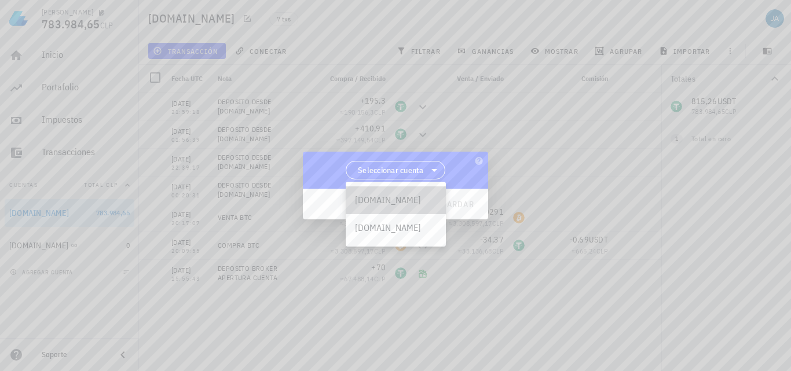
click at [382, 206] on div "[DOMAIN_NAME]" at bounding box center [396, 200] width 100 height 28
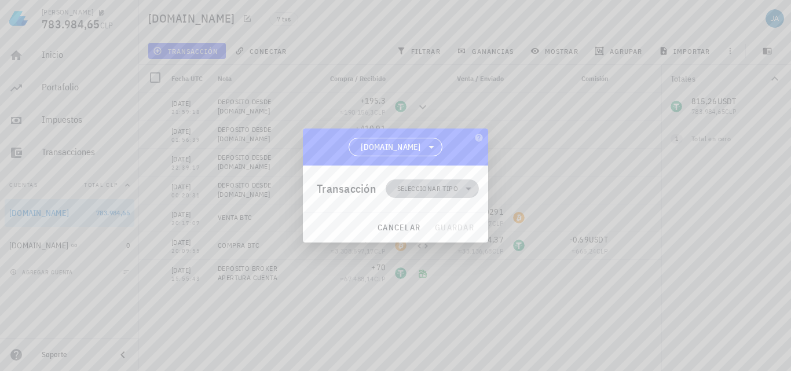
click at [426, 191] on span "Seleccionar tipo" at bounding box center [427, 189] width 61 height 12
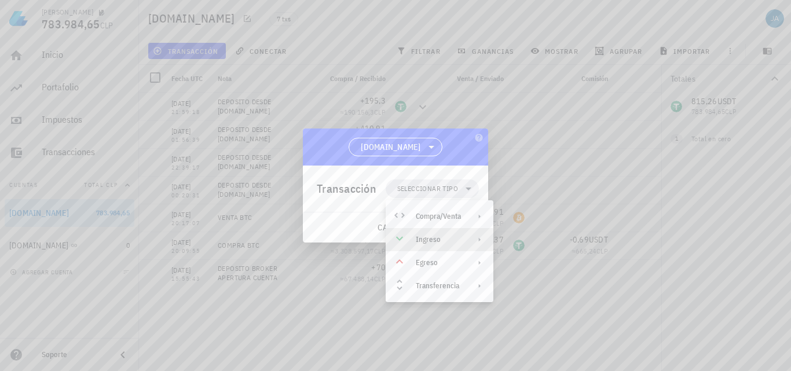
click at [418, 244] on div "Ingreso" at bounding box center [438, 239] width 45 height 9
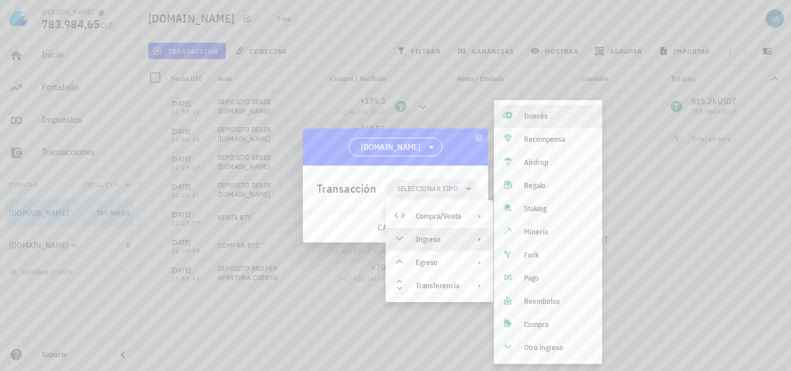
click at [548, 112] on div "Interés" at bounding box center [558, 116] width 69 height 9
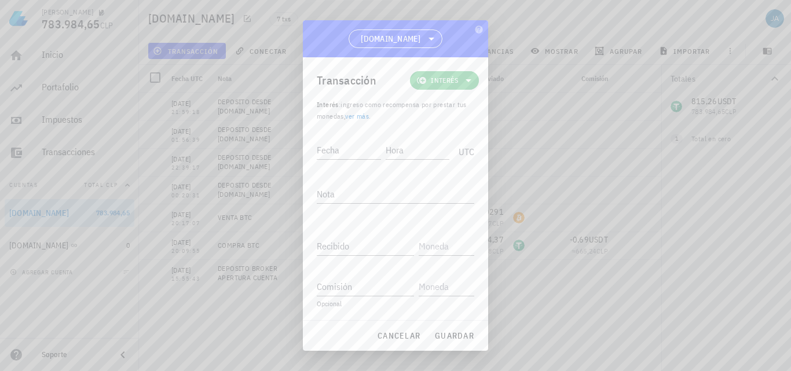
click at [473, 82] on icon at bounding box center [469, 81] width 14 height 14
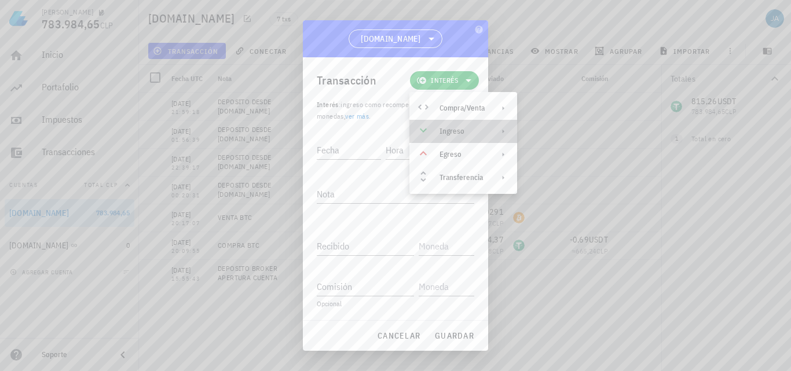
click at [459, 130] on div "Ingreso" at bounding box center [462, 131] width 45 height 9
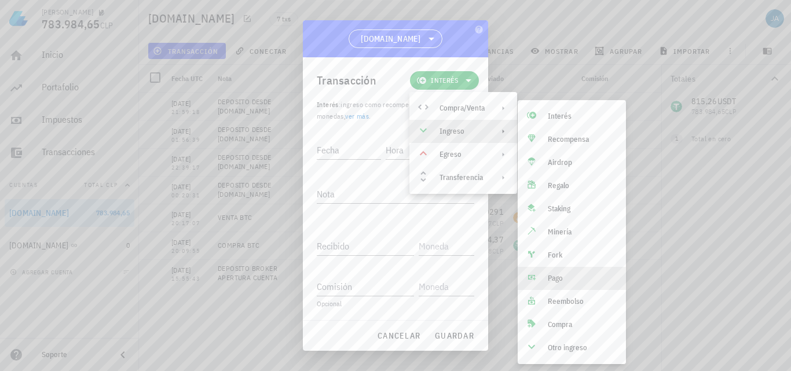
click at [570, 282] on div "Pago" at bounding box center [582, 278] width 69 height 9
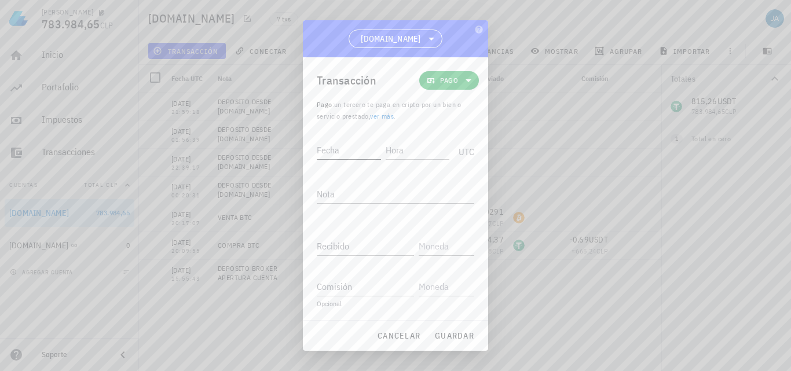
click at [365, 153] on input "Fecha" at bounding box center [349, 150] width 64 height 19
click at [345, 248] on input "Recibido" at bounding box center [365, 246] width 97 height 19
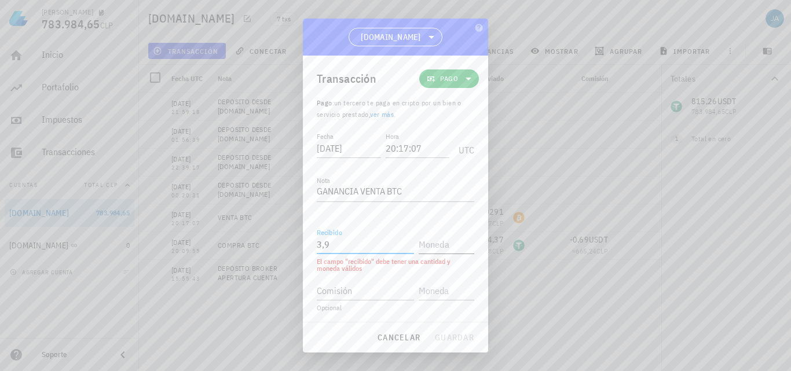
click at [445, 253] on input "text" at bounding box center [445, 244] width 53 height 19
click at [441, 338] on span "guardar" at bounding box center [454, 337] width 40 height 10
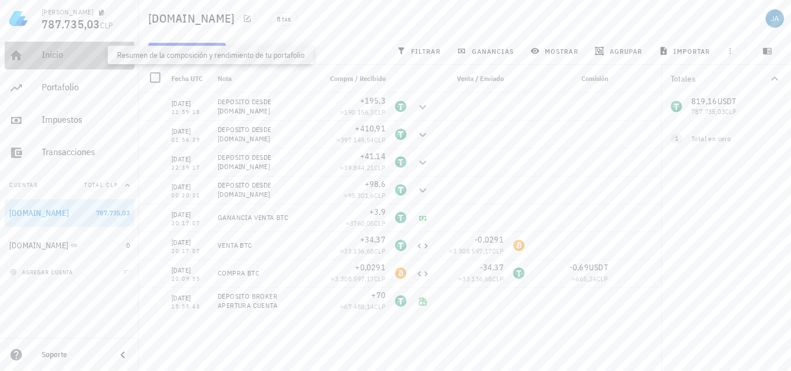
click at [79, 56] on div "Inicio" at bounding box center [86, 54] width 88 height 11
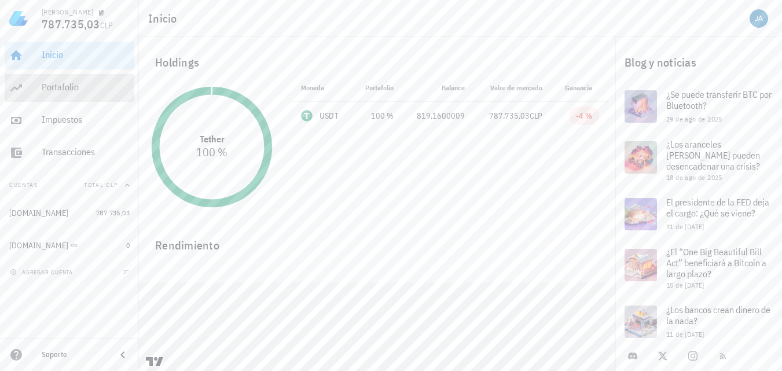
click at [74, 82] on div "Portafolio" at bounding box center [86, 87] width 88 height 11
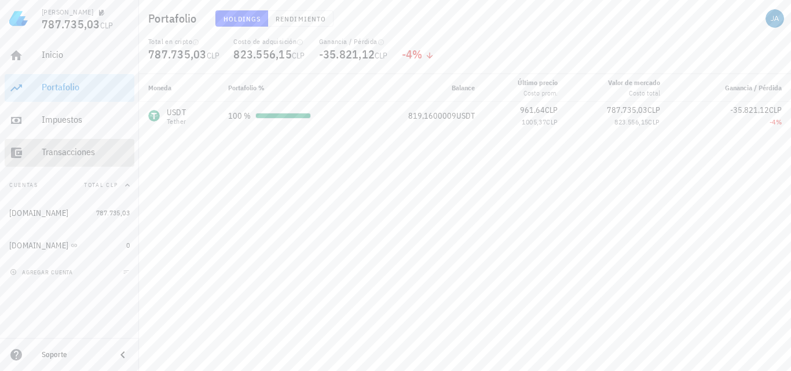
click at [80, 152] on div "Transacciones" at bounding box center [86, 152] width 88 height 11
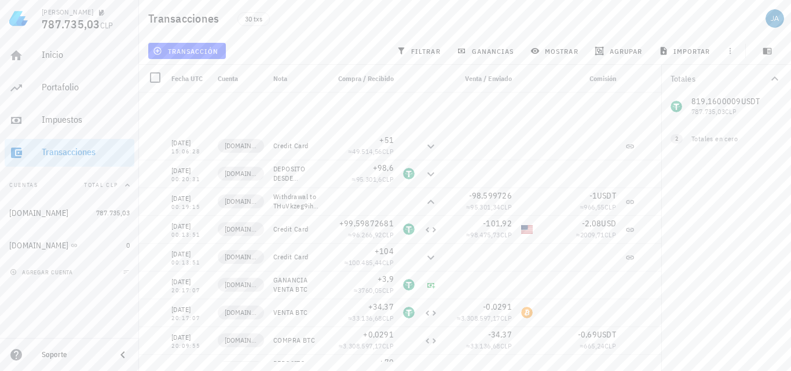
scroll to position [565, 0]
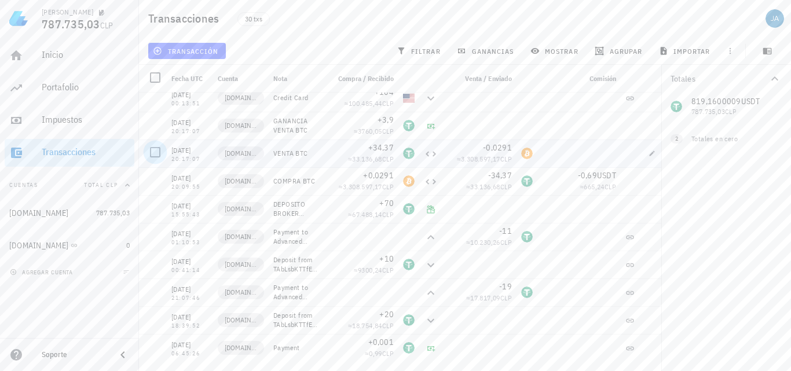
click at [157, 152] on div at bounding box center [155, 152] width 20 height 20
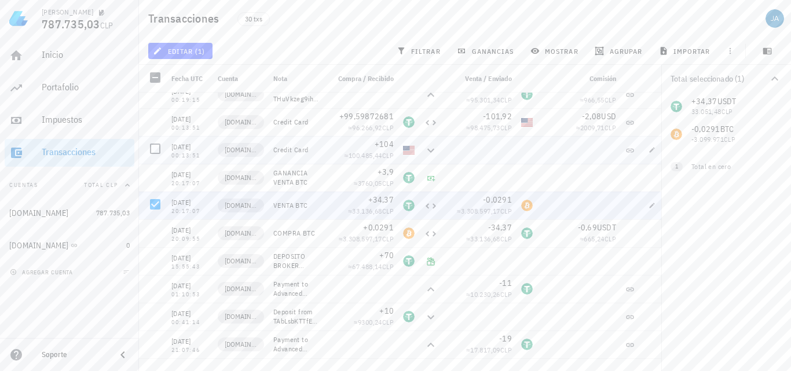
scroll to position [507, 0]
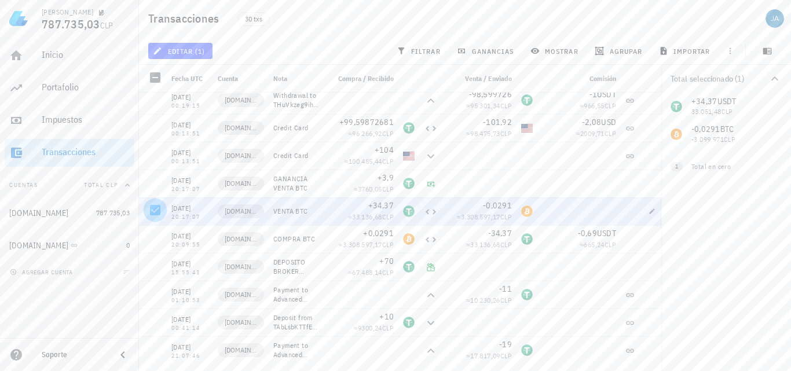
click at [150, 210] on div at bounding box center [155, 210] width 20 height 20
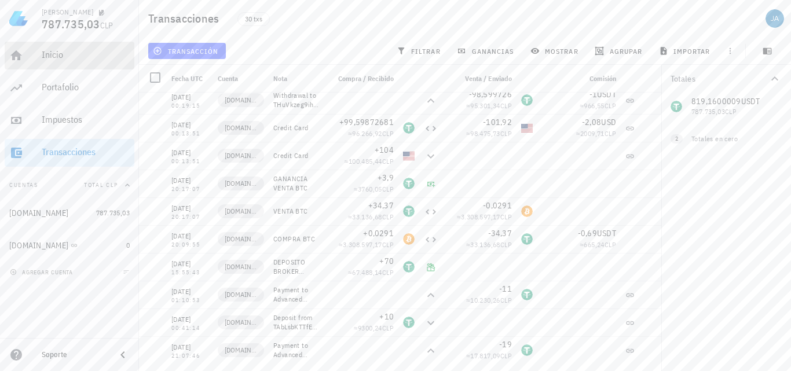
click at [68, 52] on div "Inicio" at bounding box center [86, 54] width 88 height 11
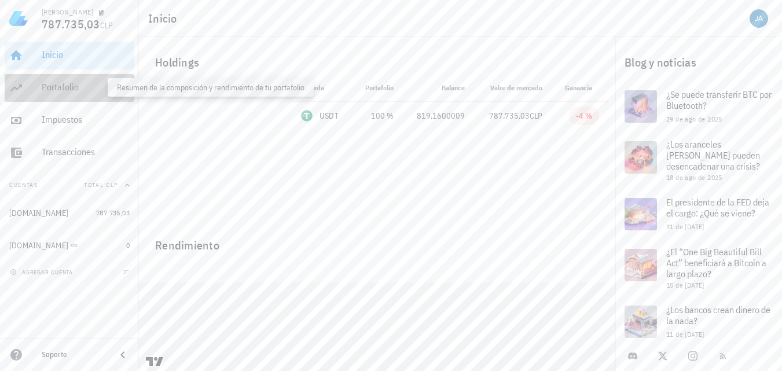
click at [65, 86] on div "Portafolio" at bounding box center [86, 87] width 88 height 11
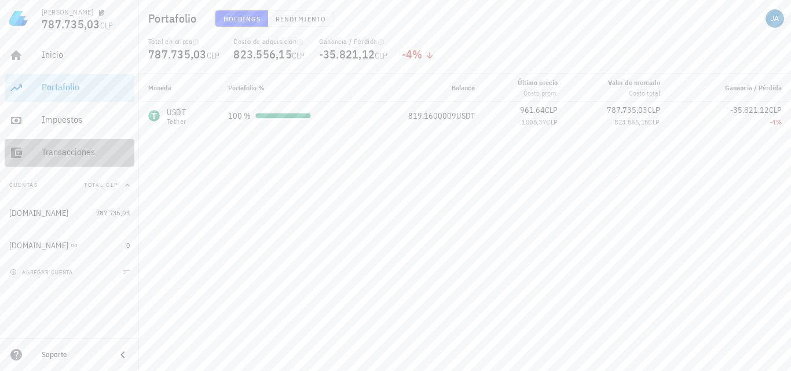
click at [67, 148] on div "Transacciones" at bounding box center [86, 152] width 88 height 11
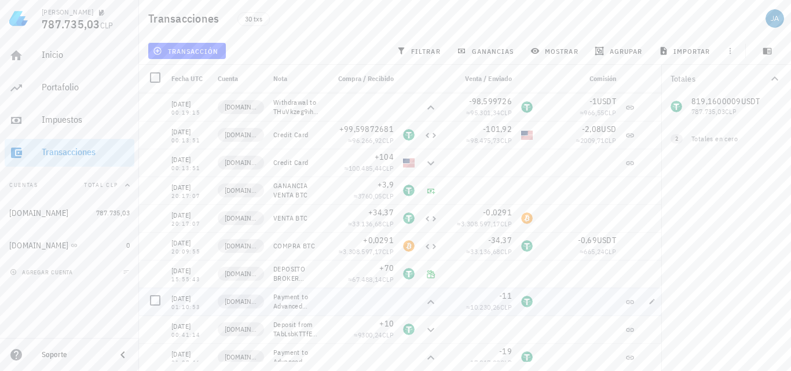
scroll to position [565, 0]
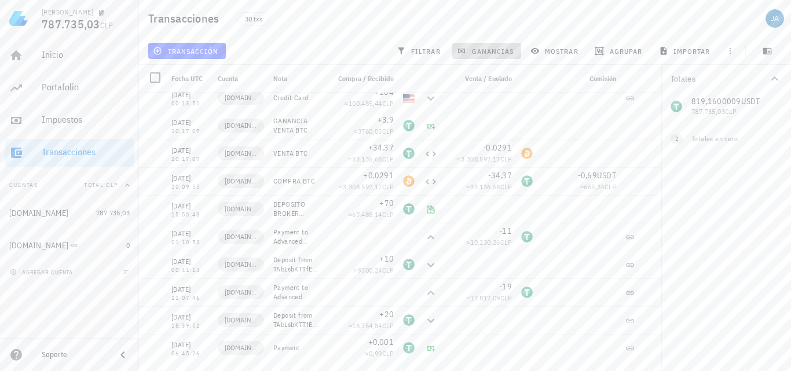
click at [474, 47] on span "ganancias" at bounding box center [486, 50] width 54 height 9
click at [433, 347] on icon at bounding box center [430, 348] width 9 height 9
click at [631, 46] on span "agrupar" at bounding box center [619, 50] width 45 height 9
click at [544, 50] on span "mostrar" at bounding box center [556, 50] width 46 height 9
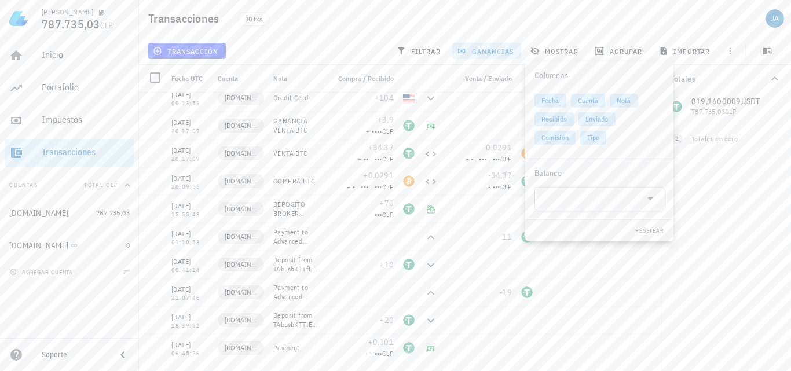
click at [468, 47] on span "ganancias" at bounding box center [486, 50] width 54 height 9
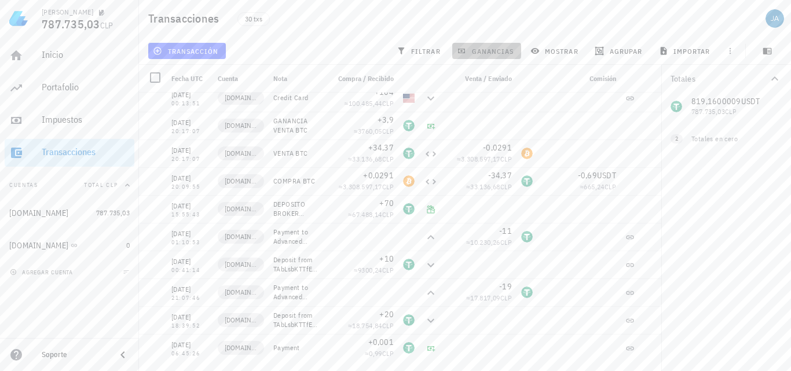
click at [474, 49] on span "ganancias" at bounding box center [486, 50] width 54 height 9
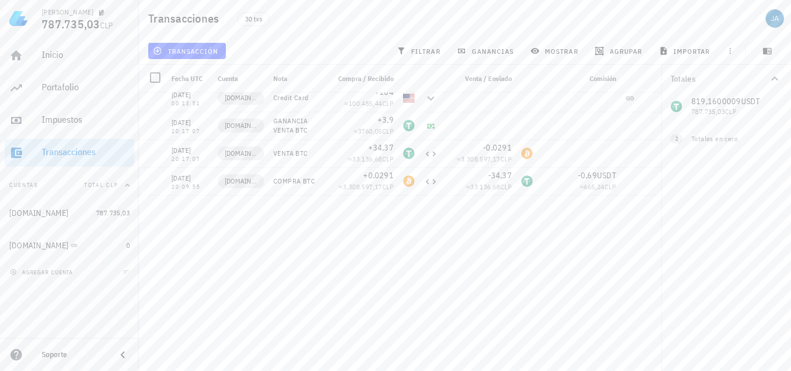
scroll to position [0, 0]
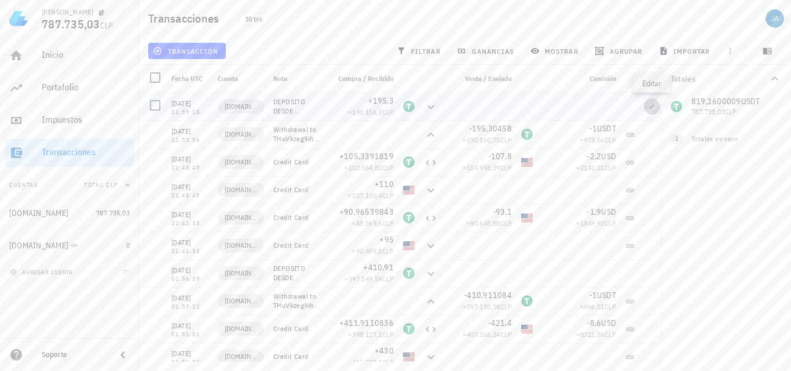
click at [651, 107] on icon "button" at bounding box center [652, 106] width 7 height 7
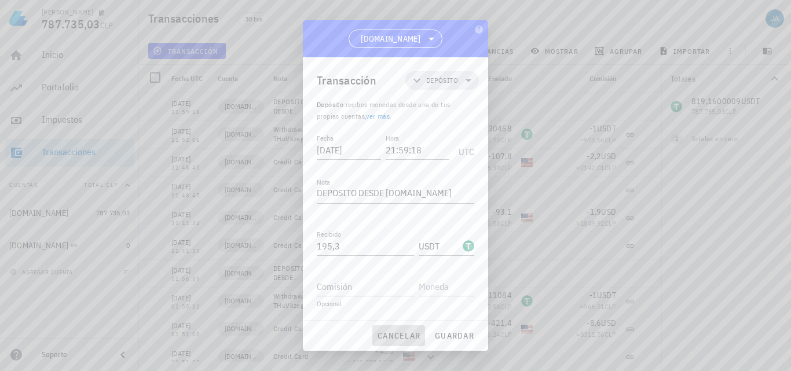
click at [392, 336] on span "cancelar" at bounding box center [398, 336] width 43 height 10
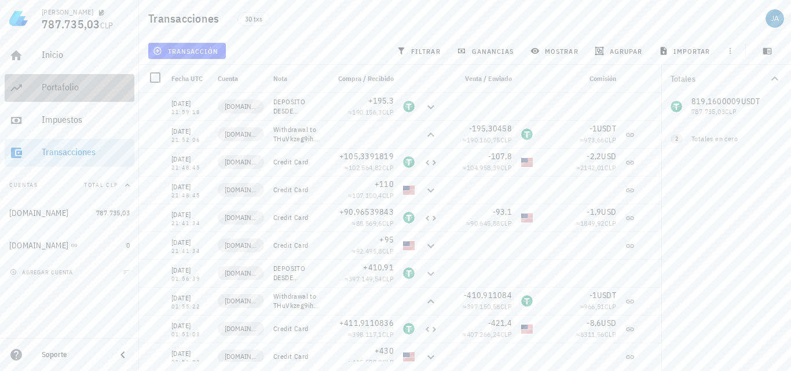
click at [85, 92] on div "Portafolio" at bounding box center [86, 87] width 88 height 11
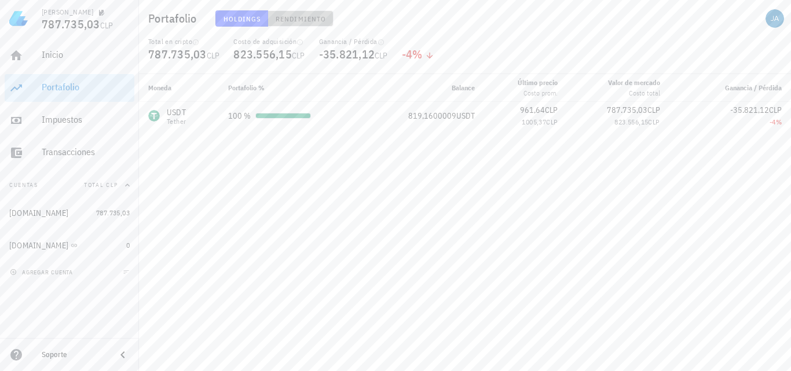
click at [287, 23] on span "Rendimiento" at bounding box center [300, 18] width 51 height 9
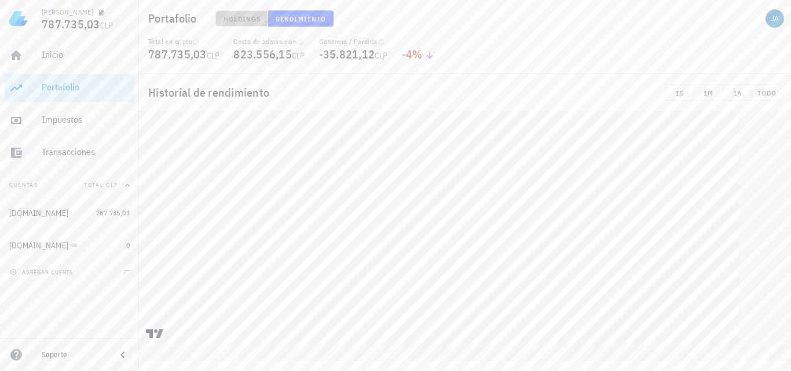
click at [242, 20] on span "Holdings" at bounding box center [242, 18] width 38 height 9
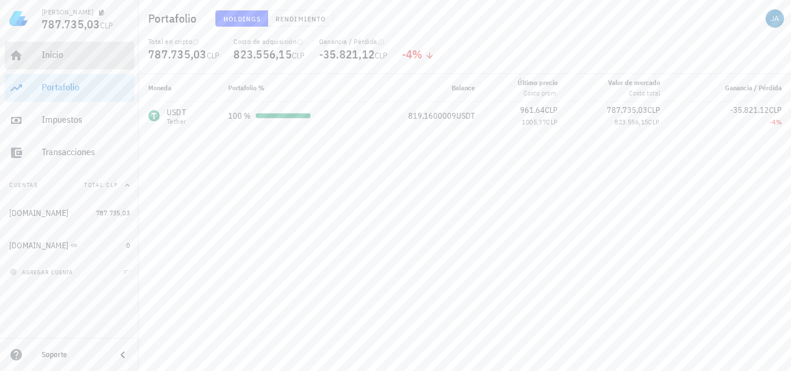
click at [54, 53] on div "Inicio" at bounding box center [86, 54] width 88 height 11
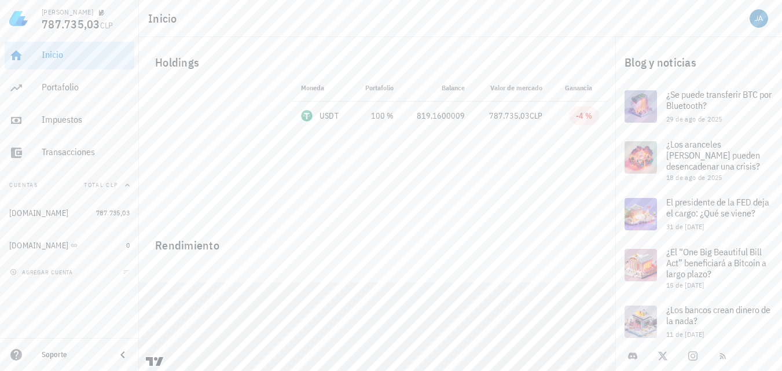
click at [433, 31] on div "Inicio" at bounding box center [460, 18] width 643 height 37
click at [47, 56] on div "Inicio" at bounding box center [86, 54] width 88 height 11
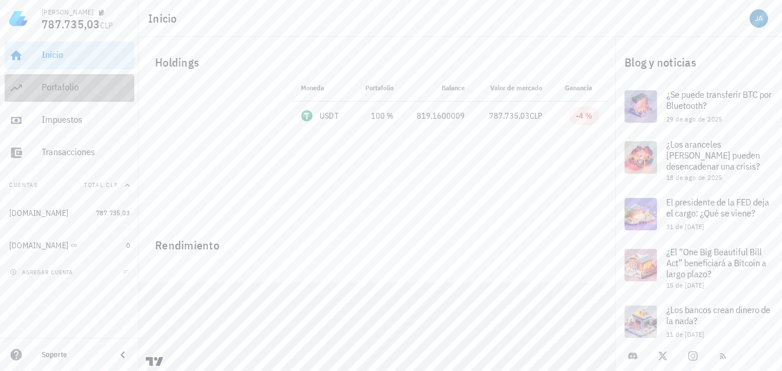
click at [49, 93] on div "Portafolio" at bounding box center [86, 87] width 88 height 11
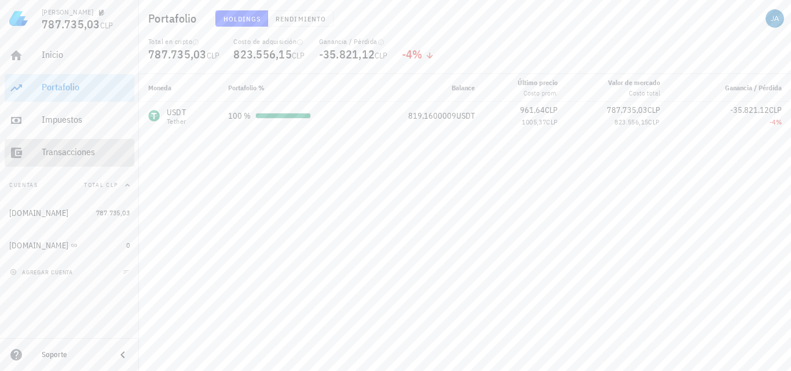
click at [89, 150] on div "Transacciones" at bounding box center [86, 152] width 88 height 11
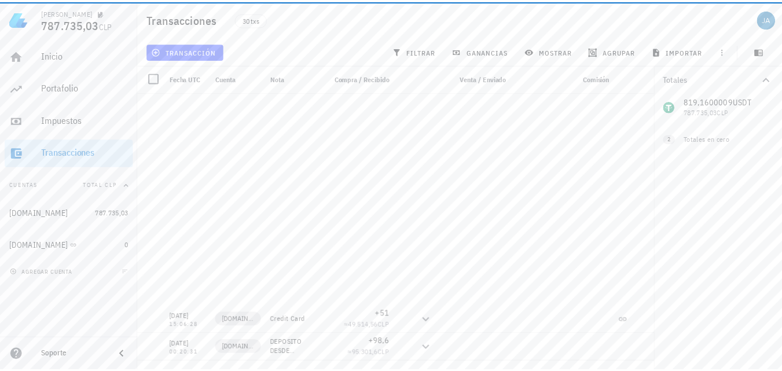
scroll to position [565, 0]
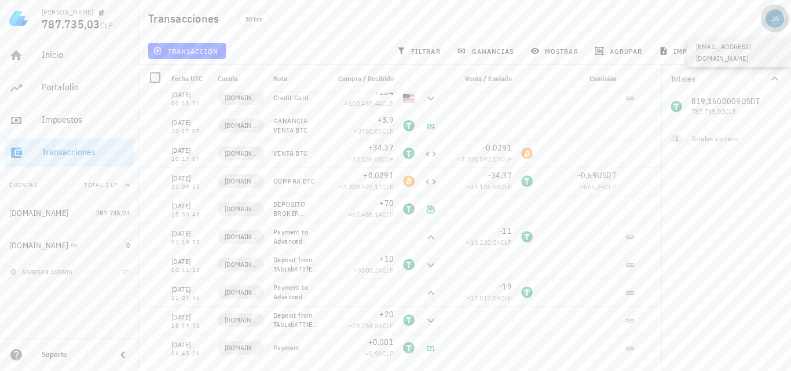
click at [782, 19] on div "avatar" at bounding box center [775, 18] width 19 height 19
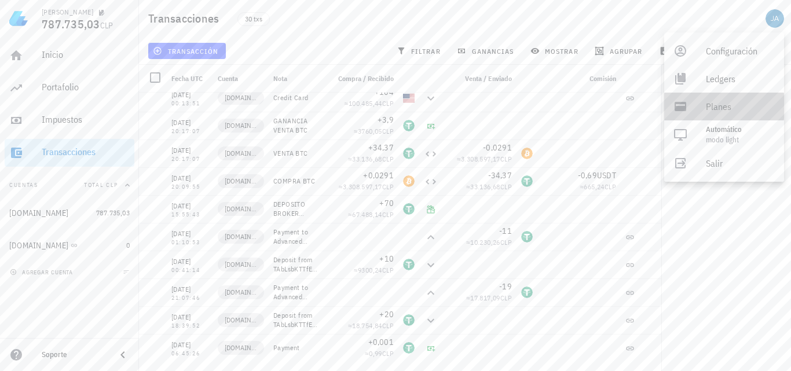
click at [724, 107] on div "Planes" at bounding box center [740, 106] width 69 height 23
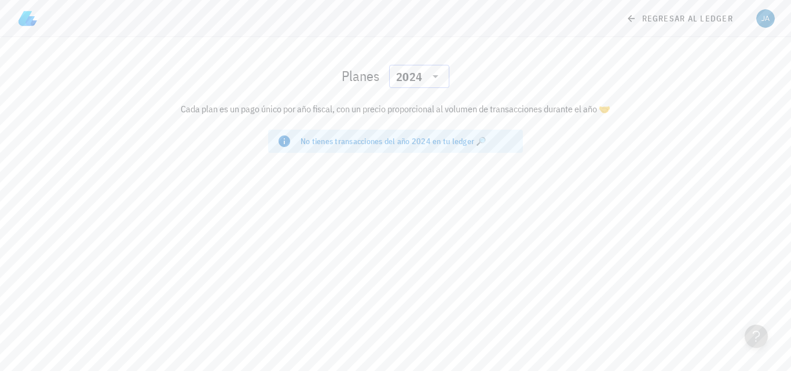
click at [437, 74] on icon at bounding box center [436, 76] width 14 height 14
click at [425, 99] on div "2025" at bounding box center [419, 106] width 42 height 19
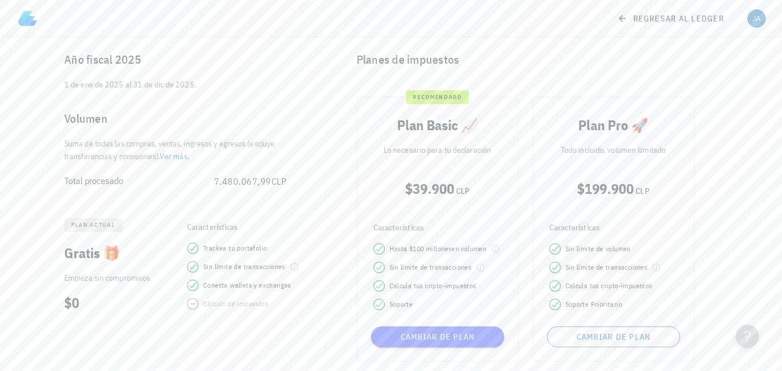
scroll to position [96, 0]
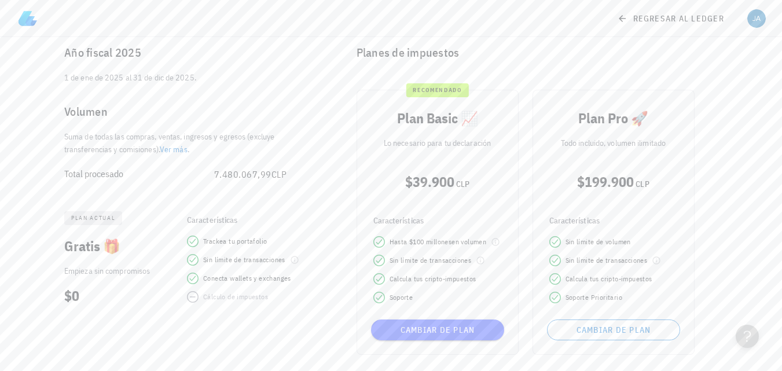
click at [180, 150] on link "Ver más" at bounding box center [174, 149] width 28 height 10
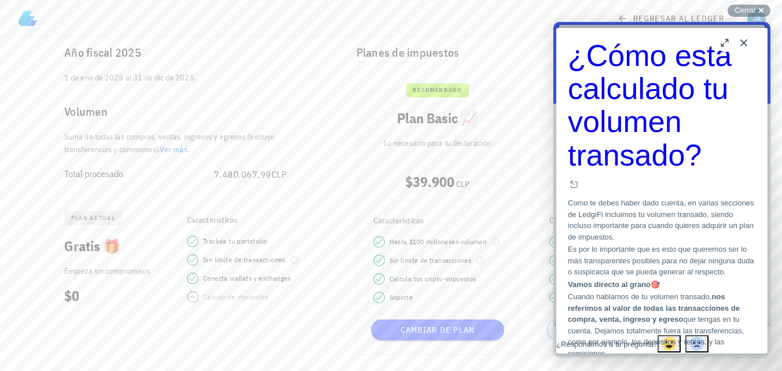
scroll to position [910, 0]
click at [741, 43] on button "Close" at bounding box center [744, 43] width 19 height 19
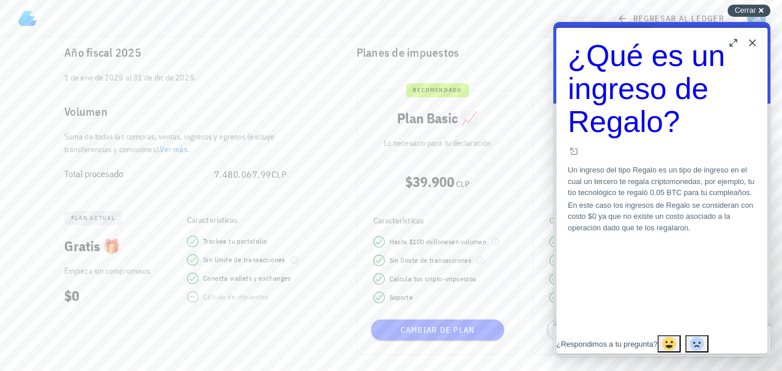
click at [751, 12] on span "Cerrar" at bounding box center [745, 10] width 21 height 9
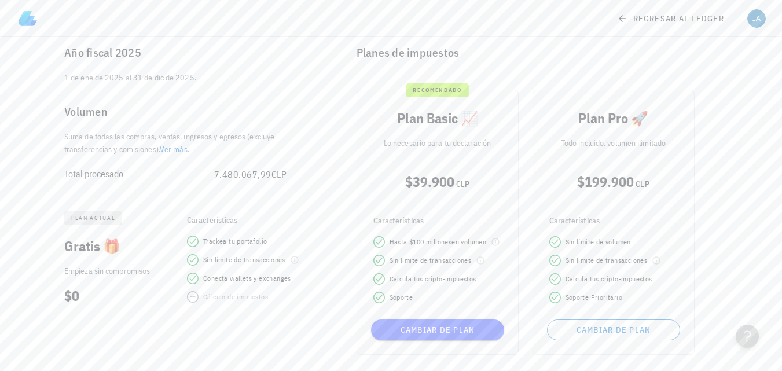
click at [594, 64] on div "Planes de impuestos" at bounding box center [537, 52] width 380 height 37
click at [264, 58] on div "Año fiscal 2025" at bounding box center [182, 52] width 255 height 37
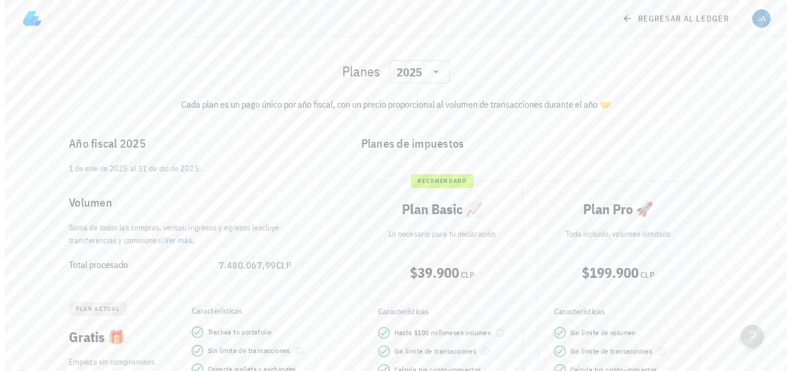
scroll to position [0, 0]
